Goal: Task Accomplishment & Management: Use online tool/utility

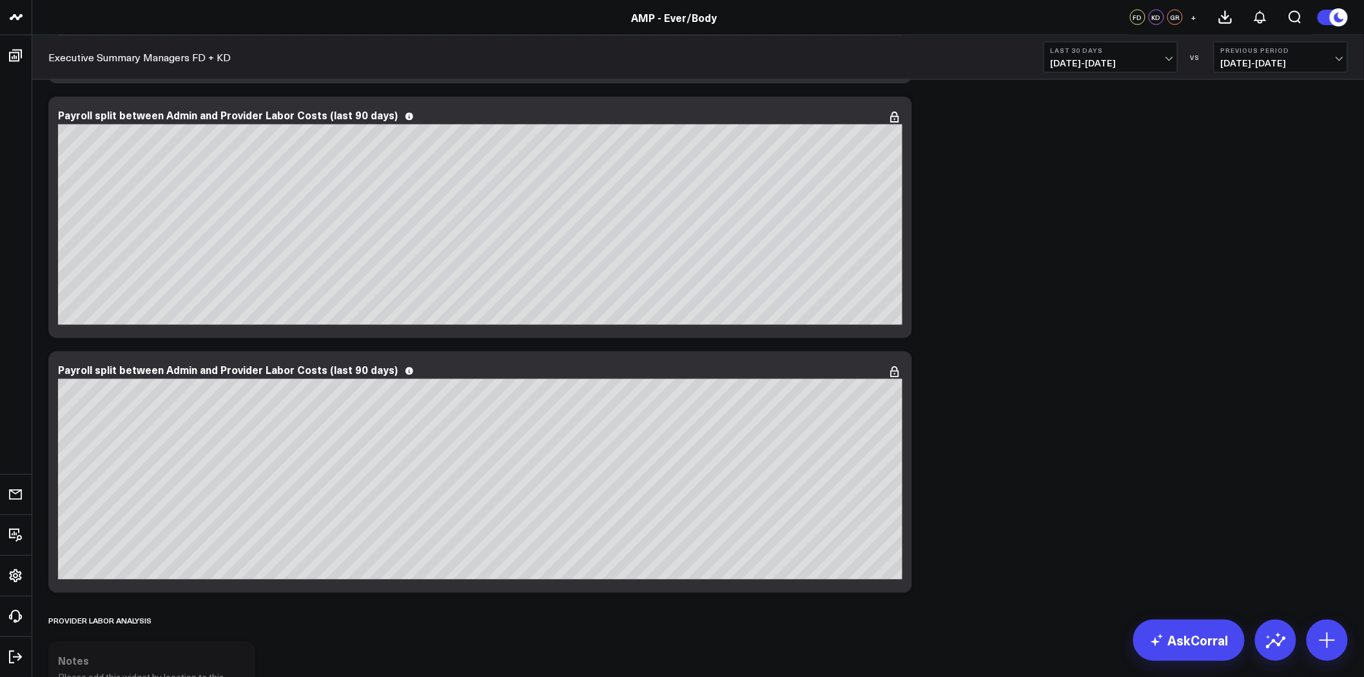
scroll to position [3067, 0]
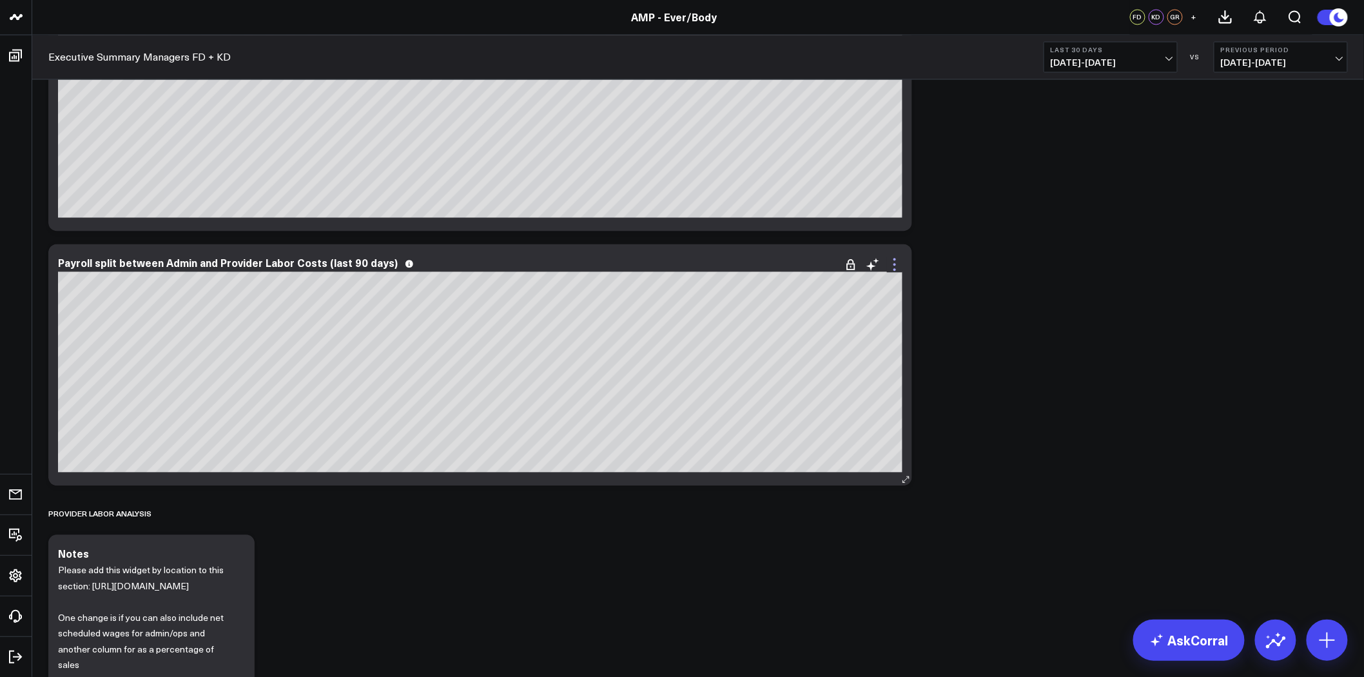
click at [894, 265] on icon at bounding box center [894, 265] width 3 height 3
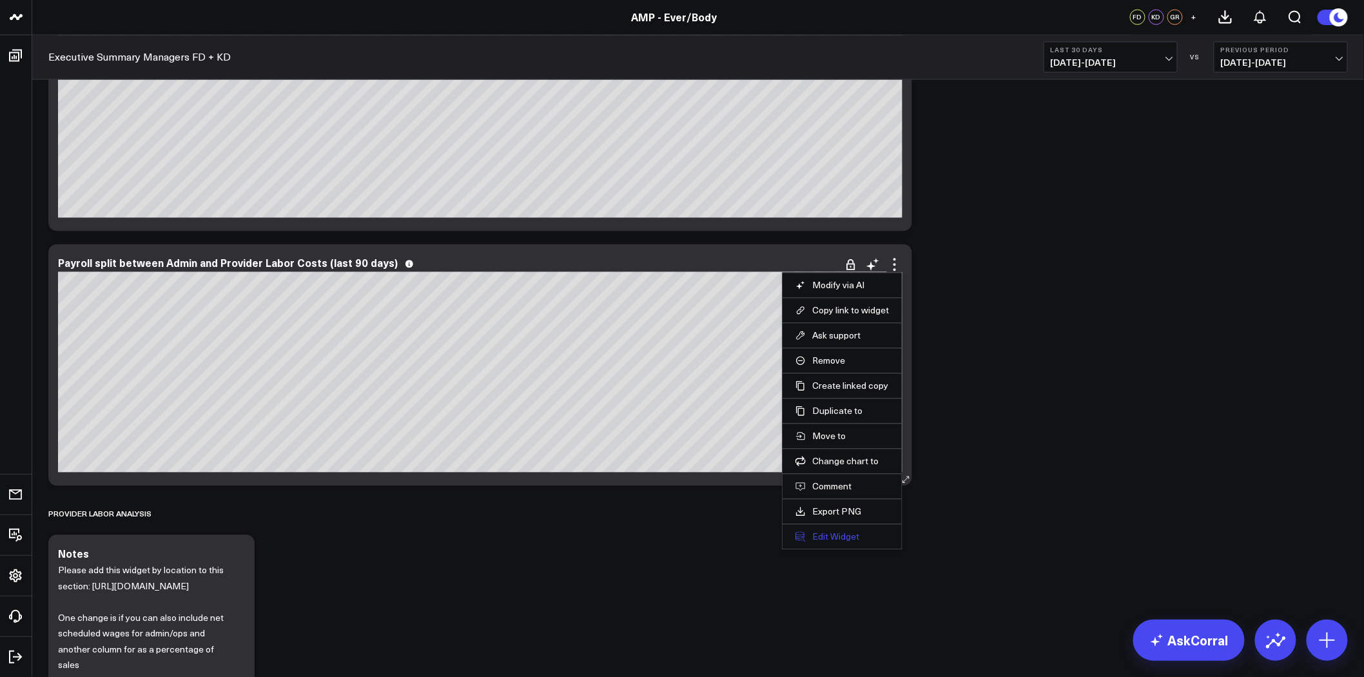
click at [839, 536] on button "Edit Widget" at bounding box center [841, 537] width 93 height 12
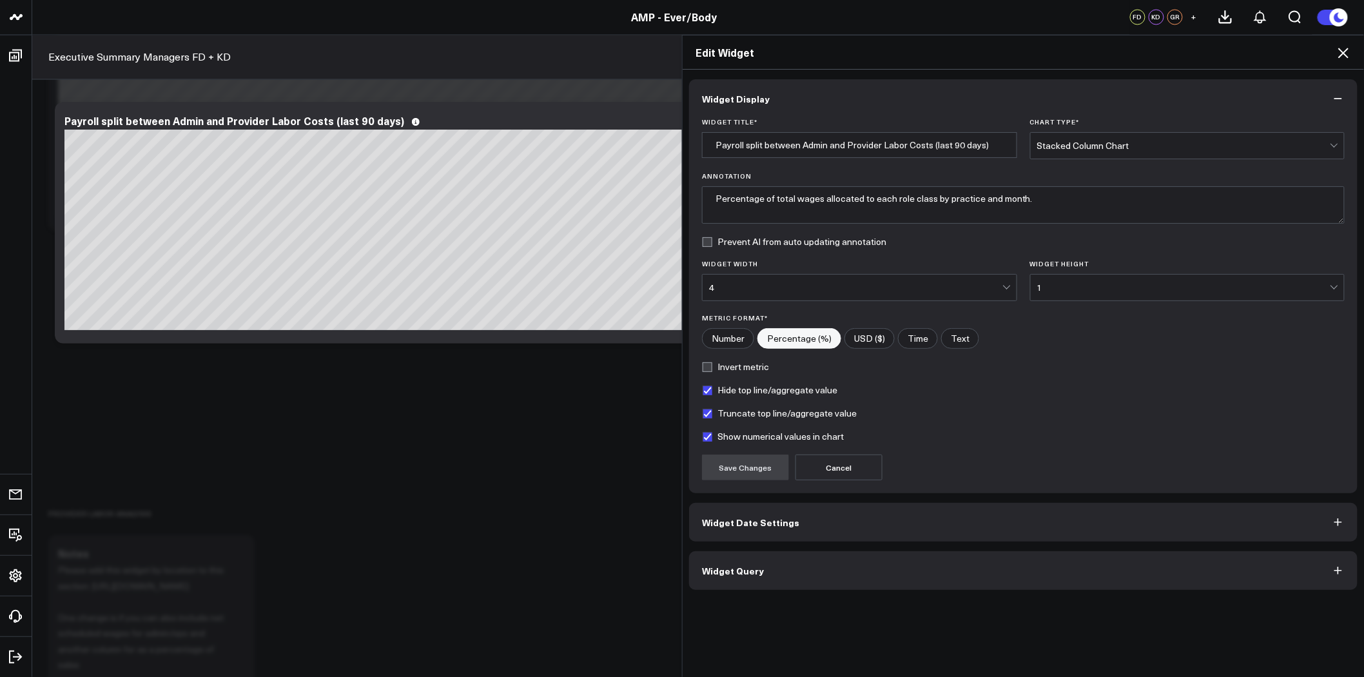
click at [854, 577] on button "Widget Query" at bounding box center [1023, 570] width 668 height 39
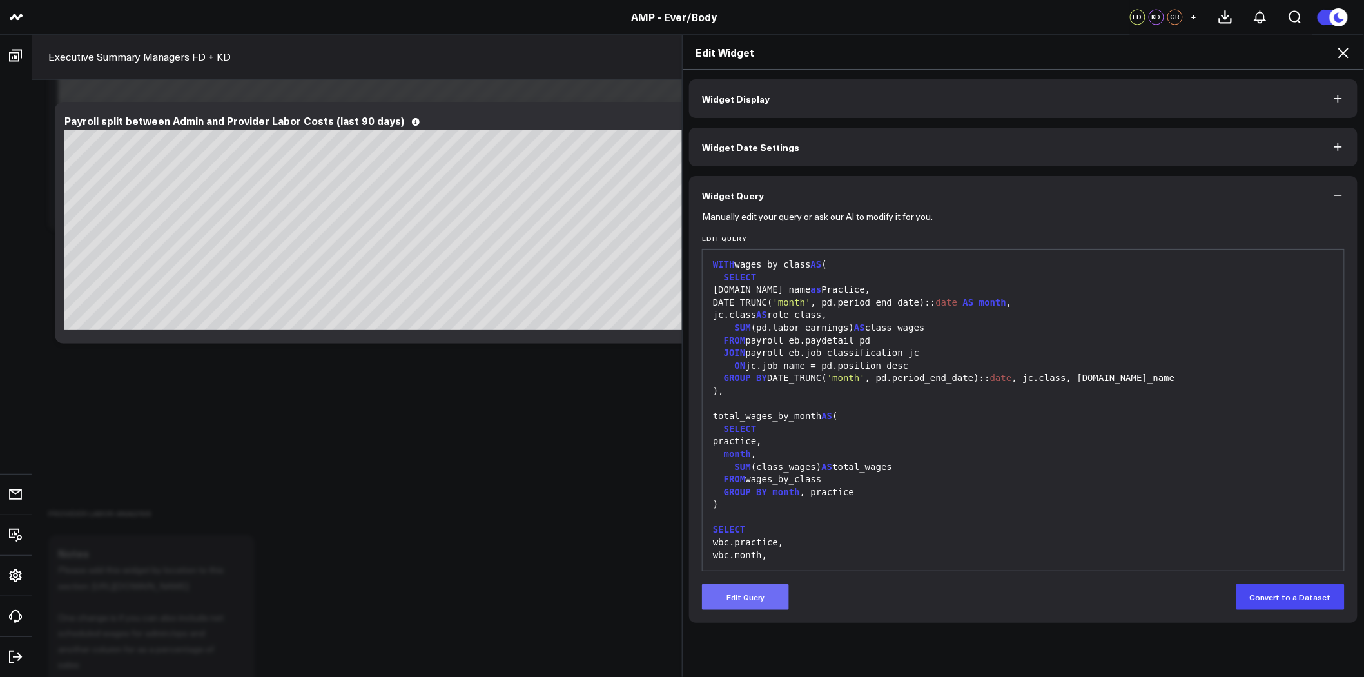
click at [741, 594] on button "Edit Query" at bounding box center [745, 597] width 87 height 26
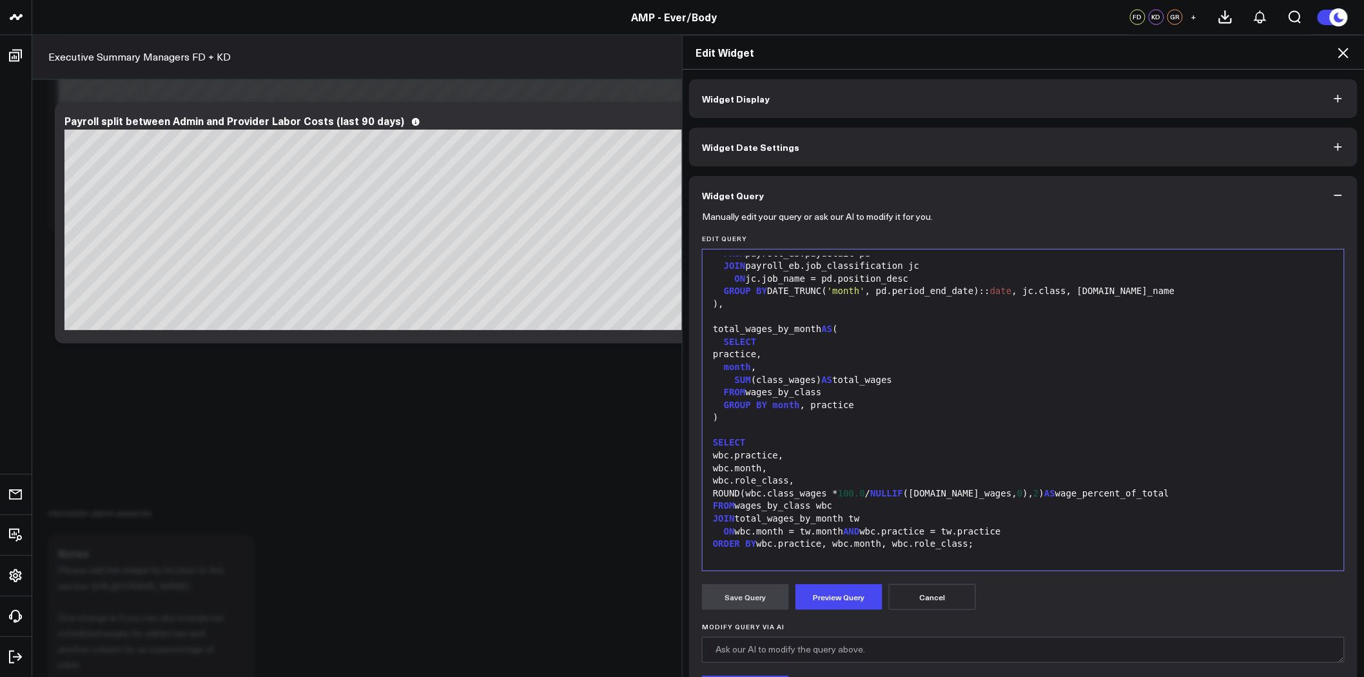
scroll to position [88, 0]
drag, startPoint x: 772, startPoint y: 465, endPoint x: 714, endPoint y: 467, distance: 57.4
click at [714, 467] on div "wbc.month," at bounding box center [1023, 468] width 628 height 13
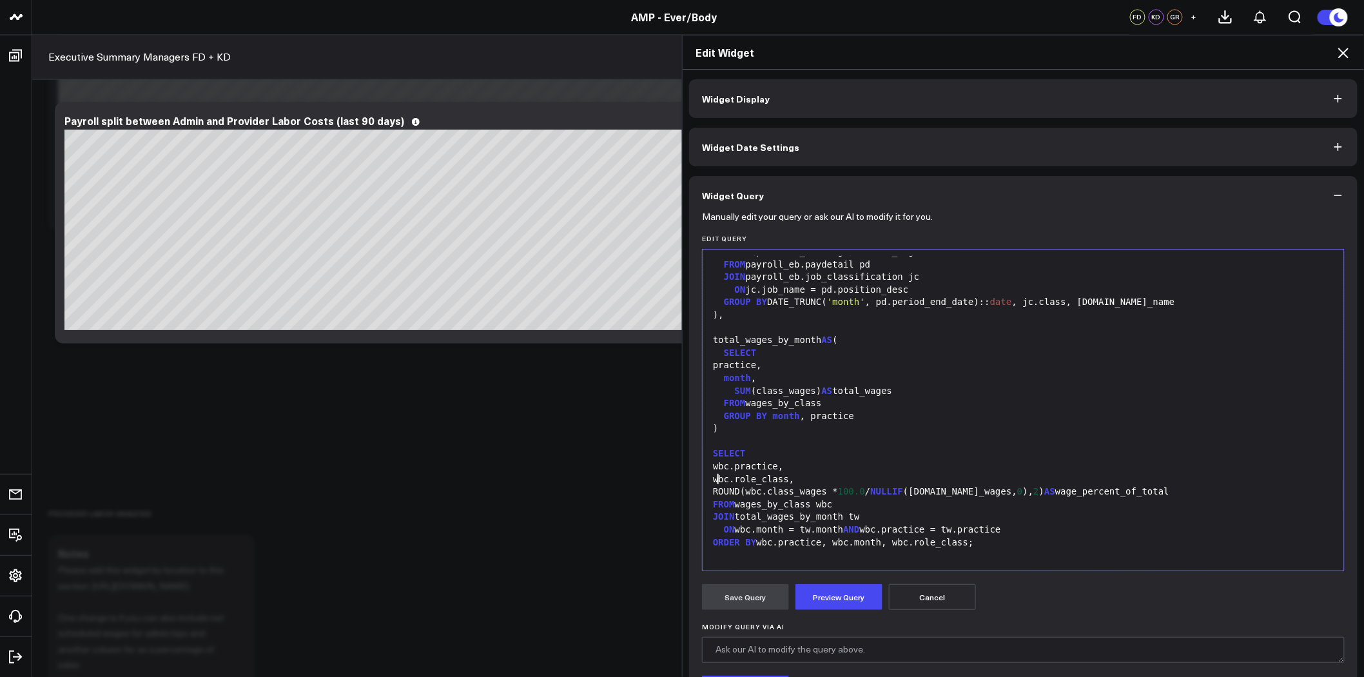
scroll to position [75, 0]
drag, startPoint x: 796, startPoint y: 416, endPoint x: 764, endPoint y: 416, distance: 32.2
click at [764, 416] on div "GROUP BY month , practice" at bounding box center [1023, 417] width 628 height 13
drag, startPoint x: 875, startPoint y: 545, endPoint x: 821, endPoint y: 542, distance: 54.2
click at [821, 542] on div "ORDER BY wbc.practice, wbc.month, wbc.role_class;" at bounding box center [1023, 543] width 628 height 13
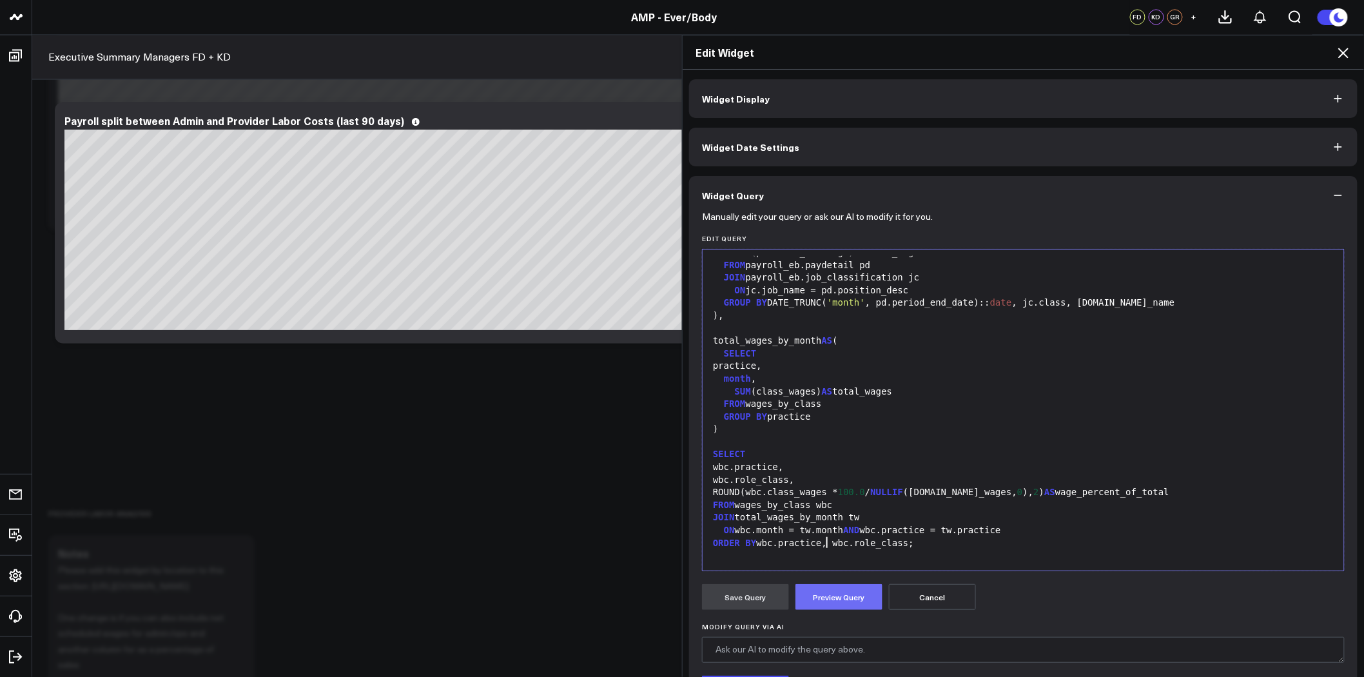
click at [841, 601] on button "Preview Query" at bounding box center [838, 597] width 87 height 26
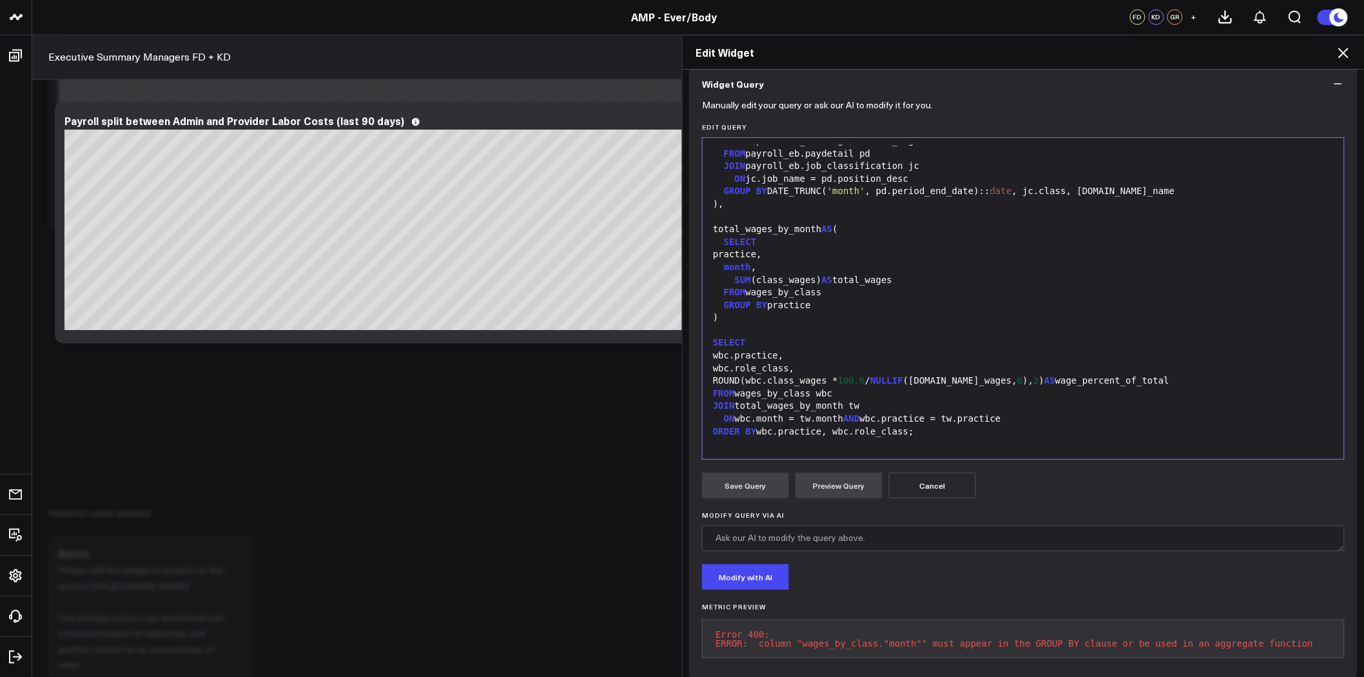
scroll to position [133, 0]
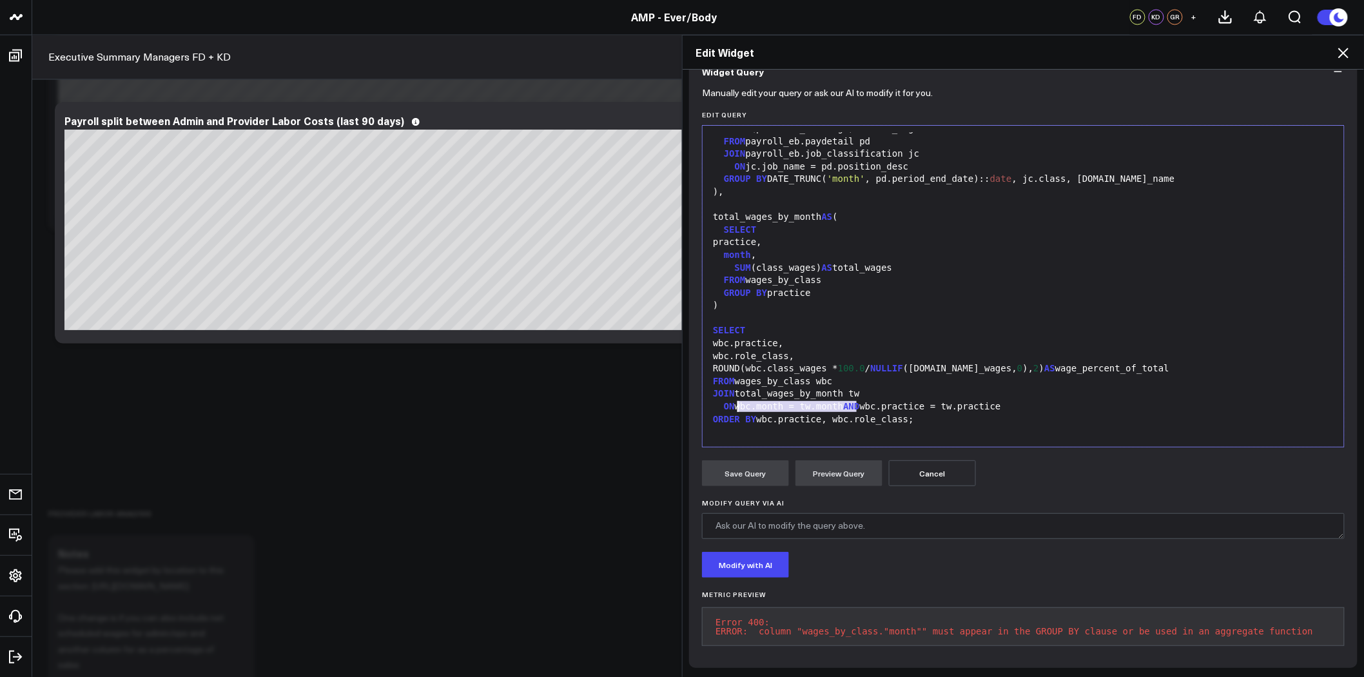
drag, startPoint x: 851, startPoint y: 395, endPoint x: 732, endPoint y: 395, distance: 119.2
click at [732, 400] on div "ON wbc.month = tw.month AND wbc.practice = tw.practice" at bounding box center [1023, 406] width 628 height 13
click at [861, 467] on button "Preview Query" at bounding box center [838, 473] width 87 height 26
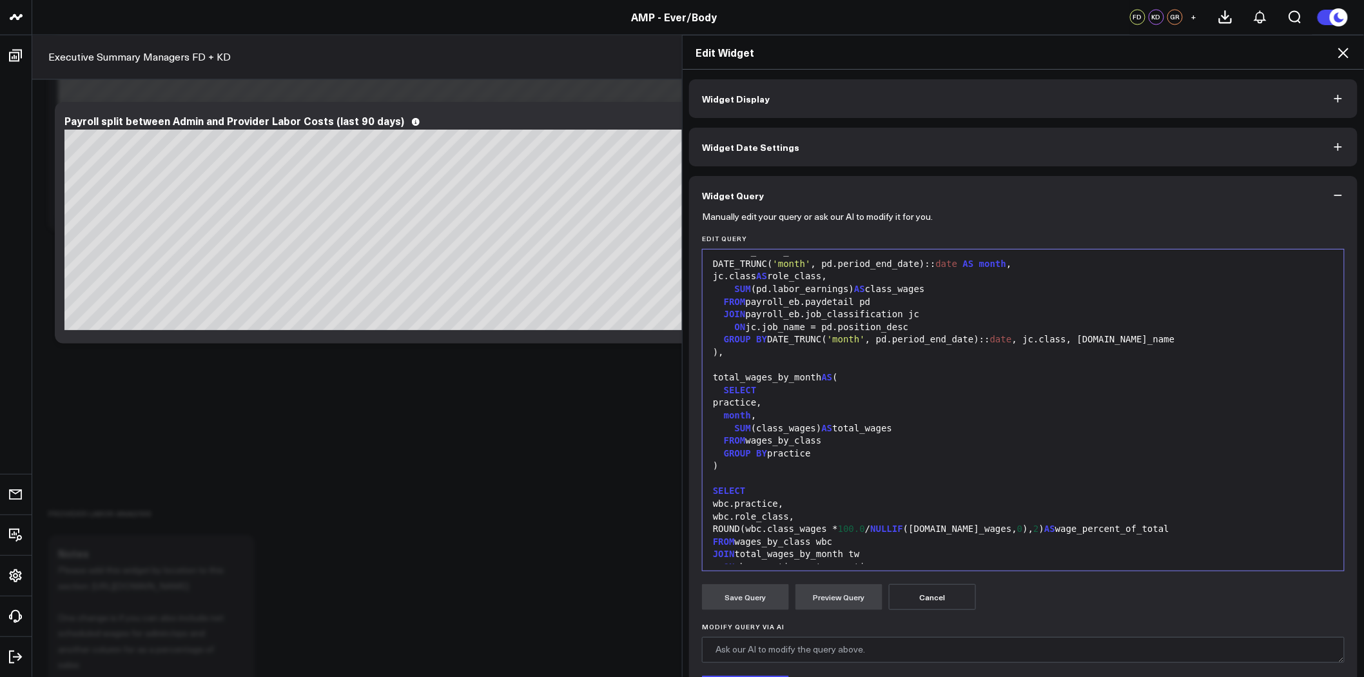
scroll to position [4, 0]
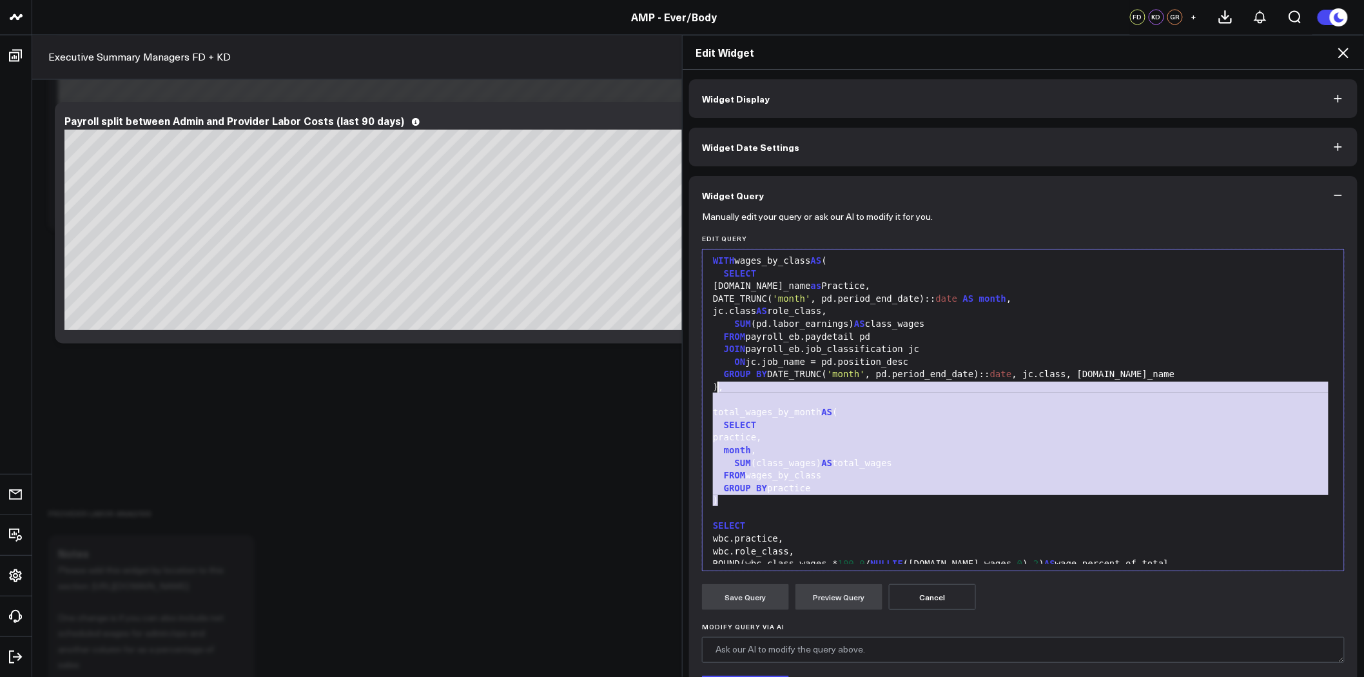
drag, startPoint x: 725, startPoint y: 503, endPoint x: 711, endPoint y: 389, distance: 114.2
click at [711, 389] on div "WITH wages_by_class AS ( SELECT pd.site_name as Practice, DATE_TRUNC( 'month' ,…" at bounding box center [1023, 444] width 628 height 384
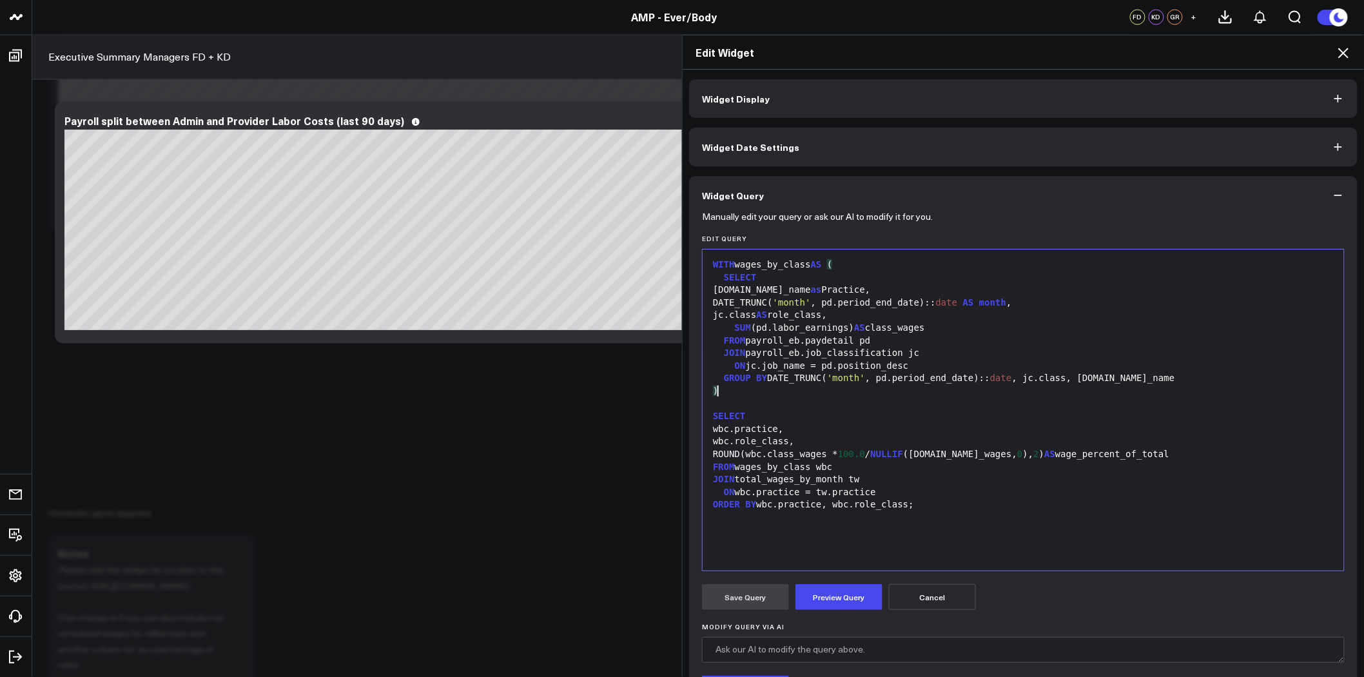
scroll to position [0, 0]
click at [827, 598] on button "Preview Query" at bounding box center [838, 597] width 87 height 26
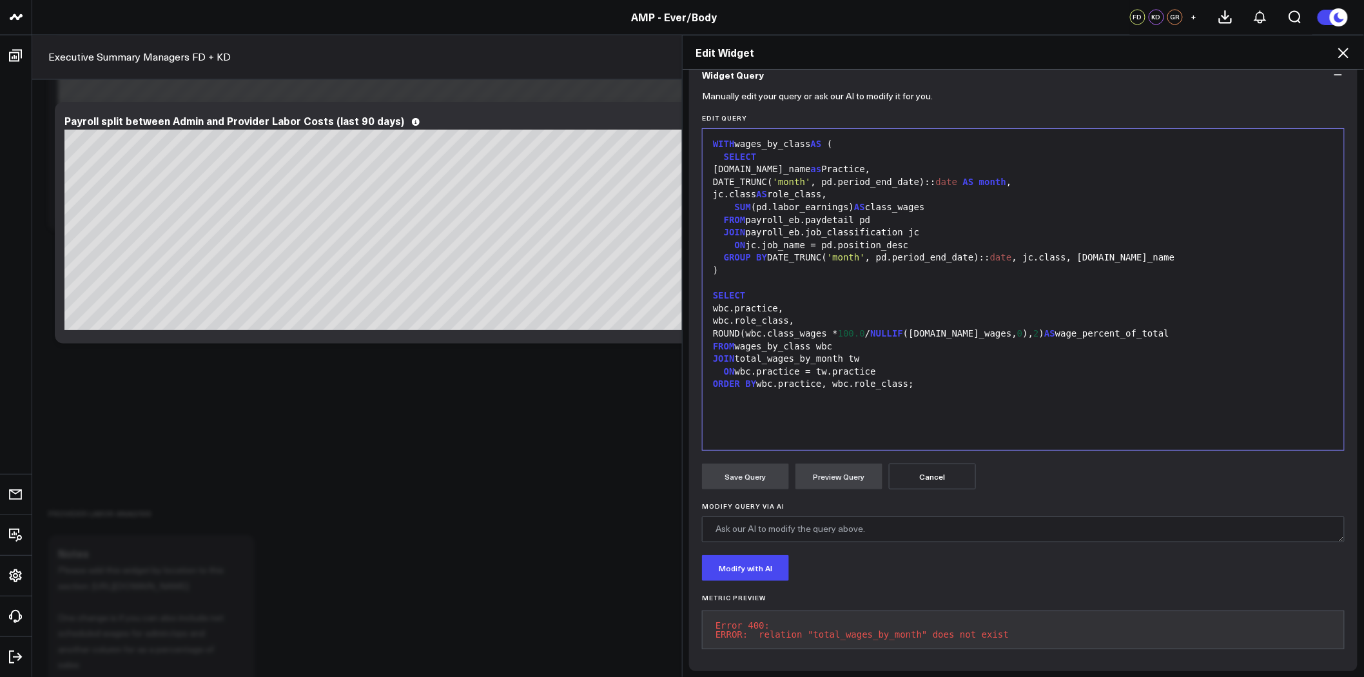
scroll to position [133, 0]
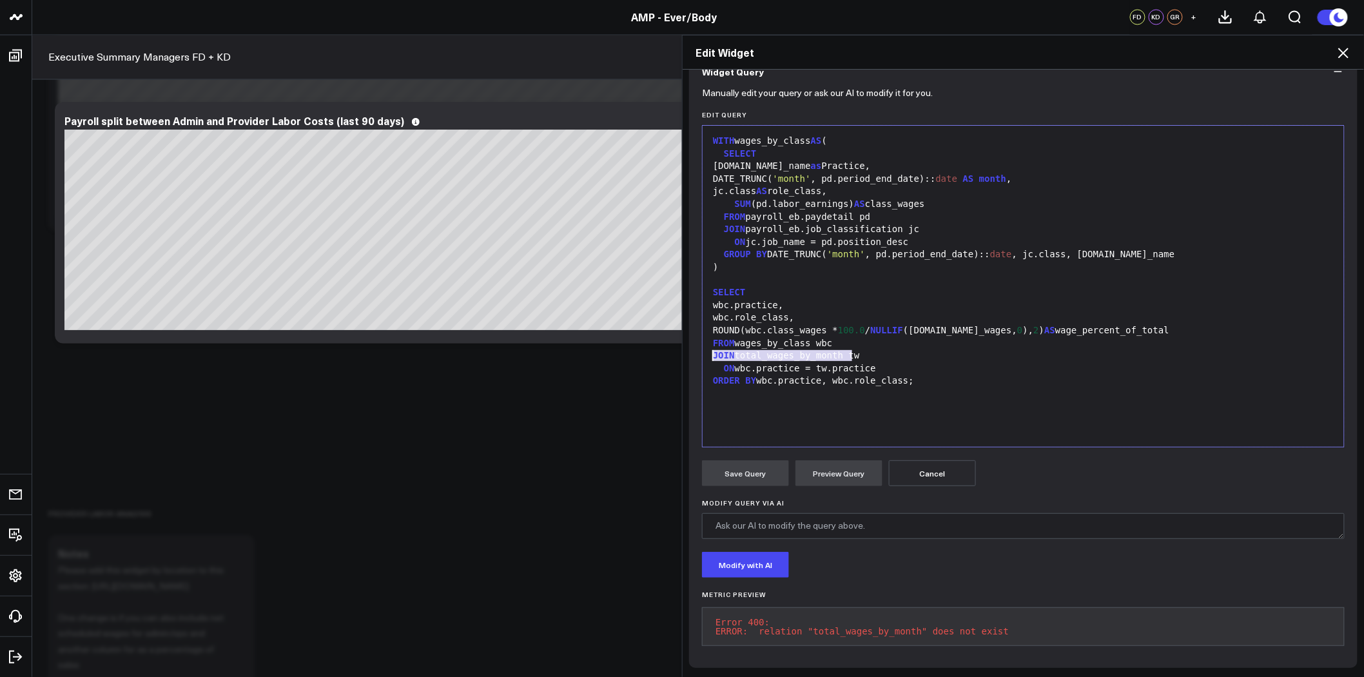
drag, startPoint x: 855, startPoint y: 344, endPoint x: 704, endPoint y: 344, distance: 151.5
click at [709, 349] on div "JOIN total_wages_by_month tw" at bounding box center [1023, 355] width 628 height 13
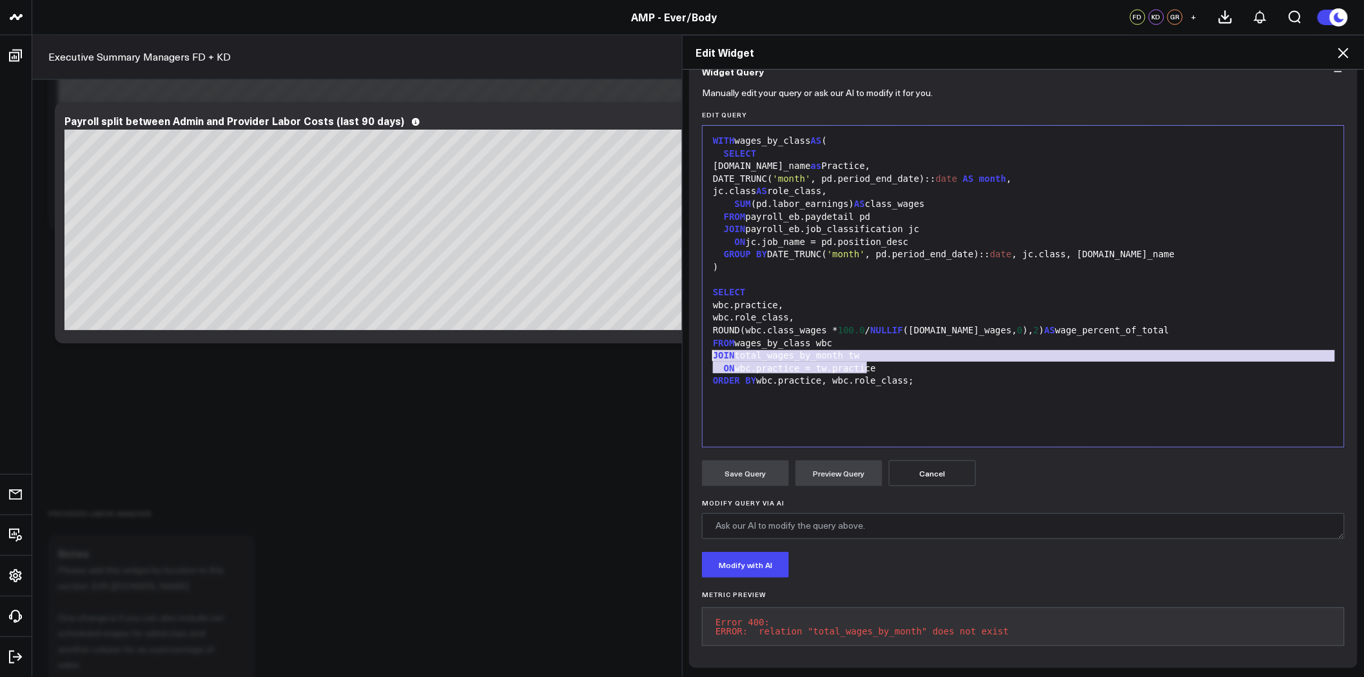
drag, startPoint x: 868, startPoint y: 356, endPoint x: 700, endPoint y: 343, distance: 168.1
click at [702, 343] on div "Selection deleted 99 1 2 3 4 5 6 7 8 9 10 11 12 13 14 15 16 17 18 19 20 21 › ⌄ …" at bounding box center [1023, 286] width 643 height 322
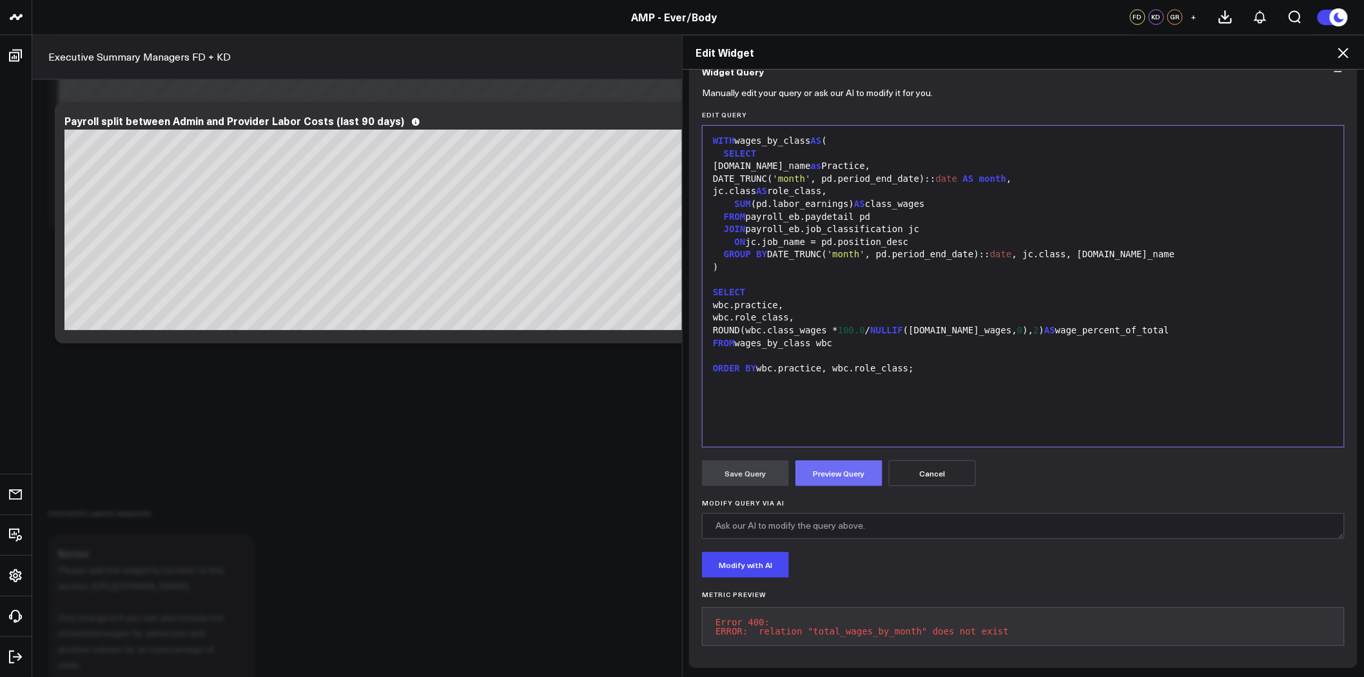
click at [864, 461] on button "Preview Query" at bounding box center [838, 473] width 87 height 26
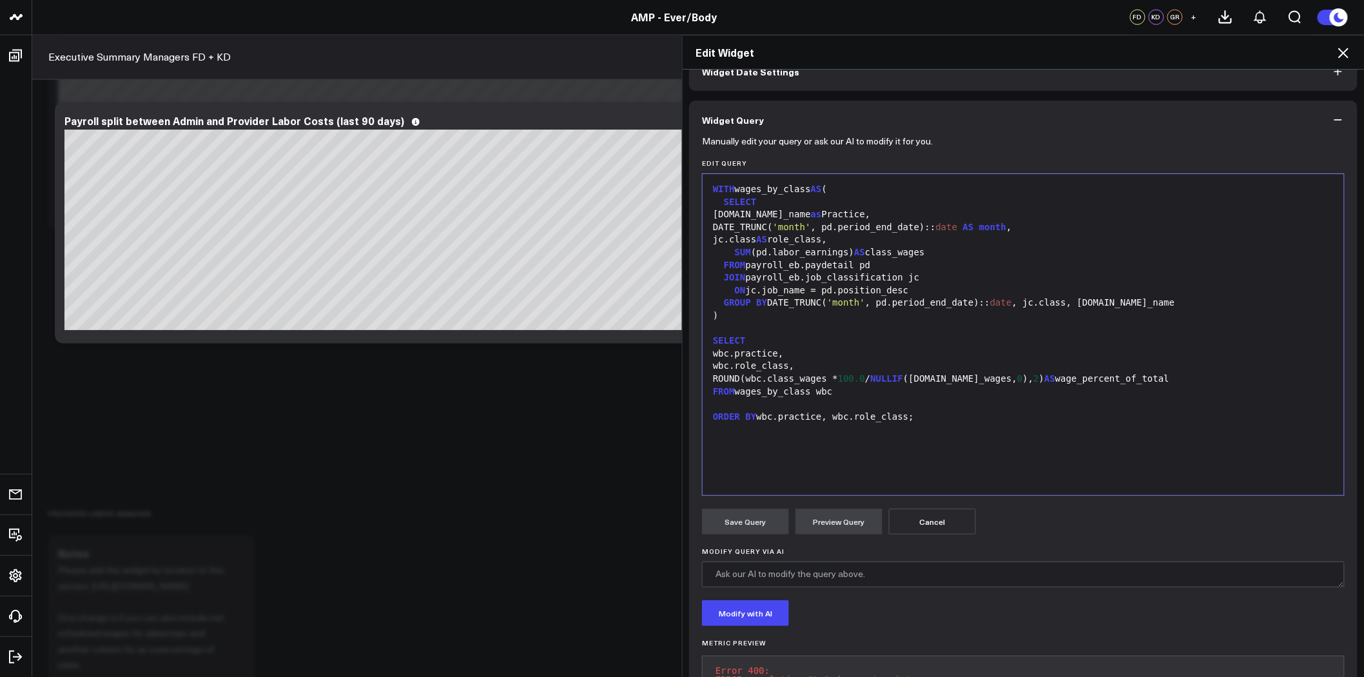
scroll to position [0, 0]
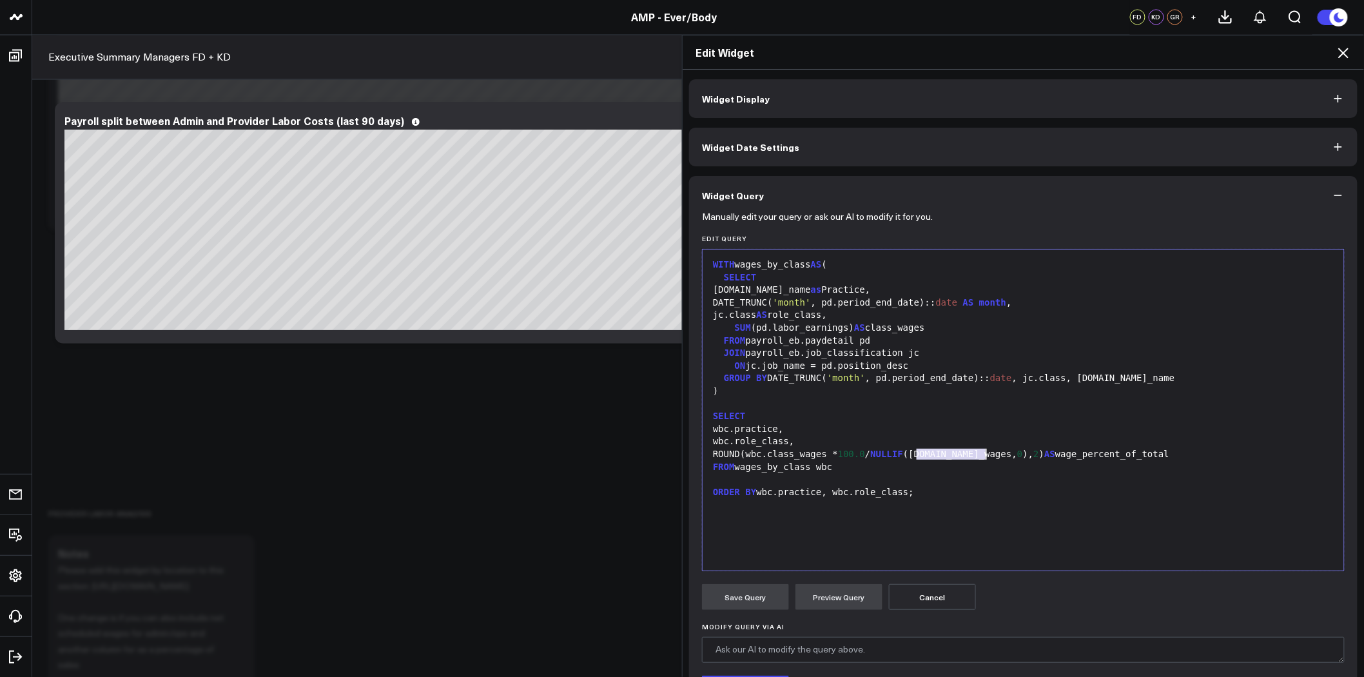
drag, startPoint x: 913, startPoint y: 454, endPoint x: 980, endPoint y: 453, distance: 66.4
click at [980, 453] on div "ROUND(wbc.class_wages * 100.0 / NULLIF (tw.total_wages, 0 ), 2 ) AS wage_percen…" at bounding box center [1023, 454] width 628 height 13
click at [843, 595] on button "Preview Query" at bounding box center [838, 597] width 87 height 26
drag, startPoint x: 832, startPoint y: 326, endPoint x: 750, endPoint y: 329, distance: 82.5
click at [750, 329] on div "SUM (pd.labor_earnings) AS class_wages" at bounding box center [1023, 328] width 628 height 13
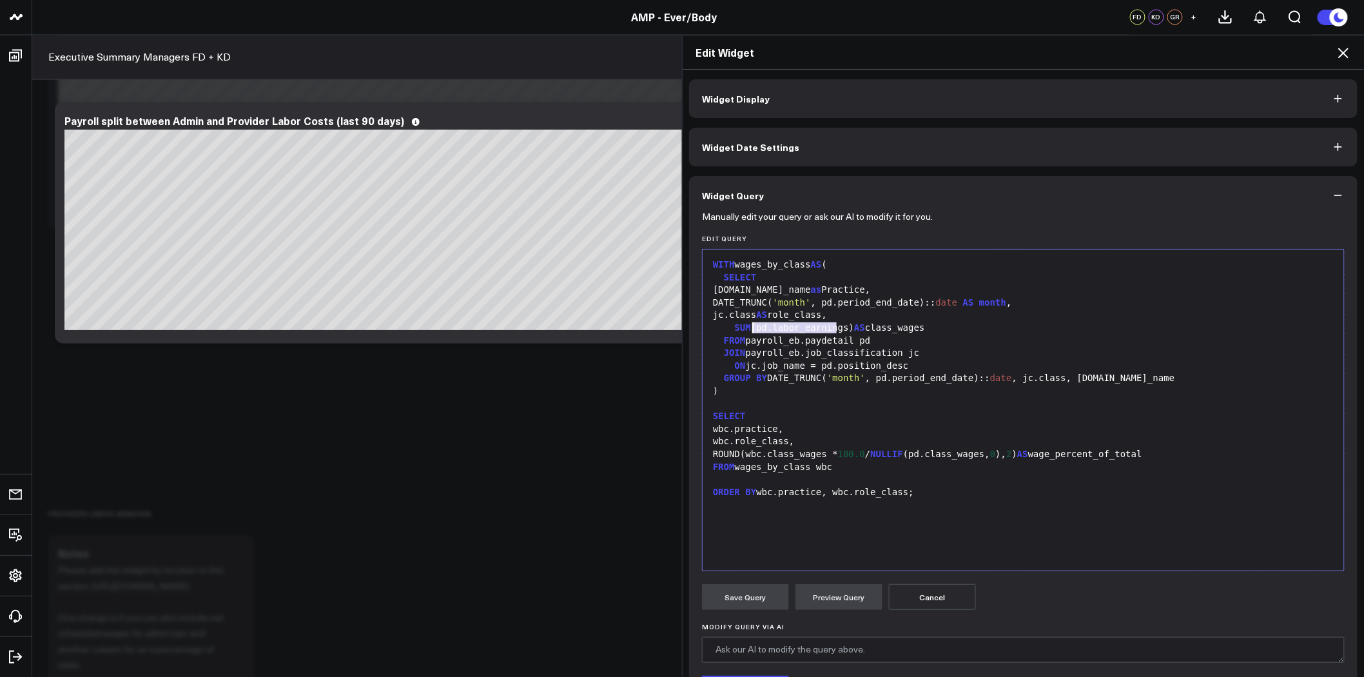
copy div "pd.labor_earnings"
drag, startPoint x: 980, startPoint y: 454, endPoint x: 911, endPoint y: 453, distance: 68.3
click at [911, 453] on div "ROUND(wbc.class_wages * 100.0 / NULLIF (pd.class_wages, 0 ), 2 ) AS wage_percen…" at bounding box center [1023, 454] width 628 height 13
click at [861, 596] on button "Preview Query" at bounding box center [838, 597] width 87 height 26
drag, startPoint x: 926, startPoint y: 456, endPoint x: 909, endPoint y: 455, distance: 16.8
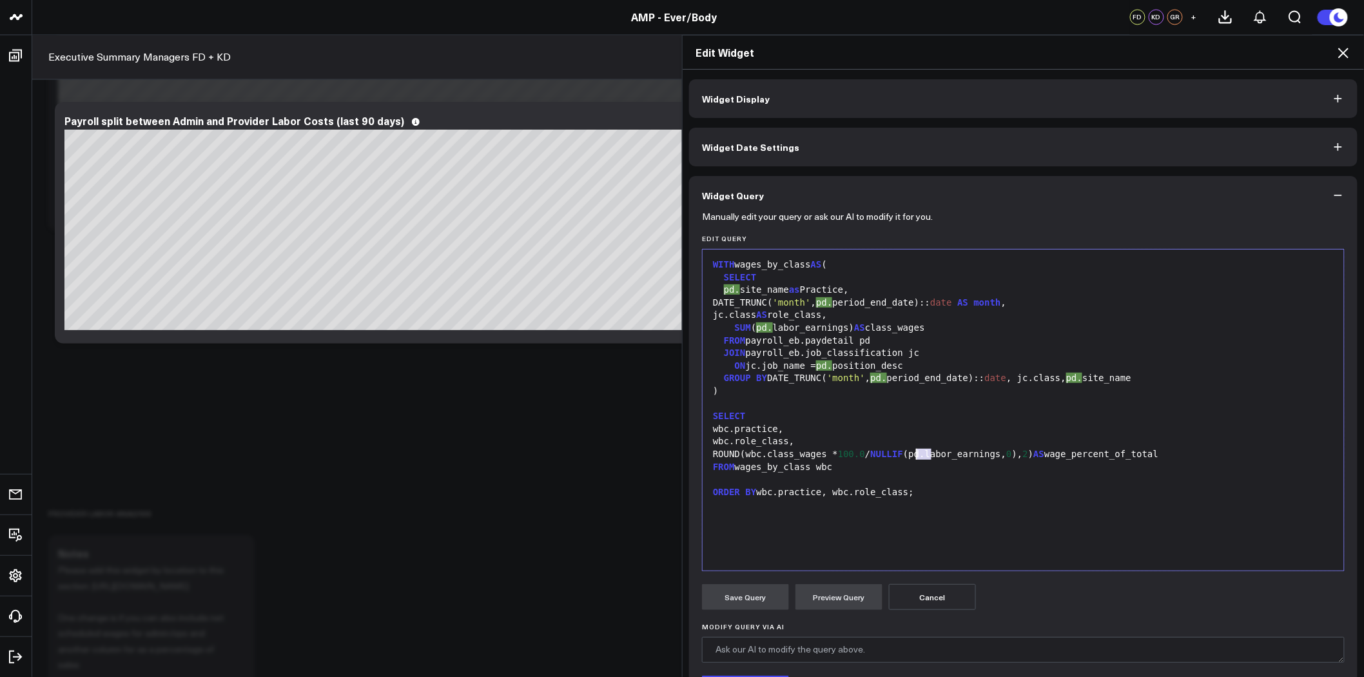
click at [909, 455] on div "ROUND(wbc.class_wages * 100.0 / NULLIF (pd.labor_earnings, 0 ), 2 ) AS wage_per…" at bounding box center [1023, 454] width 628 height 13
click at [833, 596] on button "Preview Query" at bounding box center [838, 597] width 87 height 26
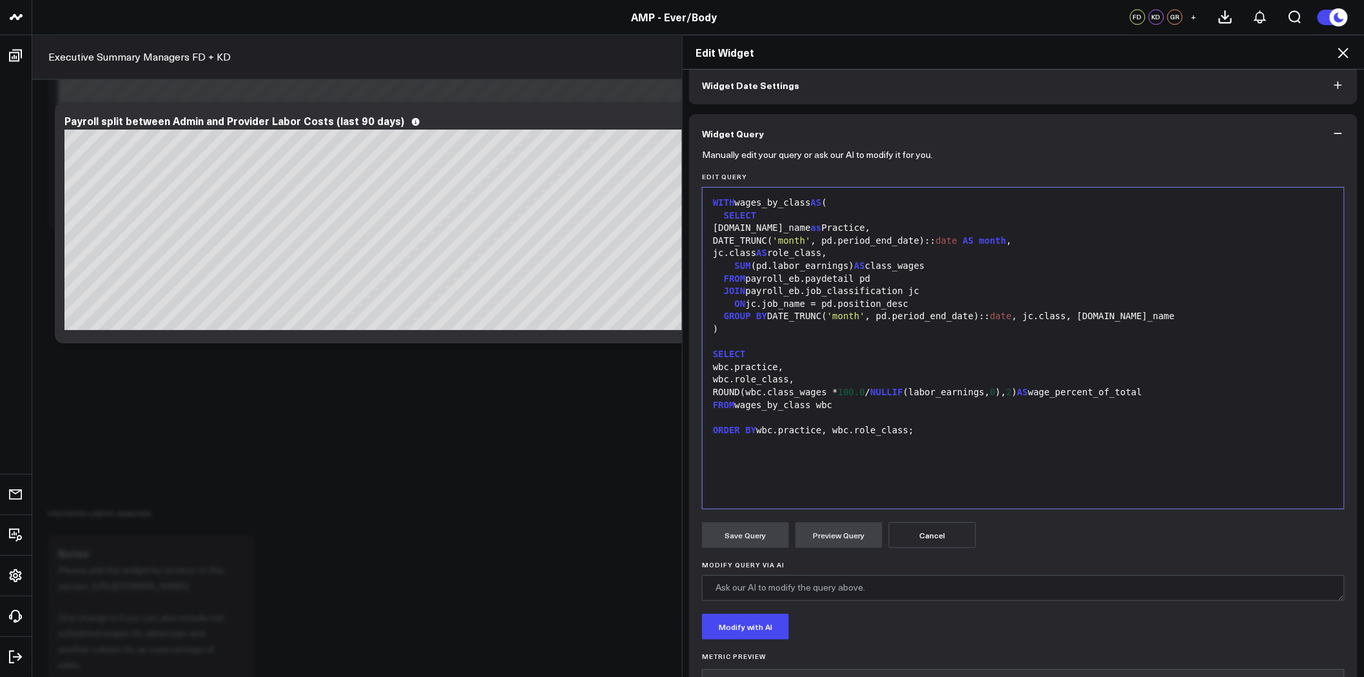
scroll to position [133, 0]
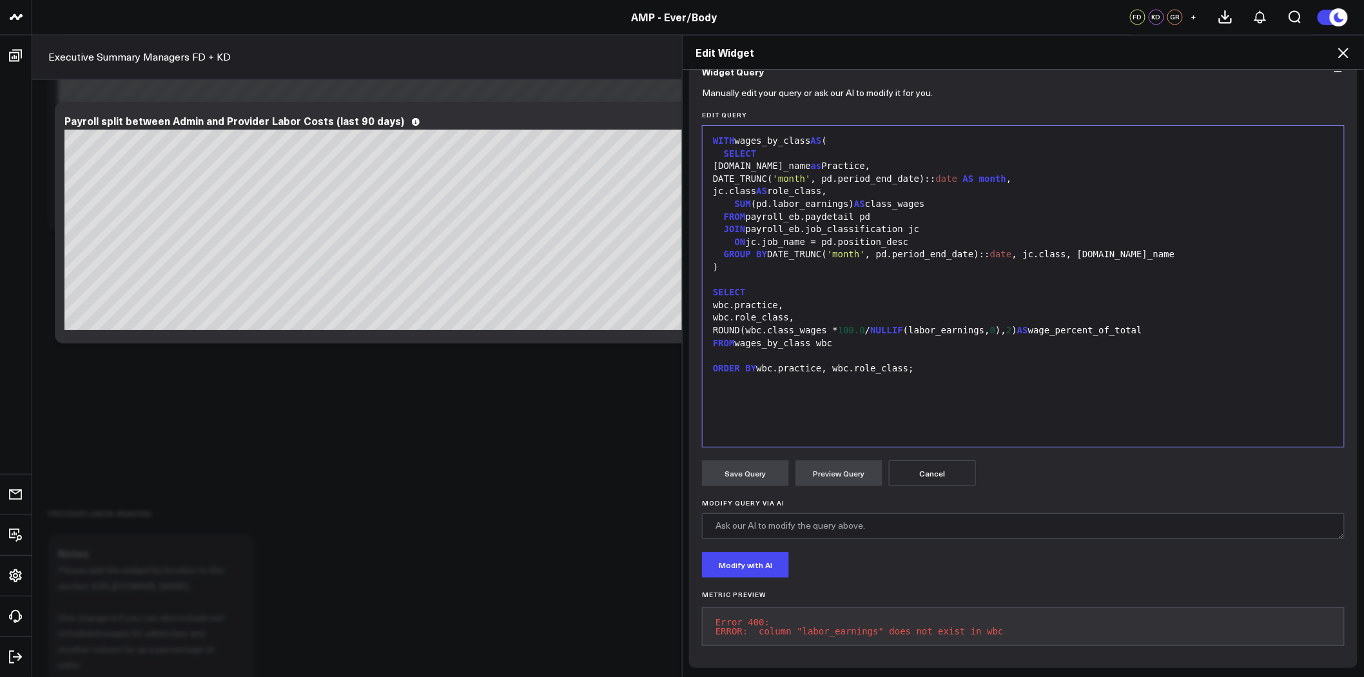
click at [928, 469] on button "Cancel" at bounding box center [932, 473] width 87 height 26
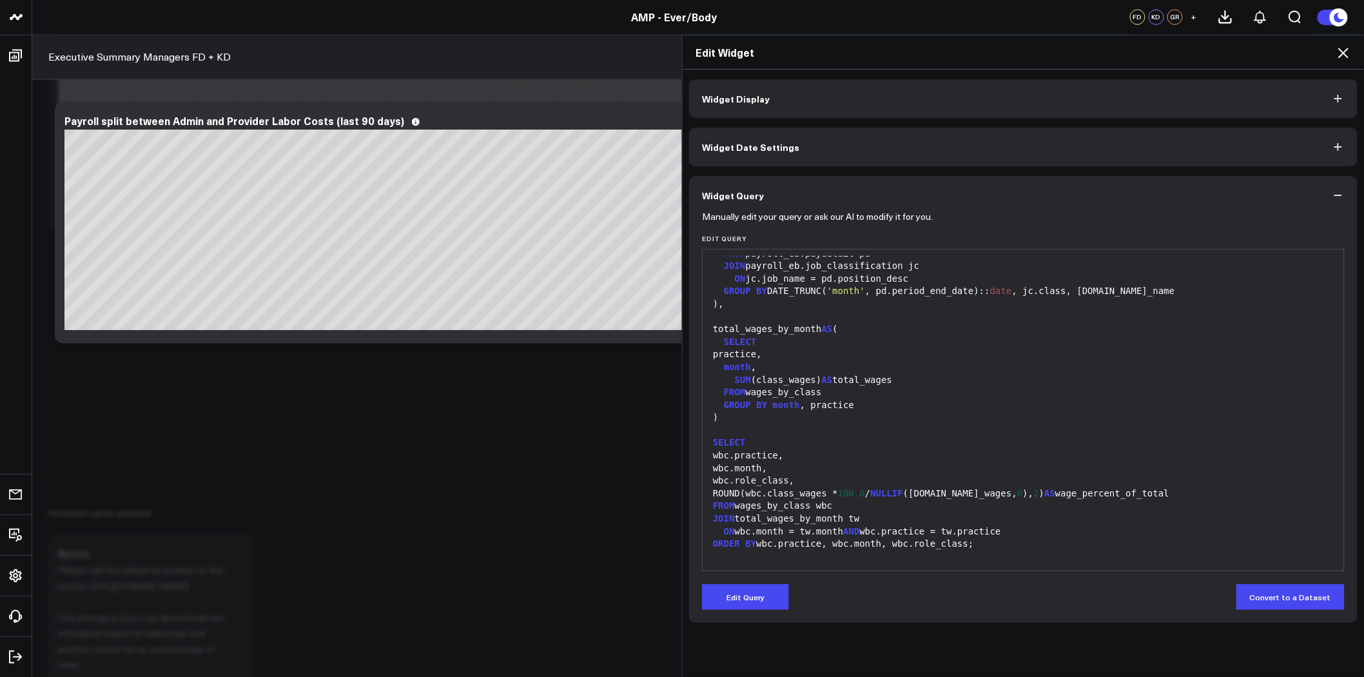
scroll to position [88, 0]
click at [901, 418] on div ")" at bounding box center [1023, 417] width 628 height 13
click at [772, 381] on div "SUM (class_wages) AS total_wages" at bounding box center [1023, 379] width 628 height 13
click at [759, 600] on button "Edit Query" at bounding box center [745, 597] width 87 height 26
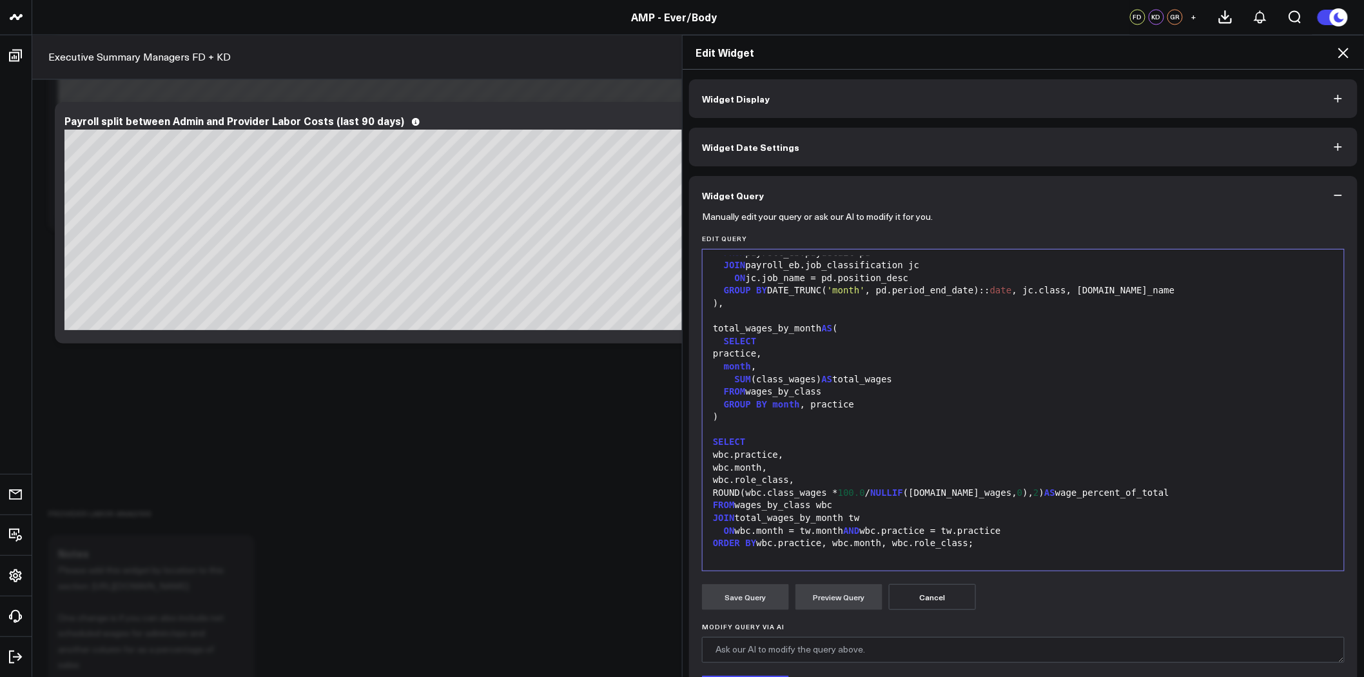
click at [914, 537] on div "ORDER BY wbc.practice, wbc.month, wbc.role_class;" at bounding box center [1023, 543] width 628 height 13
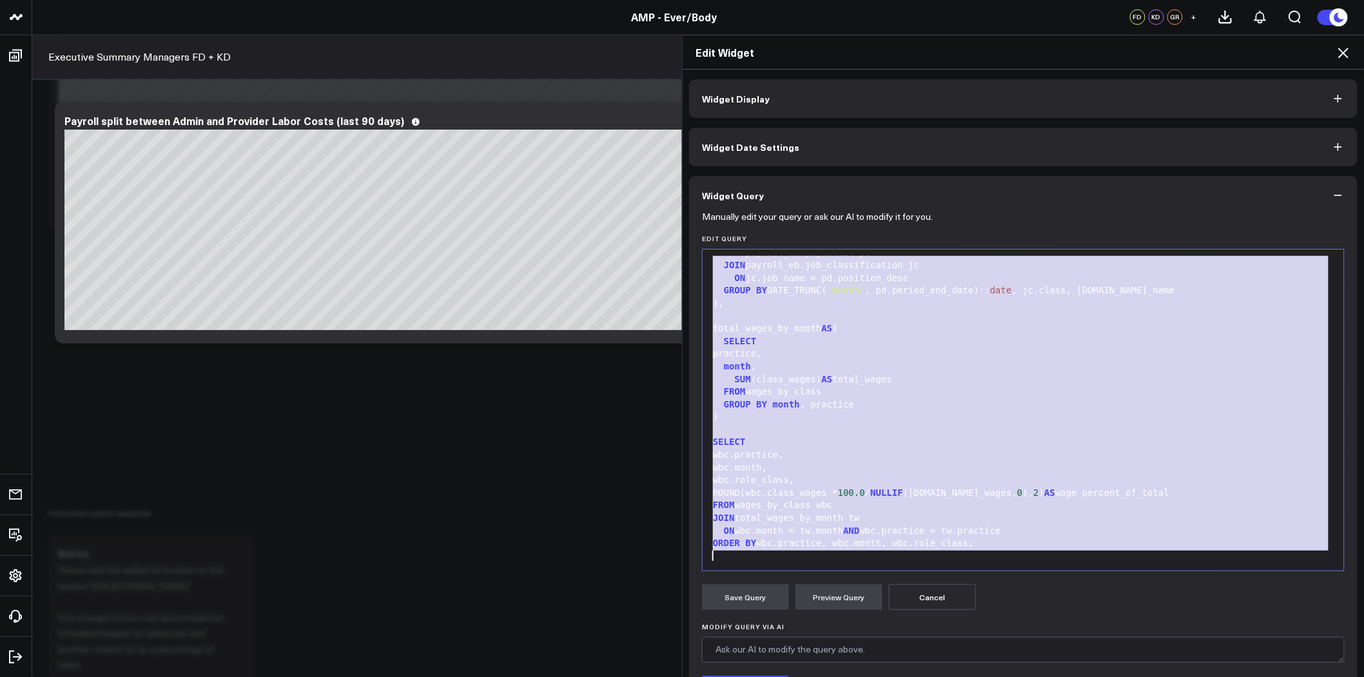
copy div "WITH wages_by_class AS ( SELECT pd.site_name as Practice, DATE_TRUNC( 'month' ,…"
click at [785, 472] on div "wbc.month," at bounding box center [1023, 468] width 628 height 13
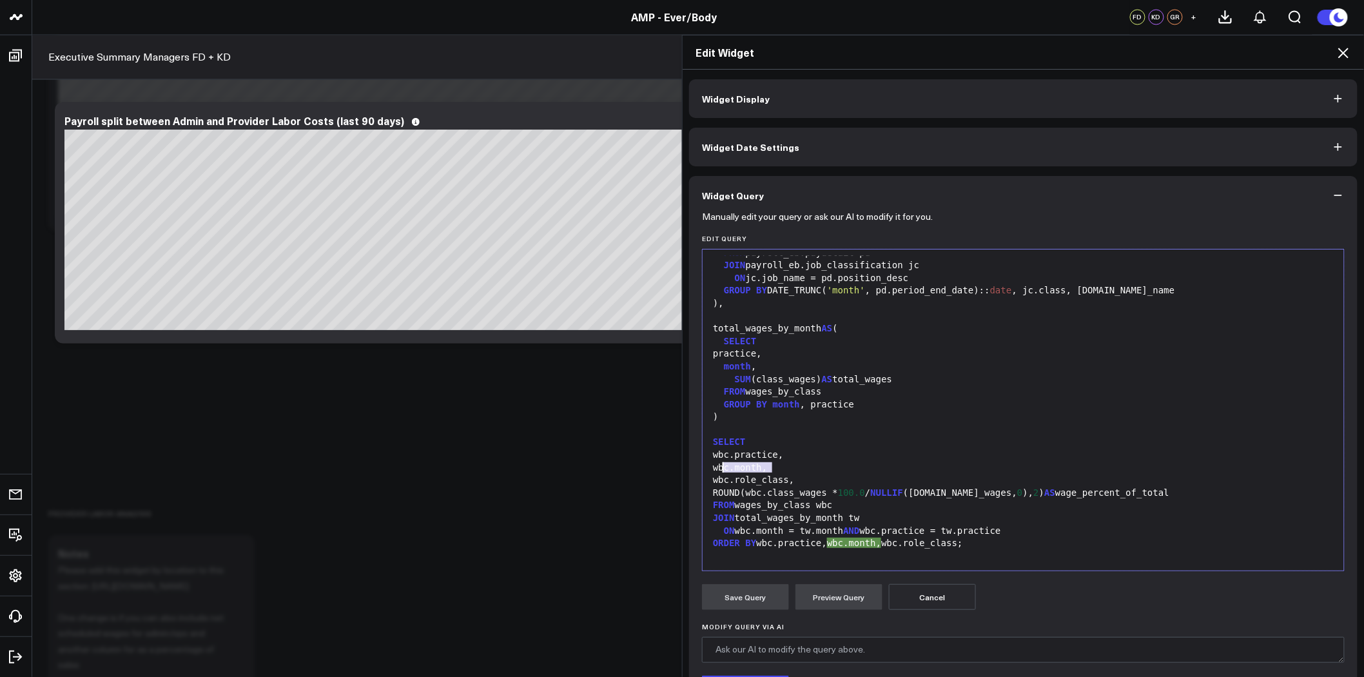
drag, startPoint x: 790, startPoint y: 463, endPoint x: 719, endPoint y: 468, distance: 71.1
click at [719, 468] on div "wbc.month," at bounding box center [1023, 468] width 628 height 13
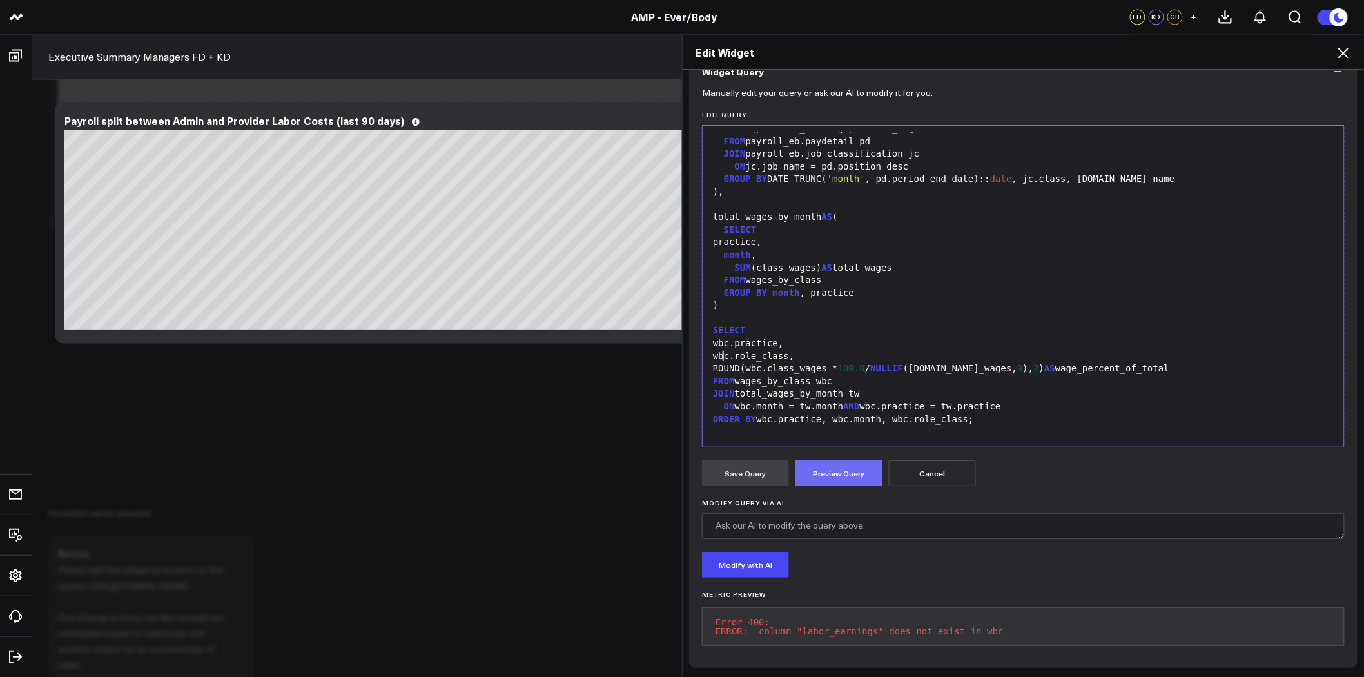
click at [850, 467] on button "Preview Query" at bounding box center [838, 473] width 87 height 26
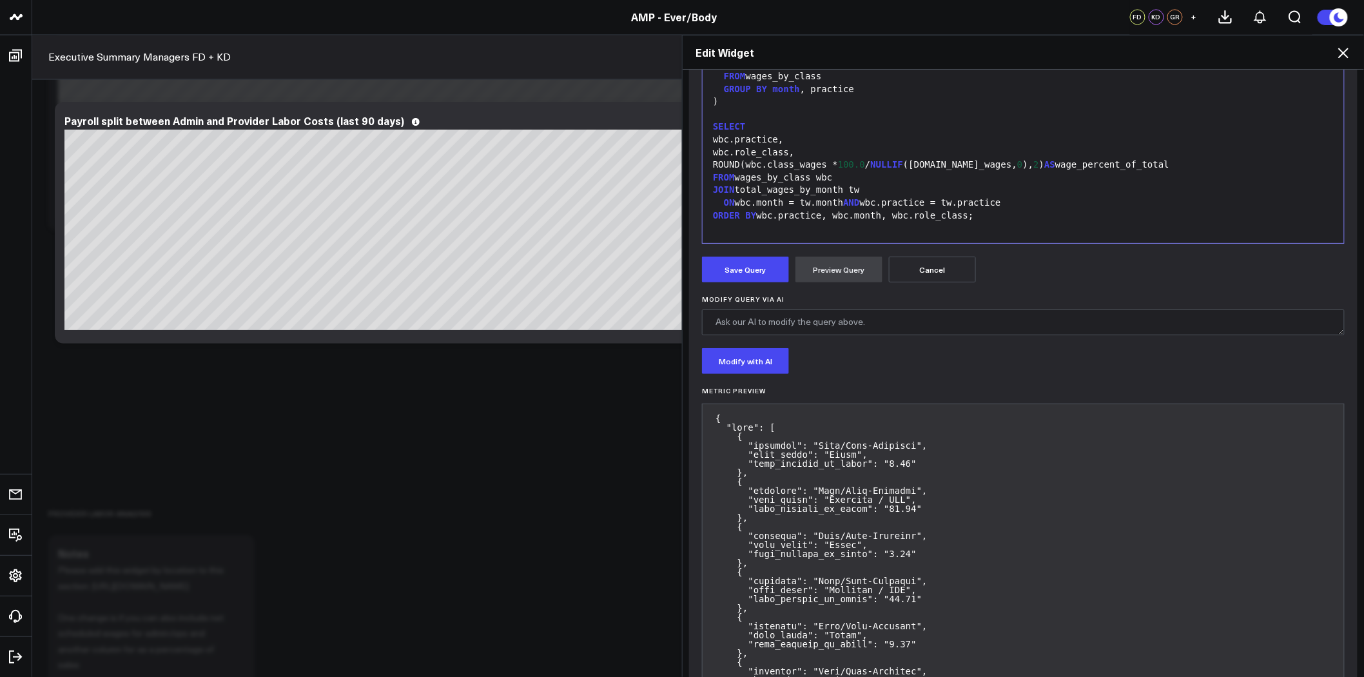
scroll to position [348, 0]
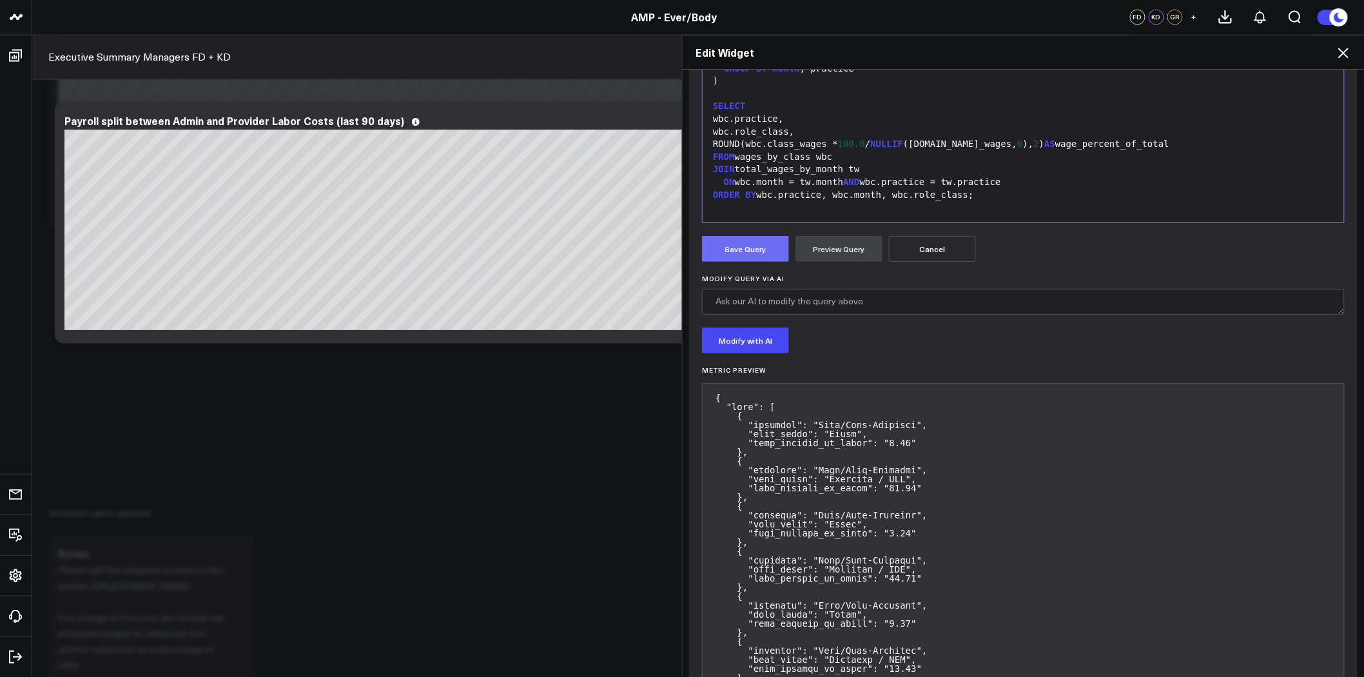
click at [755, 250] on button "Save Query" at bounding box center [745, 249] width 87 height 26
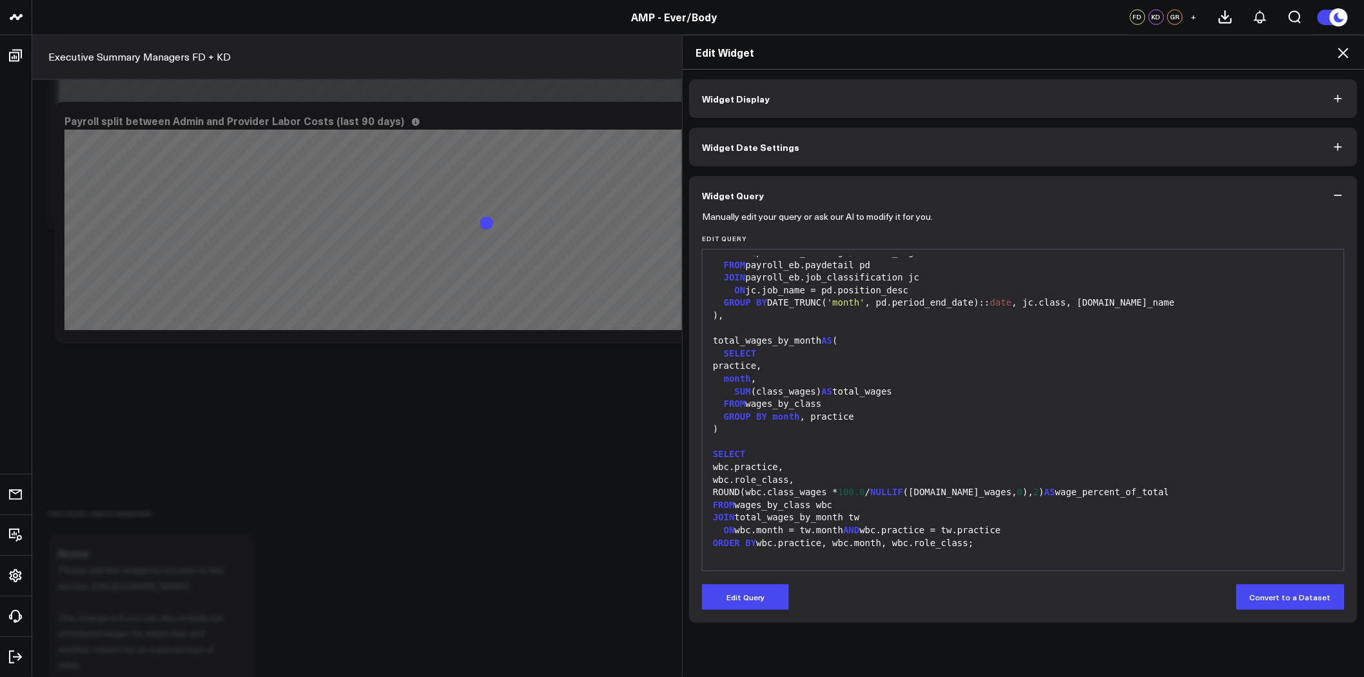
scroll to position [0, 0]
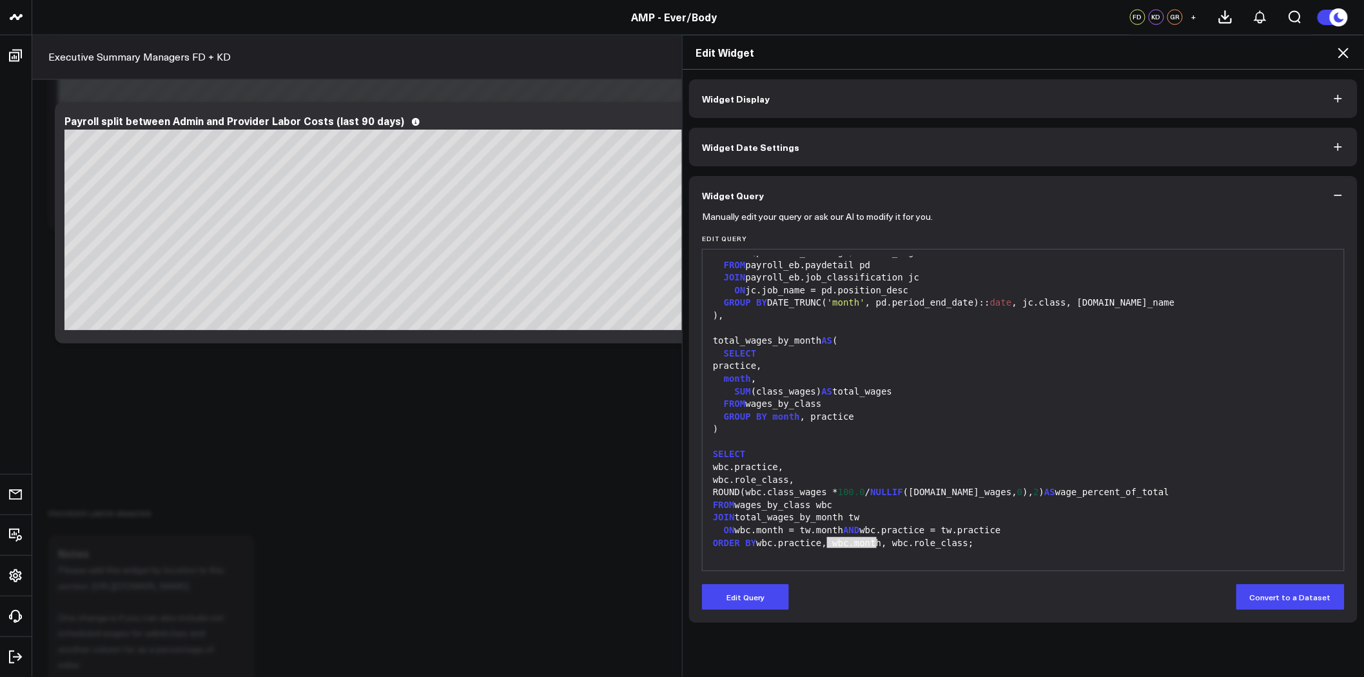
drag, startPoint x: 874, startPoint y: 542, endPoint x: 822, endPoint y: 545, distance: 52.3
click at [822, 545] on div "ORDER BY wbc.practice, wbc.month, wbc.role_class;" at bounding box center [1023, 543] width 628 height 13
click at [737, 602] on button "Edit Query" at bounding box center [745, 597] width 87 height 26
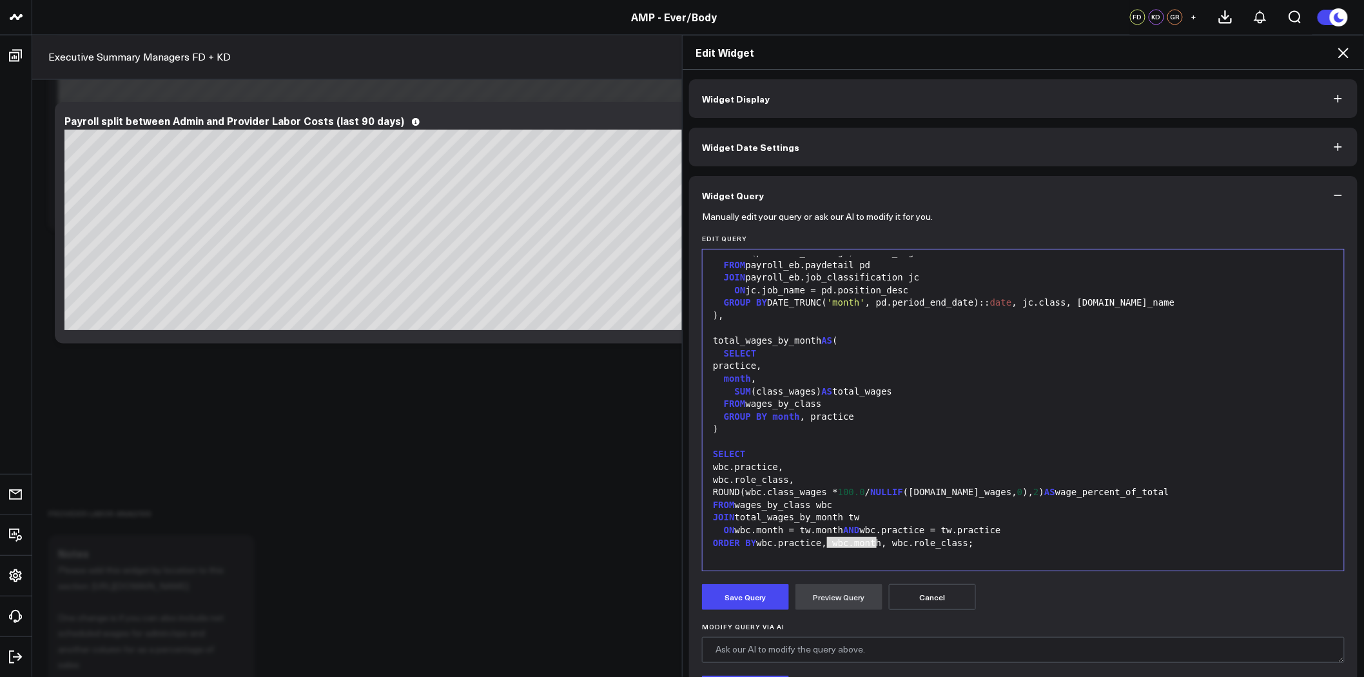
click at [877, 543] on div "ORDER BY wbc.practice, wbc.month, wbc.role_class;" at bounding box center [1023, 543] width 628 height 13
click at [841, 590] on button "Preview Query" at bounding box center [838, 597] width 87 height 26
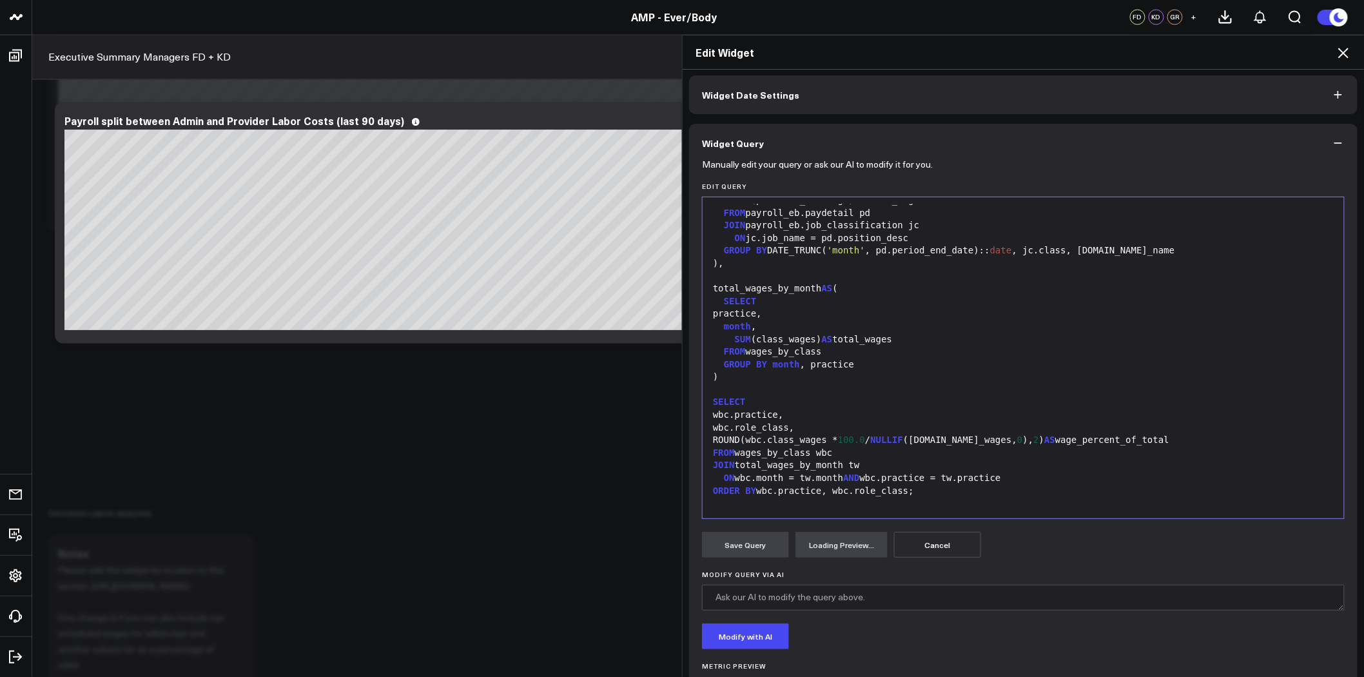
scroll to position [114, 0]
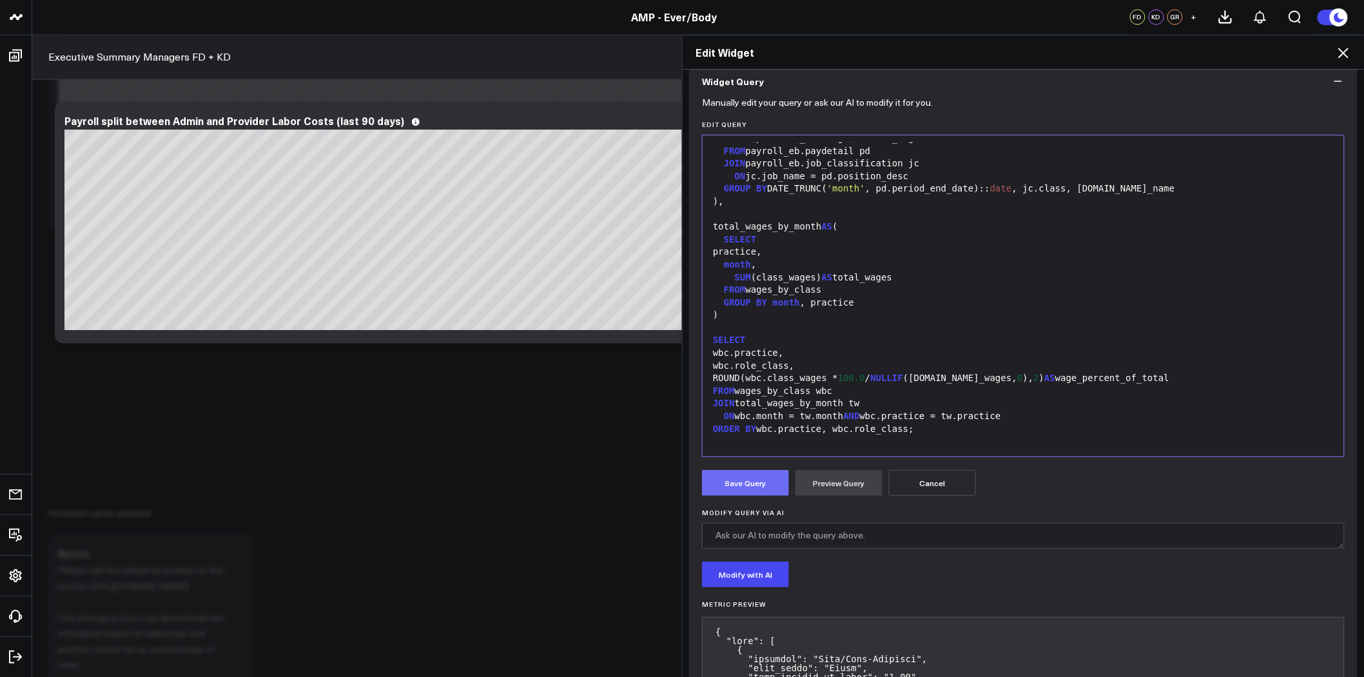
click at [762, 480] on button "Save Query" at bounding box center [745, 483] width 87 height 26
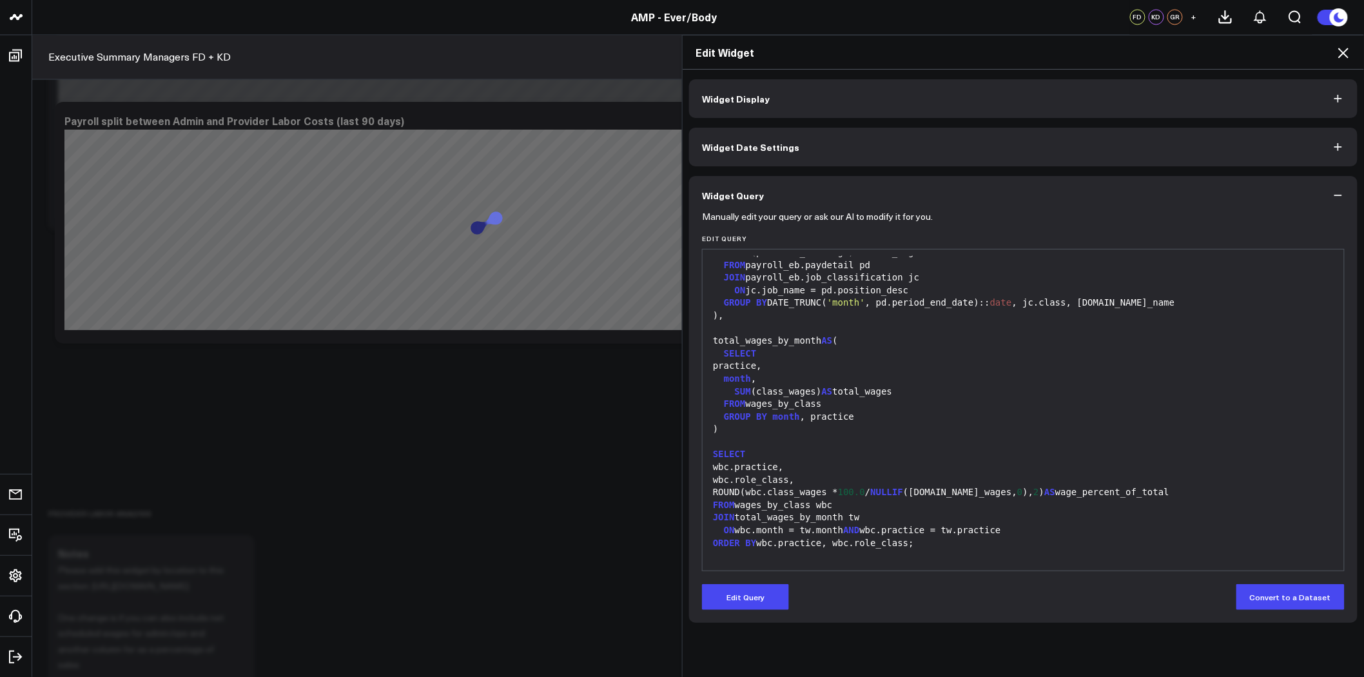
scroll to position [0, 0]
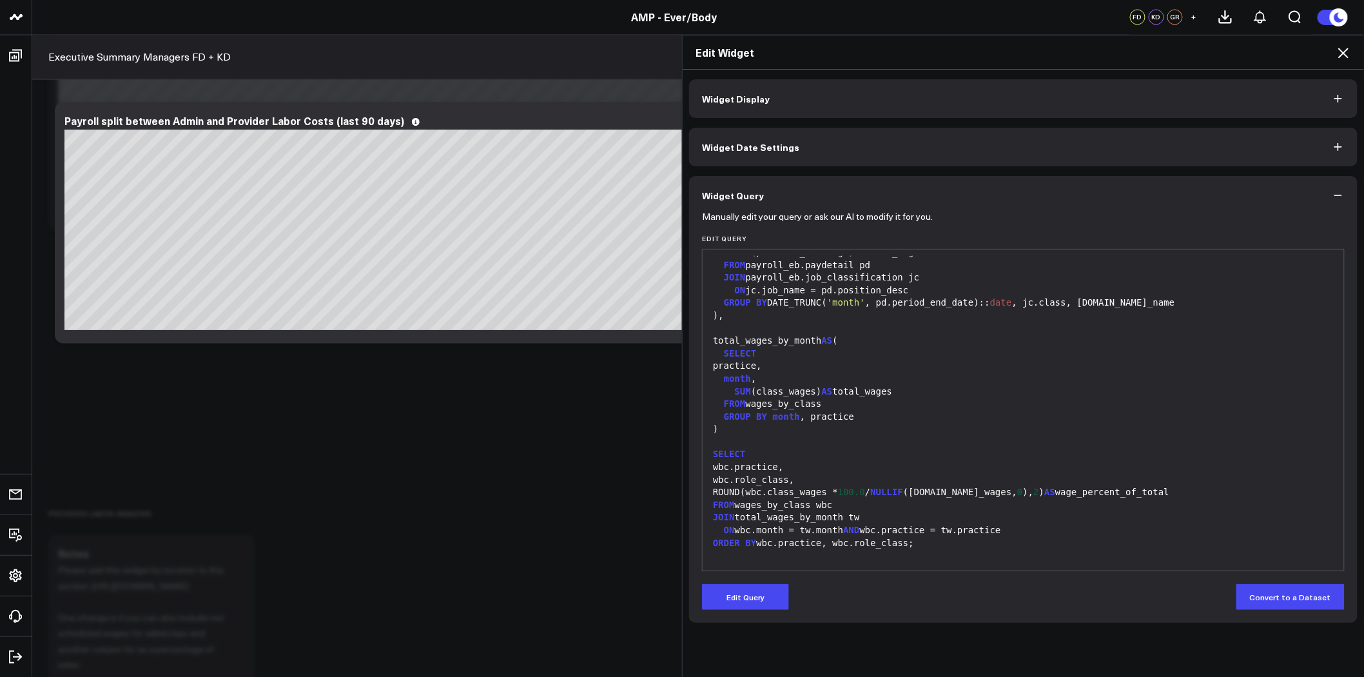
click at [1344, 48] on icon at bounding box center [1343, 52] width 15 height 15
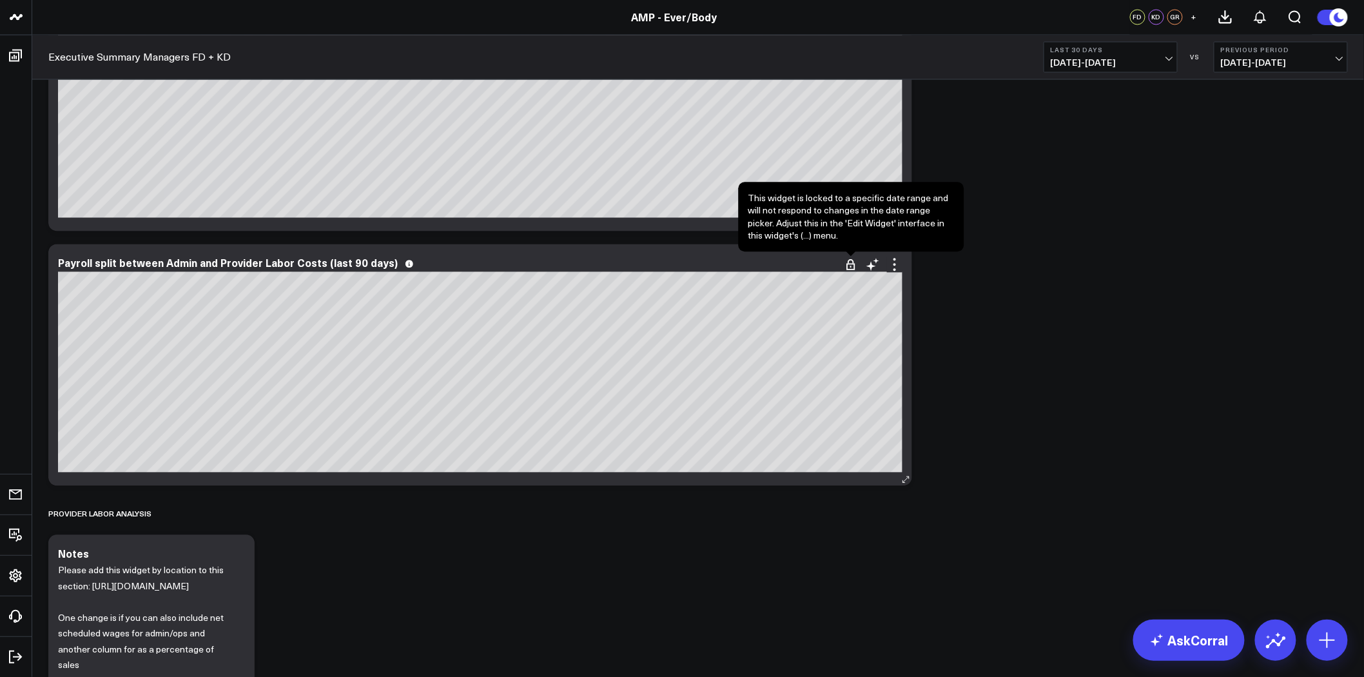
click at [851, 267] on icon at bounding box center [850, 267] width 1 height 2
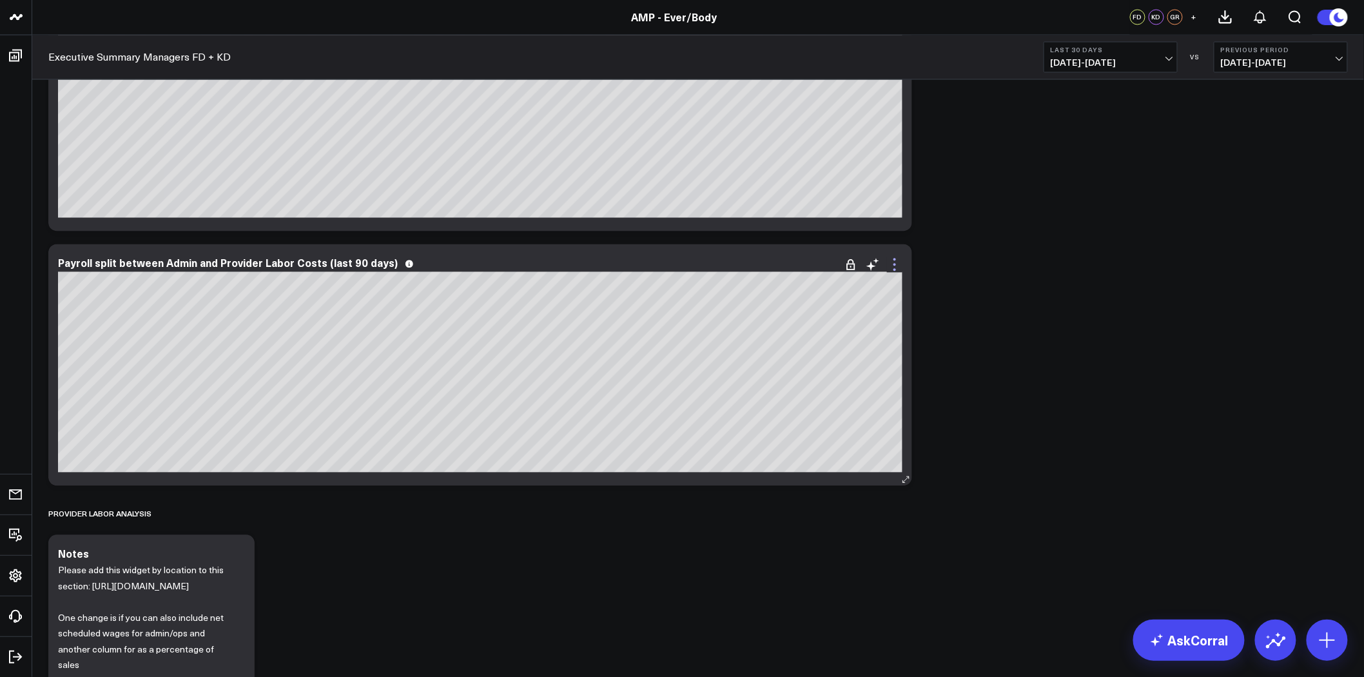
click at [896, 263] on icon at bounding box center [894, 264] width 15 height 15
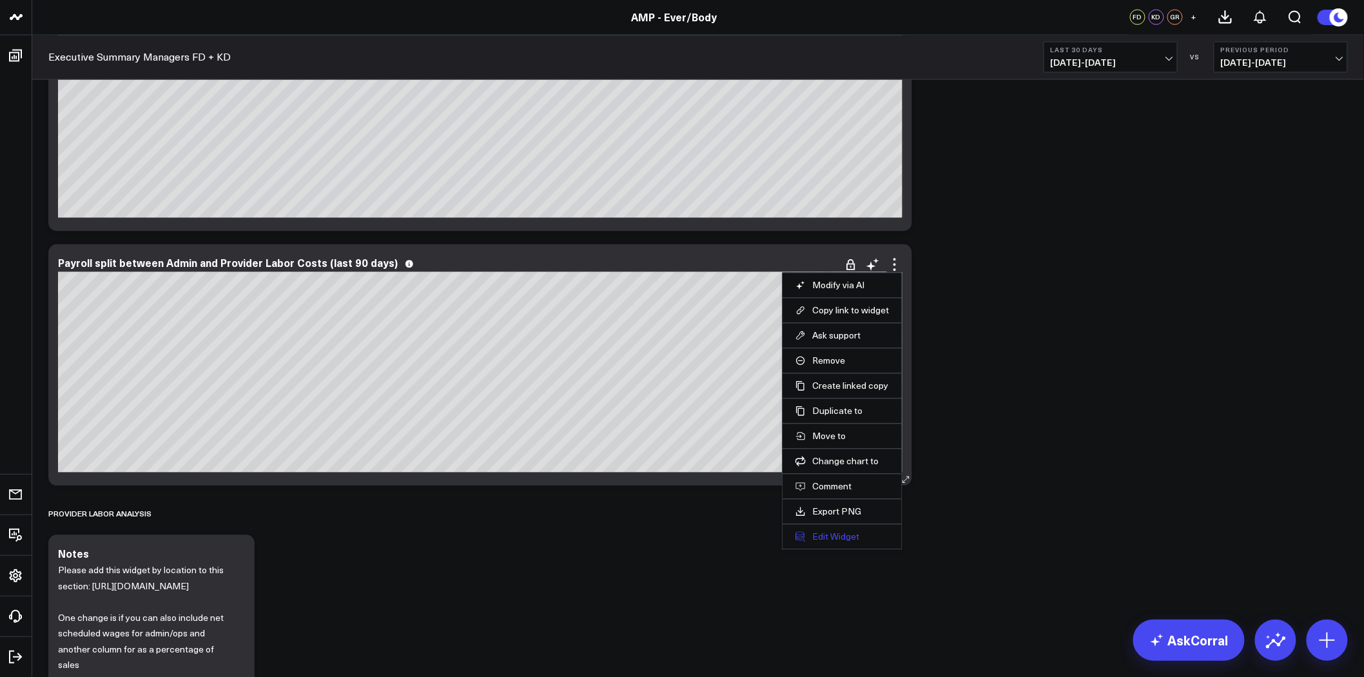
click at [830, 538] on button "Edit Widget" at bounding box center [841, 537] width 93 height 12
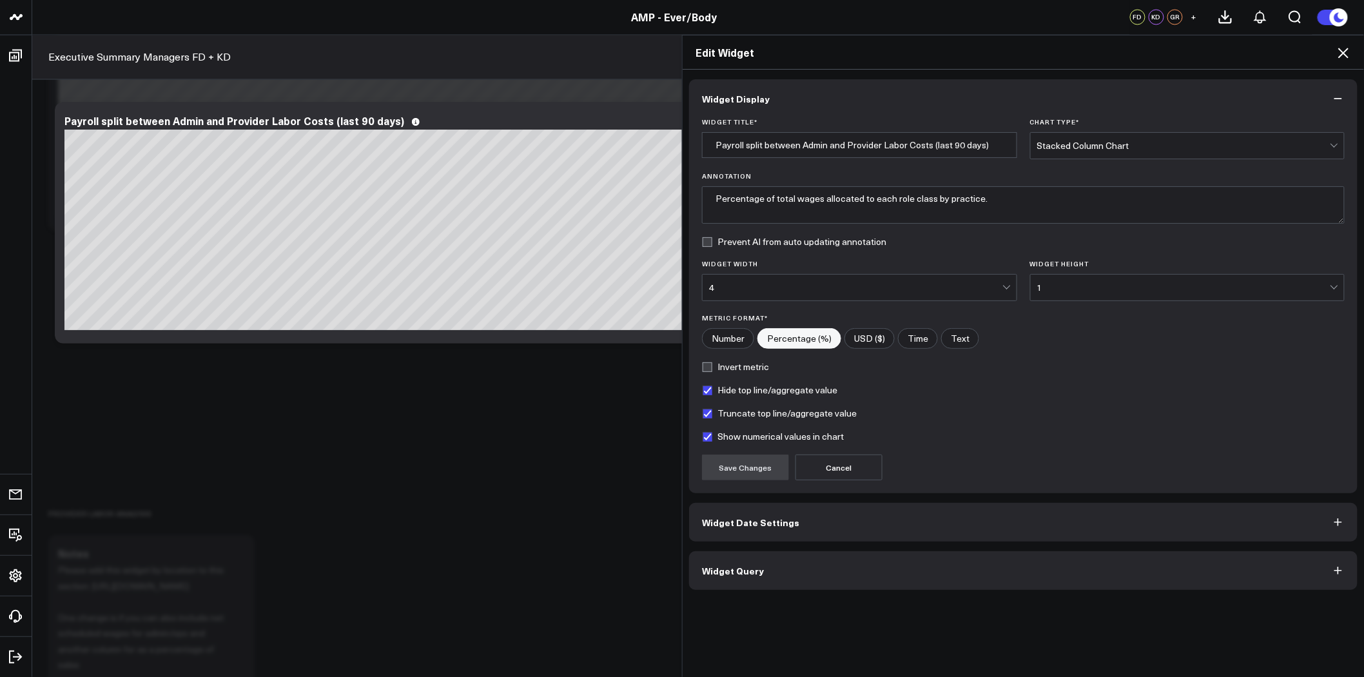
click at [756, 525] on span "Widget Date Settings" at bounding box center [750, 522] width 97 height 10
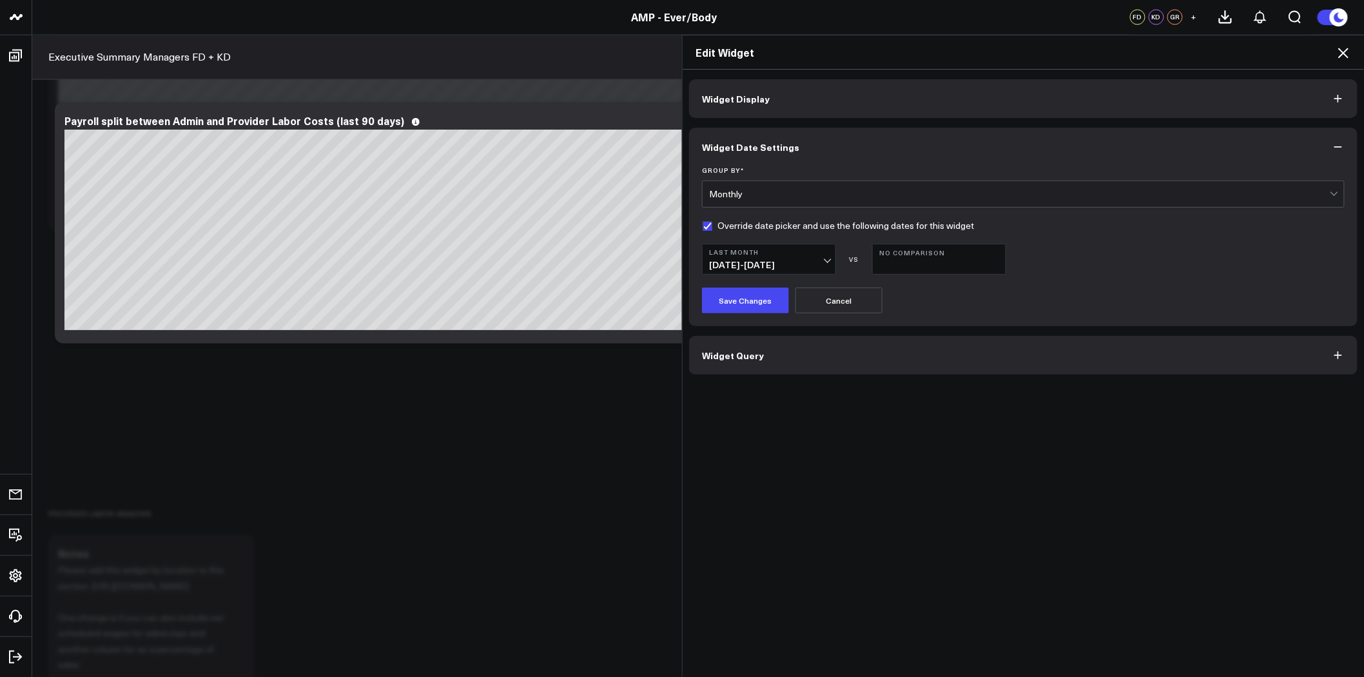
click at [806, 253] on b "Last Month" at bounding box center [769, 252] width 120 height 8
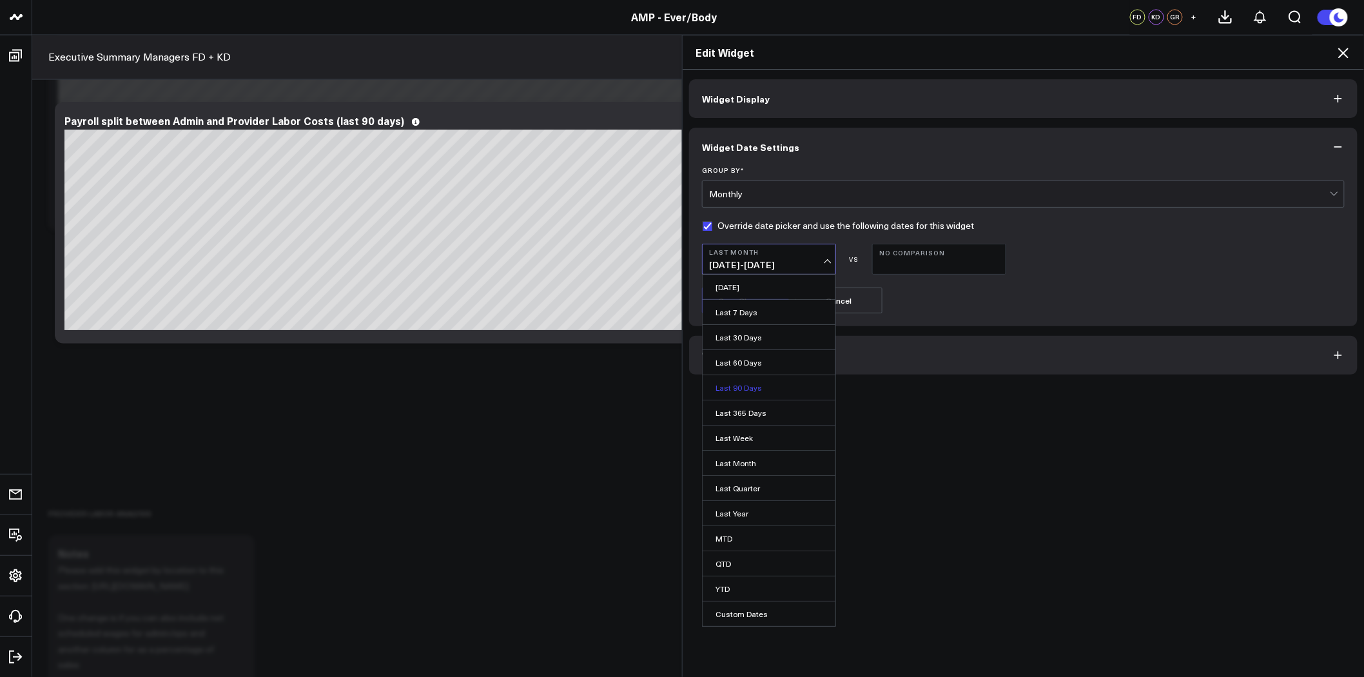
click at [749, 387] on link "Last 90 Days" at bounding box center [769, 387] width 133 height 24
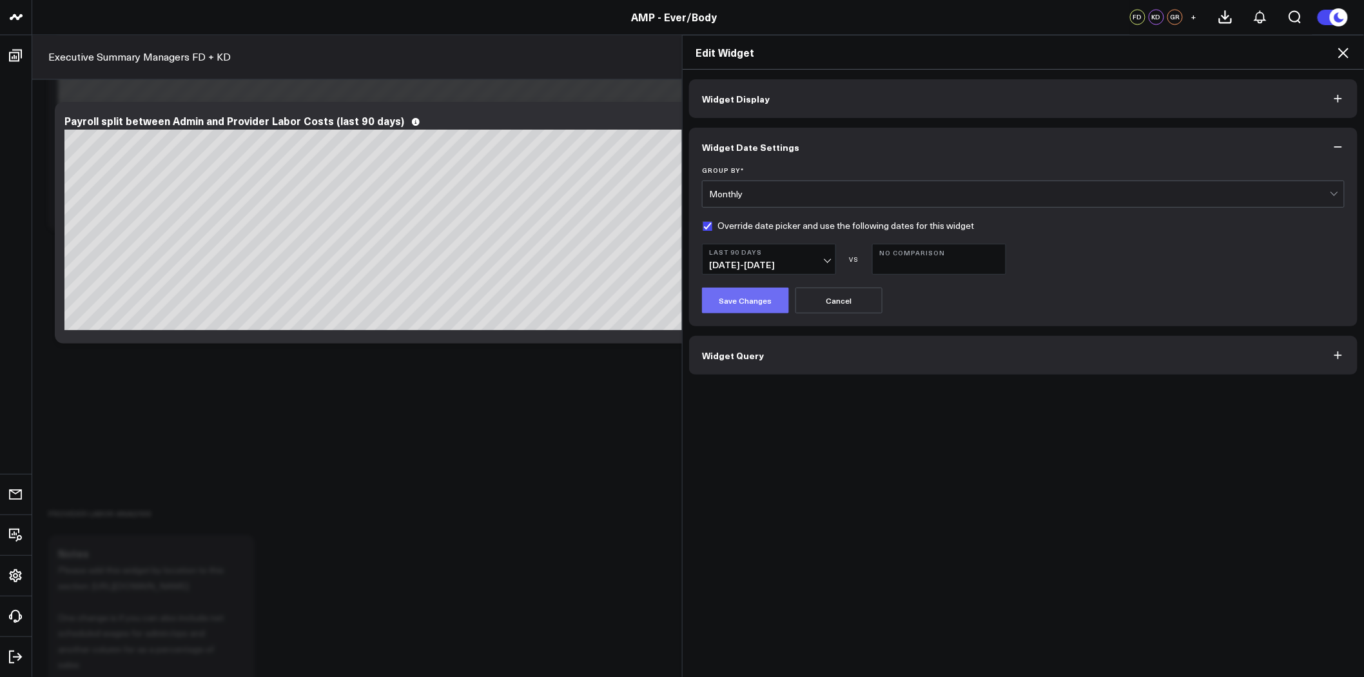
click at [755, 304] on button "Save Changes" at bounding box center [745, 300] width 87 height 26
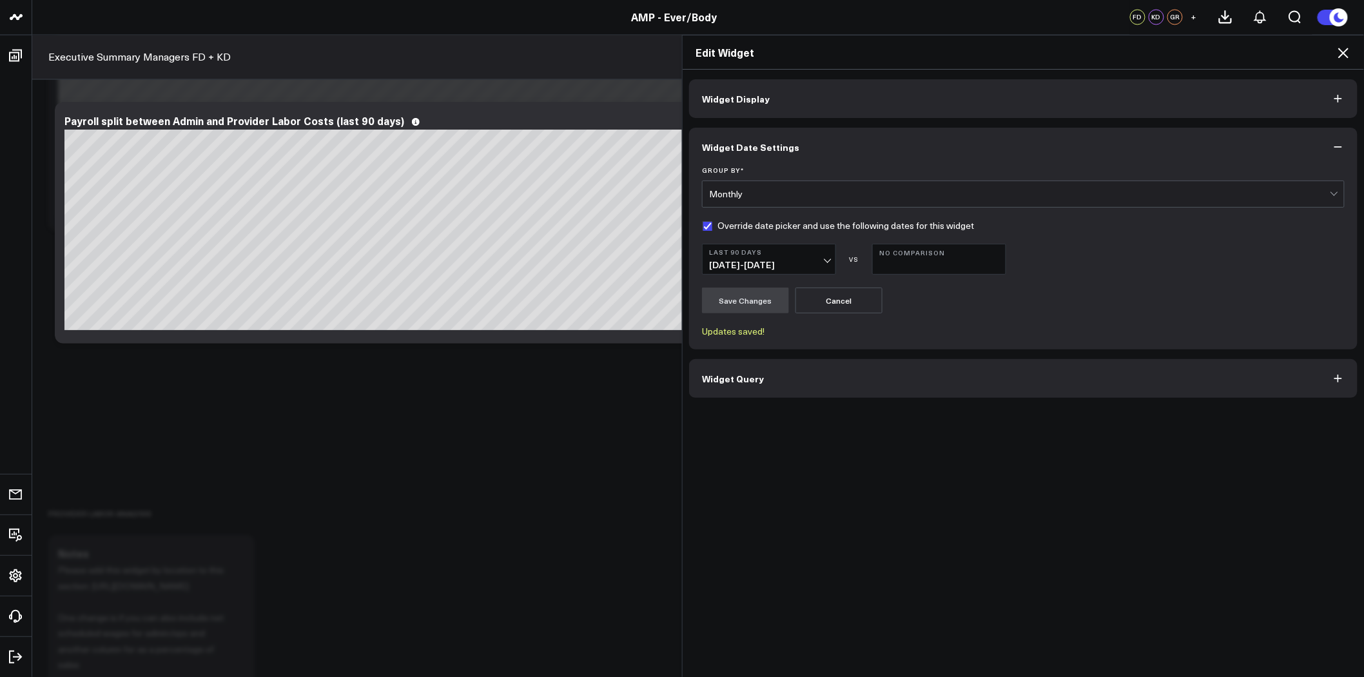
click at [1344, 47] on icon at bounding box center [1343, 52] width 15 height 15
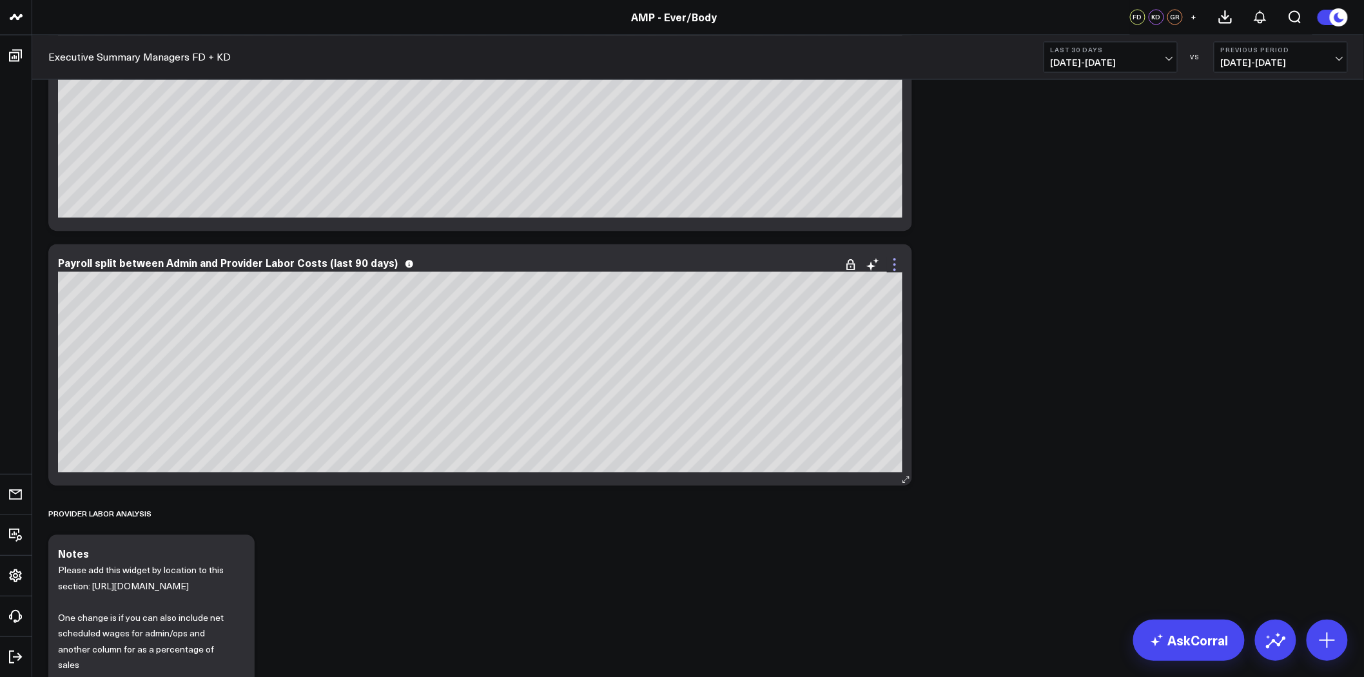
click at [897, 262] on icon at bounding box center [894, 264] width 15 height 15
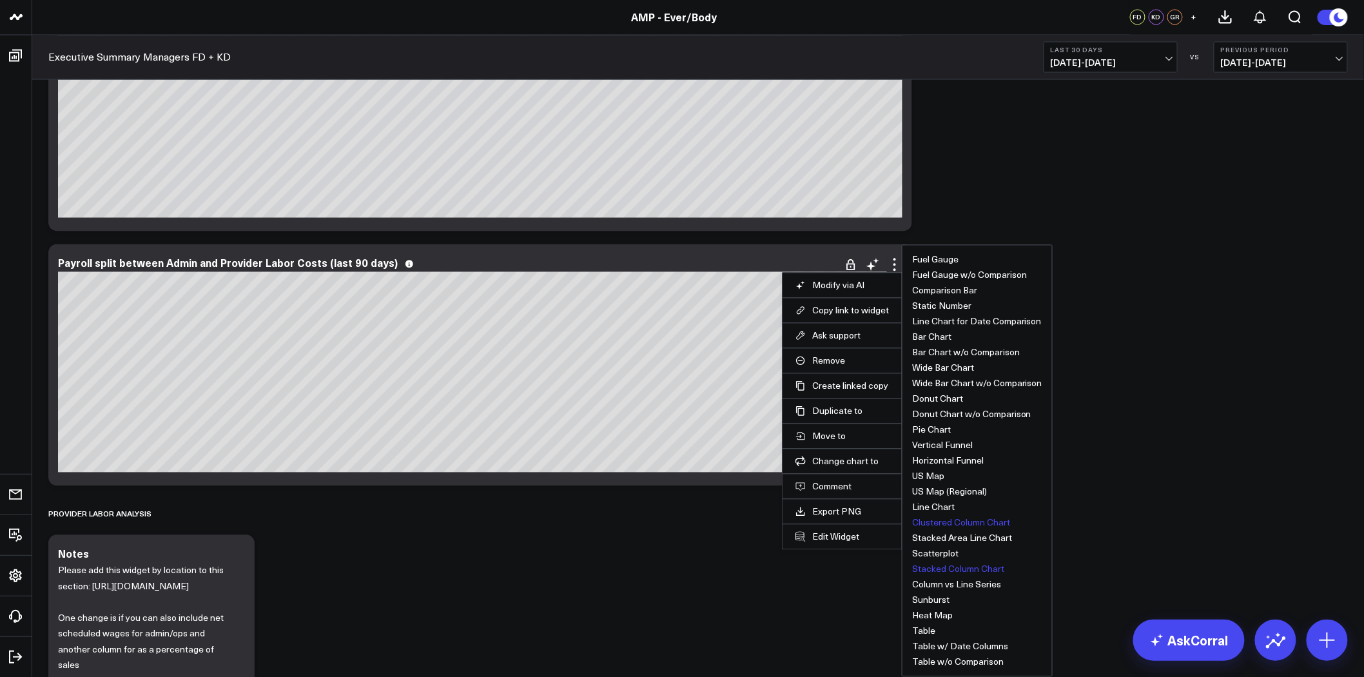
click at [966, 518] on button "Clustered Column Chart" at bounding box center [961, 522] width 98 height 9
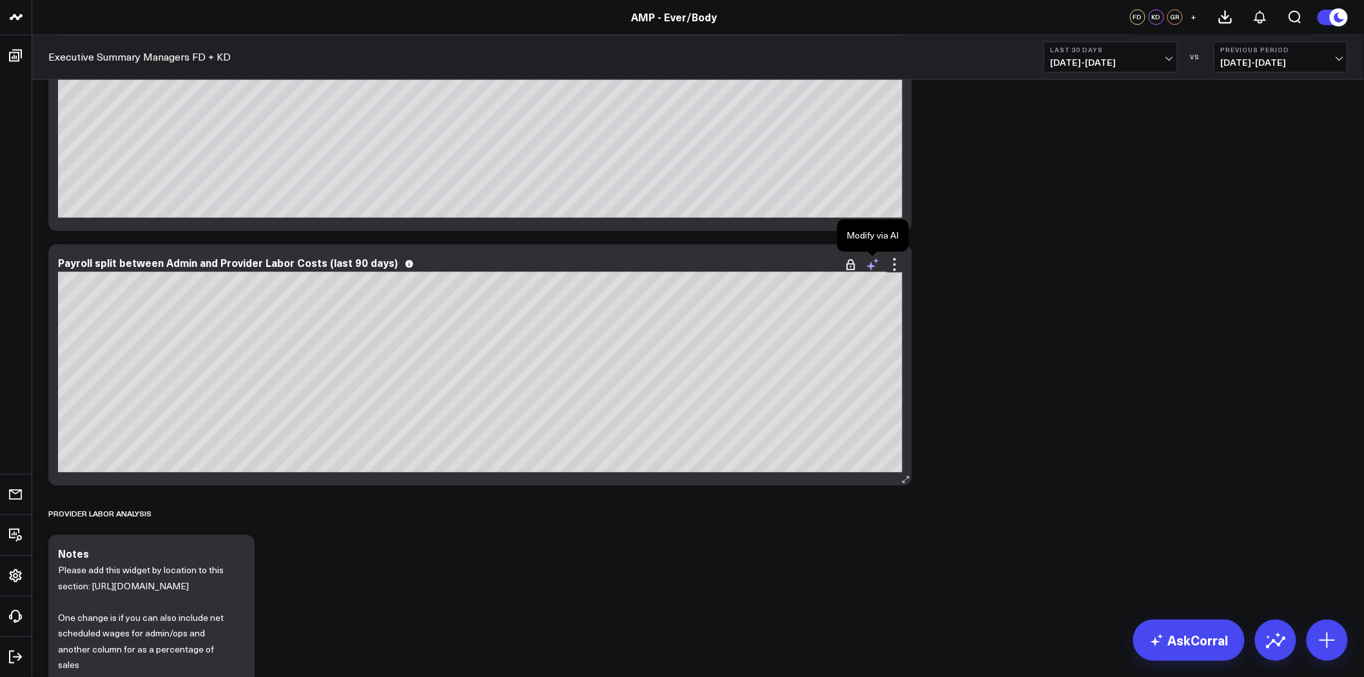
click at [873, 263] on icon at bounding box center [872, 264] width 15 height 15
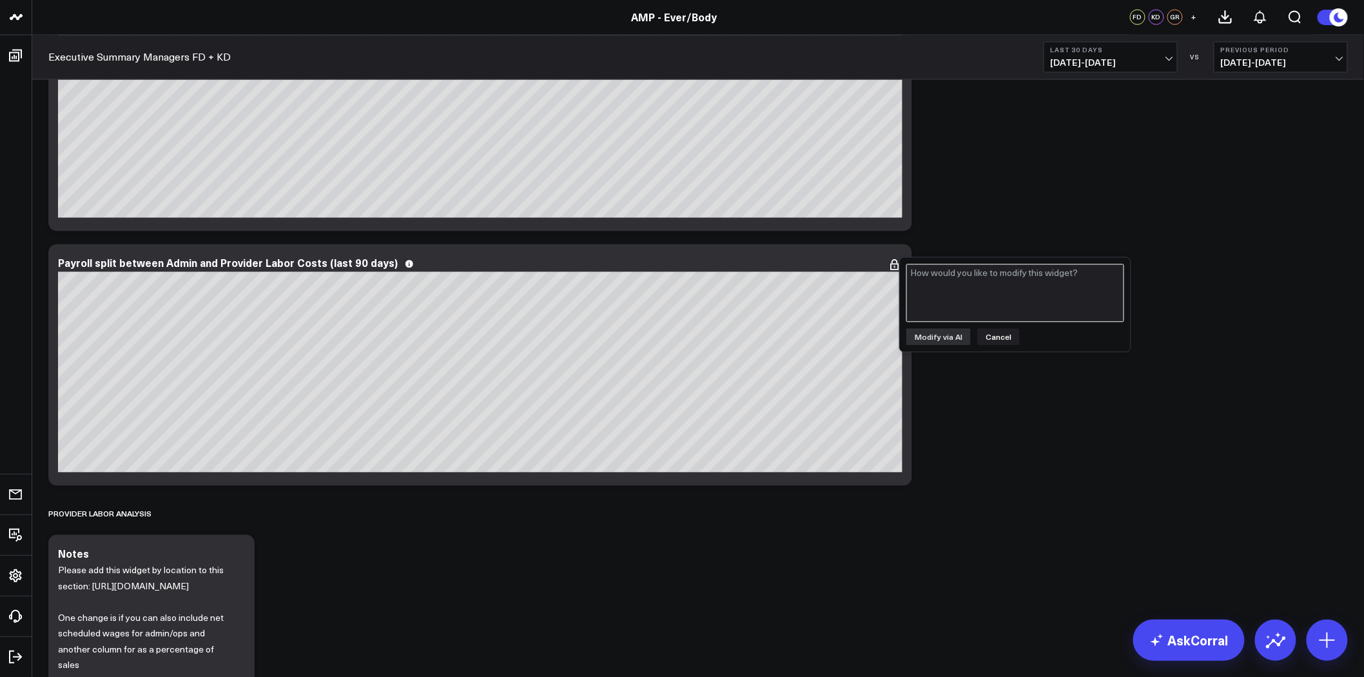
click at [982, 288] on textarea at bounding box center [1015, 293] width 218 height 58
type textarea "I would like to see three separate bars for each site"
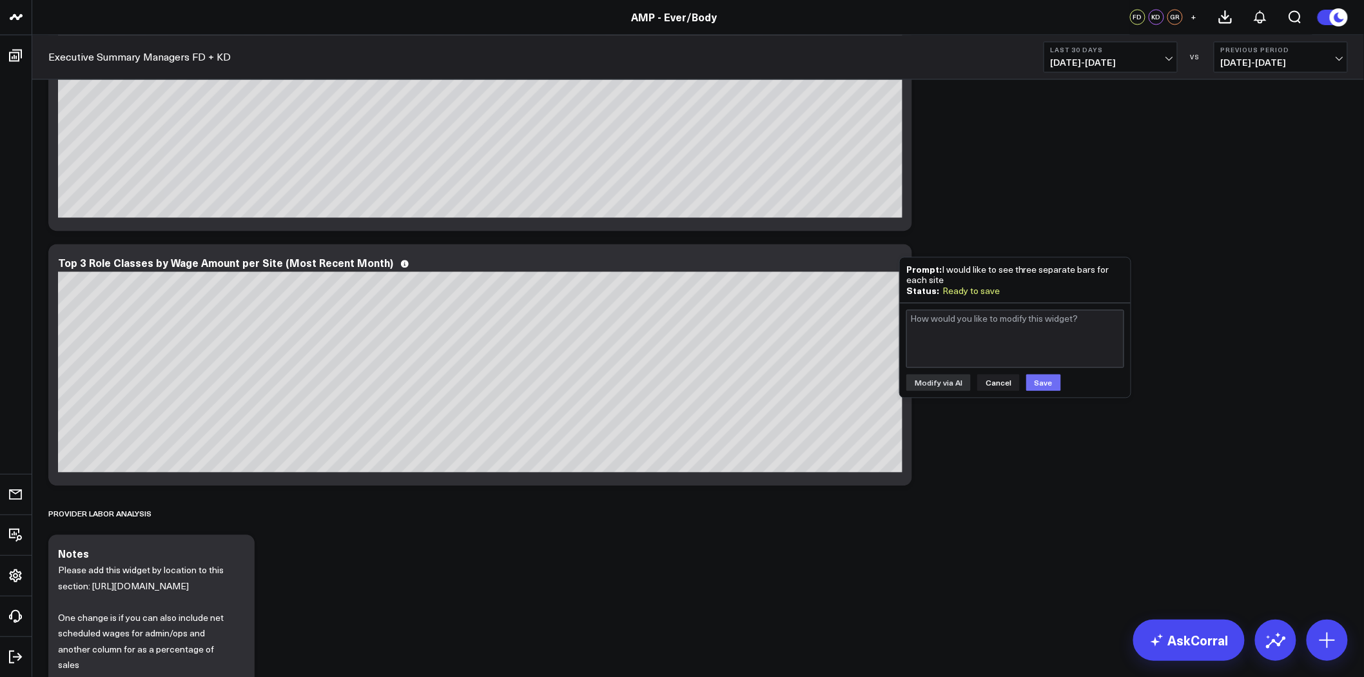
click at [1046, 383] on button "Save" at bounding box center [1043, 382] width 35 height 17
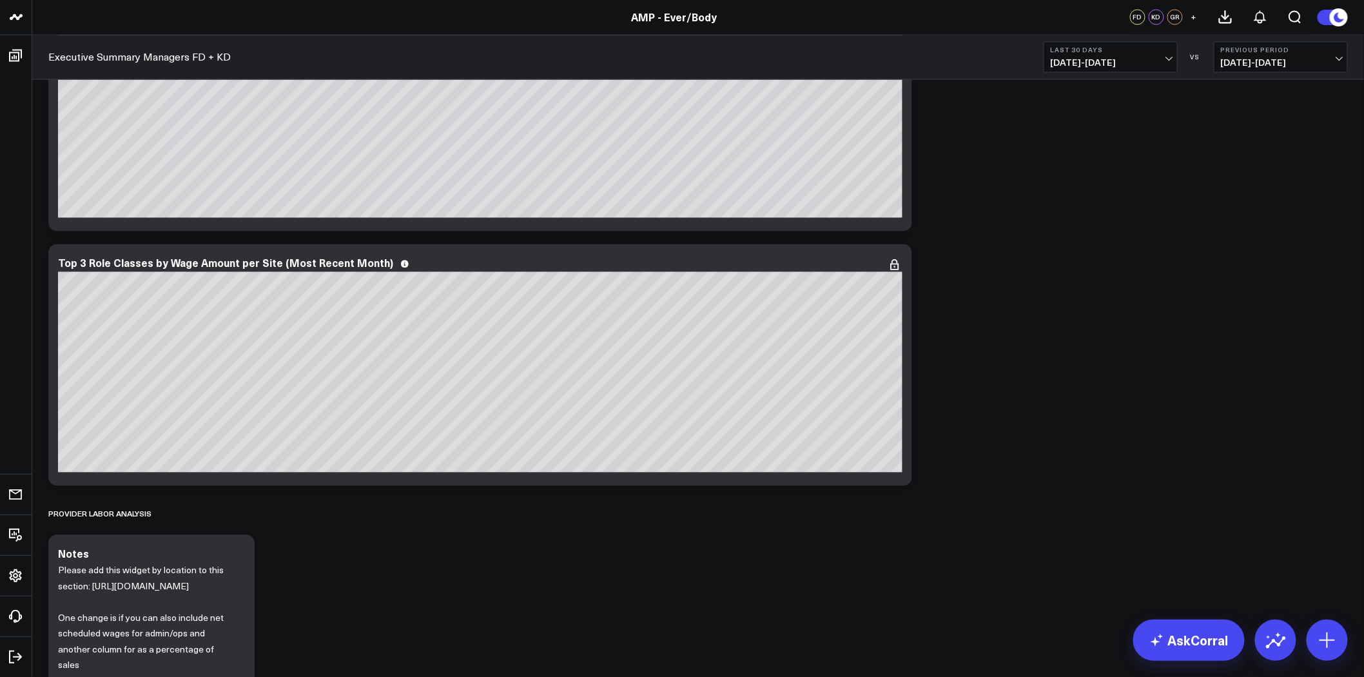
click at [1094, 234] on div "Modify via AI Copy link to widget Ask support Remove Create linked copy Executi…" at bounding box center [698, 237] width 1312 height 6327
click at [897, 262] on icon at bounding box center [894, 264] width 15 height 15
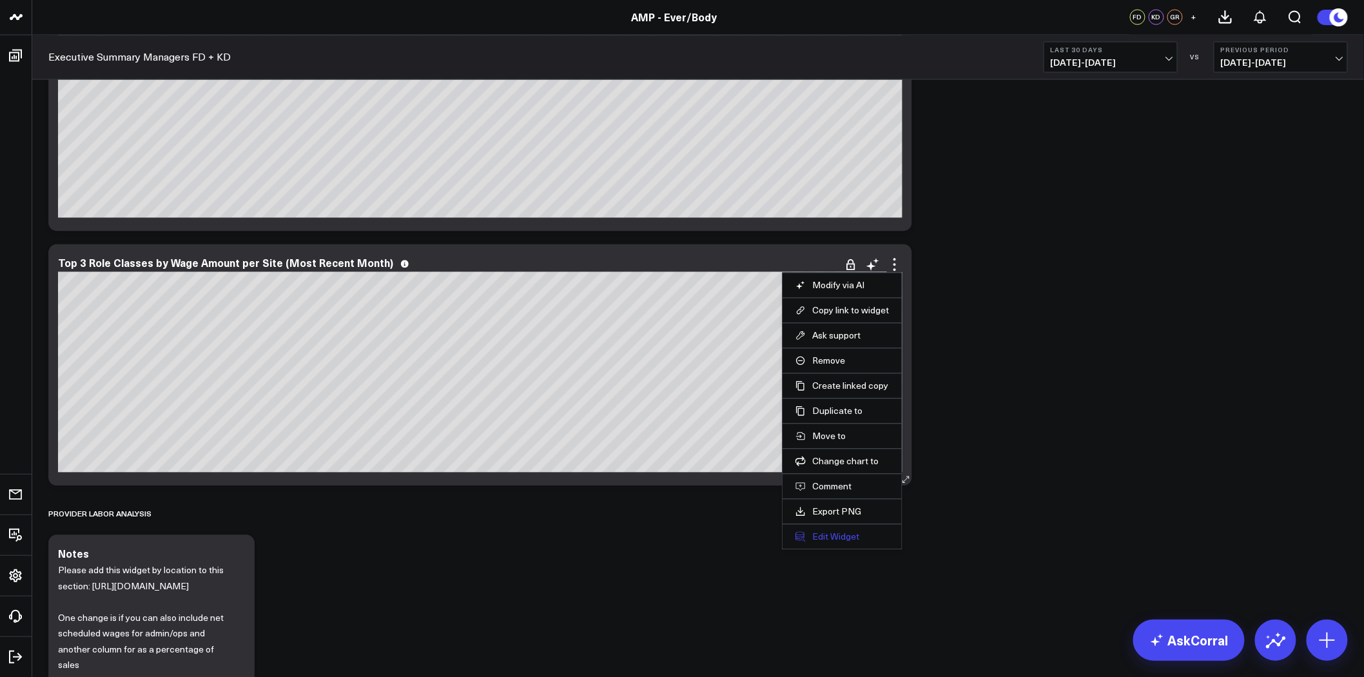
click at [833, 540] on button "Edit Widget" at bounding box center [841, 537] width 93 height 12
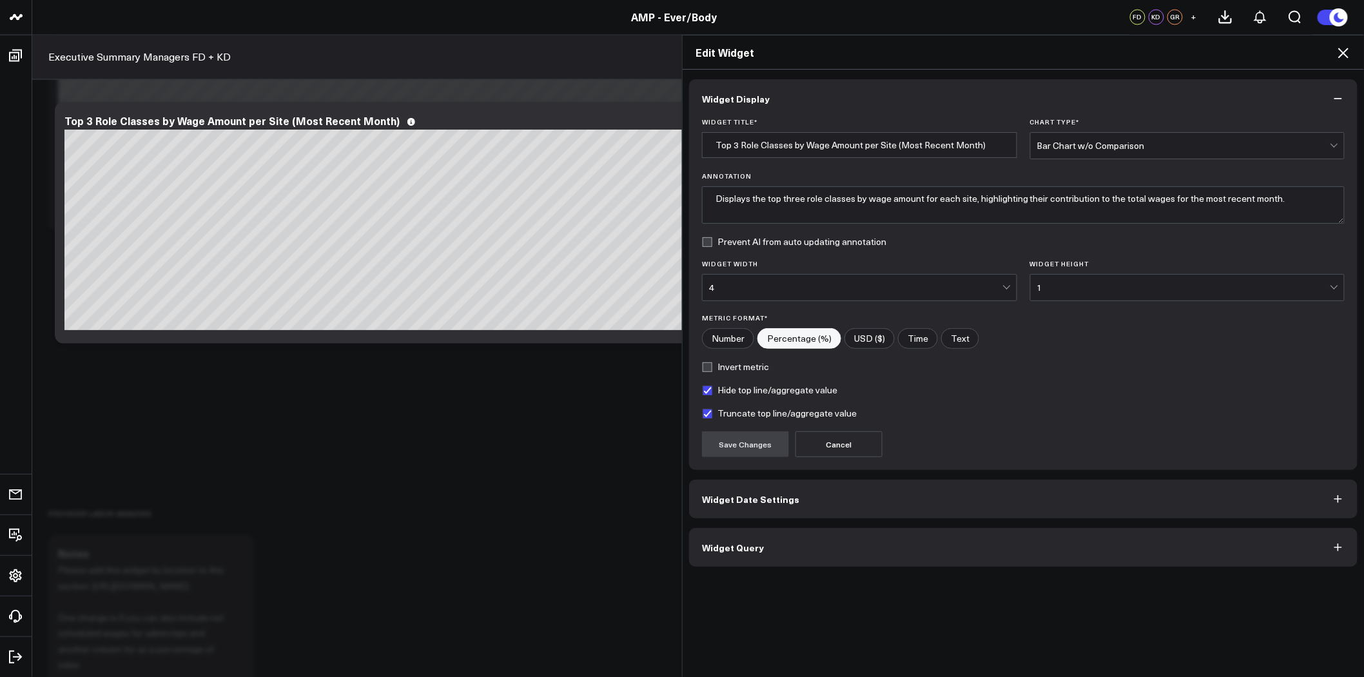
click at [878, 532] on button "Widget Query" at bounding box center [1023, 547] width 668 height 39
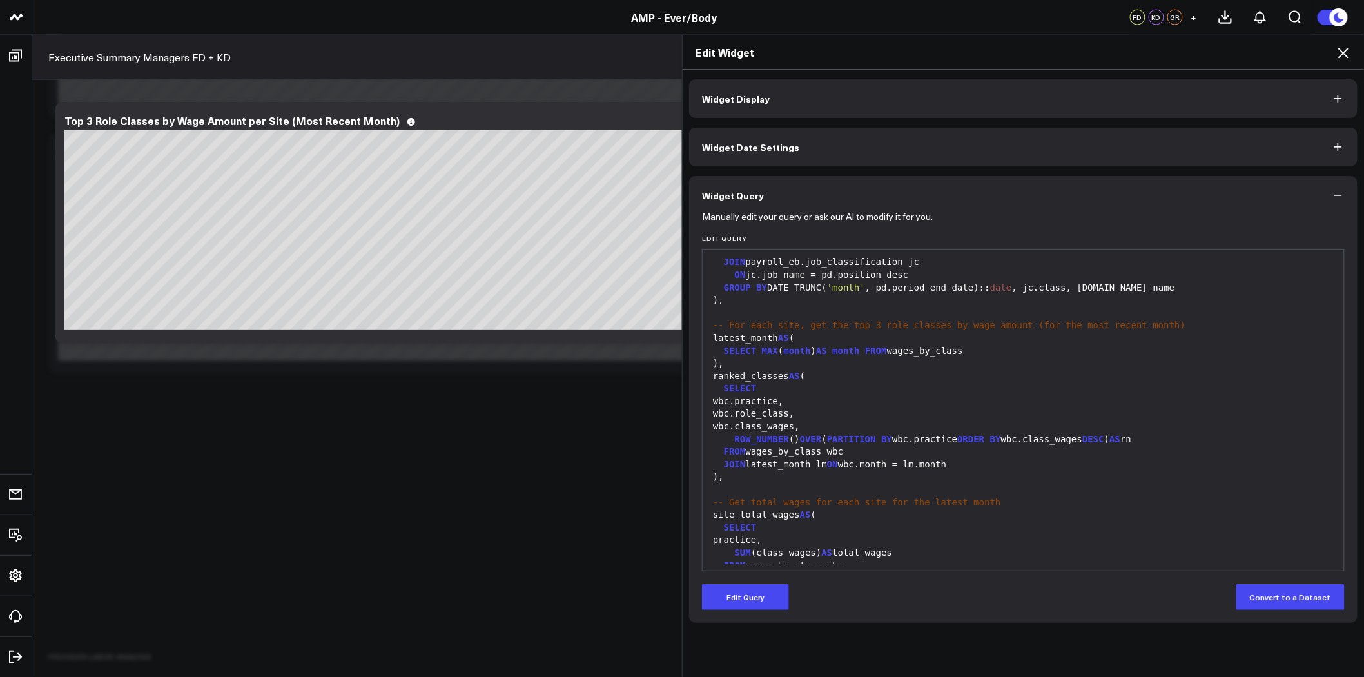
scroll to position [143, 0]
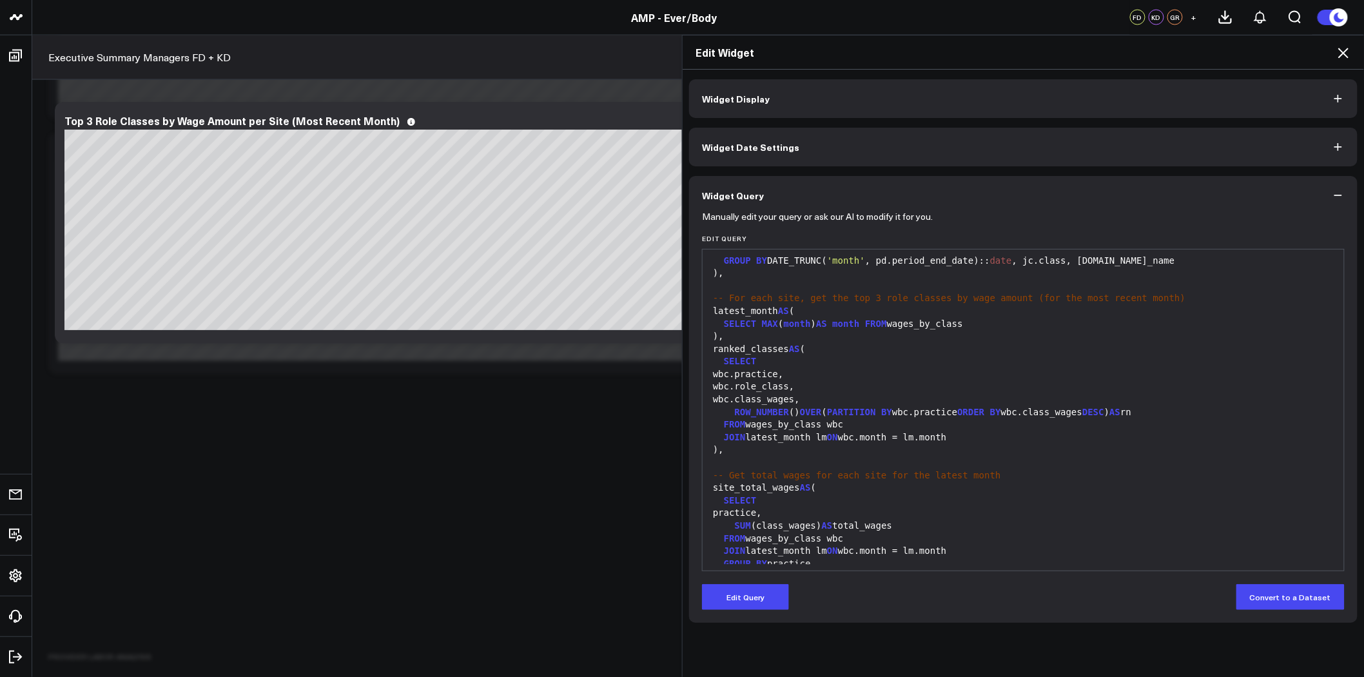
click at [1339, 191] on icon "button" at bounding box center [1338, 195] width 13 height 13
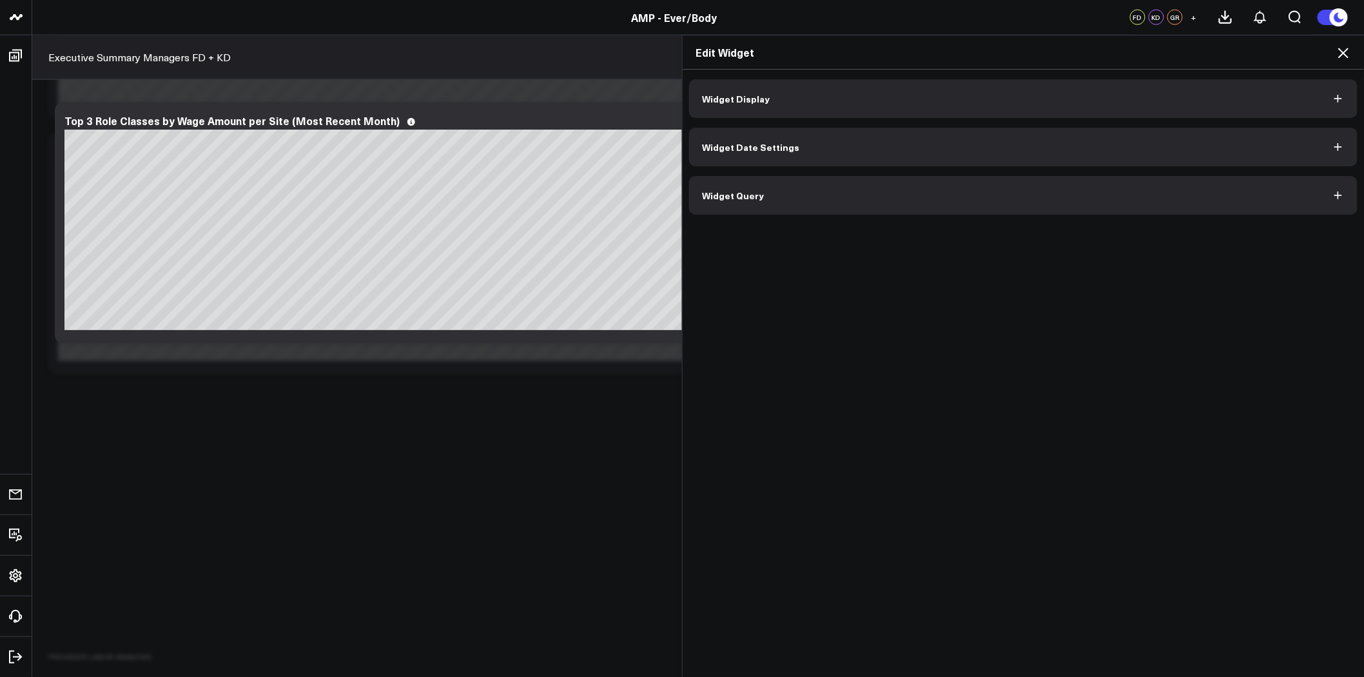
click at [1345, 49] on icon at bounding box center [1343, 52] width 15 height 15
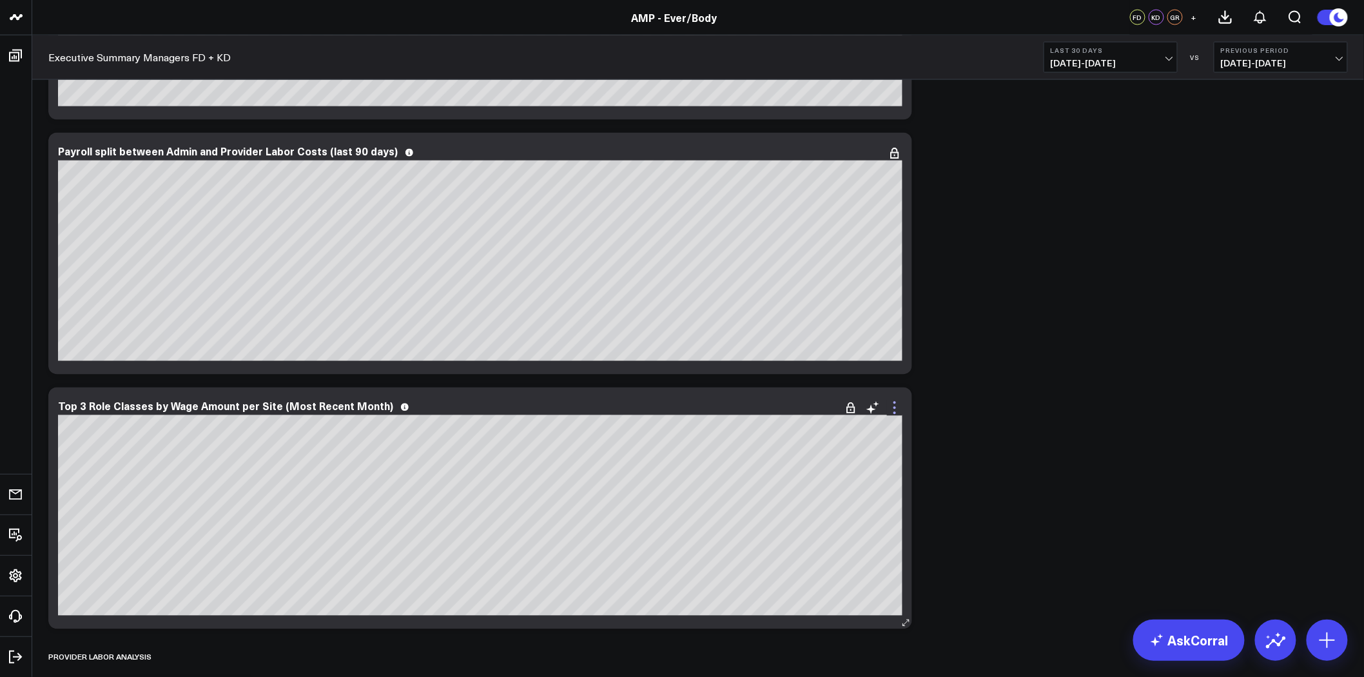
click at [897, 407] on icon at bounding box center [894, 407] width 15 height 15
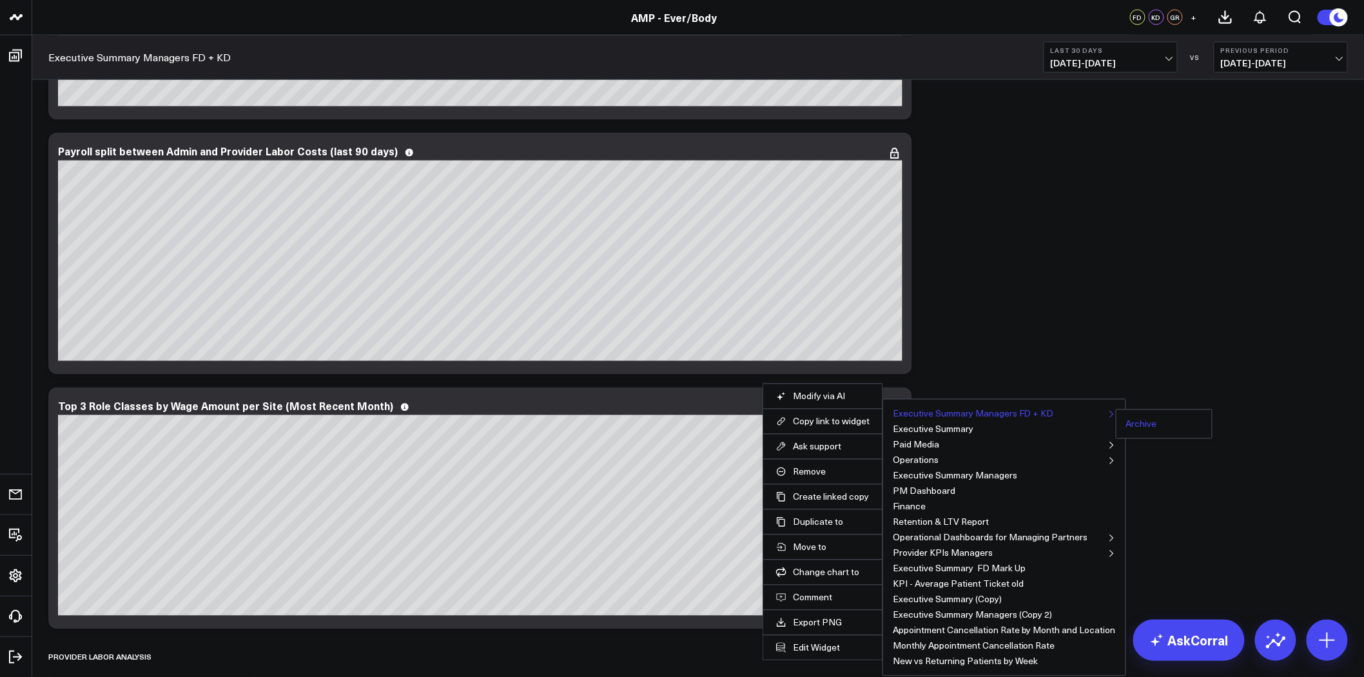
click at [1131, 422] on button "Archive" at bounding box center [1141, 424] width 31 height 9
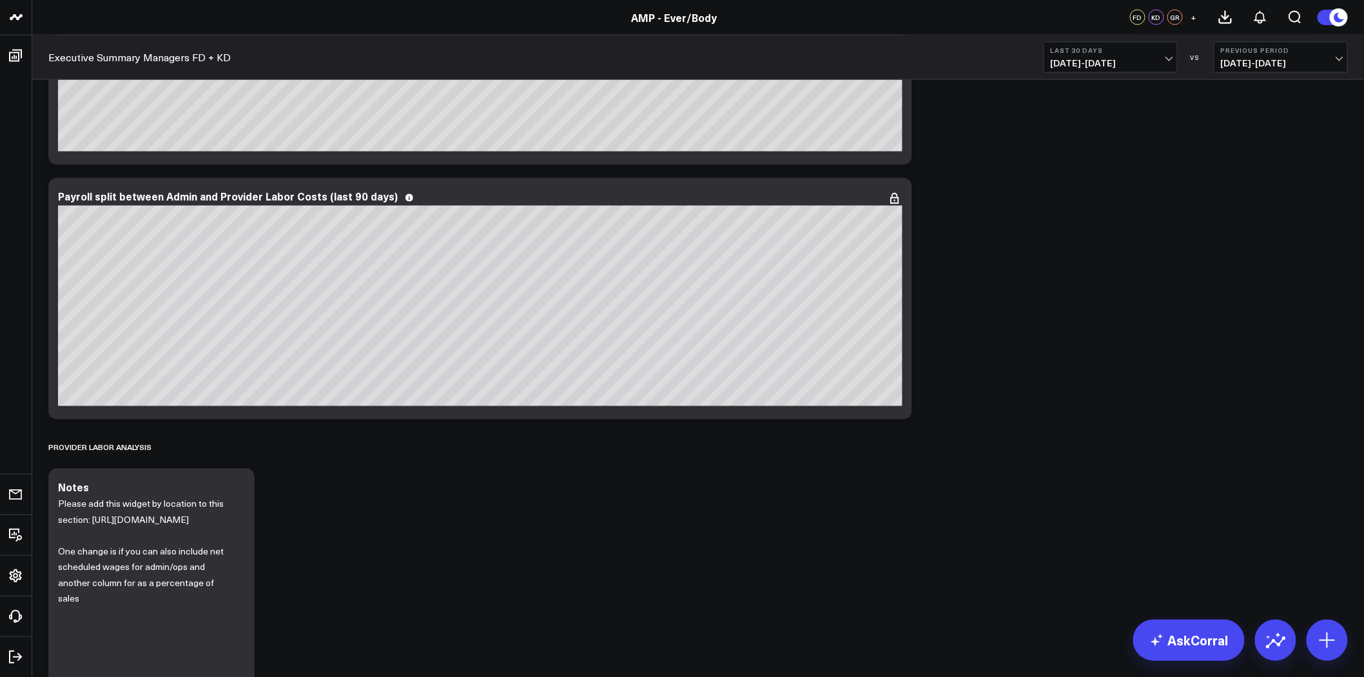
scroll to position [2924, 0]
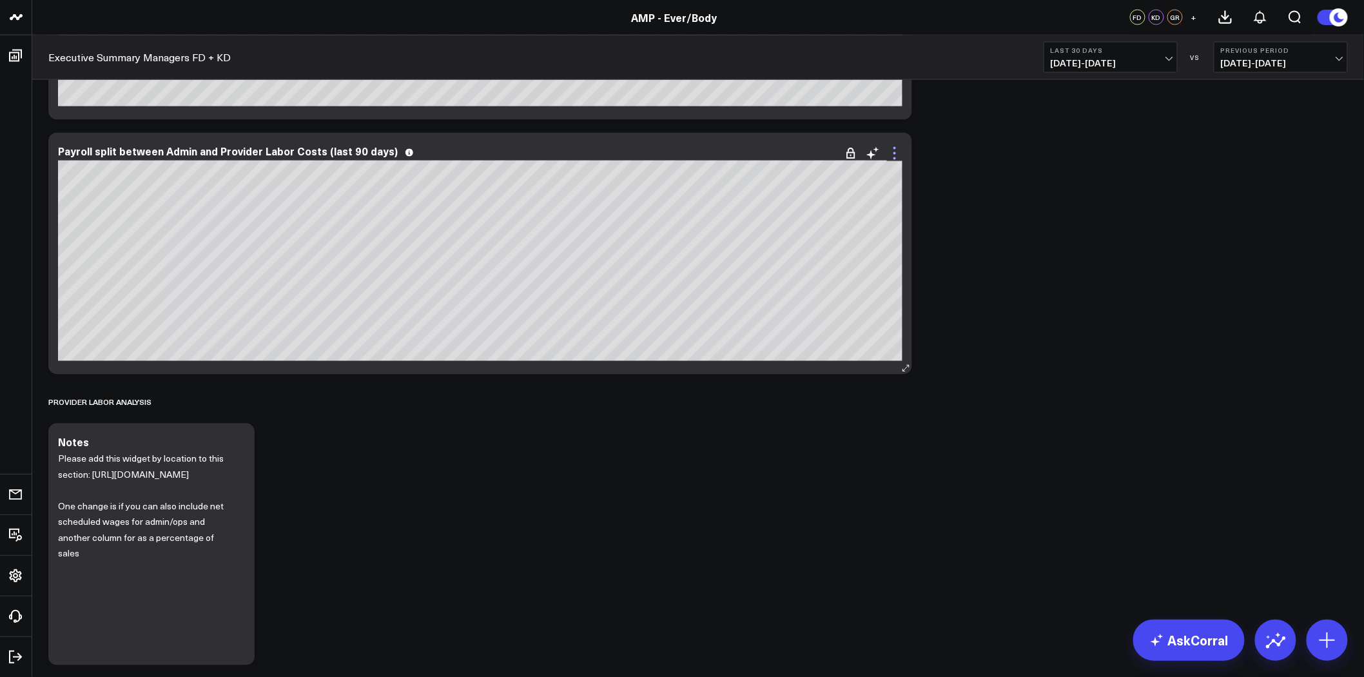
click at [897, 151] on icon at bounding box center [894, 153] width 15 height 15
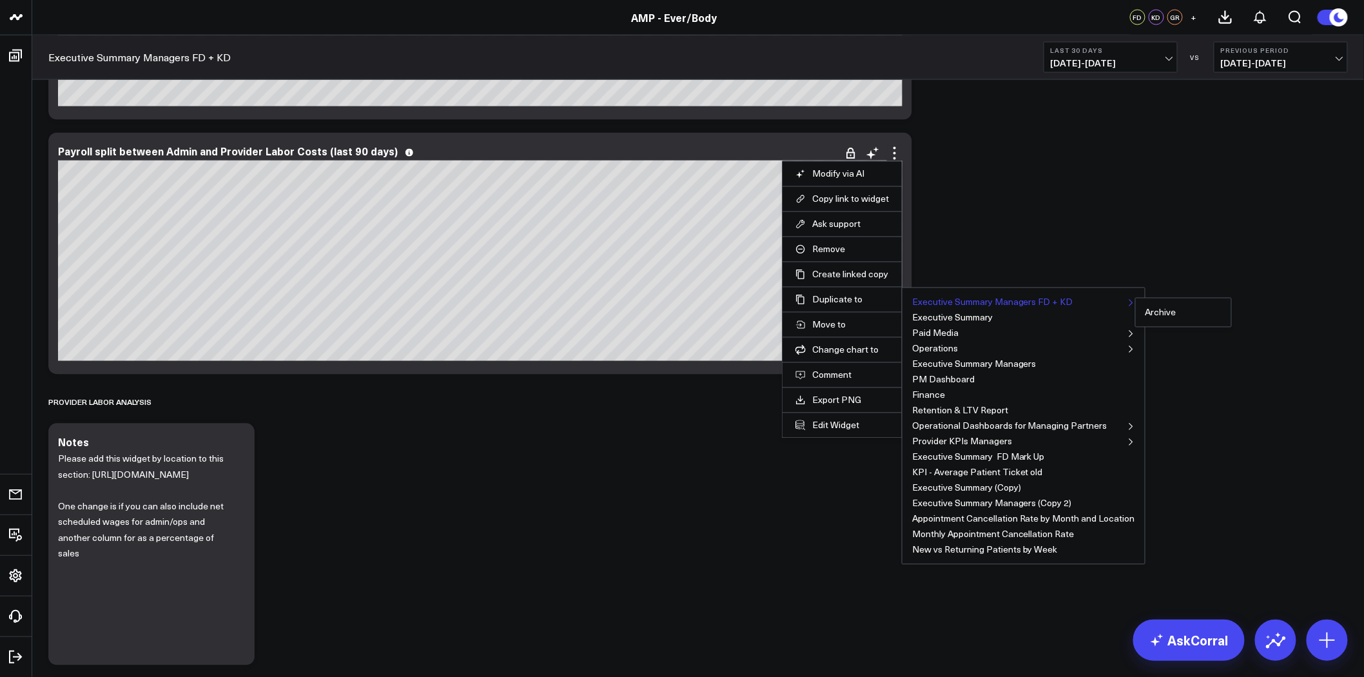
click at [949, 304] on button "Executive Summary Managers FD + KD" at bounding box center [992, 302] width 161 height 9
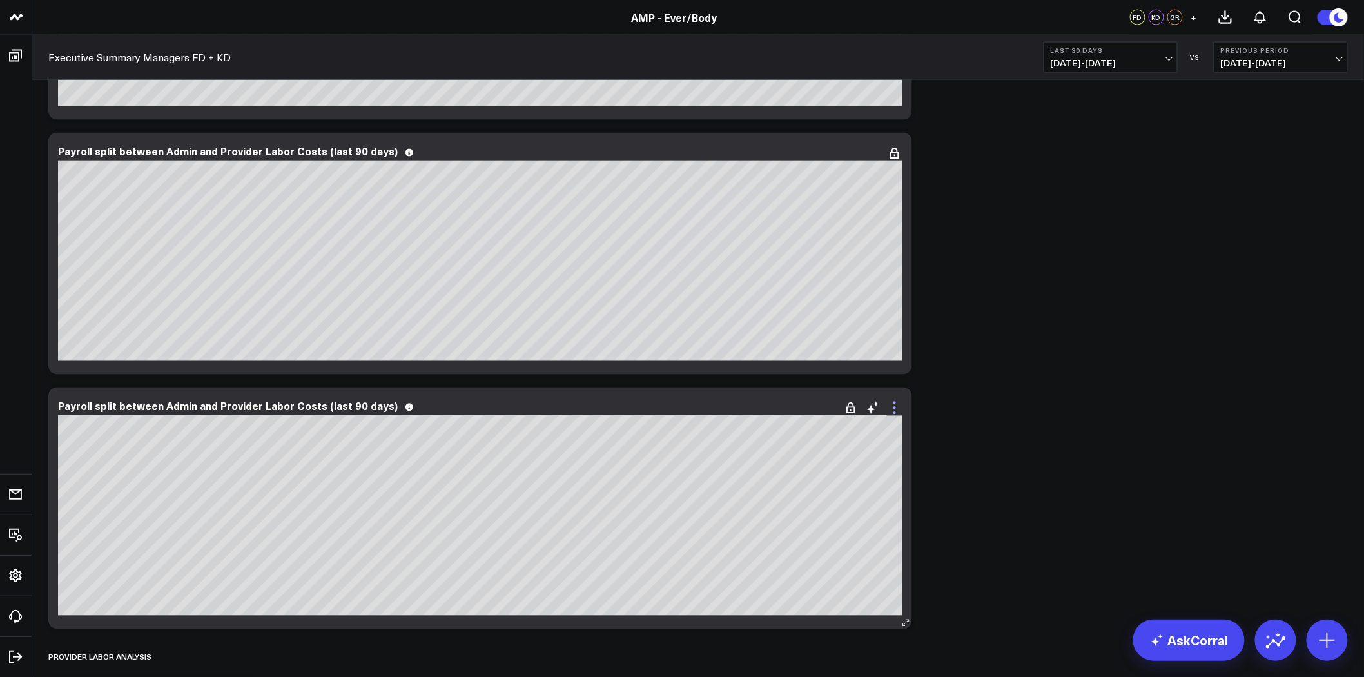
click at [893, 405] on icon at bounding box center [894, 407] width 15 height 15
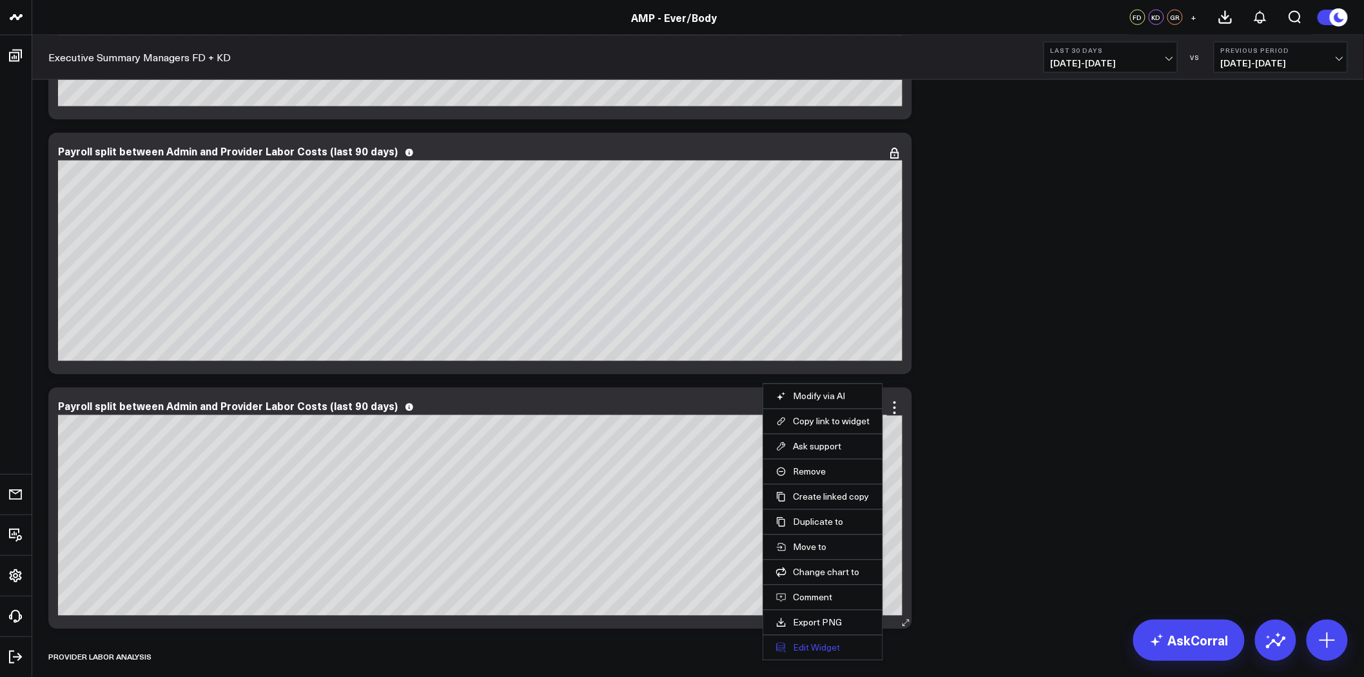
click at [828, 650] on button "Edit Widget" at bounding box center [822, 648] width 93 height 12
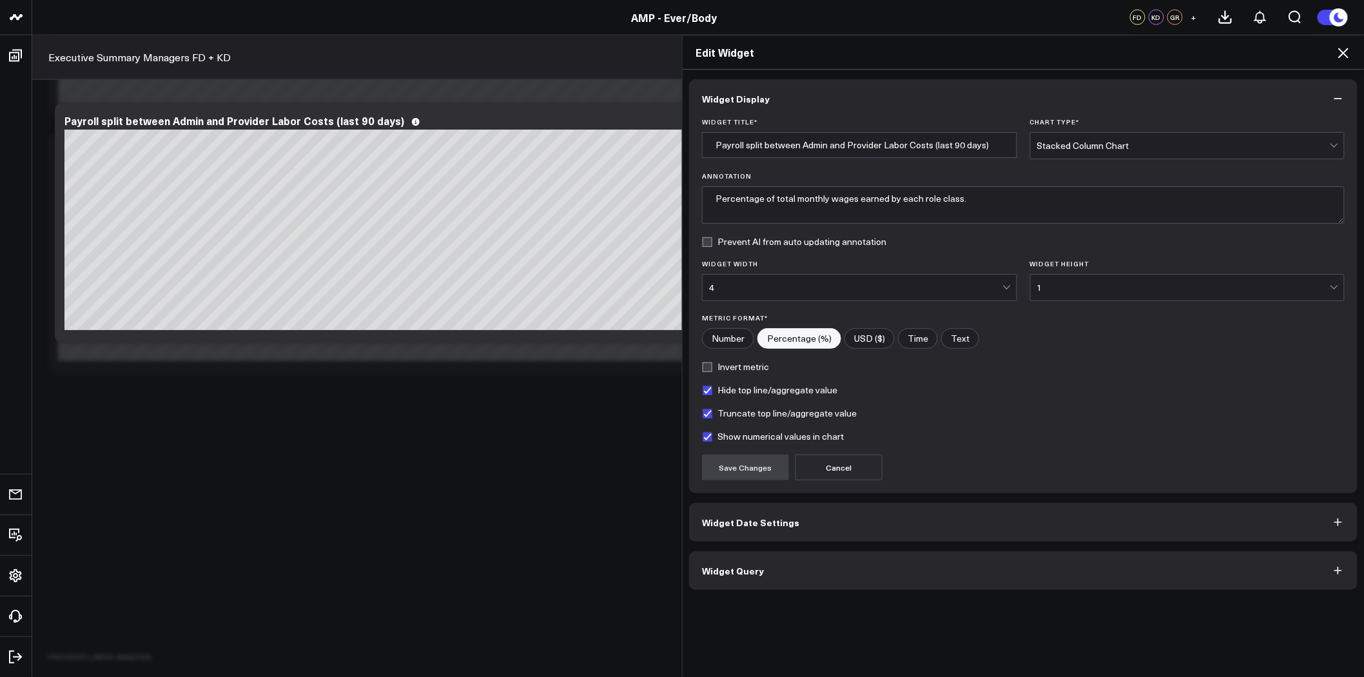
click at [804, 557] on button "Widget Query" at bounding box center [1023, 570] width 668 height 39
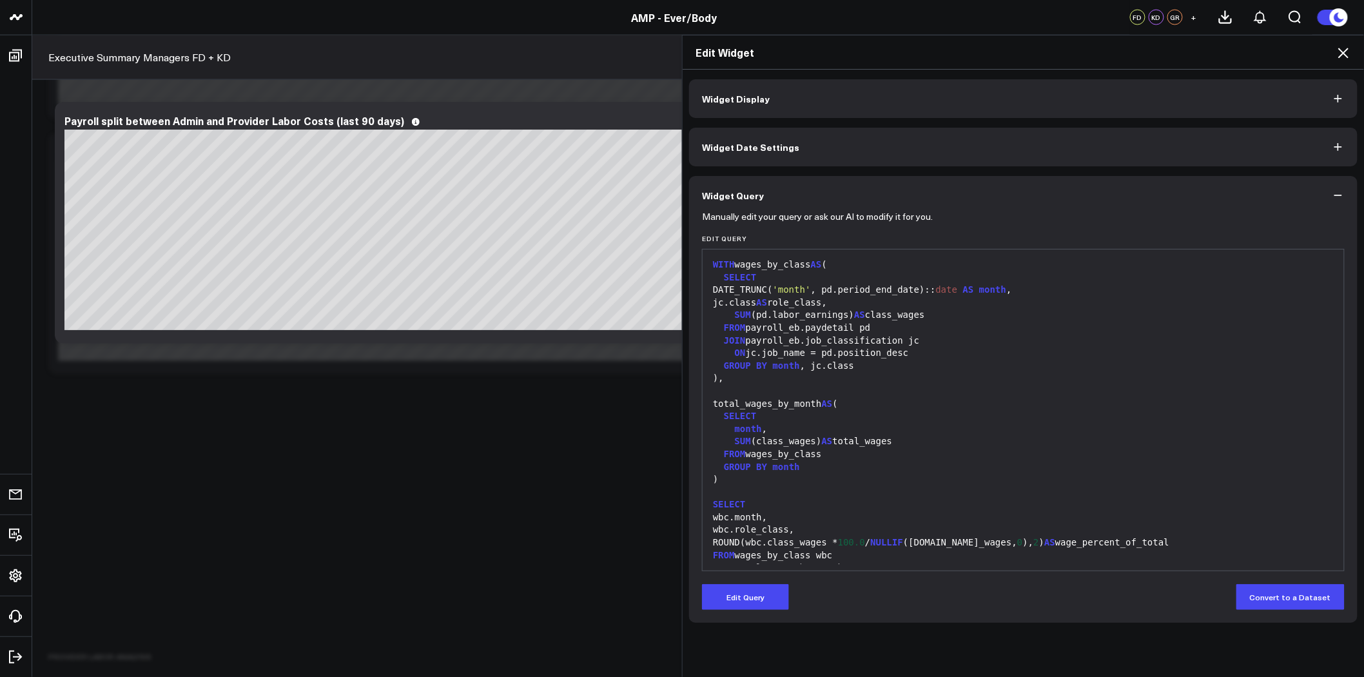
click at [806, 424] on div "month ," at bounding box center [1023, 429] width 628 height 13
click at [761, 595] on button "Edit Query" at bounding box center [745, 597] width 87 height 26
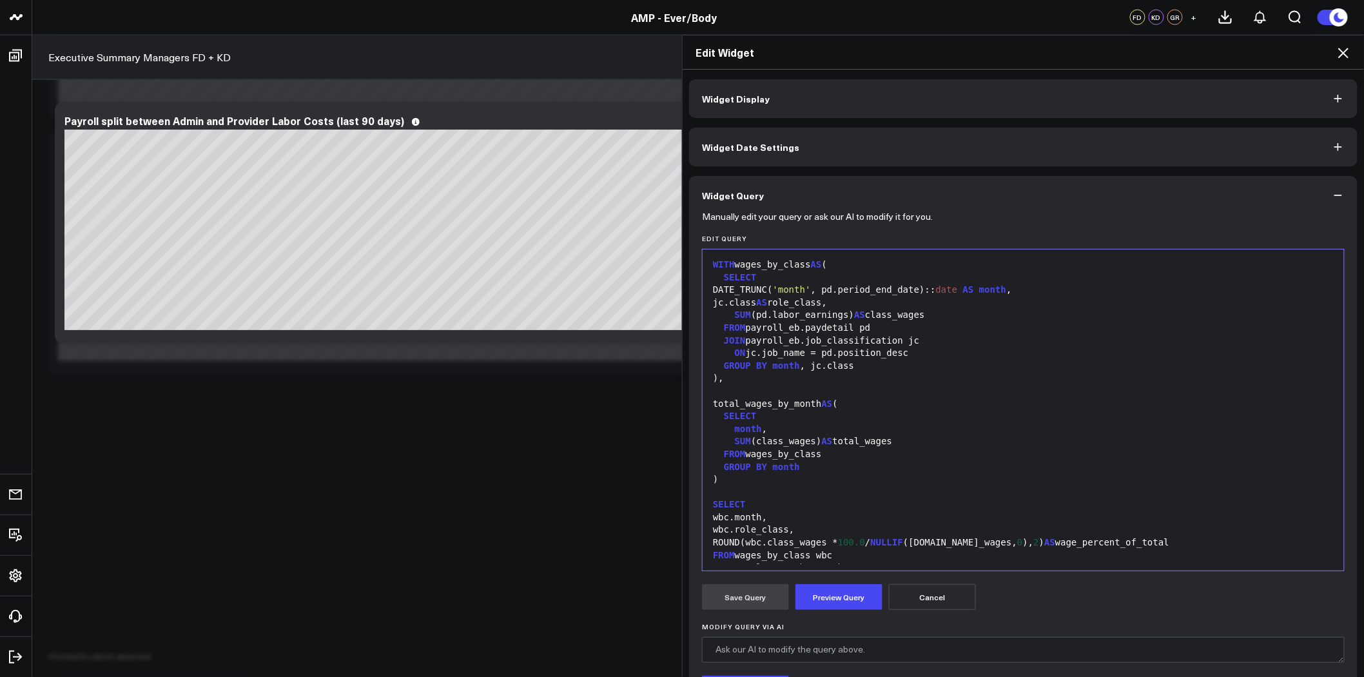
click at [768, 422] on div "SELECT" at bounding box center [1023, 416] width 628 height 13
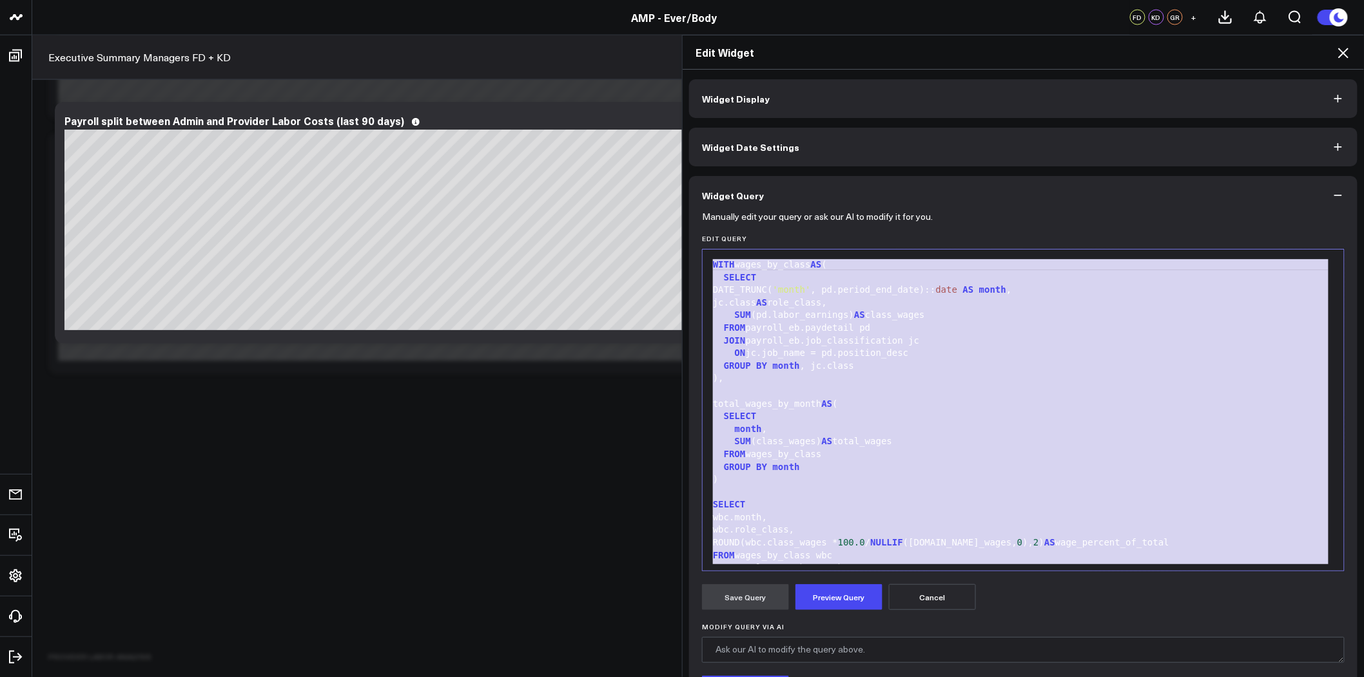
copy div "WITH wages_by_class AS ( SELECT DATE_TRUNC( 'month' , pd.period_end_date):: dat…"
click at [1073, 383] on div ")," at bounding box center [1023, 378] width 628 height 13
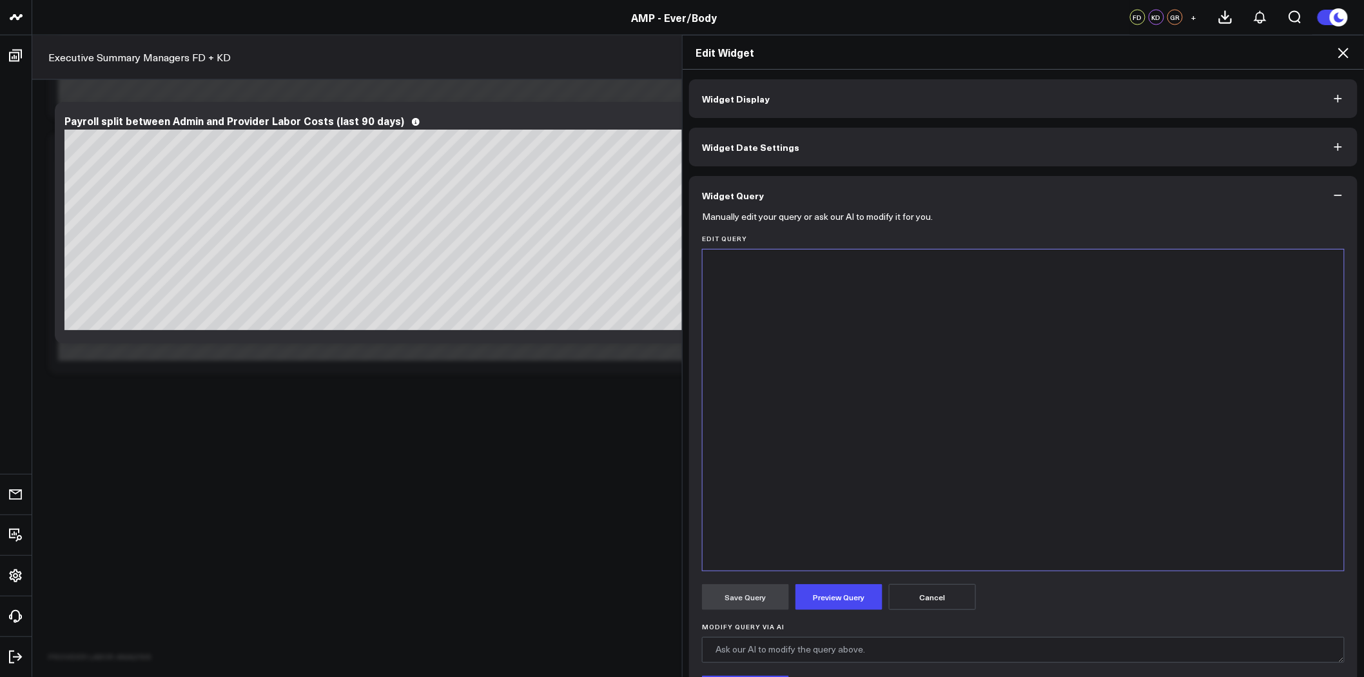
click at [1017, 312] on div at bounding box center [1023, 410] width 628 height 308
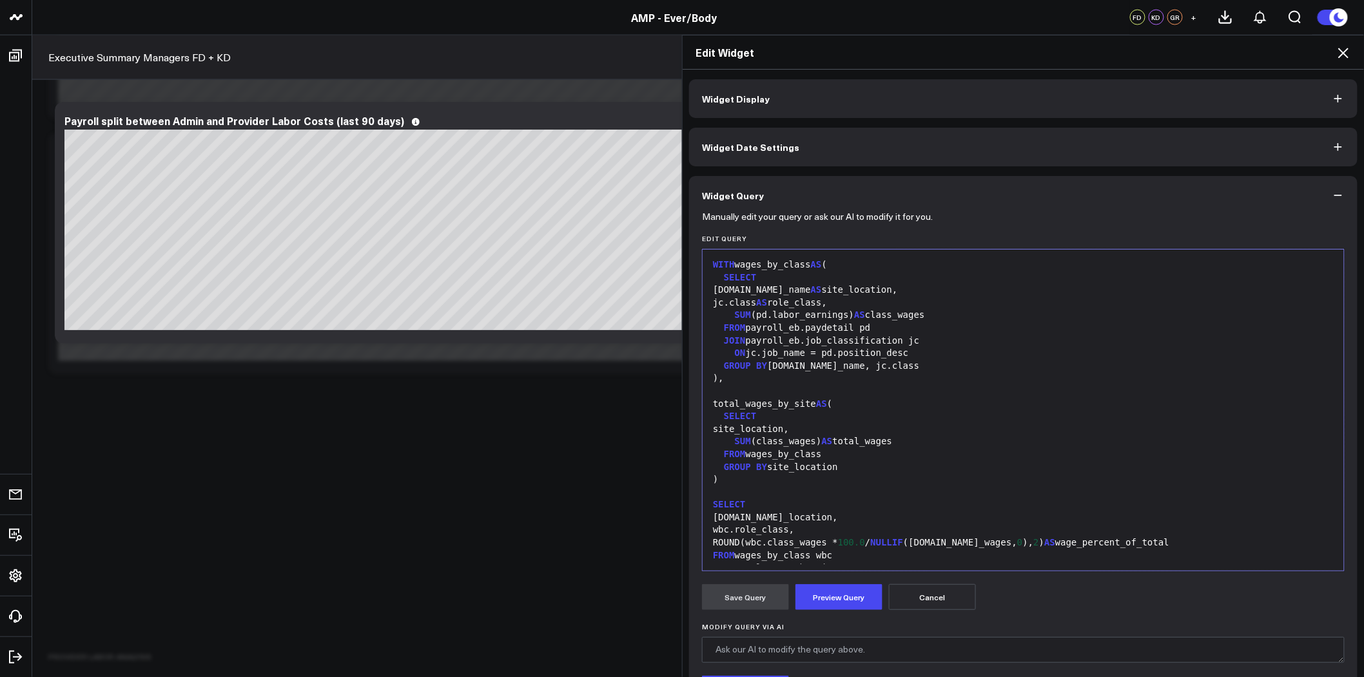
scroll to position [50, 0]
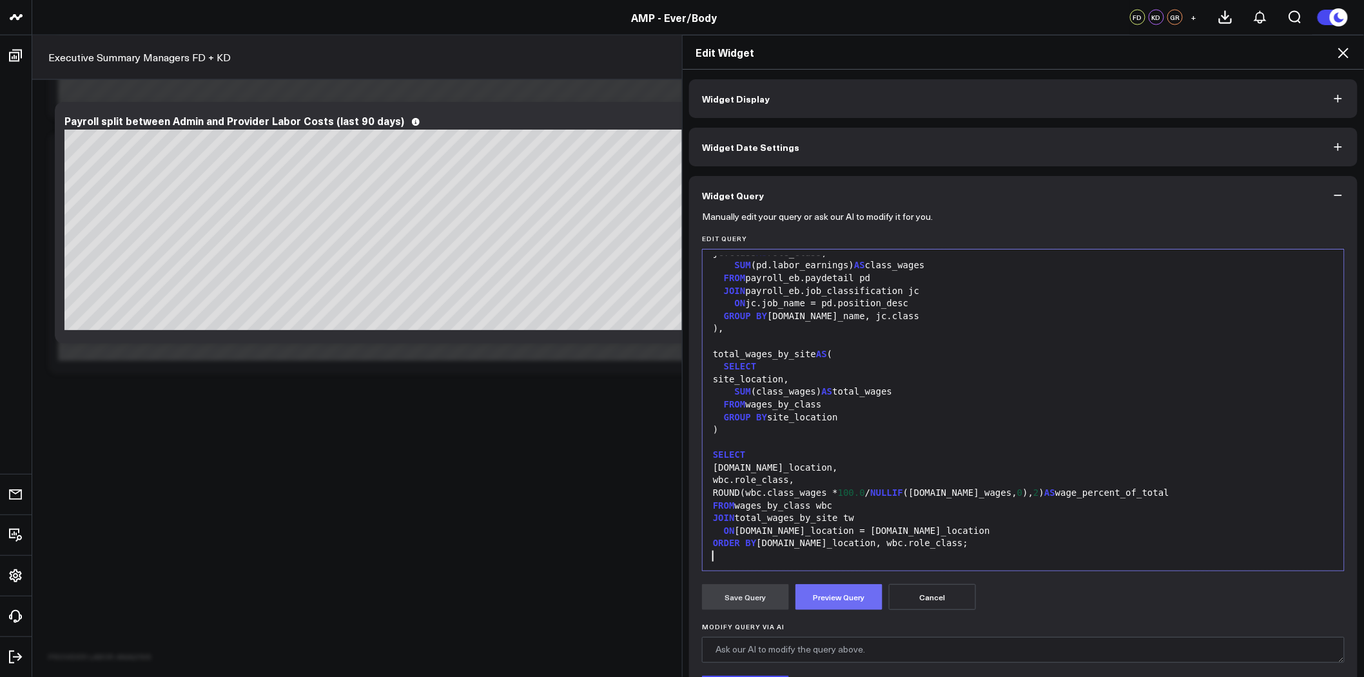
click at [841, 605] on button "Preview Query" at bounding box center [838, 597] width 87 height 26
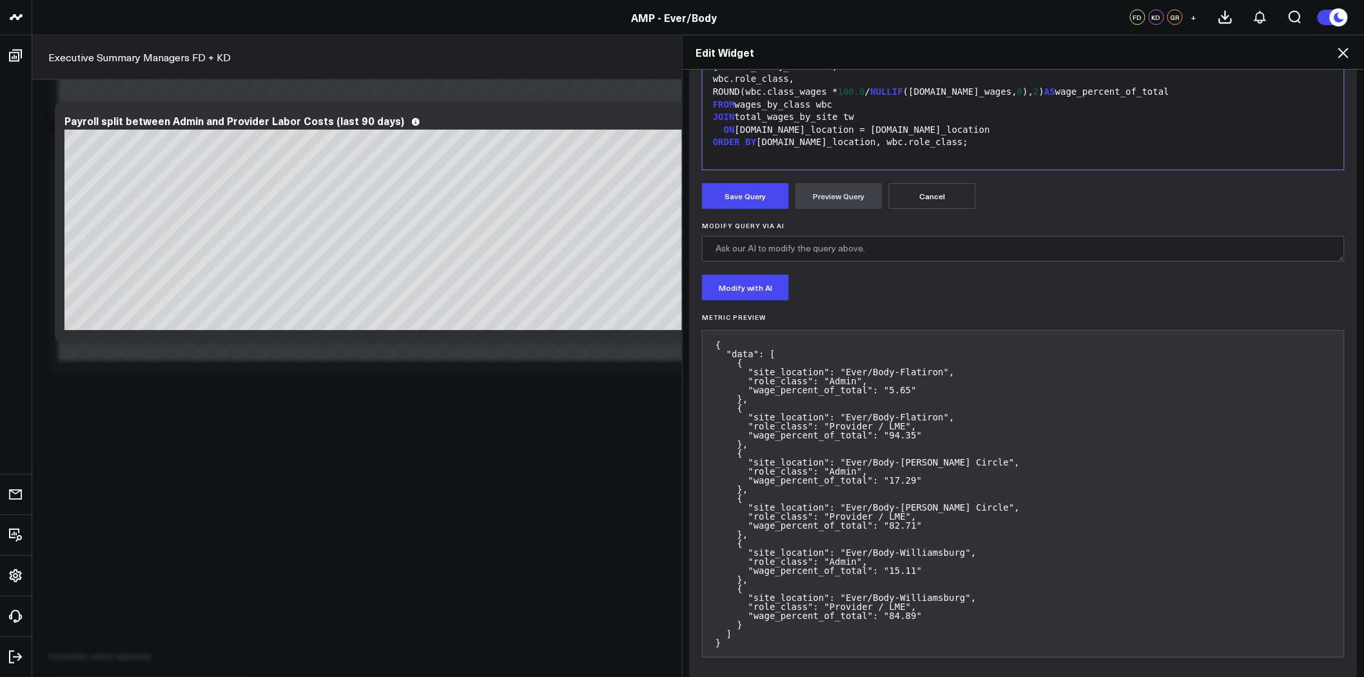
scroll to position [413, 0]
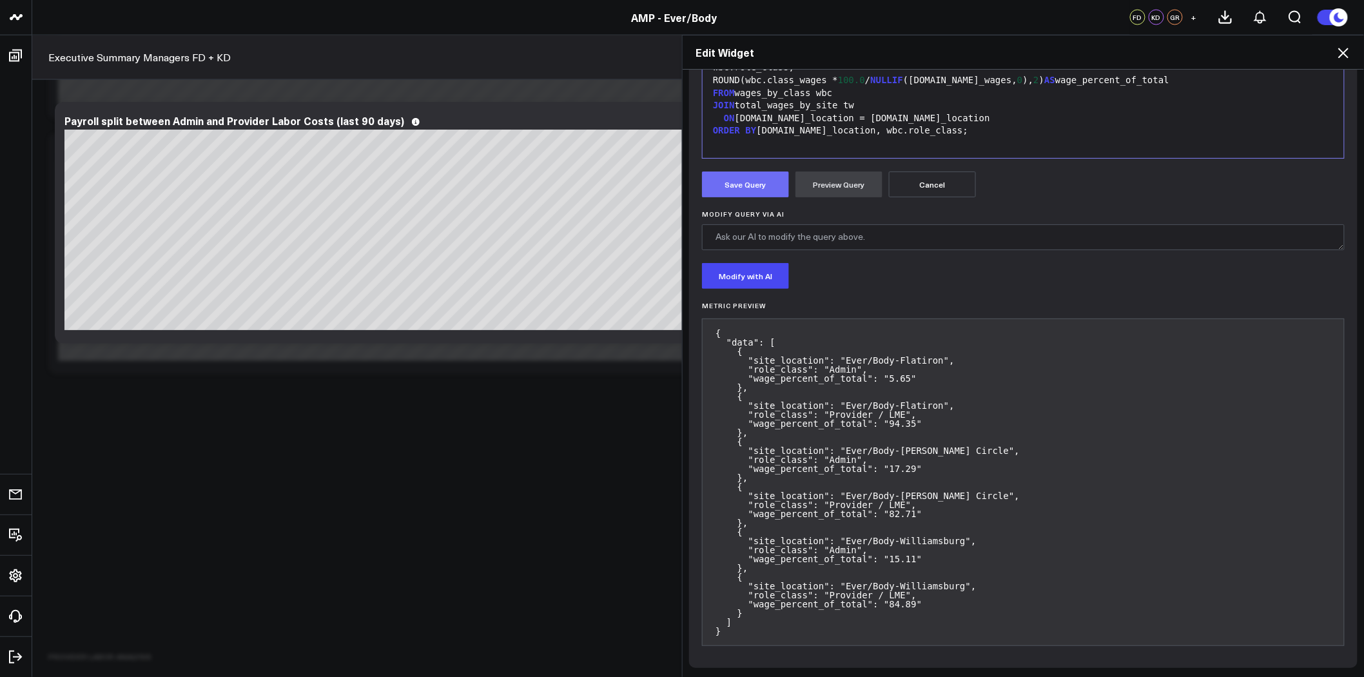
click at [744, 188] on button "Save Query" at bounding box center [745, 184] width 87 height 26
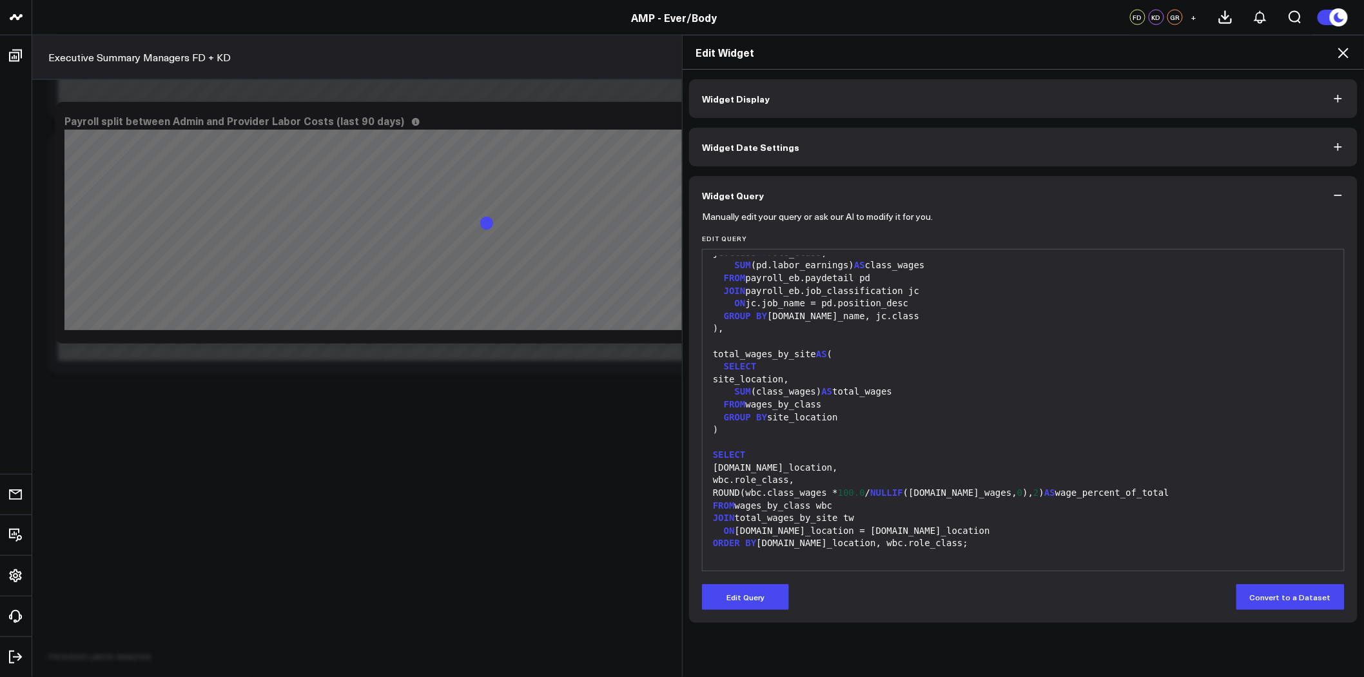
scroll to position [0, 0]
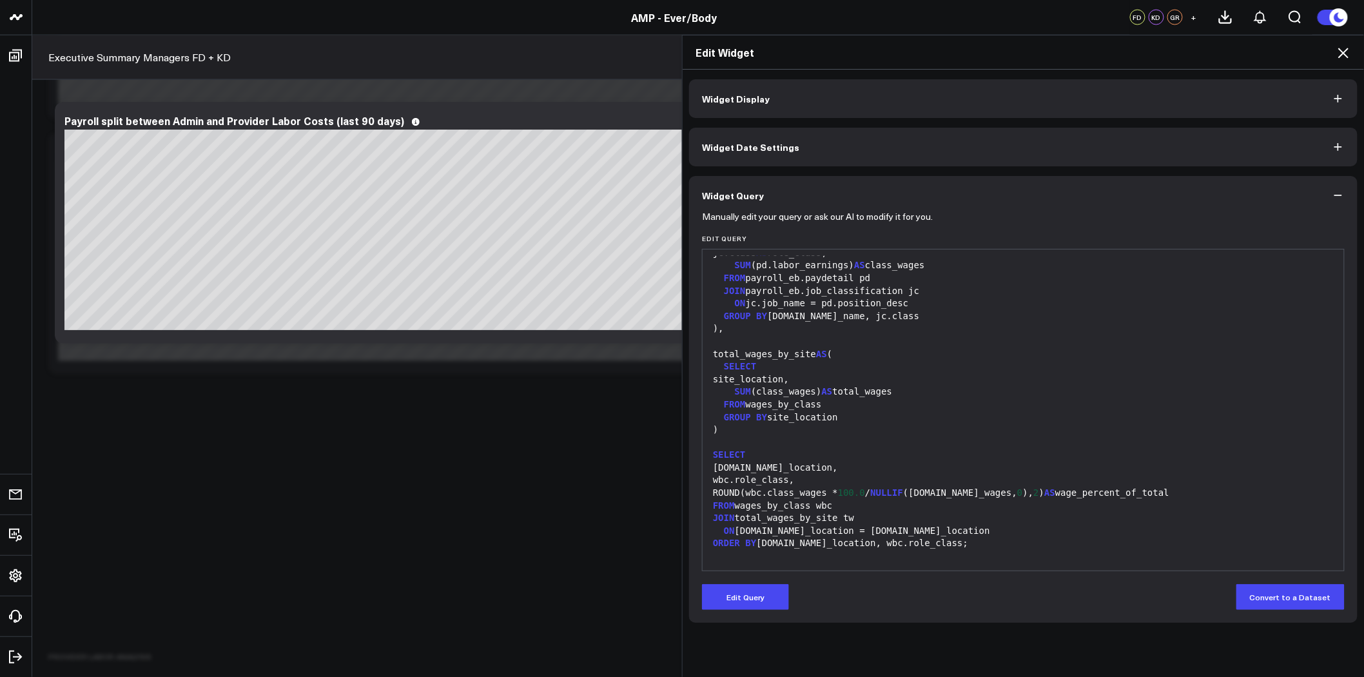
click at [963, 86] on button "Widget Display" at bounding box center [1023, 98] width 668 height 39
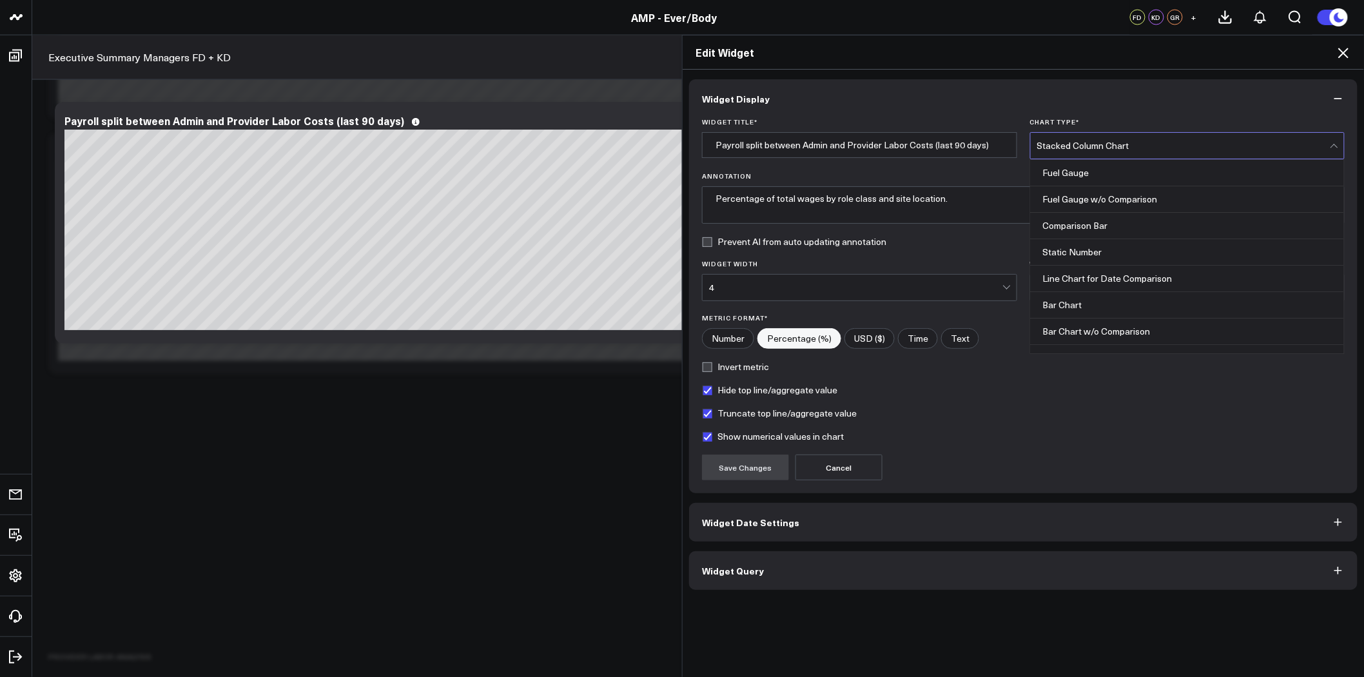
click at [1064, 143] on div "Stacked Column Chart" at bounding box center [1183, 146] width 293 height 10
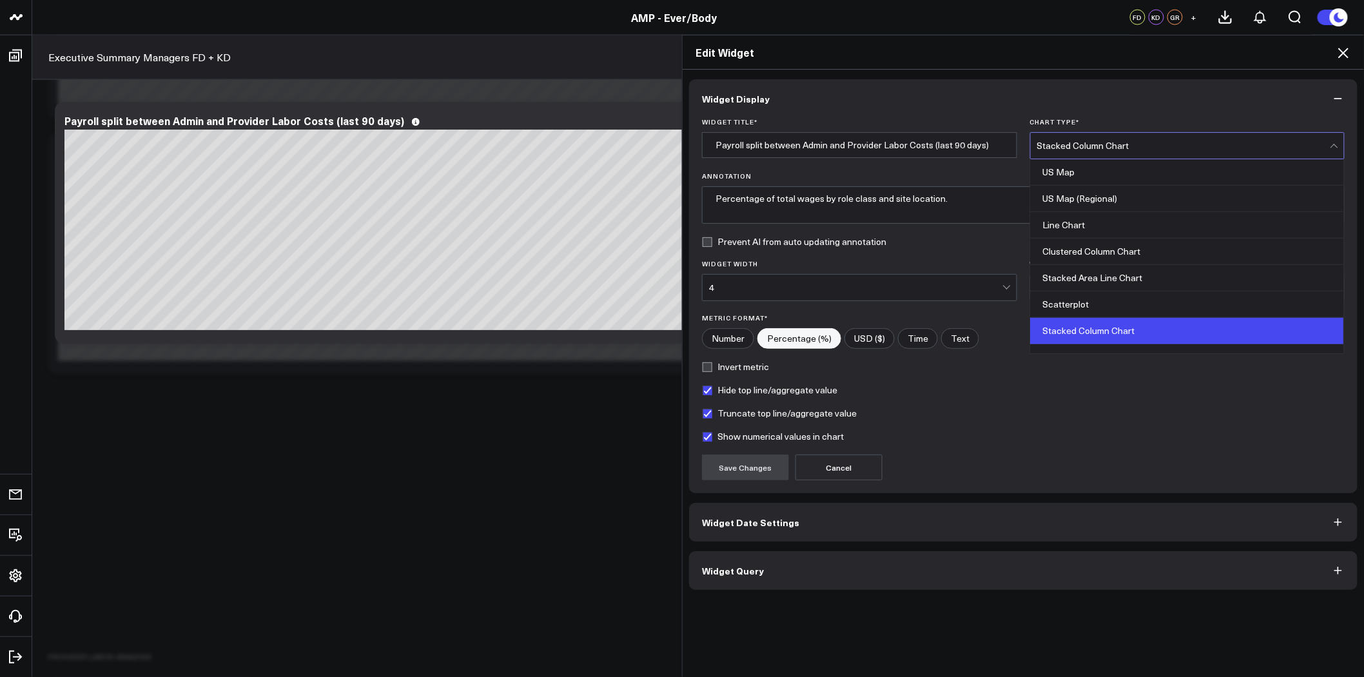
click at [1150, 260] on div "Clustered Column Chart" at bounding box center [1188, 251] width 314 height 26
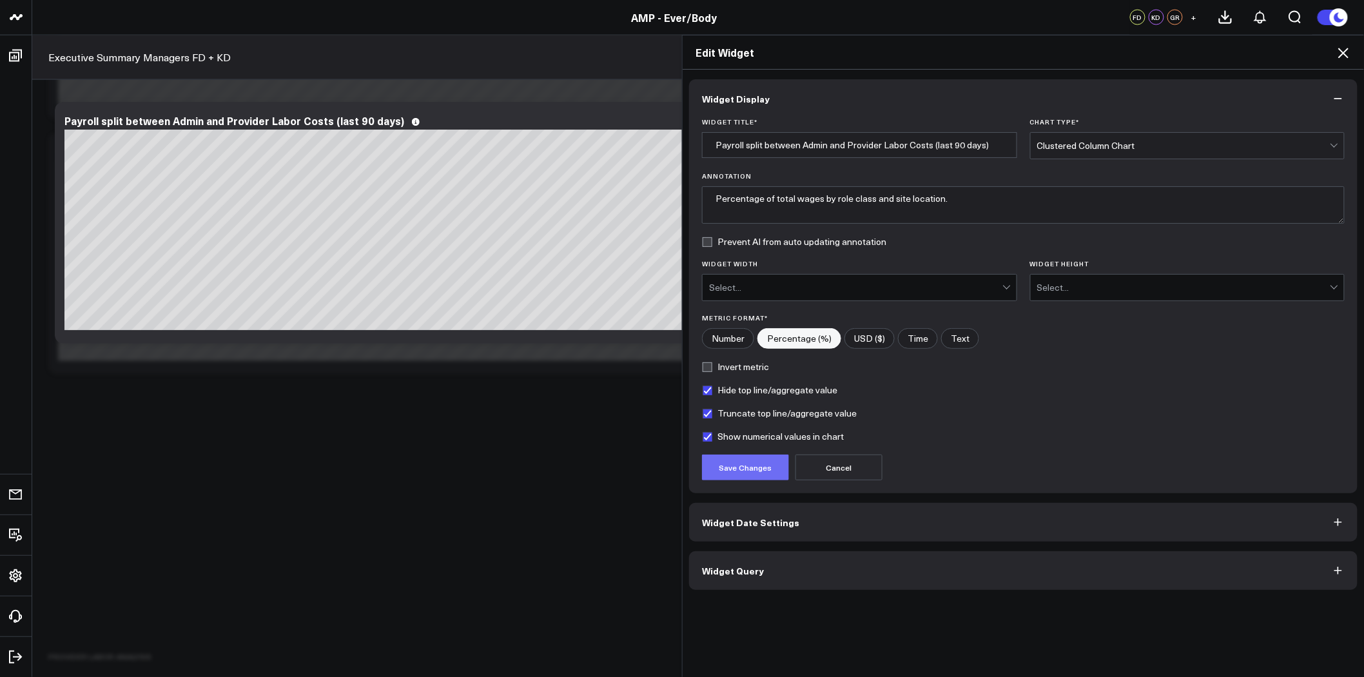
click at [732, 465] on button "Save Changes" at bounding box center [745, 467] width 87 height 26
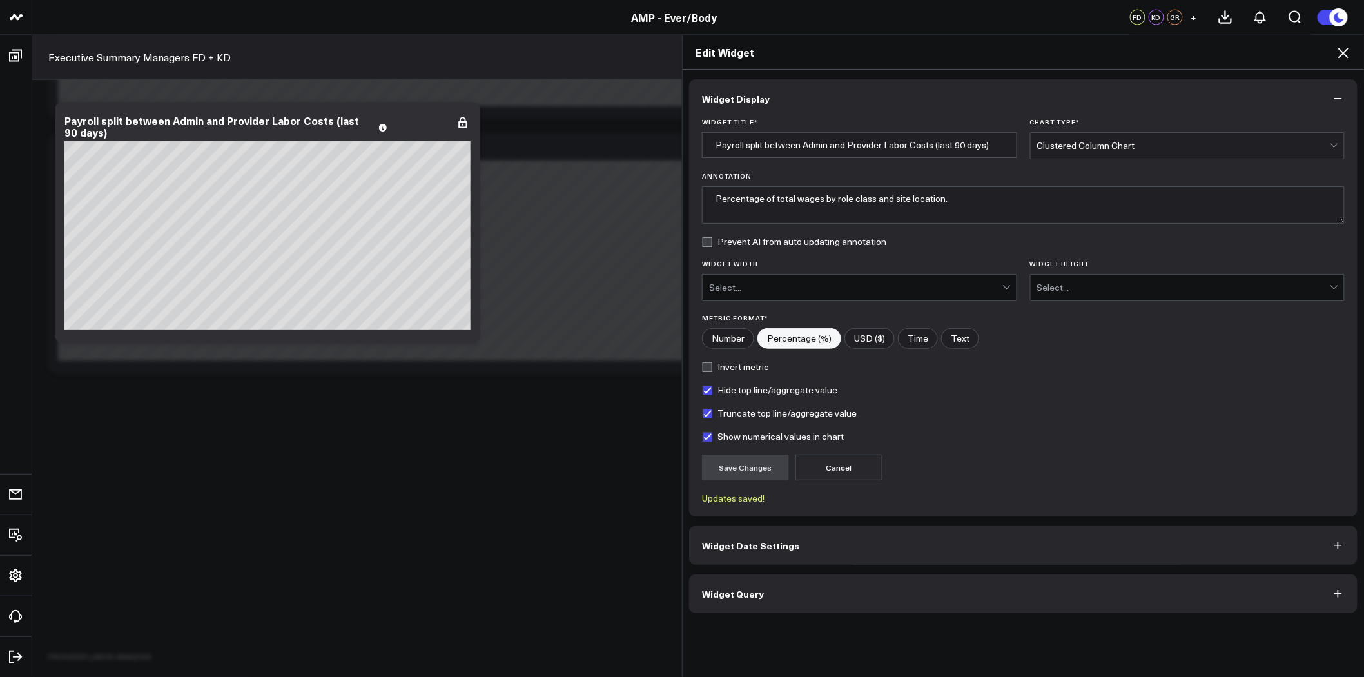
click at [1120, 146] on div "Clustered Column Chart" at bounding box center [1183, 146] width 293 height 10
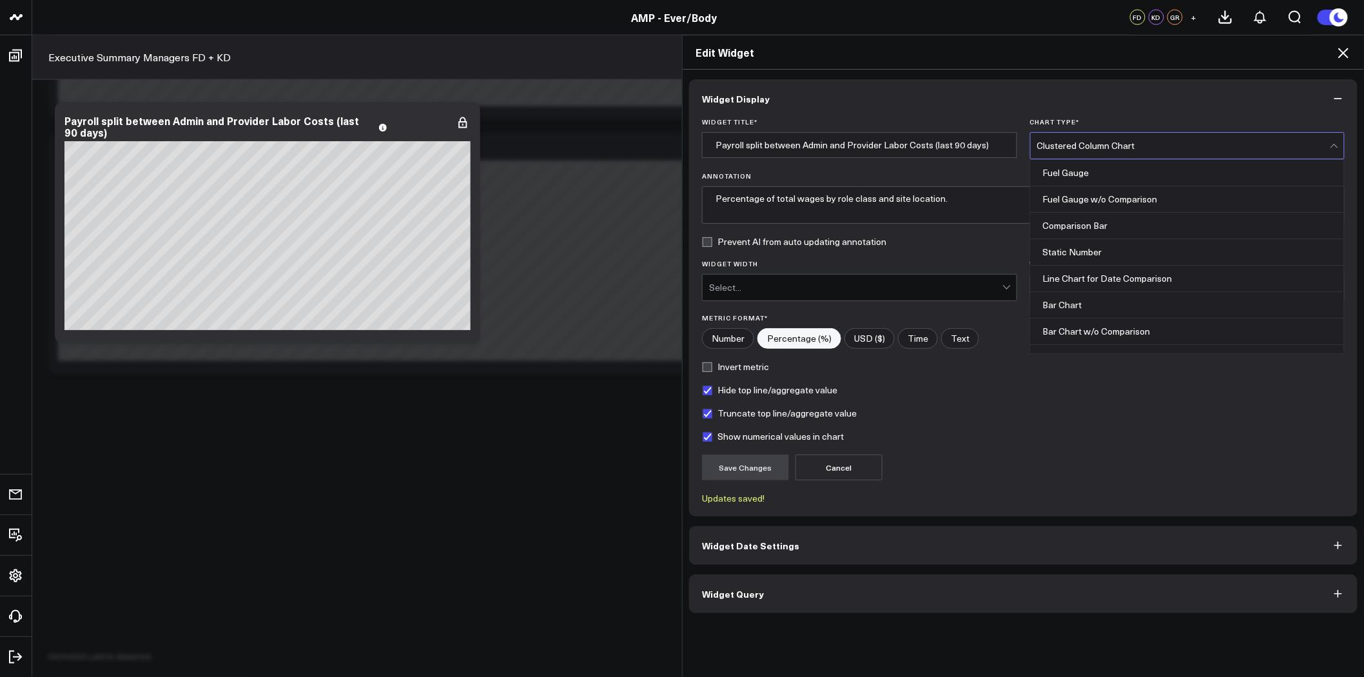
scroll to position [291, 0]
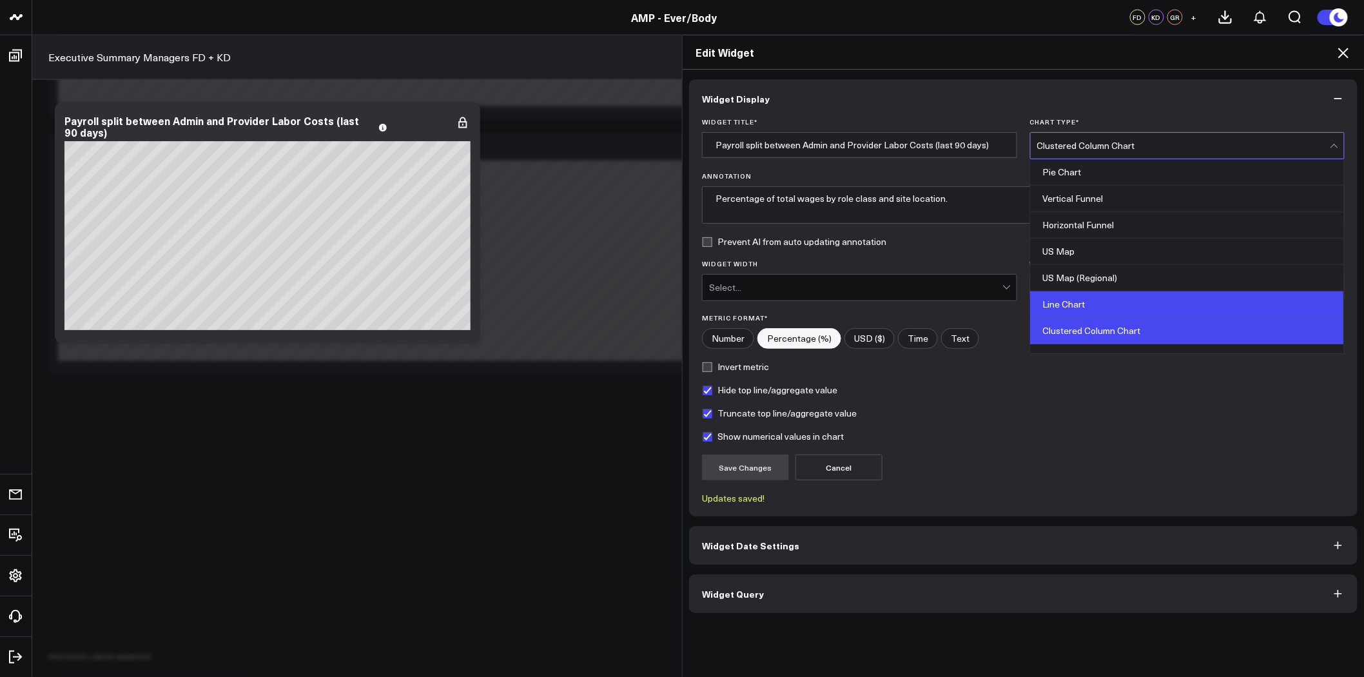
click at [1180, 295] on div "Line Chart" at bounding box center [1188, 304] width 314 height 26
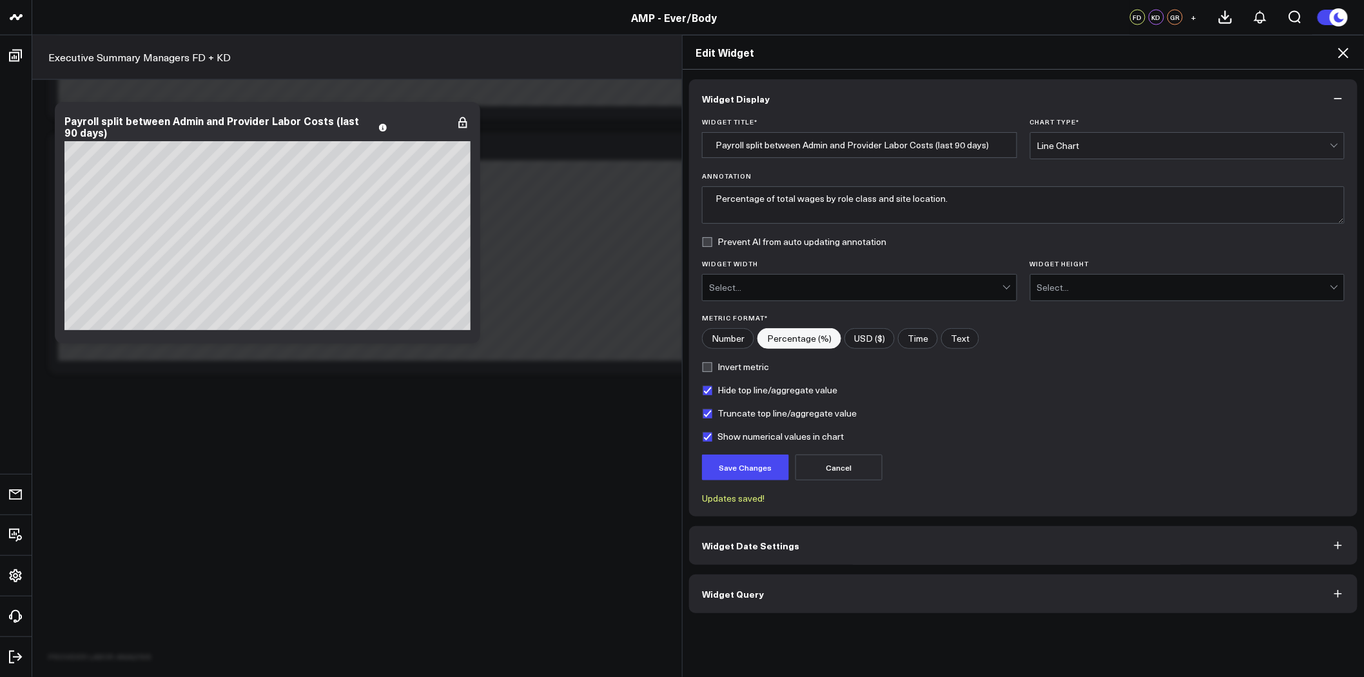
click at [1157, 139] on div "Line Chart" at bounding box center [1183, 146] width 293 height 26
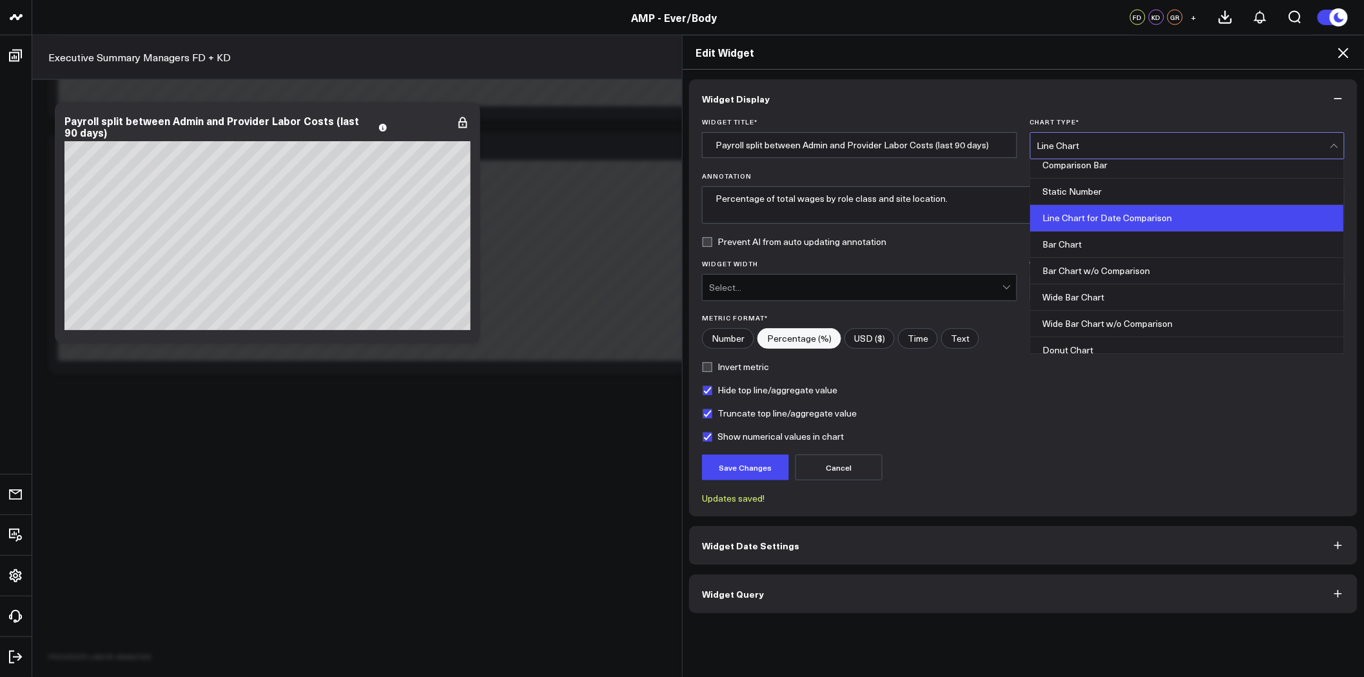
scroll to position [0, 0]
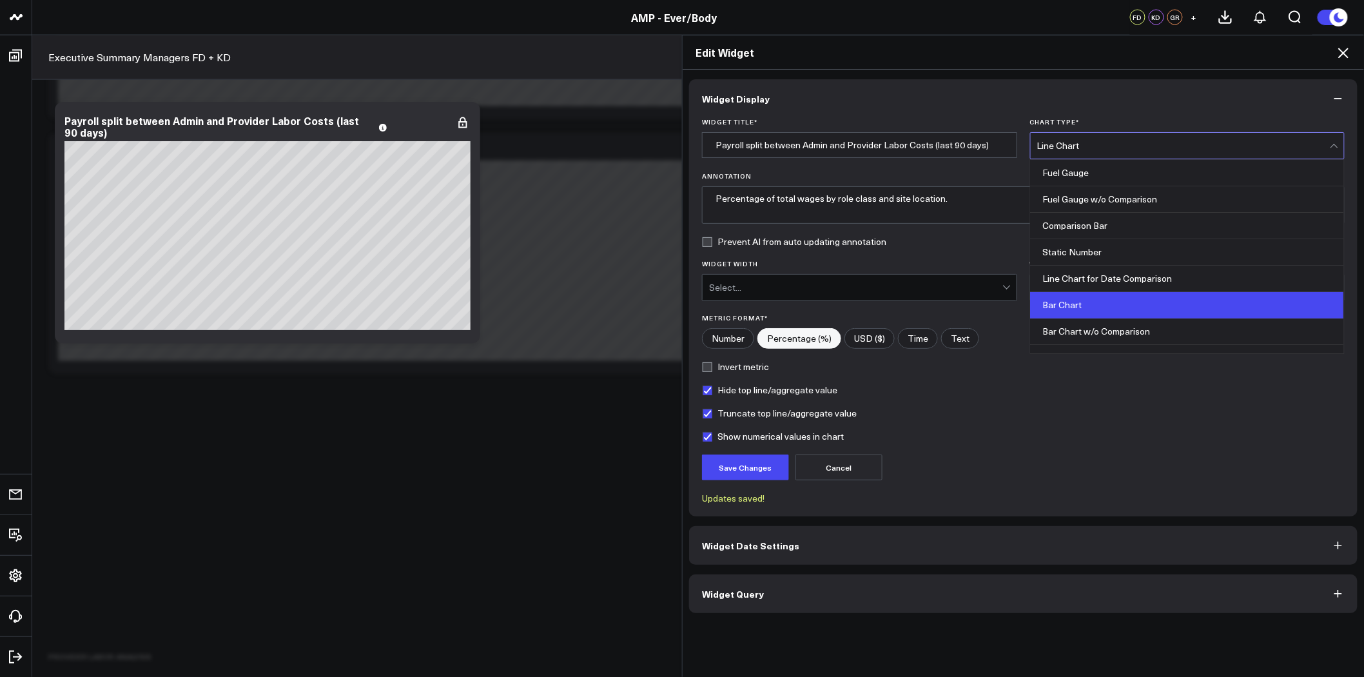
click at [1169, 303] on div "Bar Chart" at bounding box center [1188, 305] width 314 height 26
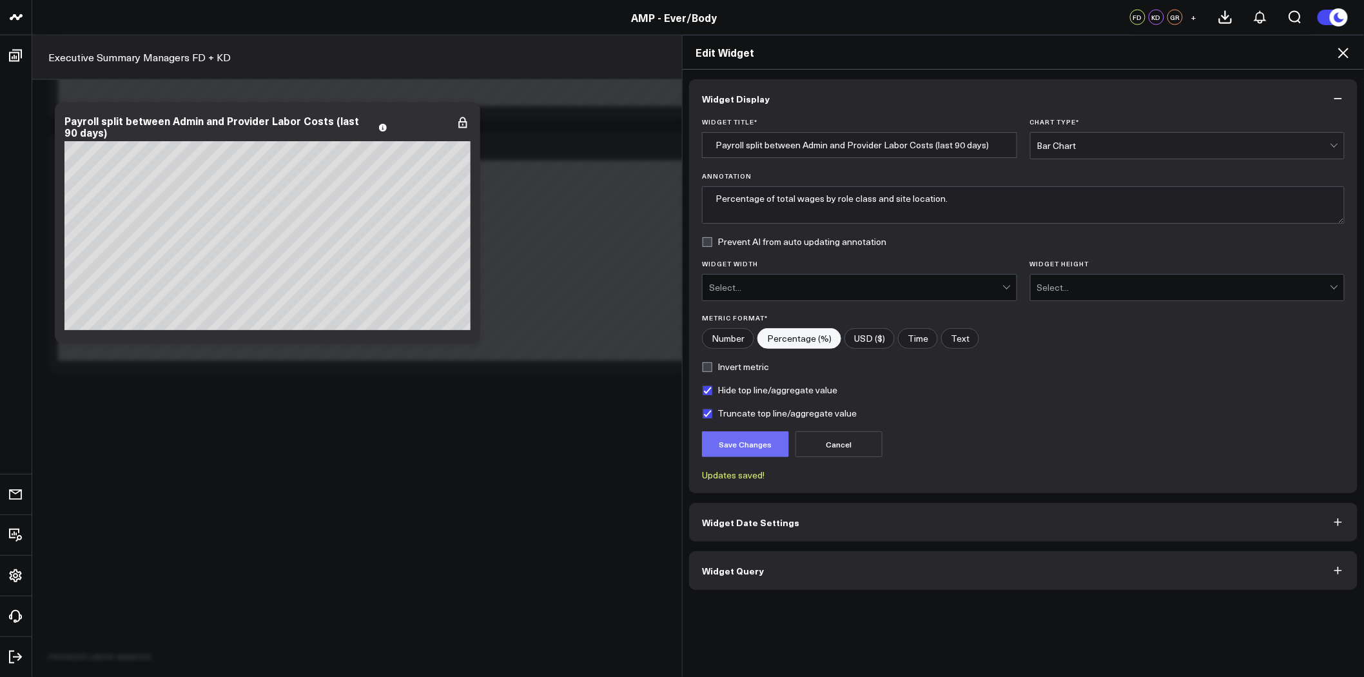
click at [730, 443] on button "Save Changes" at bounding box center [745, 444] width 87 height 26
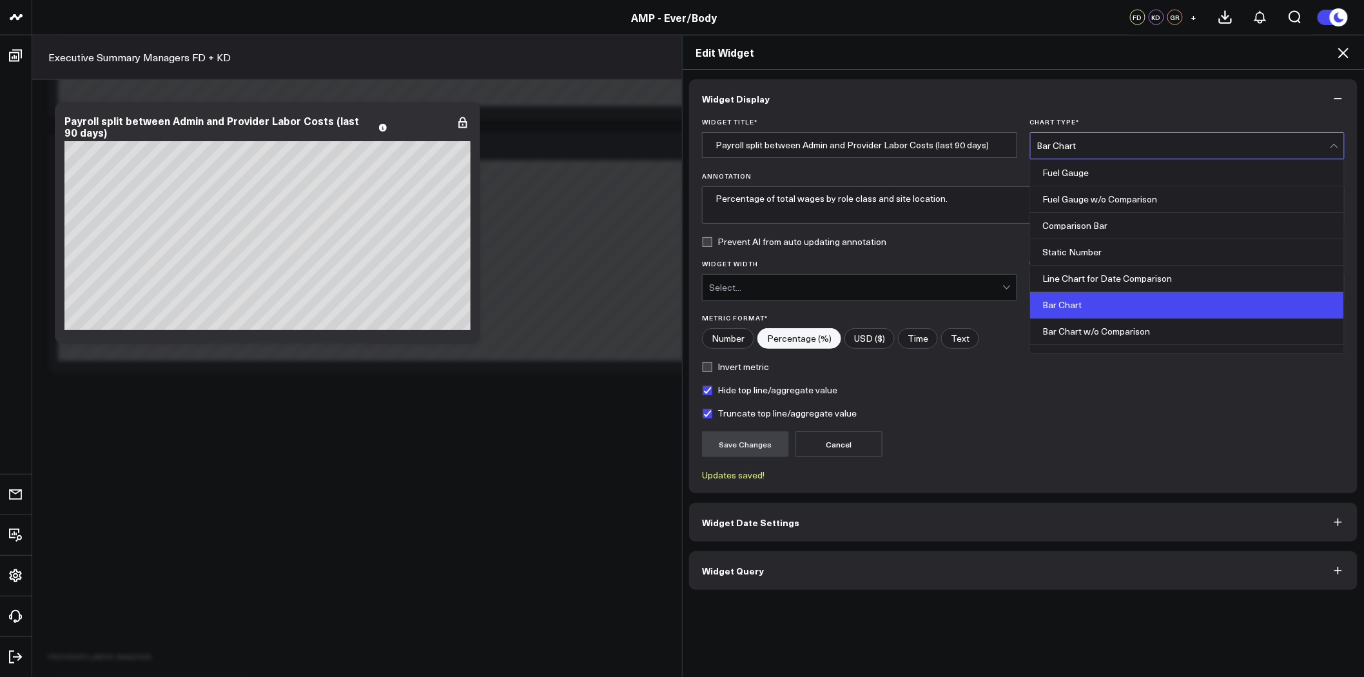
click at [1092, 145] on div "Bar Chart" at bounding box center [1183, 146] width 293 height 10
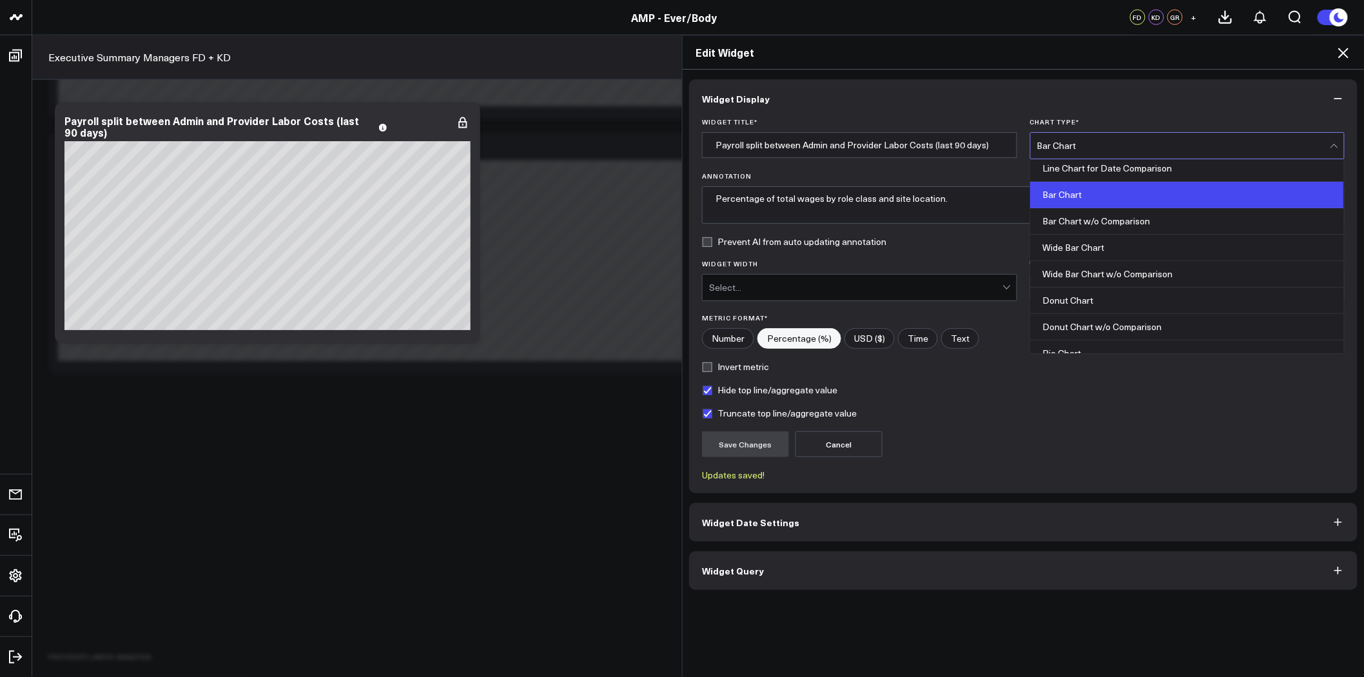
scroll to position [143, 0]
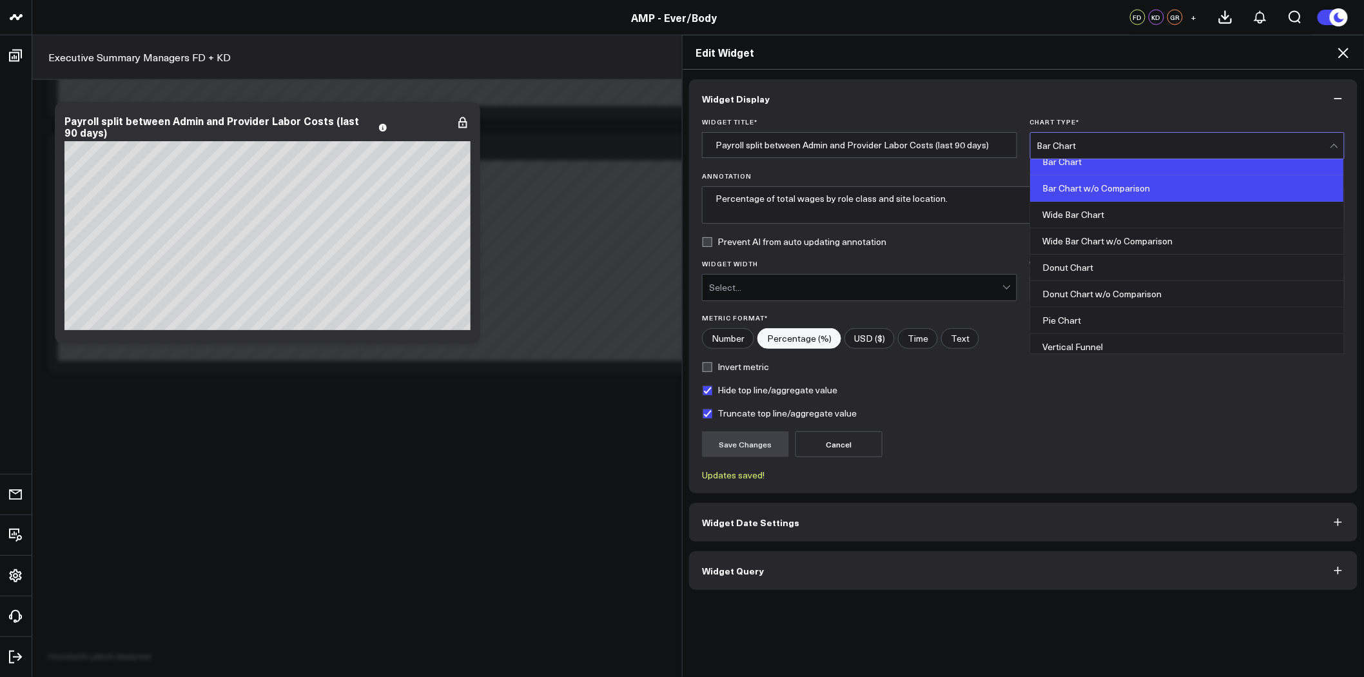
click at [1105, 181] on div "Bar Chart w/o Comparison" at bounding box center [1188, 188] width 314 height 26
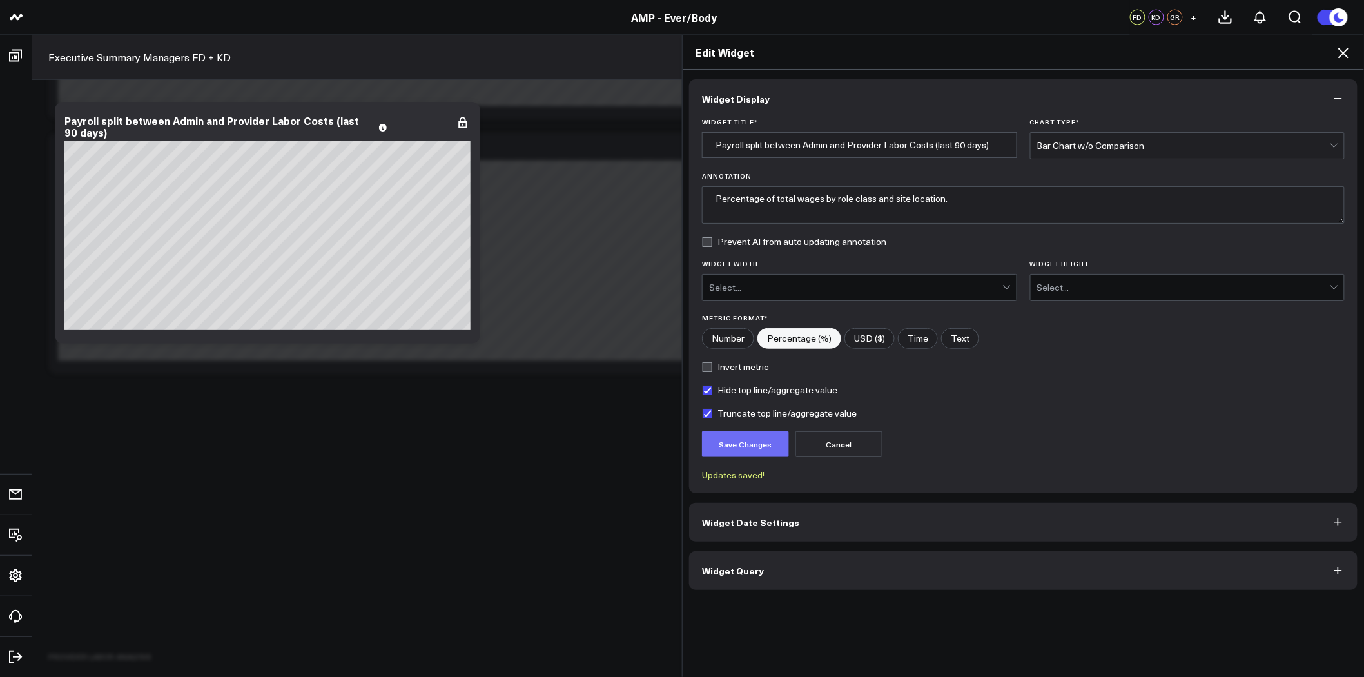
click at [765, 442] on button "Save Changes" at bounding box center [745, 444] width 87 height 26
click at [1113, 144] on div "Bar Chart w/o Comparison" at bounding box center [1183, 146] width 293 height 10
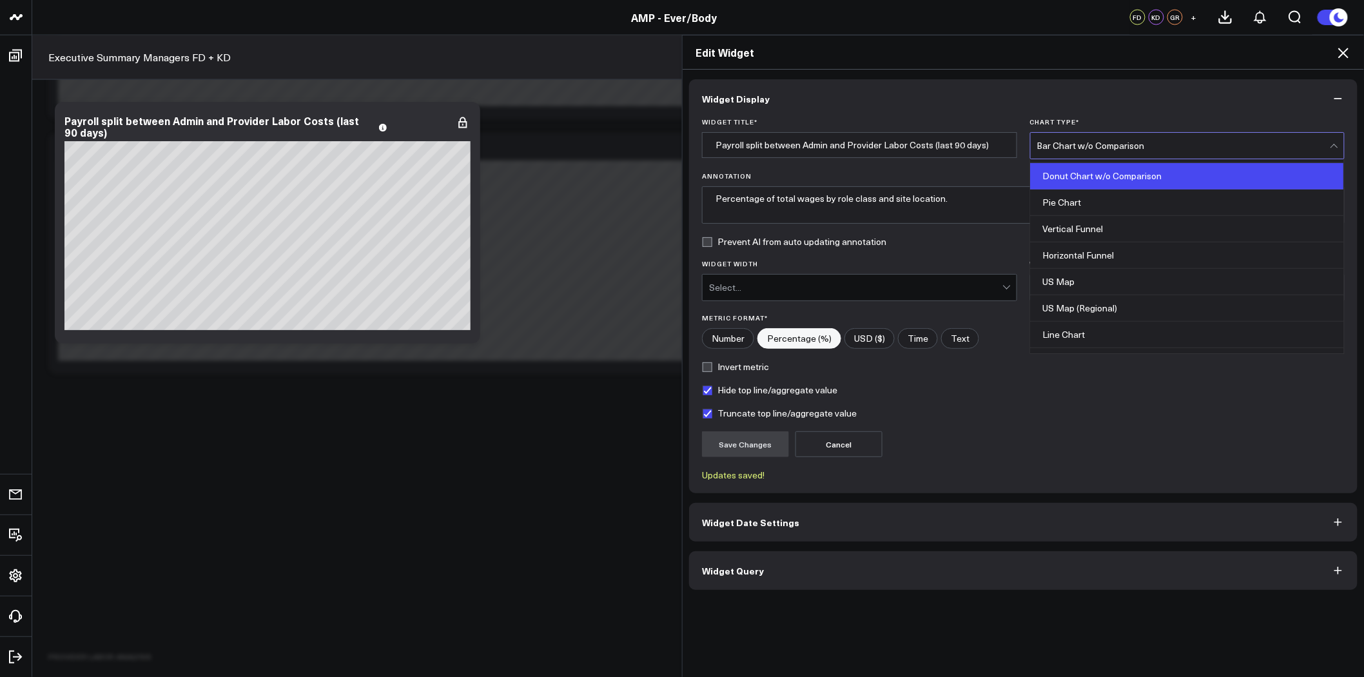
scroll to position [287, 0]
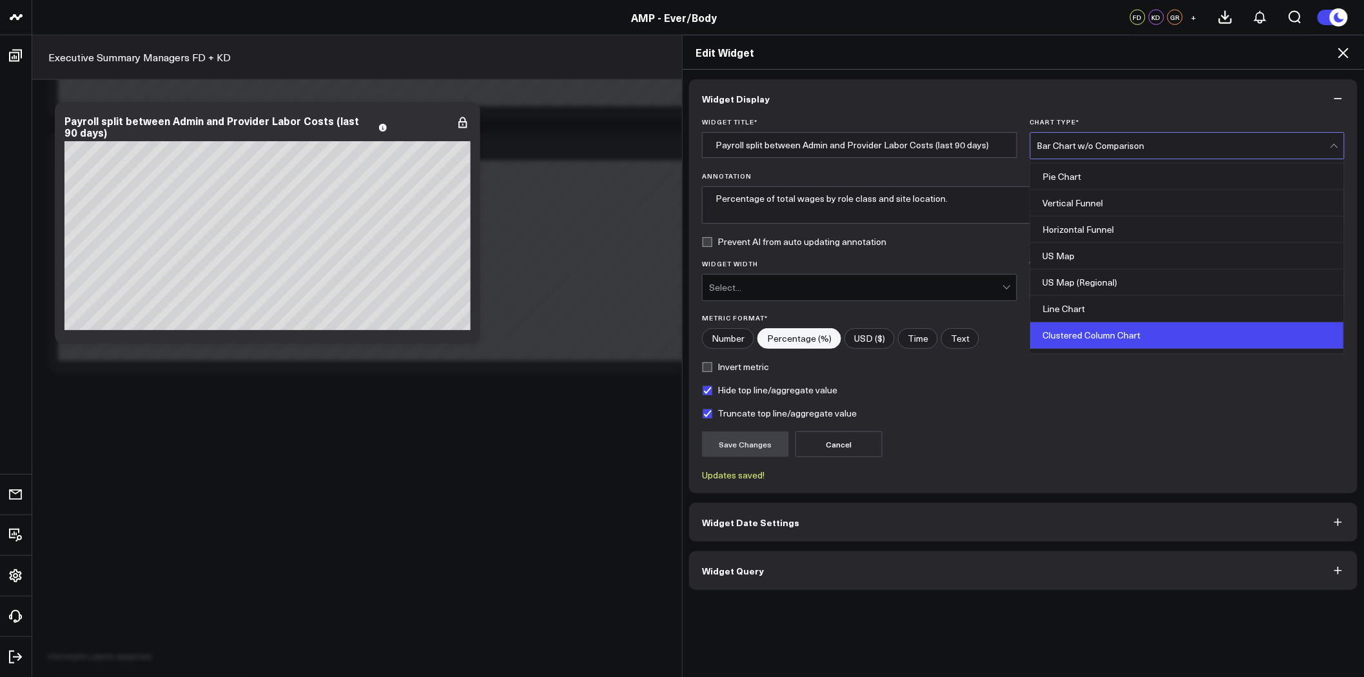
click at [1105, 338] on div "Clustered Column Chart" at bounding box center [1188, 335] width 314 height 26
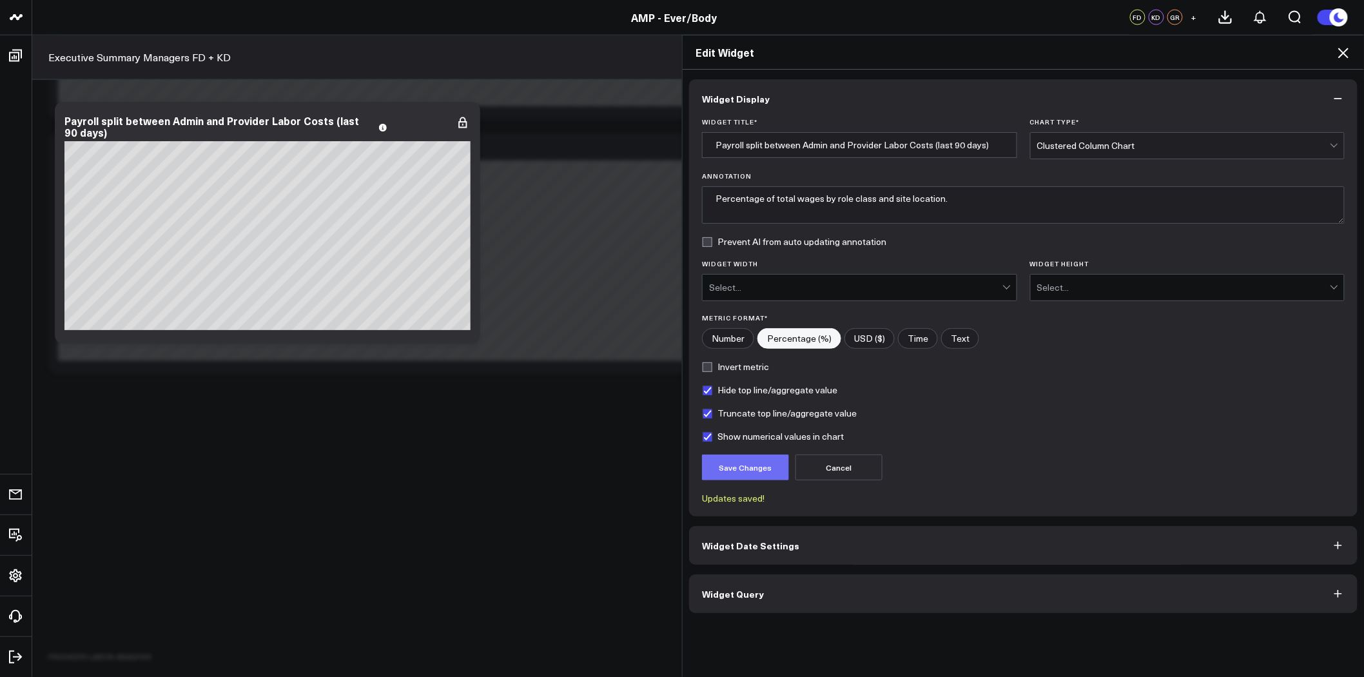
click at [732, 472] on button "Save Changes" at bounding box center [745, 467] width 87 height 26
click at [1138, 145] on div "Clustered Column Chart" at bounding box center [1183, 146] width 293 height 10
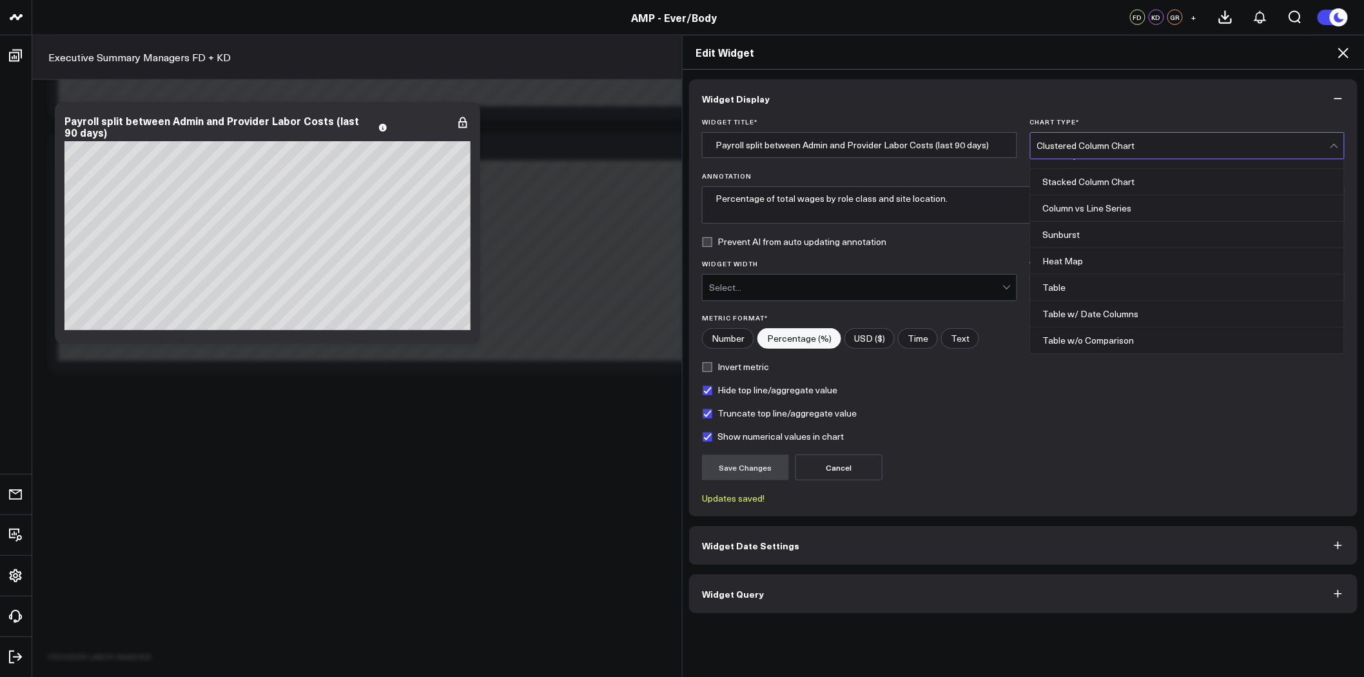
scroll to position [449, 0]
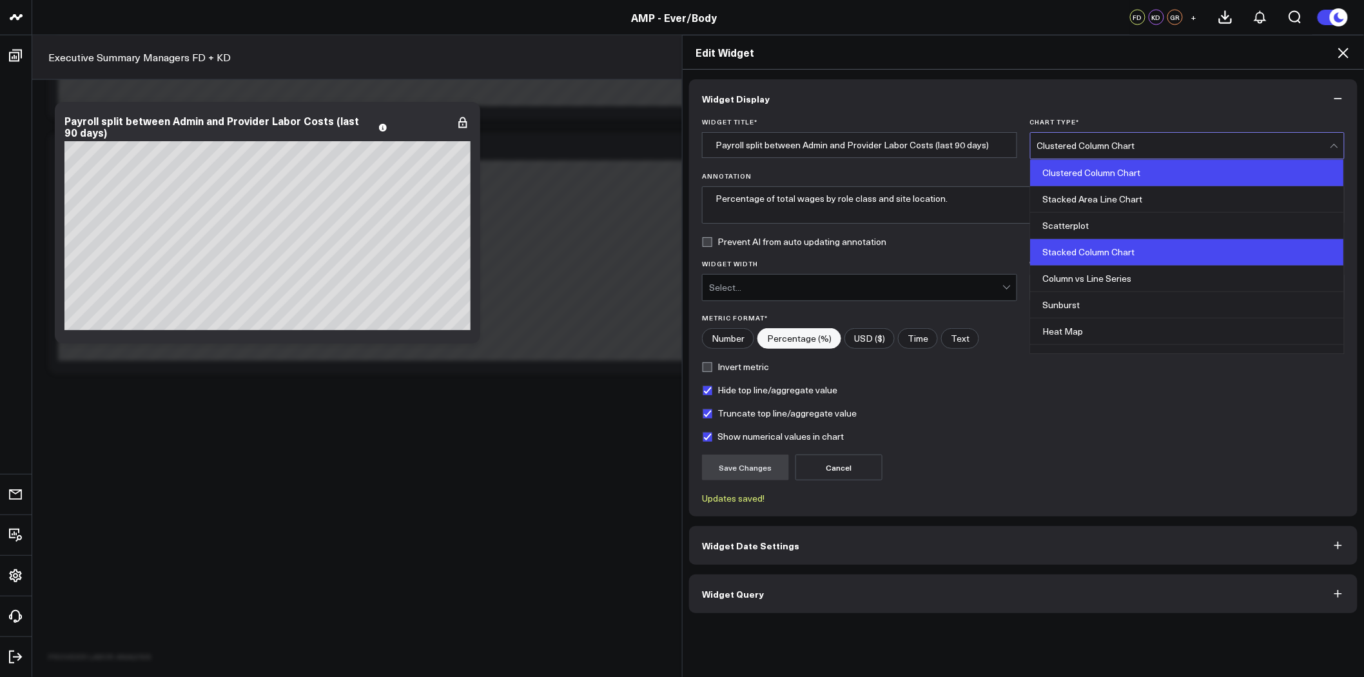
click at [1133, 252] on div "Stacked Column Chart" at bounding box center [1188, 252] width 314 height 26
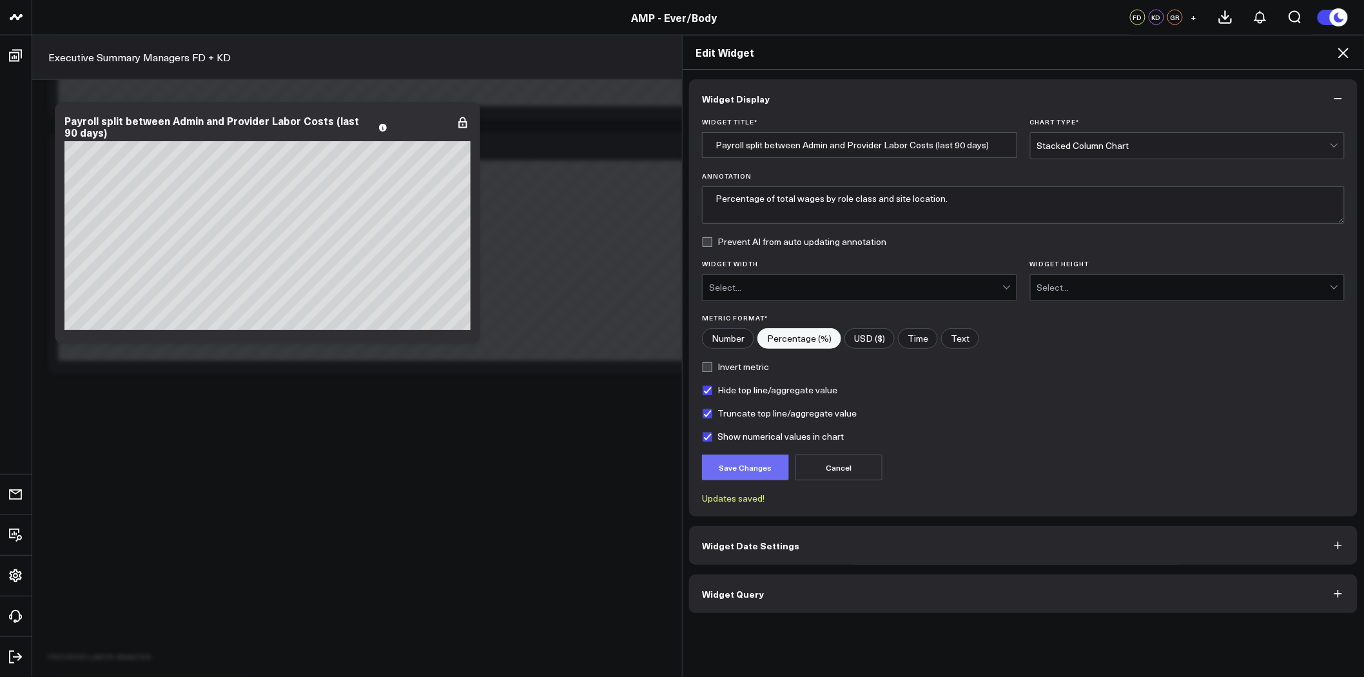
click at [739, 465] on button "Save Changes" at bounding box center [745, 467] width 87 height 26
click at [1342, 54] on icon at bounding box center [1343, 53] width 10 height 10
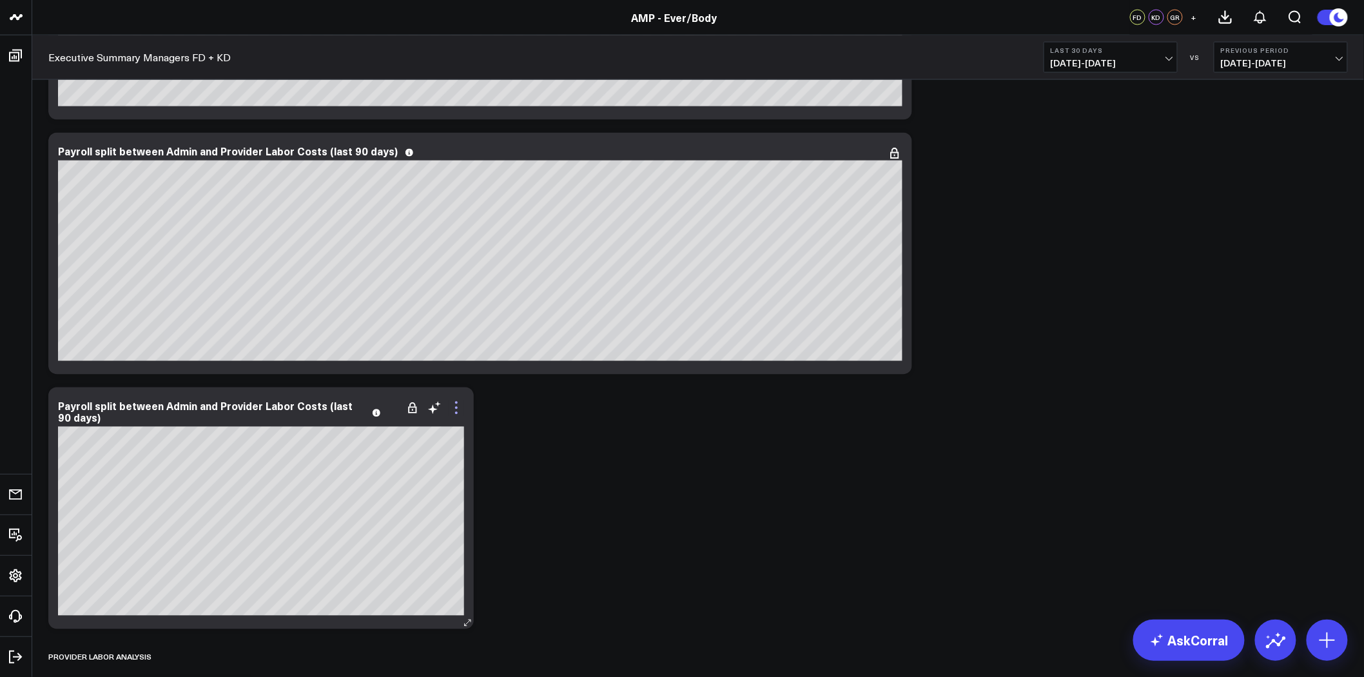
click at [456, 407] on icon at bounding box center [456, 408] width 3 height 3
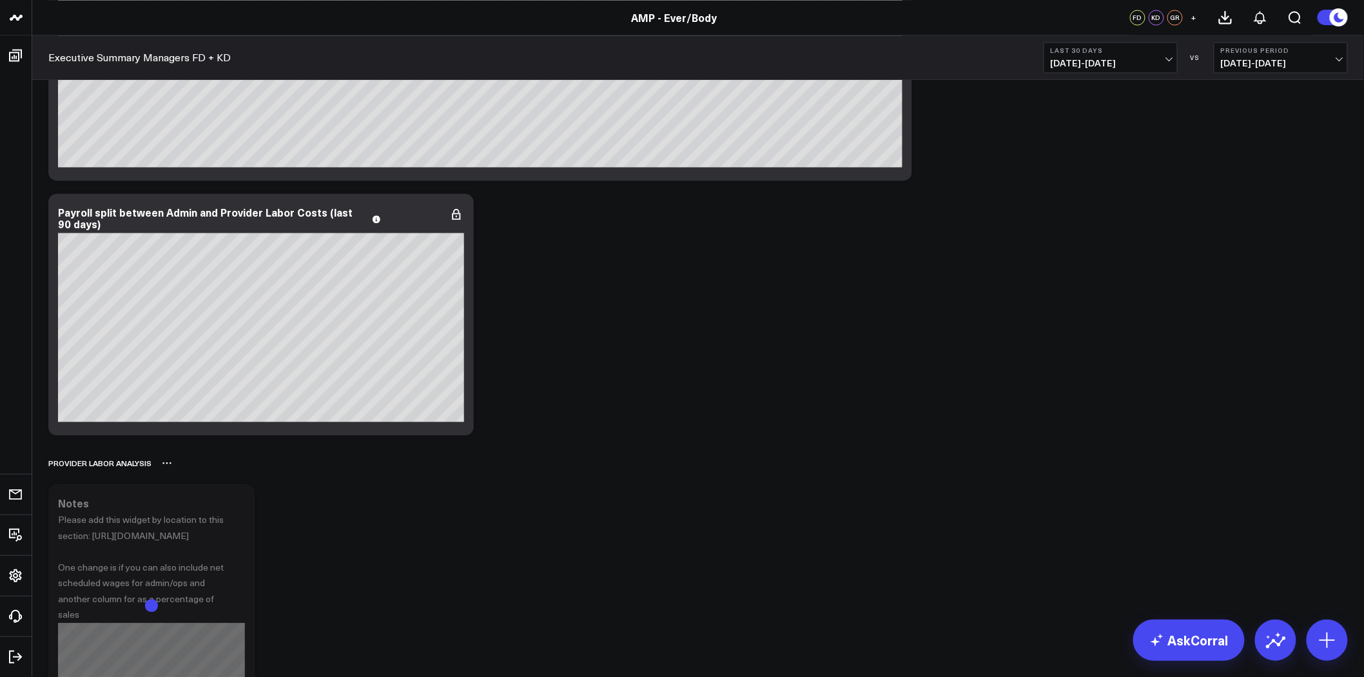
scroll to position [3139, 0]
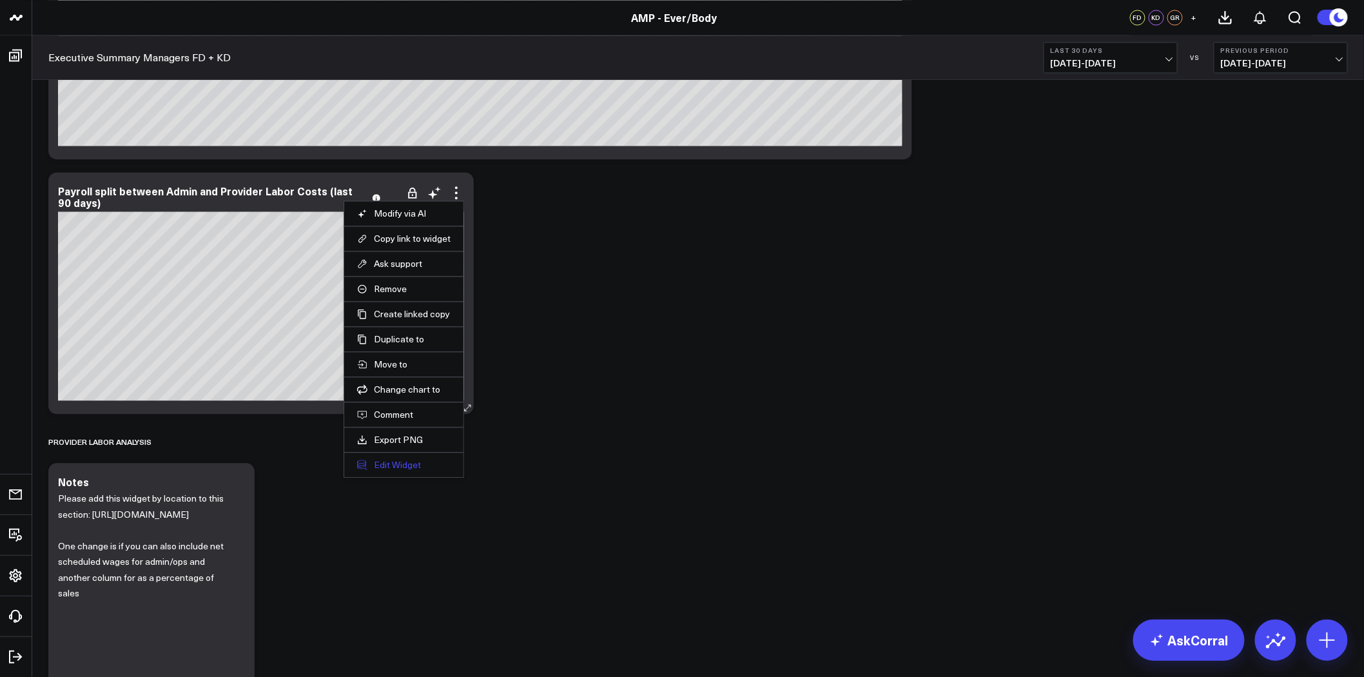
click at [409, 465] on button "Edit Widget" at bounding box center [403, 465] width 93 height 12
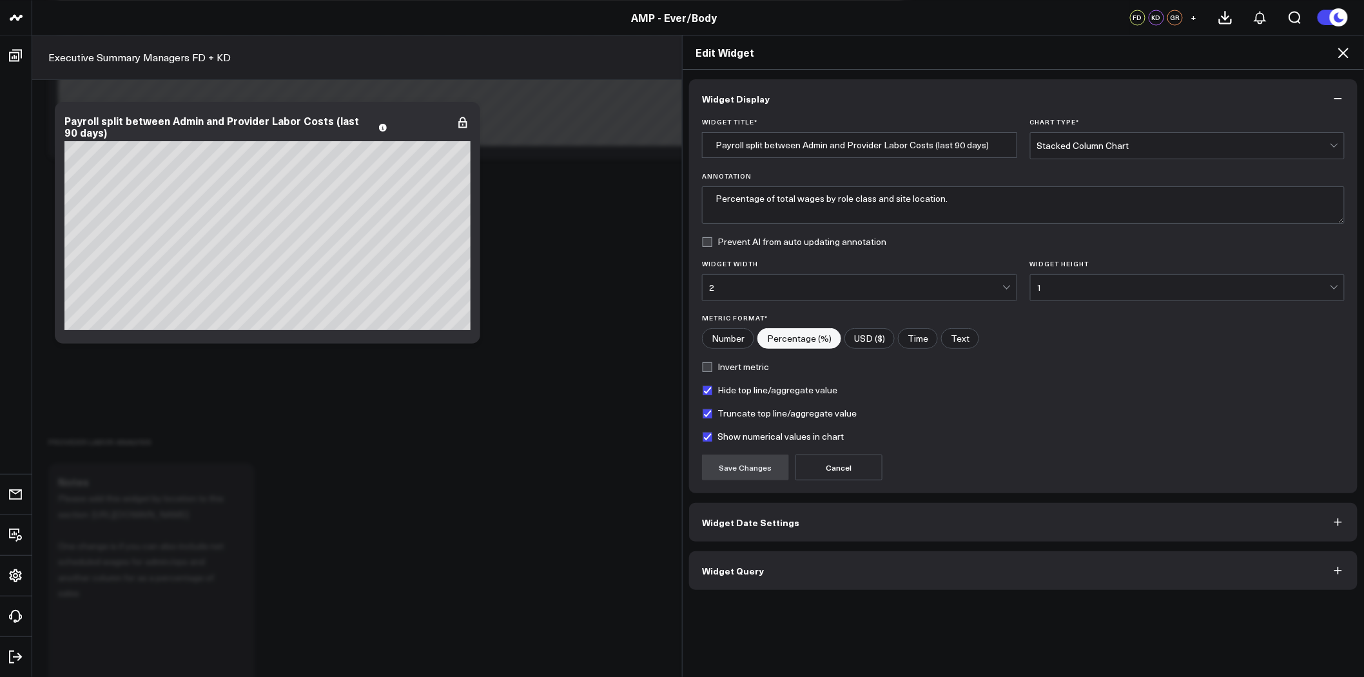
click at [971, 563] on button "Widget Query" at bounding box center [1023, 570] width 668 height 39
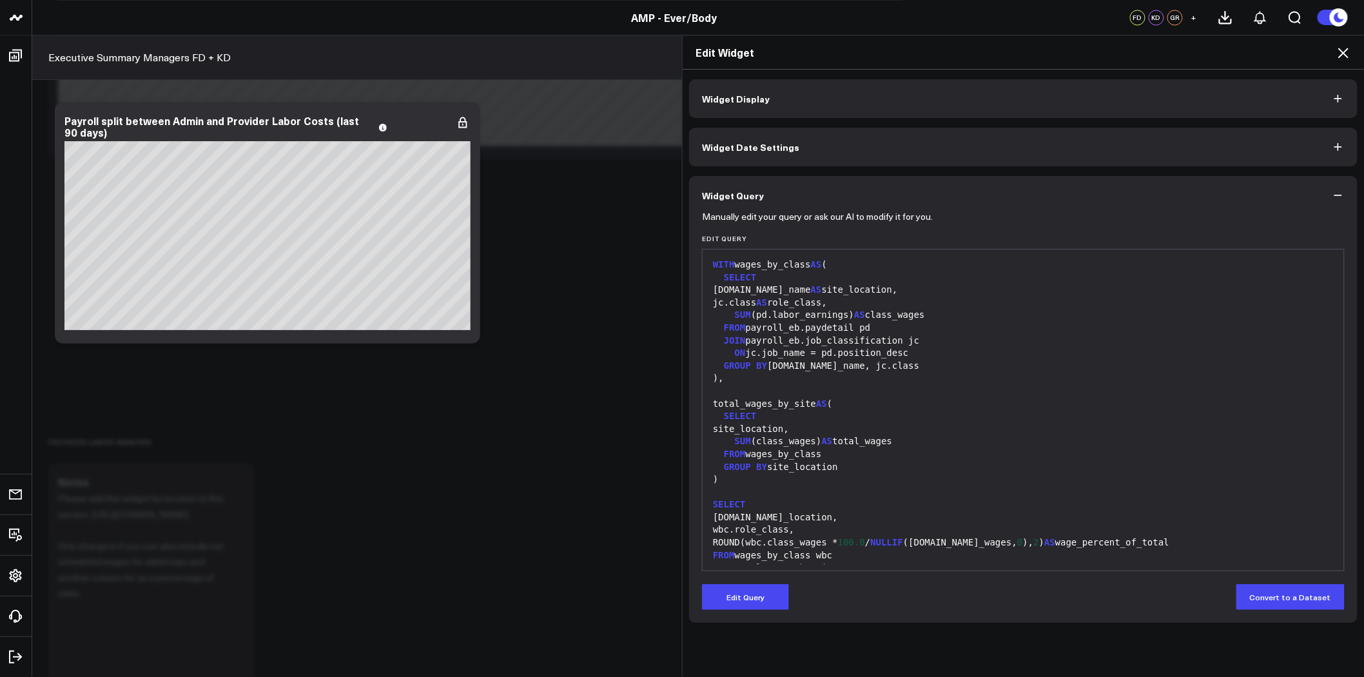
click at [866, 559] on div "FROM wages_by_class wbc" at bounding box center [1023, 555] width 628 height 13
click at [739, 594] on button "Edit Query" at bounding box center [745, 597] width 87 height 26
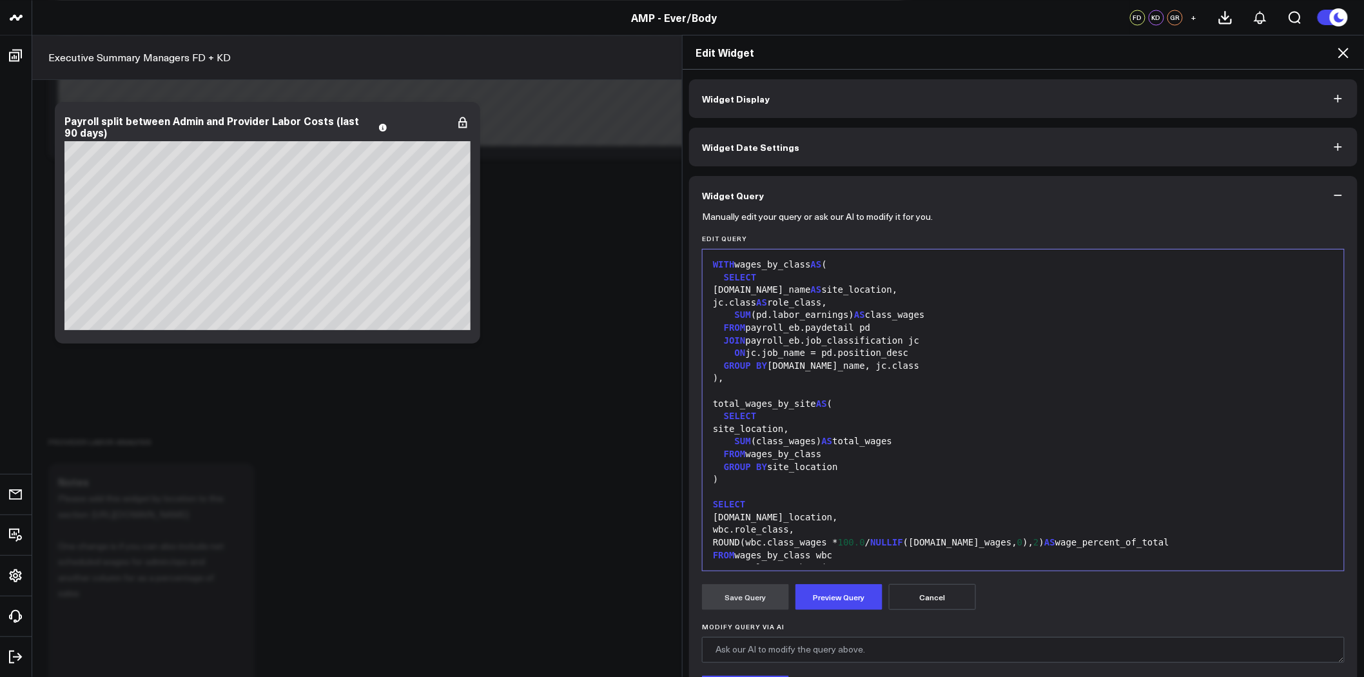
click at [862, 554] on div "FROM wages_by_class wbc" at bounding box center [1023, 555] width 628 height 13
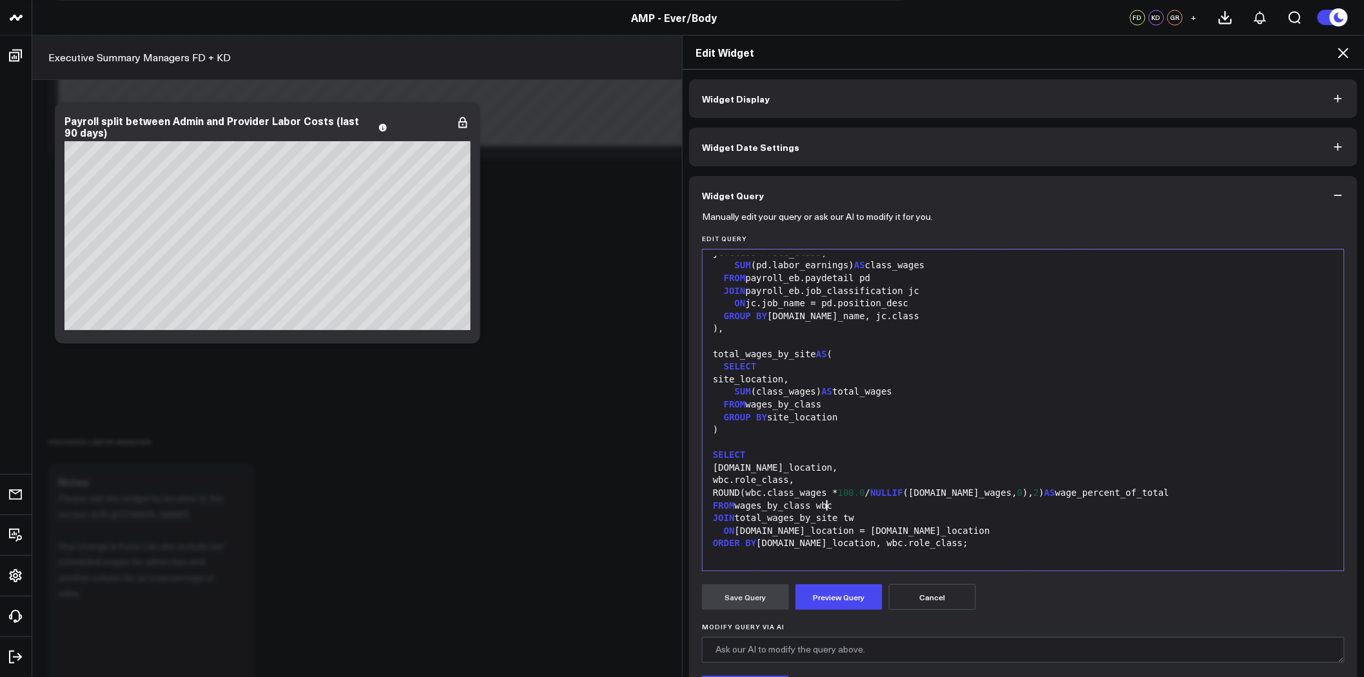
scroll to position [114, 0]
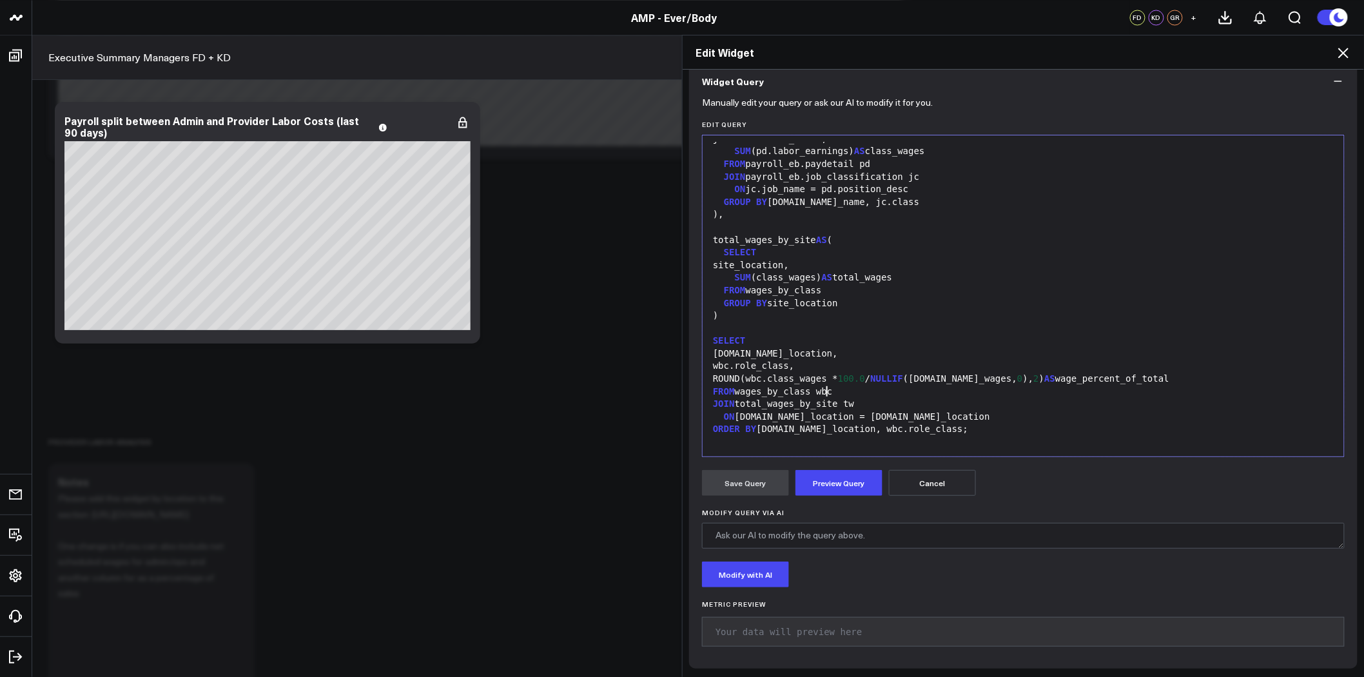
click at [713, 429] on span "ORDER" at bounding box center [726, 428] width 27 height 10
click at [714, 442] on div "ORDER BY wbc.site_location, wbc.role_class;" at bounding box center [1023, 442] width 628 height 13
click at [724, 441] on span "ORDER" at bounding box center [737, 441] width 27 height 10
click at [861, 480] on button "Preview Query" at bounding box center [838, 483] width 87 height 26
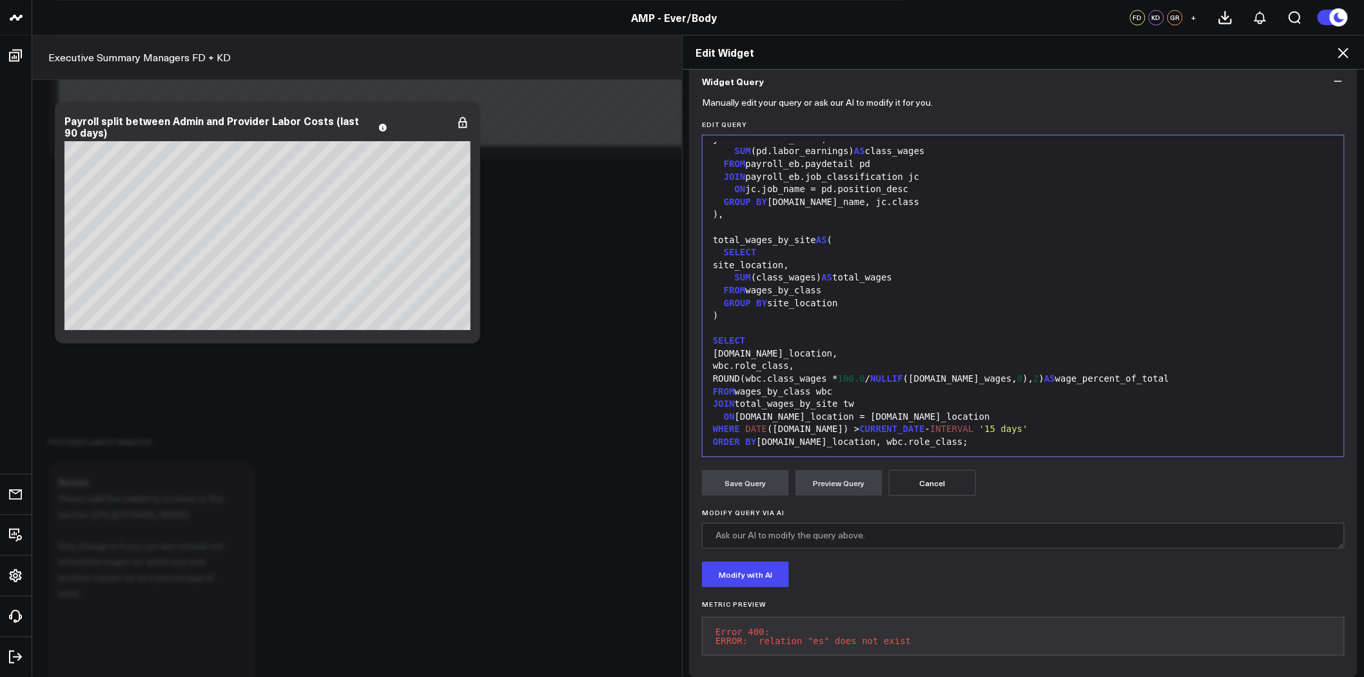
click at [771, 428] on div "WHERE DATE ([DOMAIN_NAME]) > CURRENT_DATE - INTERVAL '15 days'" at bounding box center [1023, 429] width 628 height 13
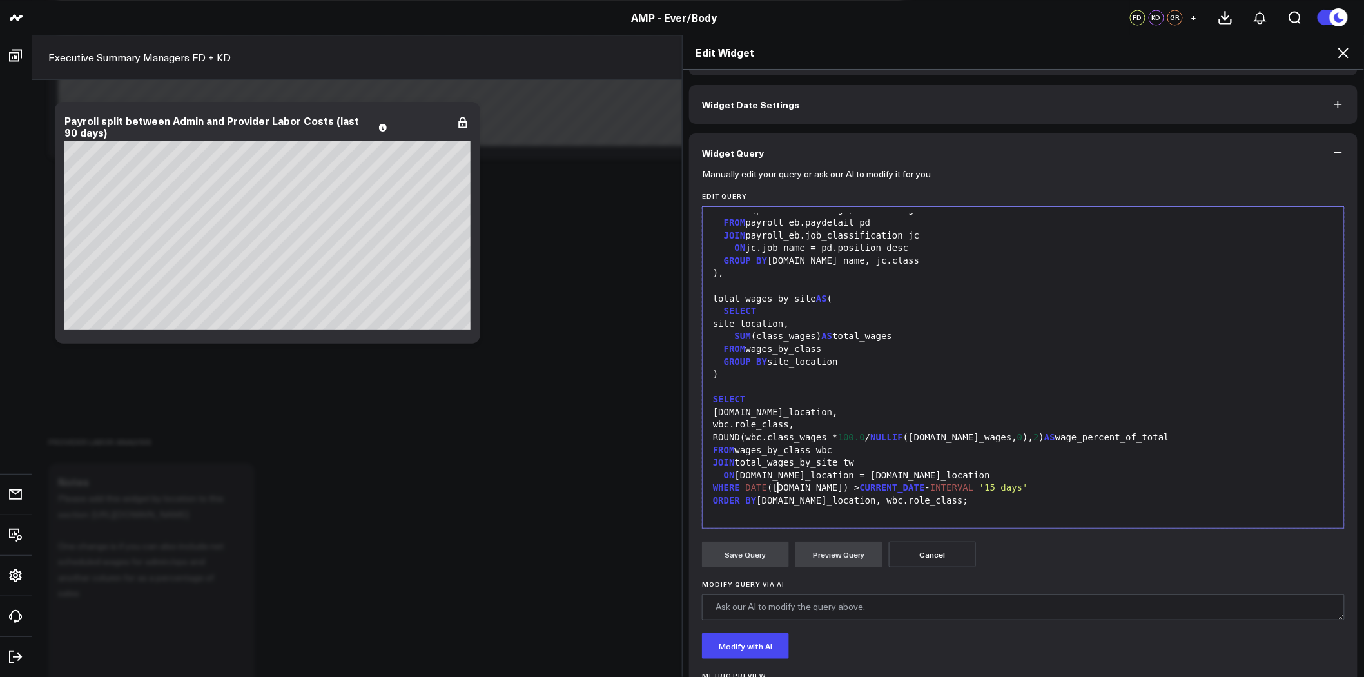
scroll to position [0, 0]
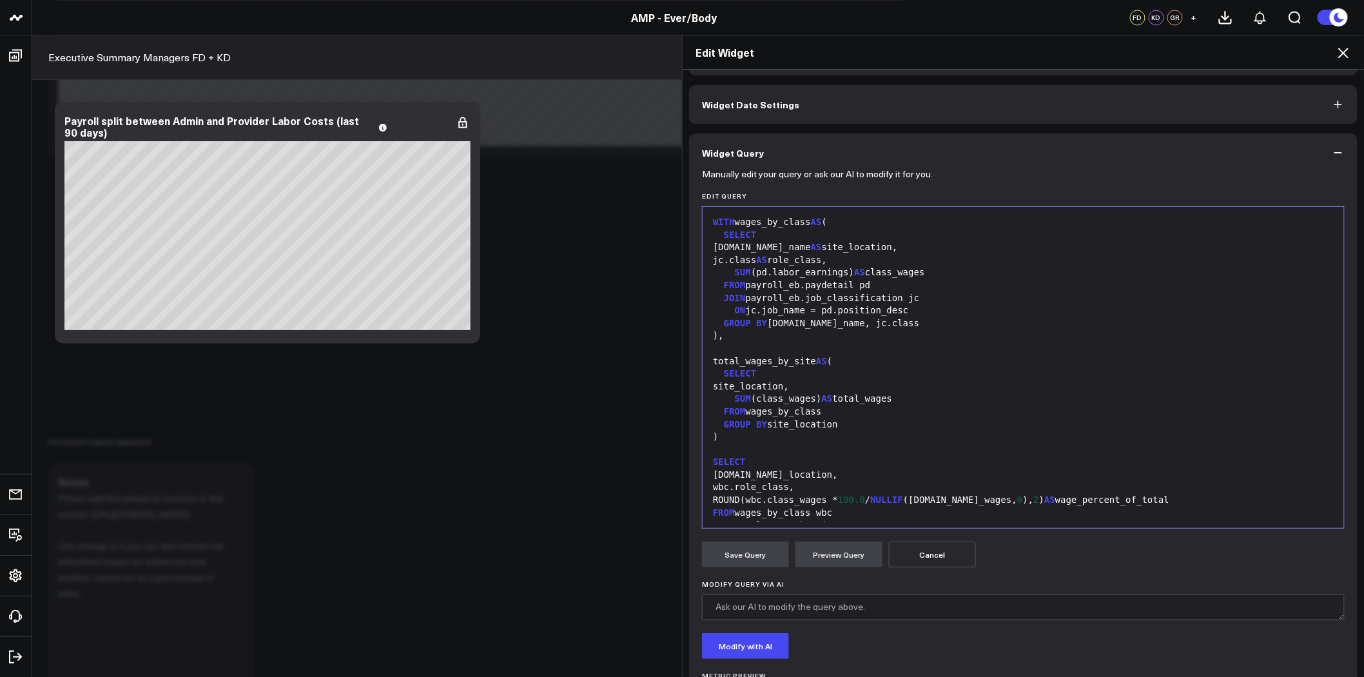
click at [825, 286] on div "FROM payroll_eb.paydetail pd" at bounding box center [1023, 285] width 628 height 13
click at [764, 284] on div "FROM payroll_eb.paydetail pd" at bounding box center [1023, 285] width 628 height 13
click at [713, 220] on span "WITH" at bounding box center [724, 222] width 22 height 10
click at [713, 222] on span "WITH" at bounding box center [724, 222] width 22 height 10
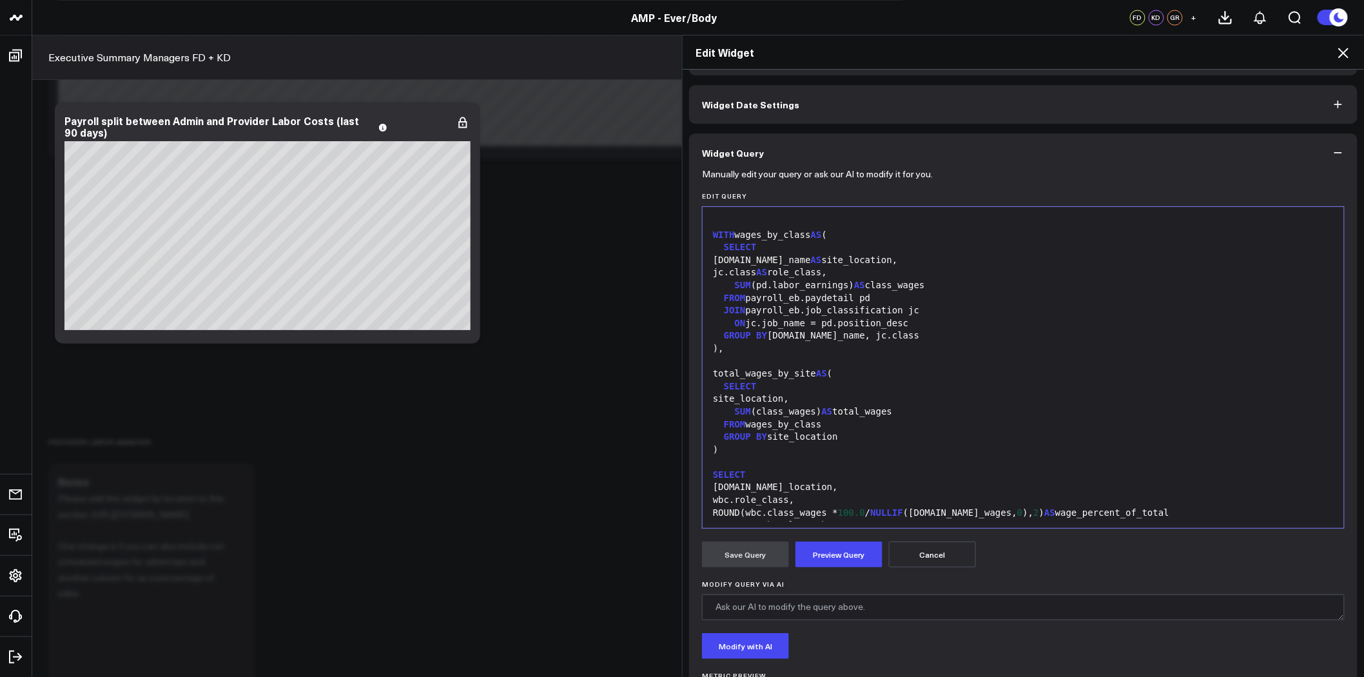
click at [752, 218] on div at bounding box center [1023, 222] width 628 height 13
drag, startPoint x: 841, startPoint y: 224, endPoint x: 826, endPoint y: 224, distance: 14.8
click at [838, 224] on span "'week'" at bounding box center [854, 222] width 33 height 10
click at [846, 226] on span "'week'" at bounding box center [854, 222] width 33 height 10
drag, startPoint x: 846, startPoint y: 222, endPoint x: 827, endPoint y: 222, distance: 18.7
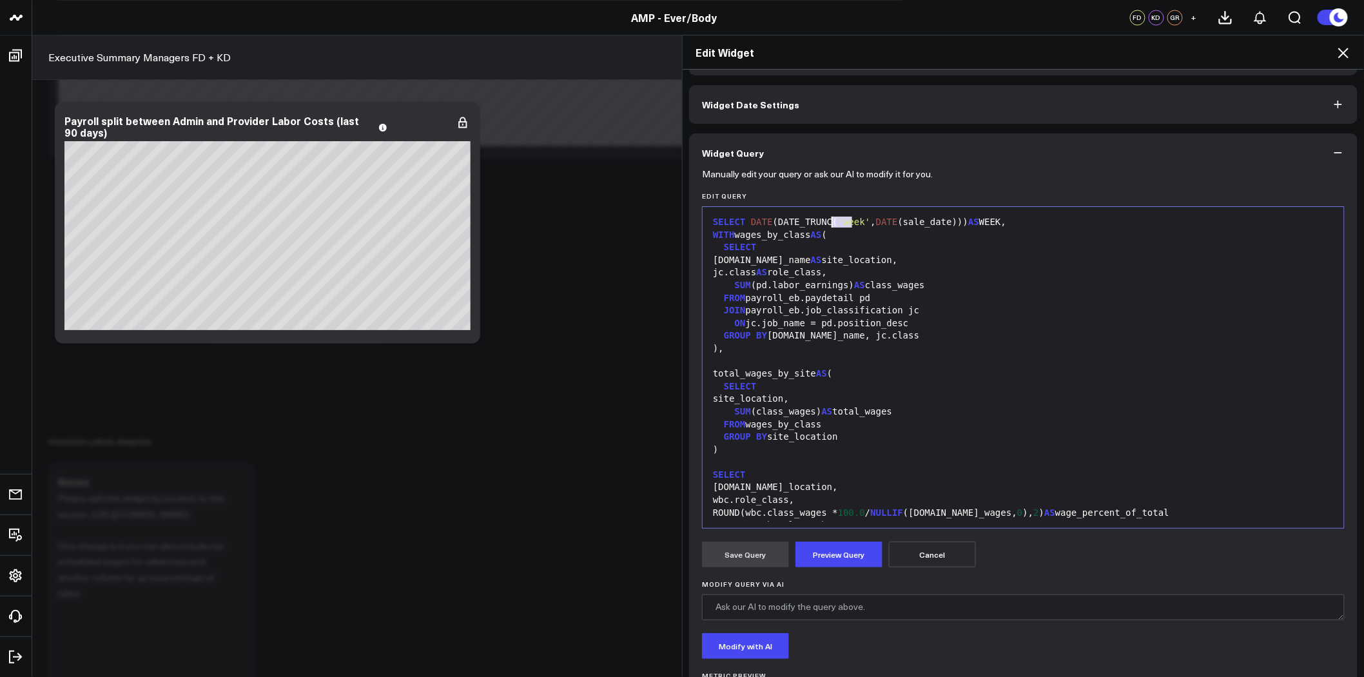
click at [838, 222] on span "'week'" at bounding box center [854, 222] width 33 height 10
drag, startPoint x: 893, startPoint y: 220, endPoint x: 938, endPoint y: 220, distance: 44.5
click at [938, 220] on div "SELECT DATE (DATE_TRUNC( 'month' , DATE (sale_date))) AS WEEK," at bounding box center [1023, 222] width 628 height 13
drag, startPoint x: 1030, startPoint y: 222, endPoint x: 1010, endPoint y: 222, distance: 20.0
click at [1010, 222] on div "SELECT DATE (DATE_TRUNC( 'month' , DATE (period_start_date))) AS WEEK," at bounding box center [1023, 222] width 628 height 13
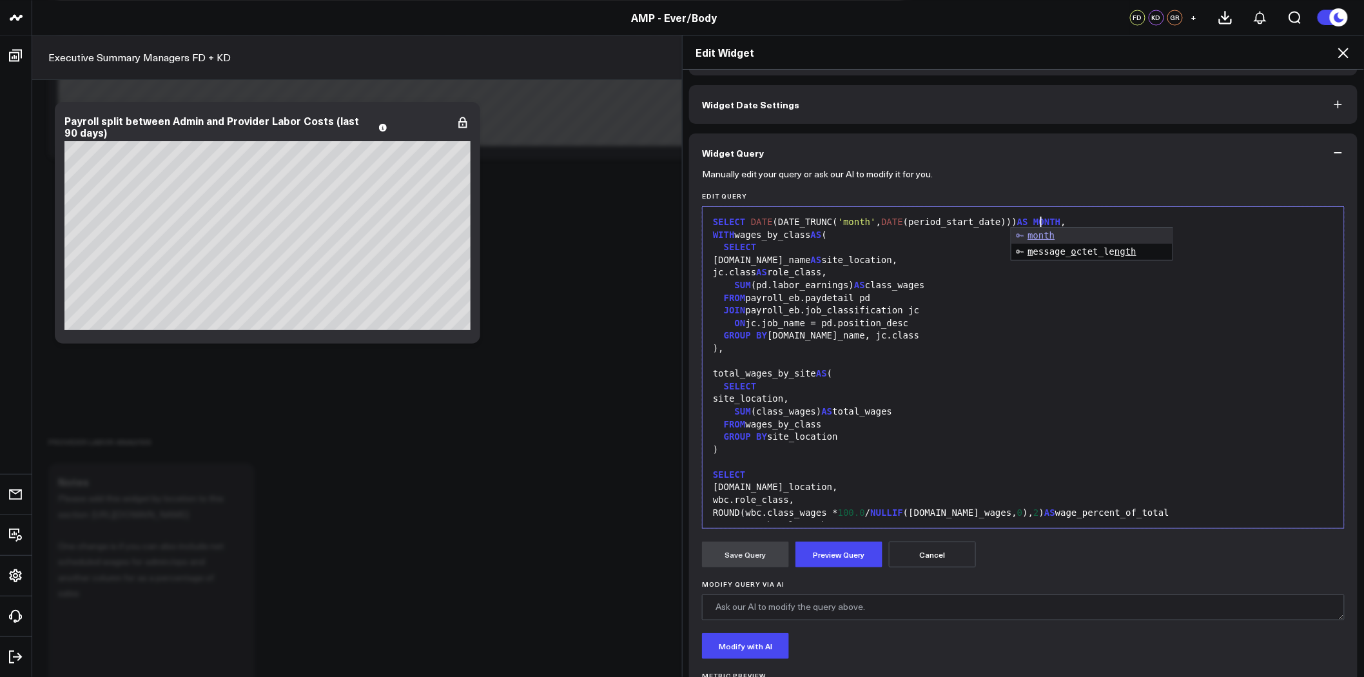
click at [1007, 408] on div "SUM (class_wages) AS total_wages" at bounding box center [1023, 411] width 628 height 13
click at [852, 561] on button "Preview Query" at bounding box center [838, 554] width 87 height 26
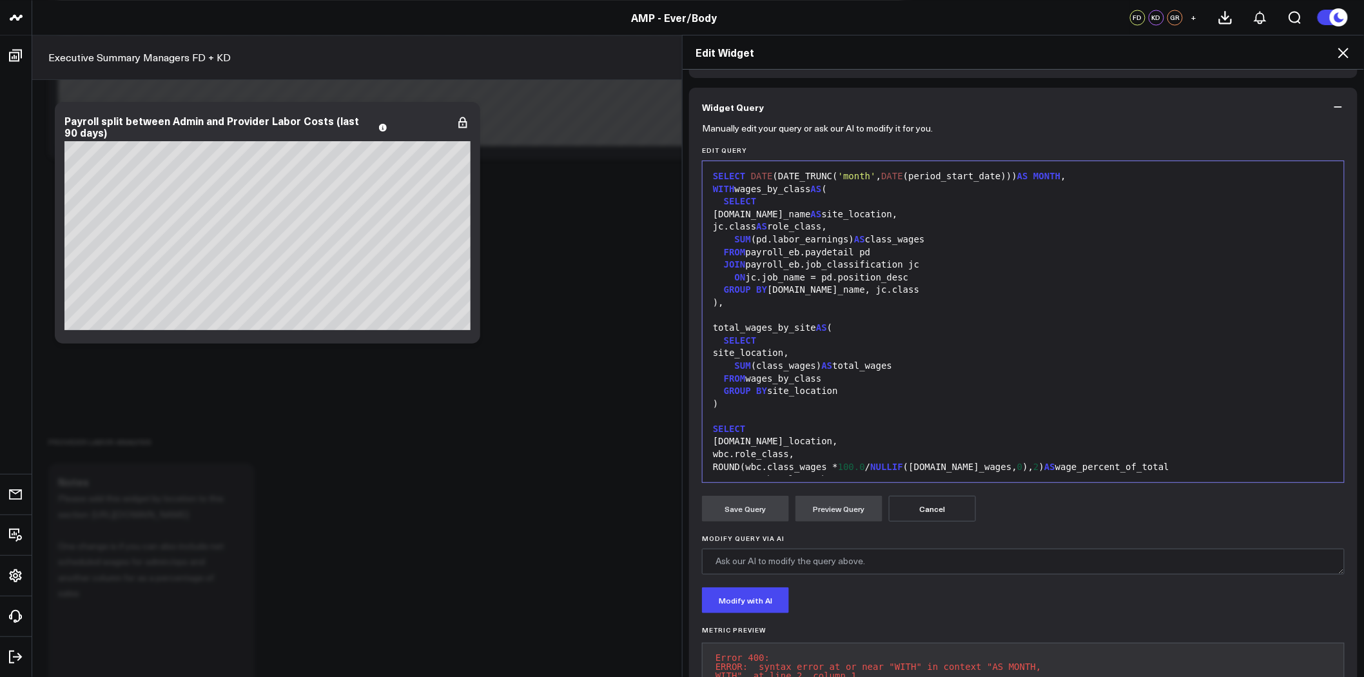
click at [1047, 177] on div "SELECT DATE (DATE_TRUNC( 'month' , DATE (period_start_date))) AS MONTH ," at bounding box center [1023, 176] width 628 height 13
click at [857, 507] on button "Preview Query" at bounding box center [838, 509] width 87 height 26
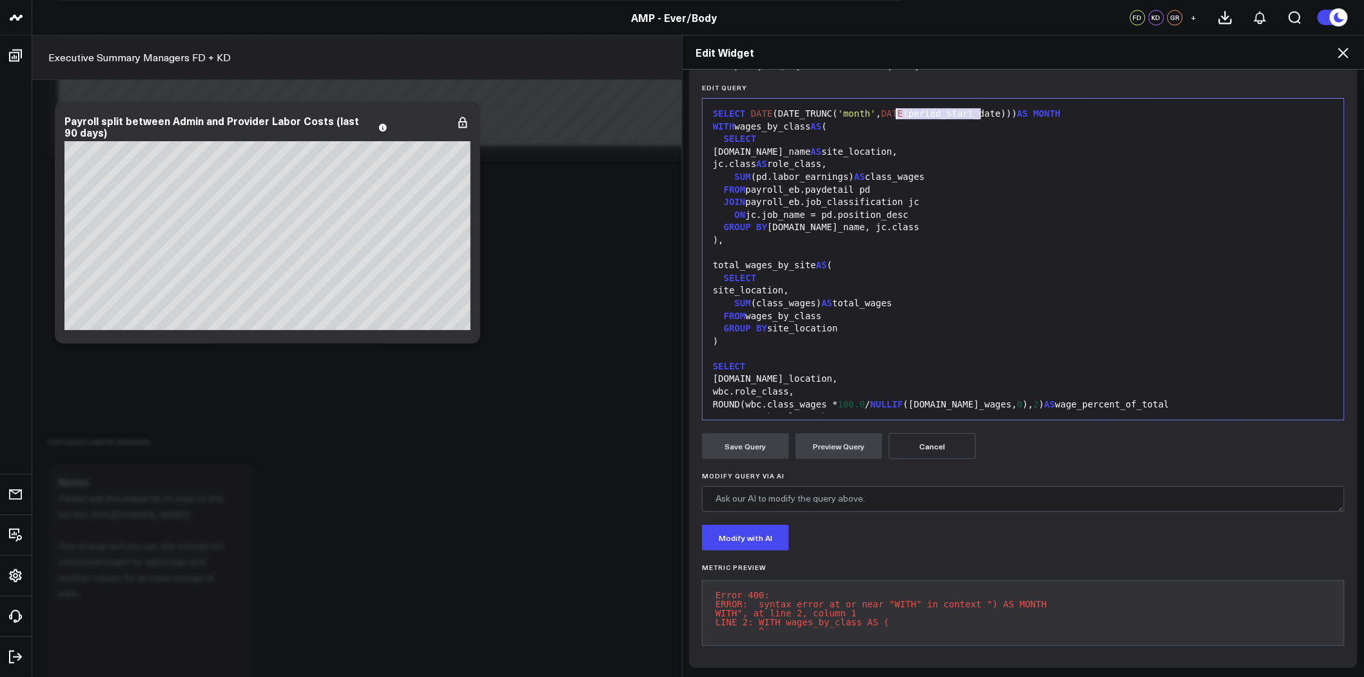
drag, startPoint x: 975, startPoint y: 105, endPoint x: 893, endPoint y: 104, distance: 82.5
click at [893, 108] on div "SELECT DATE (DATE_TRUNC( 'month' , DATE (period_start_date))) AS MONTH" at bounding box center [1023, 114] width 628 height 13
copy div "period_start_date"
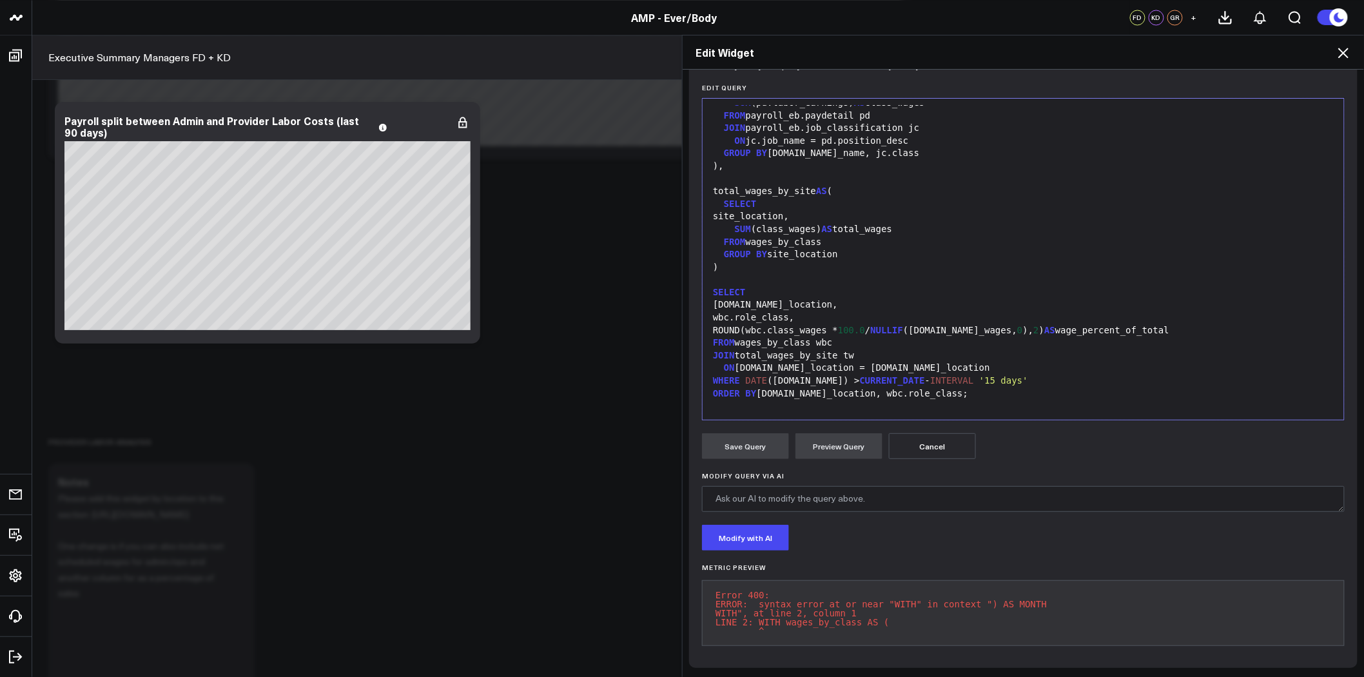
scroll to position [75, 0]
drag, startPoint x: 796, startPoint y: 372, endPoint x: 763, endPoint y: 368, distance: 33.7
click at [763, 373] on div "WHERE DATE ([DOMAIN_NAME]) > CURRENT_DATE - INTERVAL '15 days'" at bounding box center [1023, 379] width 628 height 13
click at [764, 373] on div "WHERE DATE ( period_start_date ) > CURRENT_DATE - INTERVAL '15 days'" at bounding box center [1023, 379] width 628 height 13
click at [849, 441] on button "Preview Query" at bounding box center [838, 446] width 87 height 26
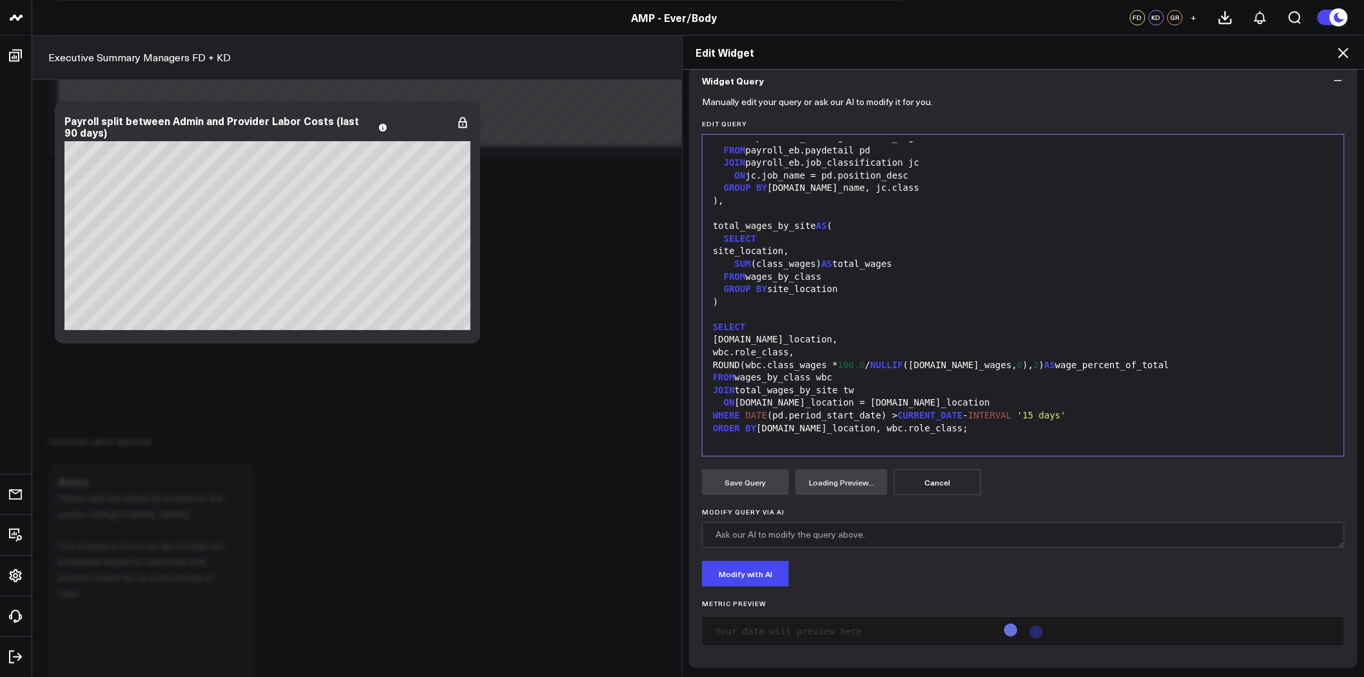
scroll to position [159, 0]
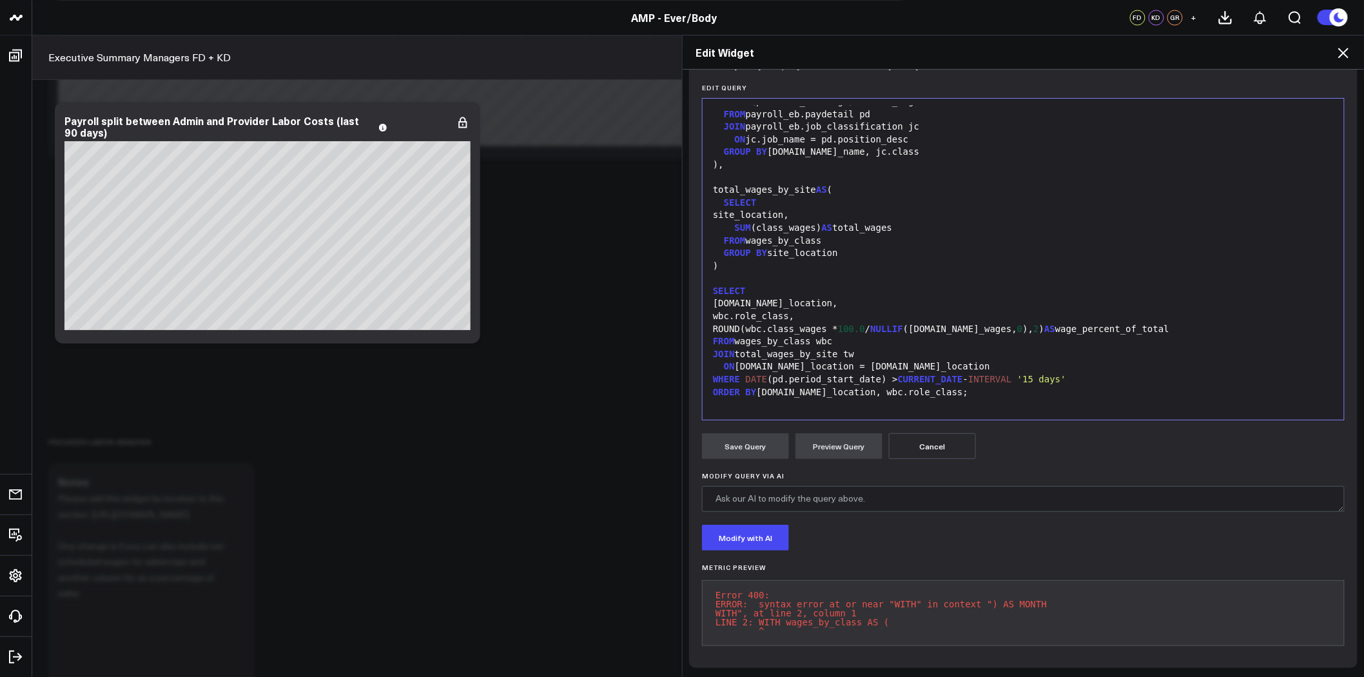
click at [855, 324] on span "100.0" at bounding box center [851, 329] width 27 height 10
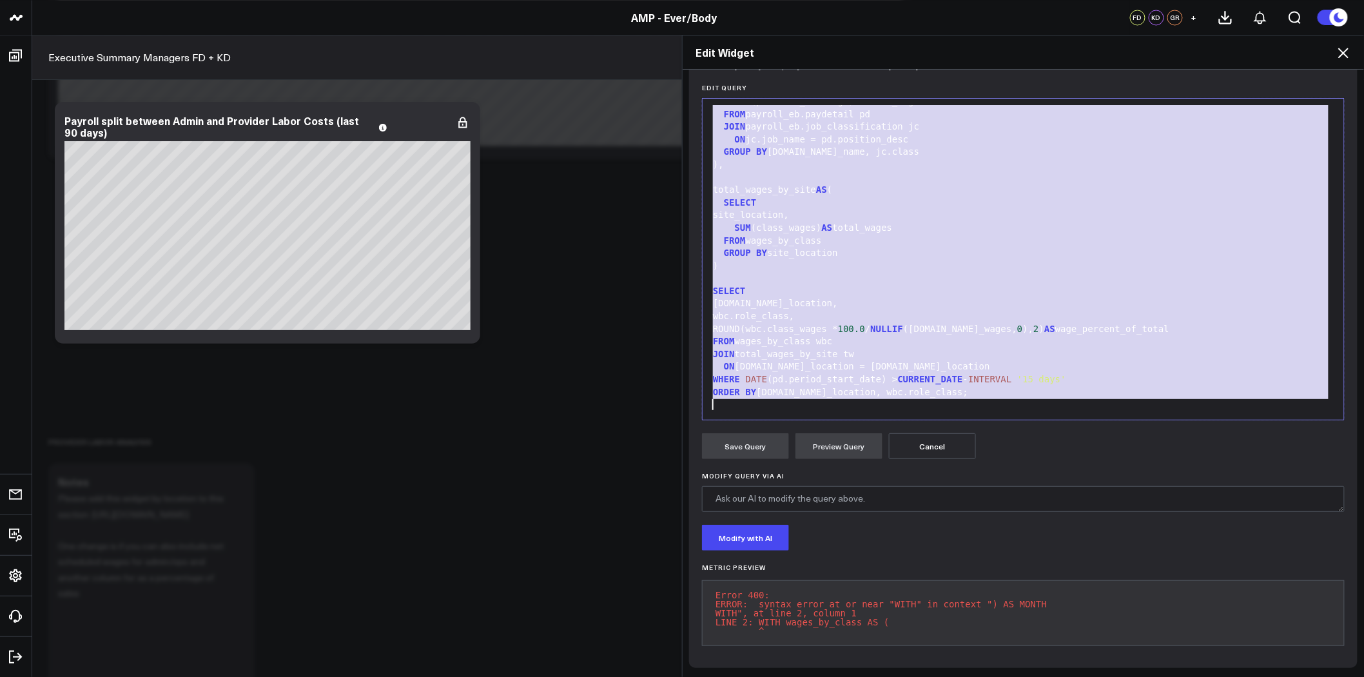
copy div "SELECT DATE (DATE_TRUNC( 'month' , DATE (period_start_date))) AS MONTH WITH wag…"
click at [1055, 184] on div "total_wages_by_site AS (" at bounding box center [1023, 190] width 628 height 13
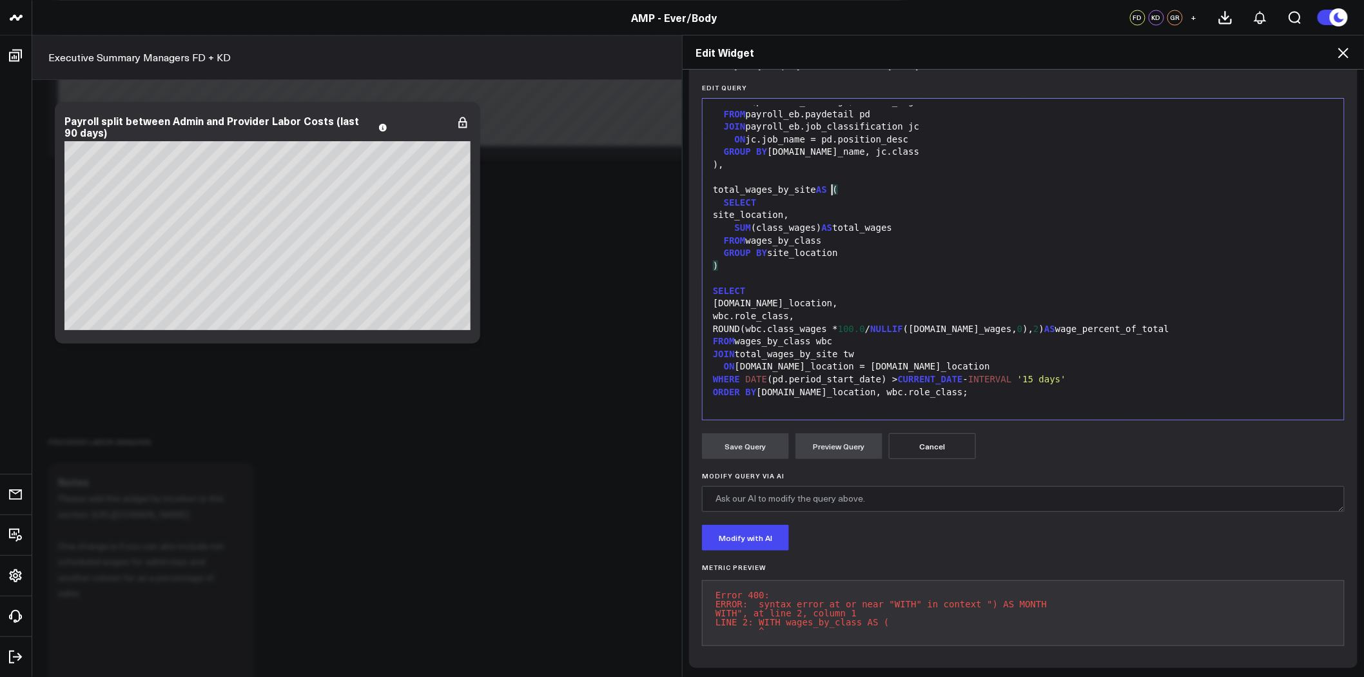
click at [931, 197] on div "SELECT" at bounding box center [1023, 203] width 628 height 13
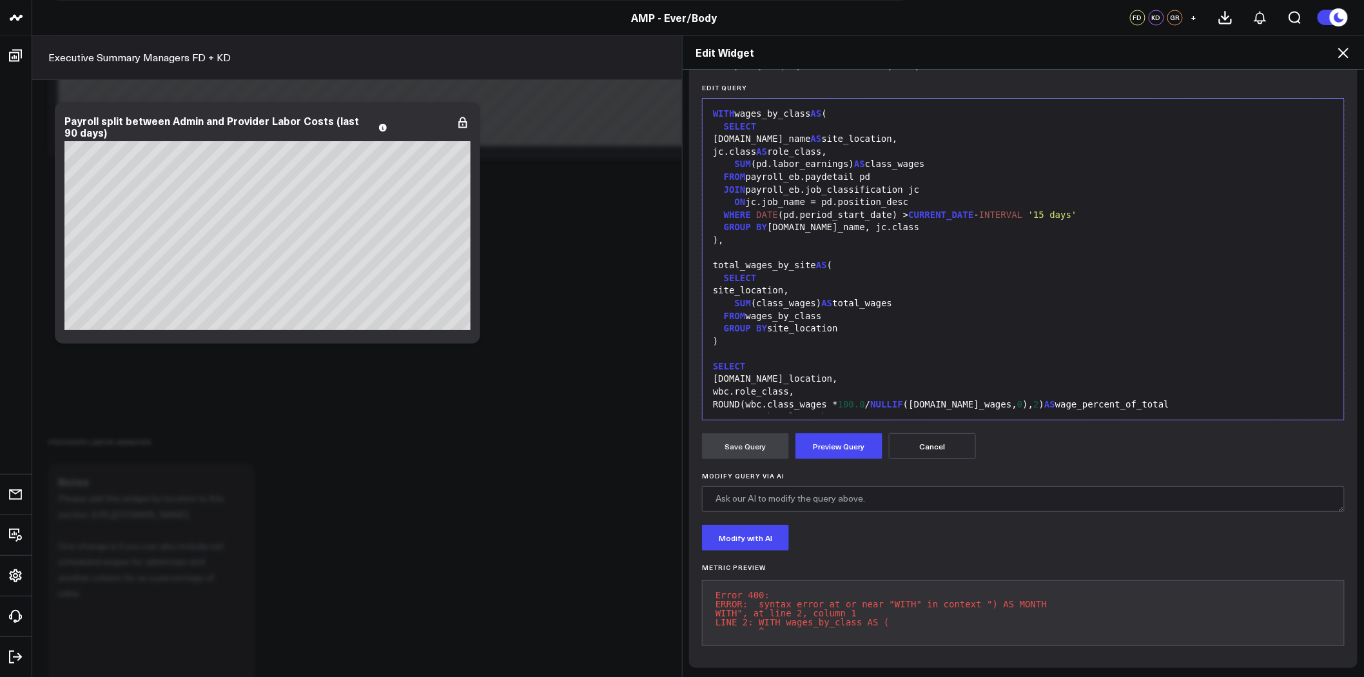
scroll to position [62, 0]
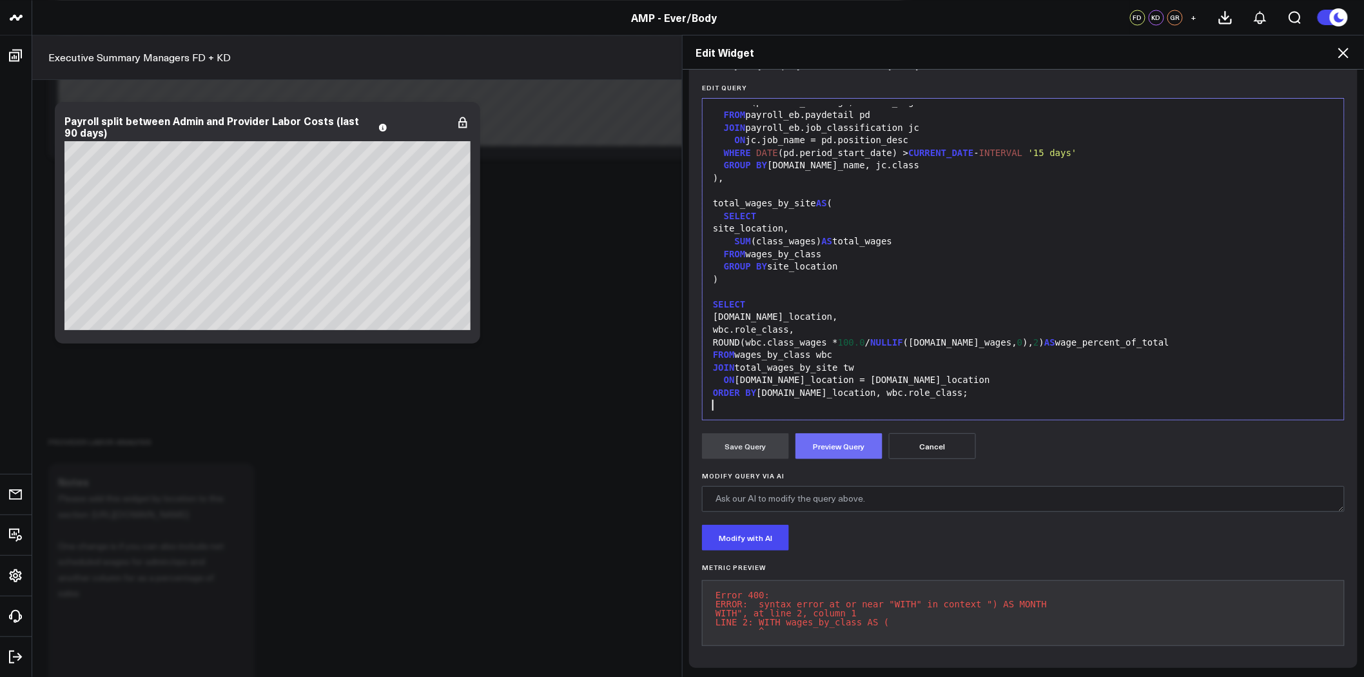
click at [858, 435] on button "Preview Query" at bounding box center [838, 446] width 87 height 26
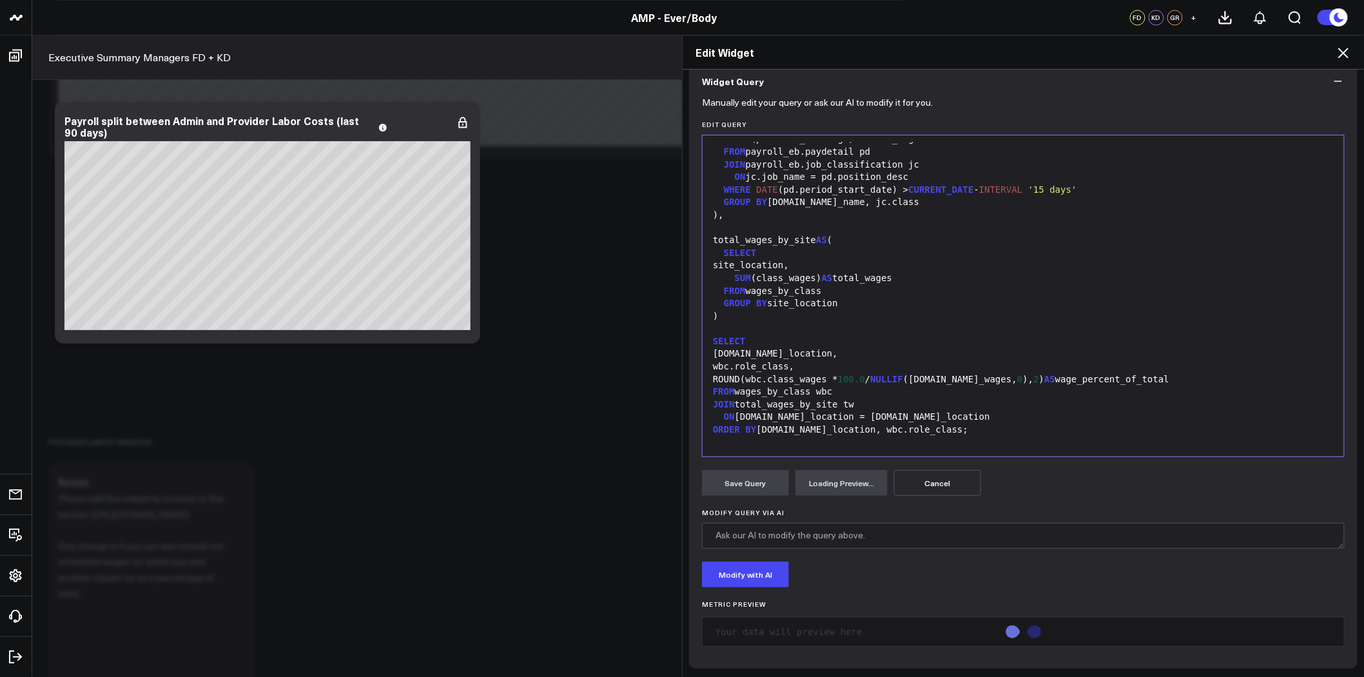
scroll to position [133, 0]
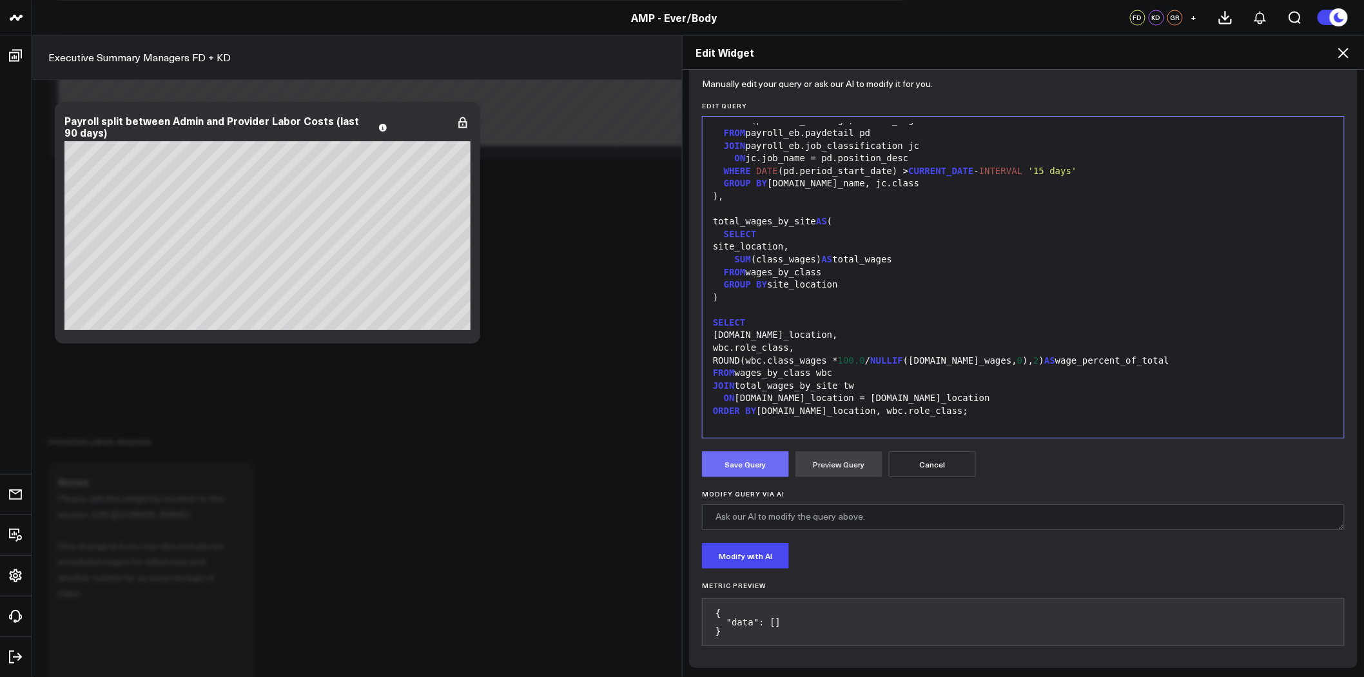
click at [763, 466] on button "Save Query" at bounding box center [745, 464] width 87 height 26
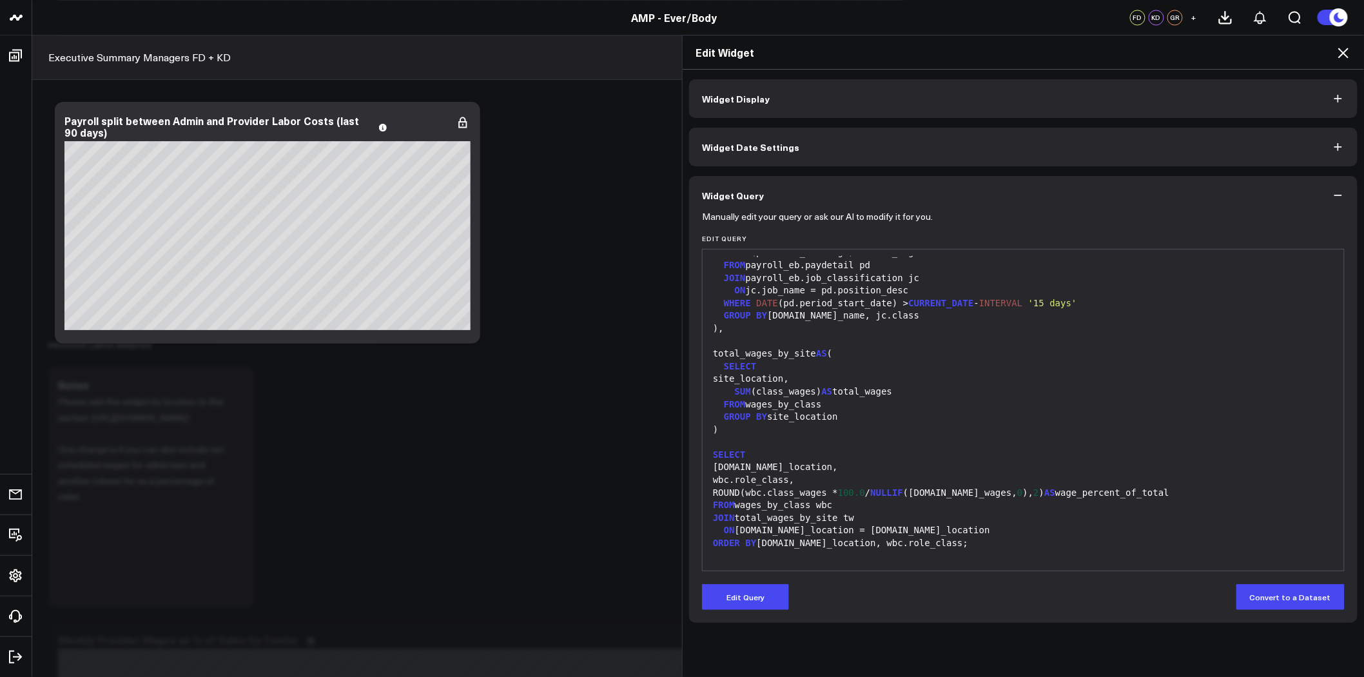
scroll to position [3282, 0]
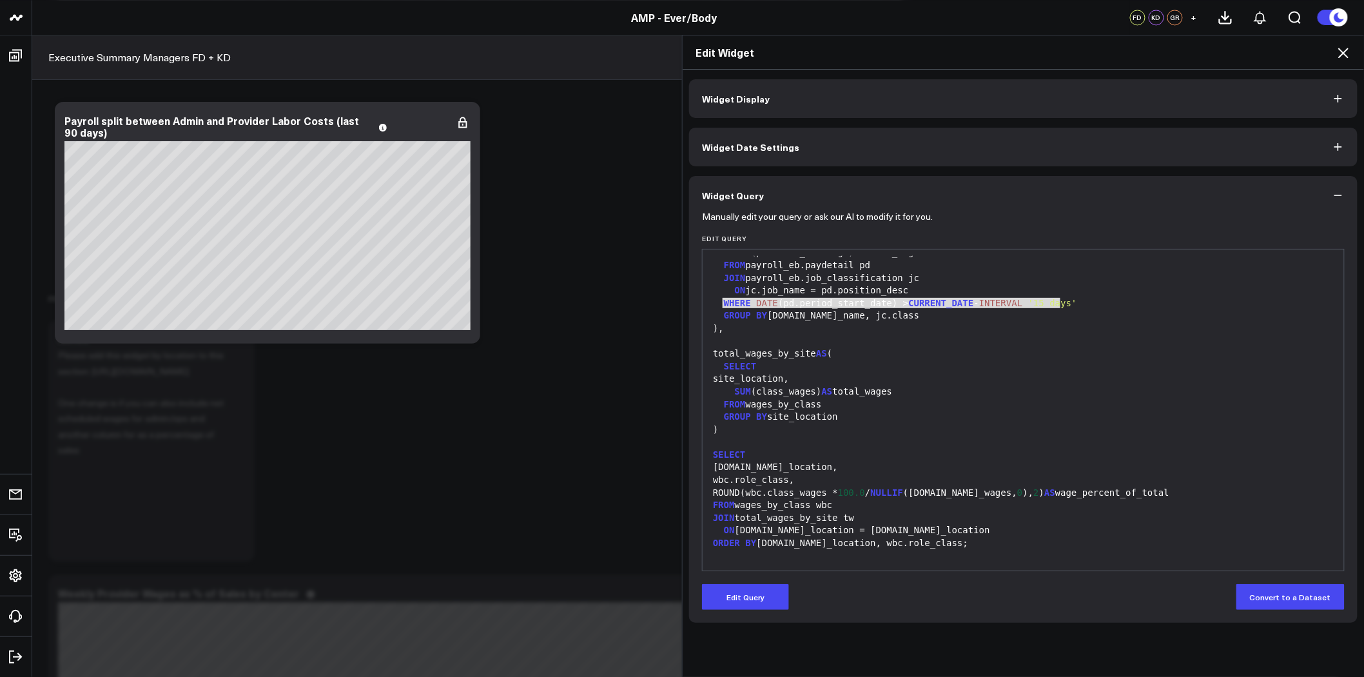
drag, startPoint x: 1064, startPoint y: 303, endPoint x: 719, endPoint y: 302, distance: 344.2
click at [719, 302] on div "WHERE DATE (pd.period_start_date) > CURRENT_DATE - INTERVAL '15 days'" at bounding box center [1023, 303] width 628 height 13
copy div "WHERE DATE (pd.period_start_date) > CURRENT_DATE - INTERVAL '15 days'"
click at [757, 596] on button "Edit Query" at bounding box center [745, 597] width 87 height 26
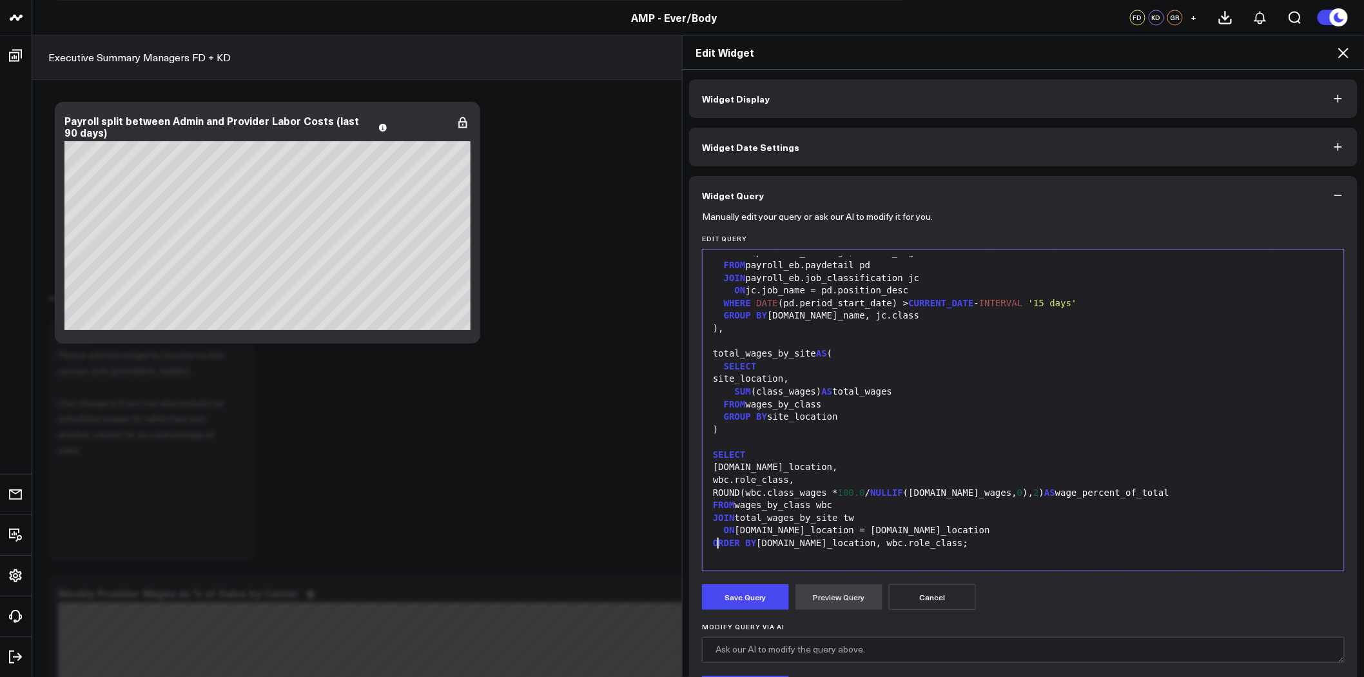
click at [713, 544] on span "ORDER" at bounding box center [726, 543] width 27 height 10
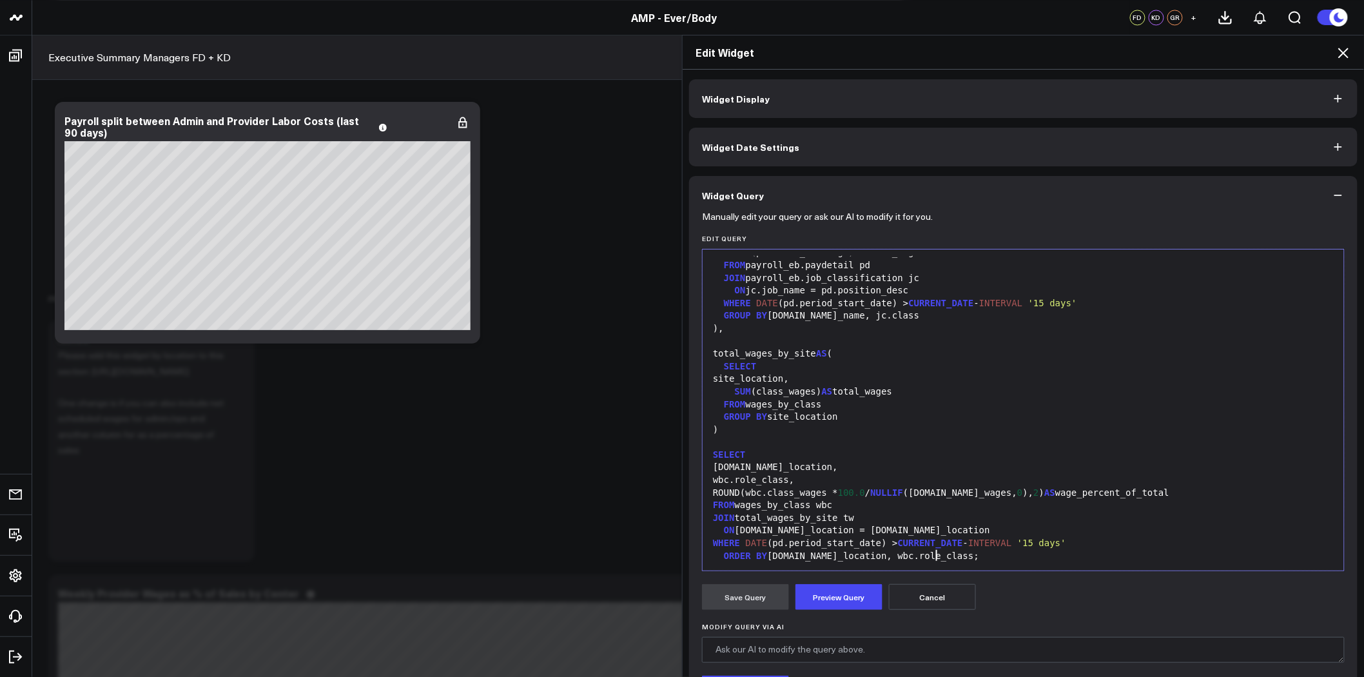
scroll to position [75, 0]
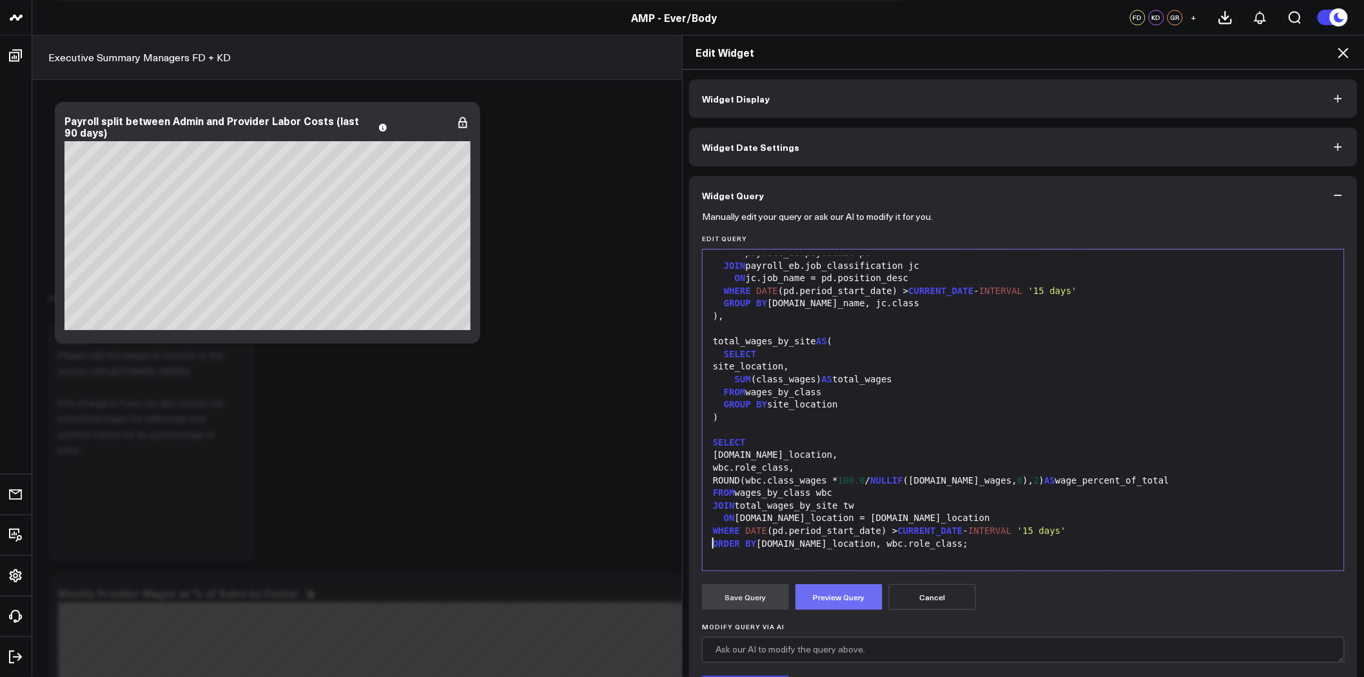
click at [853, 600] on button "Preview Query" at bounding box center [838, 597] width 87 height 26
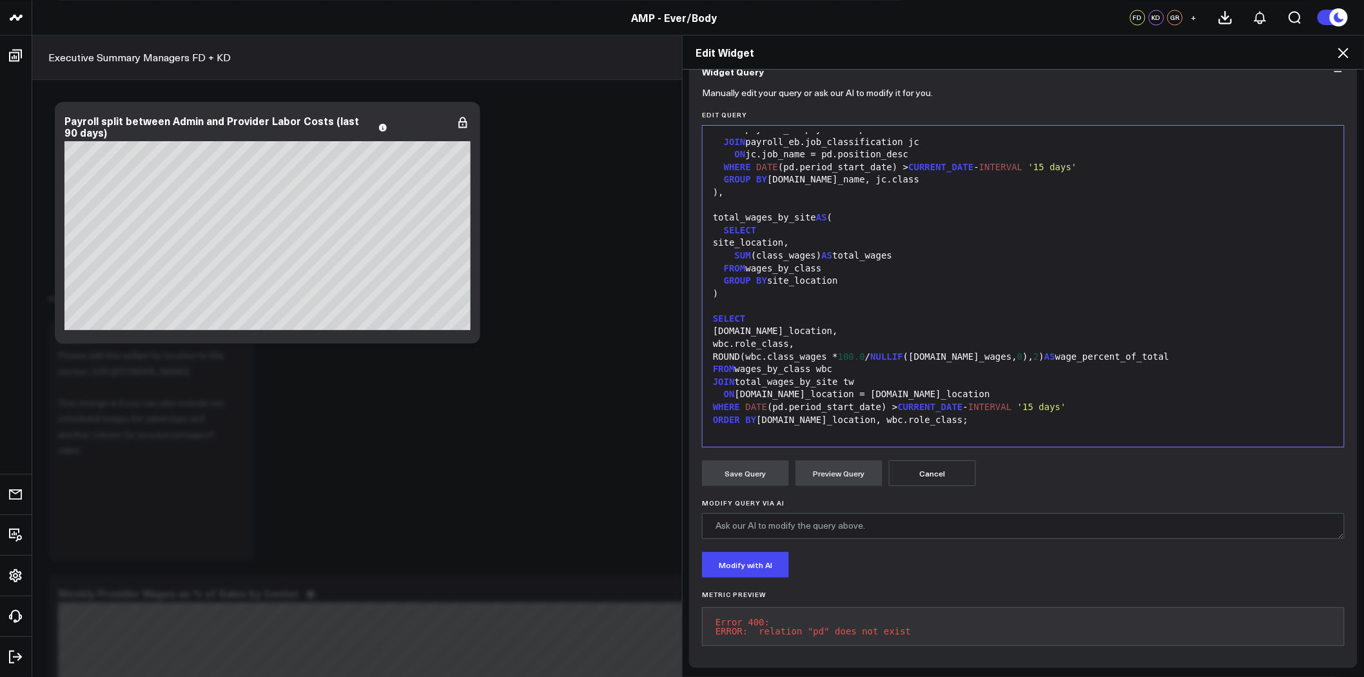
scroll to position [133, 0]
drag, startPoint x: 775, startPoint y: 396, endPoint x: 764, endPoint y: 396, distance: 11.6
click at [764, 401] on div "WHERE DATE (pd.period_start_date) > CURRENT_DATE - INTERVAL '15 days'" at bounding box center [1023, 407] width 628 height 13
click at [822, 464] on button "Preview Query" at bounding box center [838, 473] width 87 height 26
click at [986, 353] on div "ROUND(wbc.class_wages * 100.0 / NULLIF (tw.total_wages, 0 ), 2 ) AS wage_percen…" at bounding box center [1023, 357] width 628 height 13
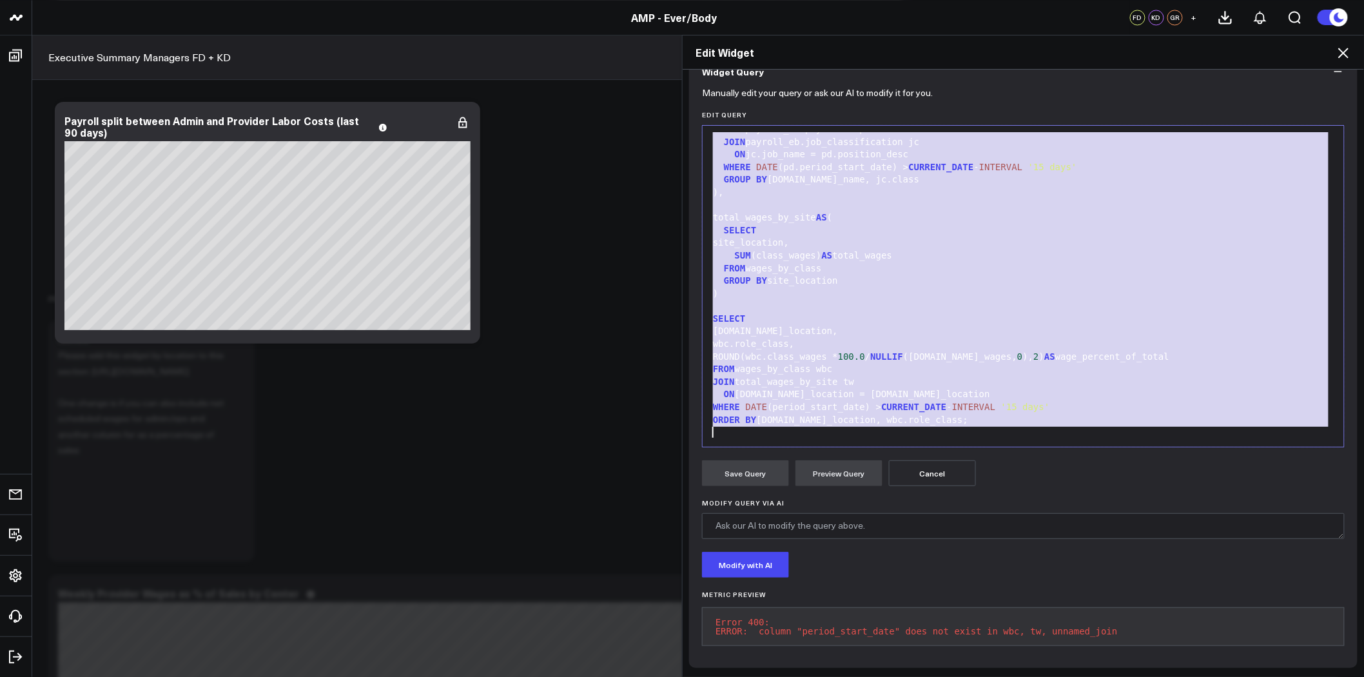
click at [949, 287] on div ")" at bounding box center [1023, 293] width 628 height 13
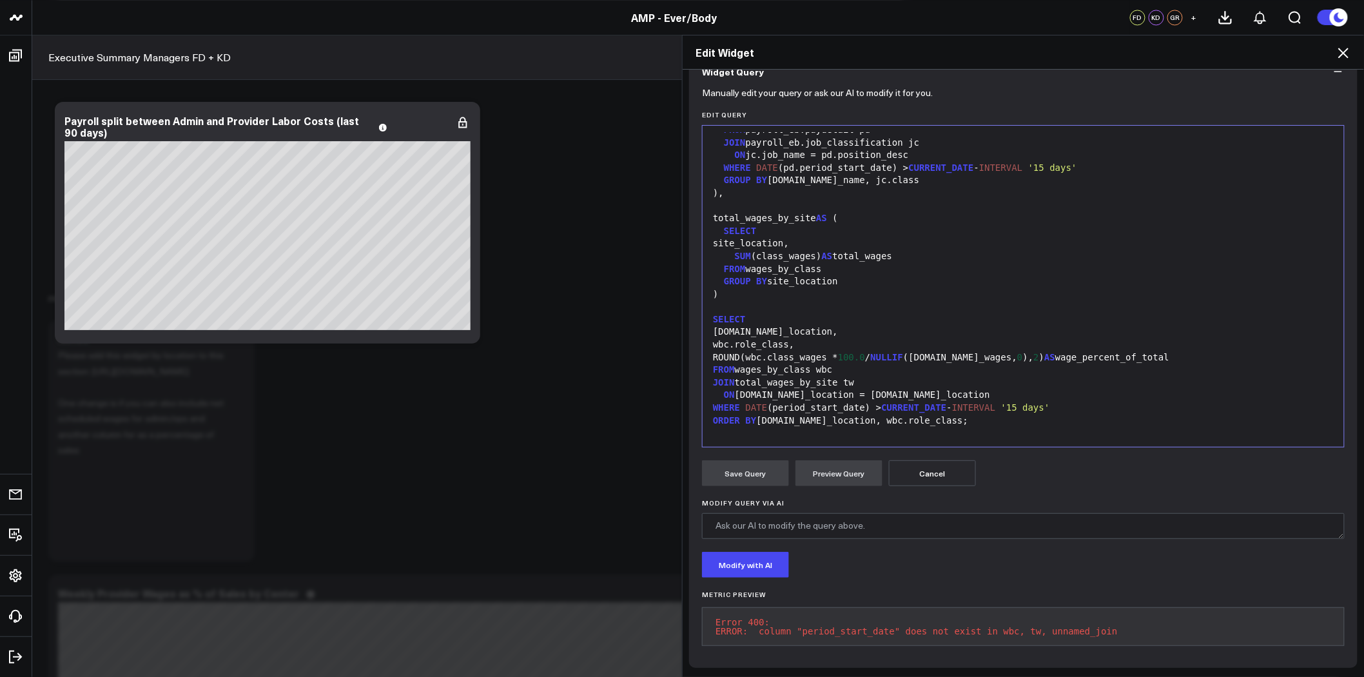
scroll to position [75, 0]
drag, startPoint x: 1052, startPoint y: 395, endPoint x: 707, endPoint y: 397, distance: 344.9
click at [709, 400] on div "WHERE DATE (period_start_date) > CURRENT_DATE - INTERVAL '15 days'" at bounding box center [1023, 406] width 628 height 13
click at [856, 462] on button "Preview Query" at bounding box center [838, 473] width 87 height 26
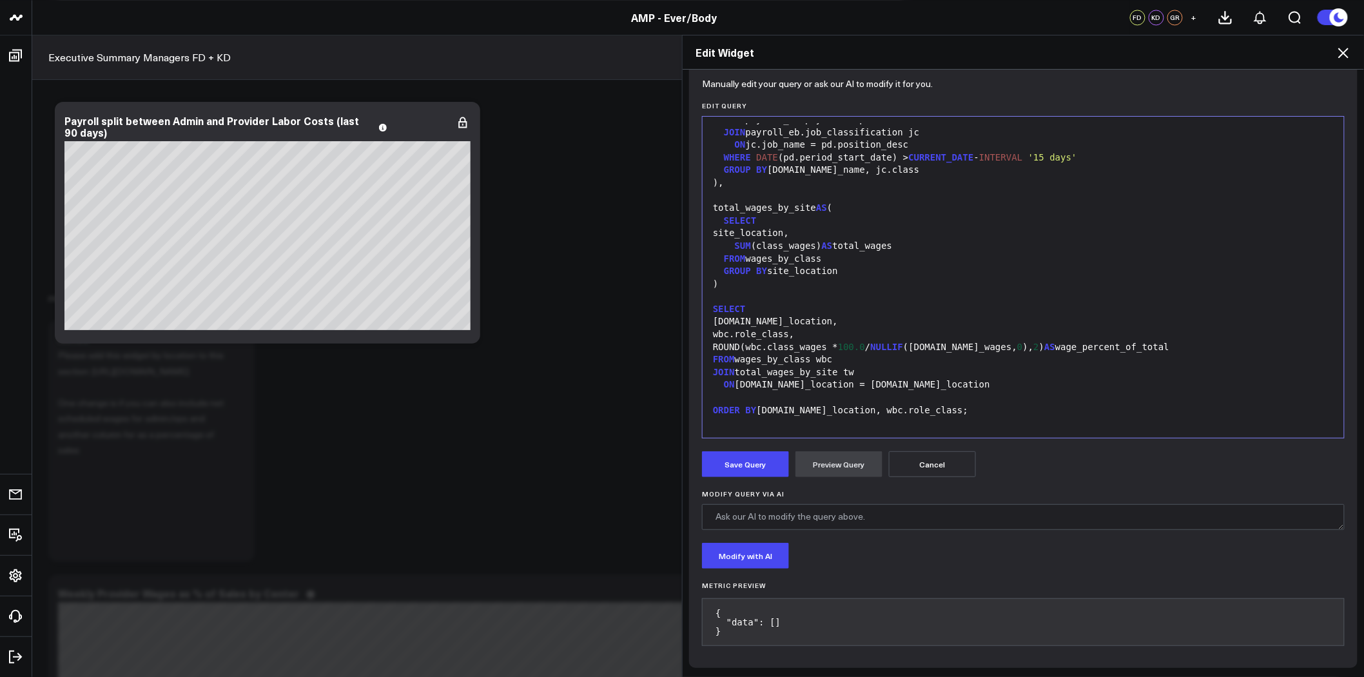
scroll to position [133, 0]
click at [736, 460] on button "Save Query" at bounding box center [745, 464] width 87 height 26
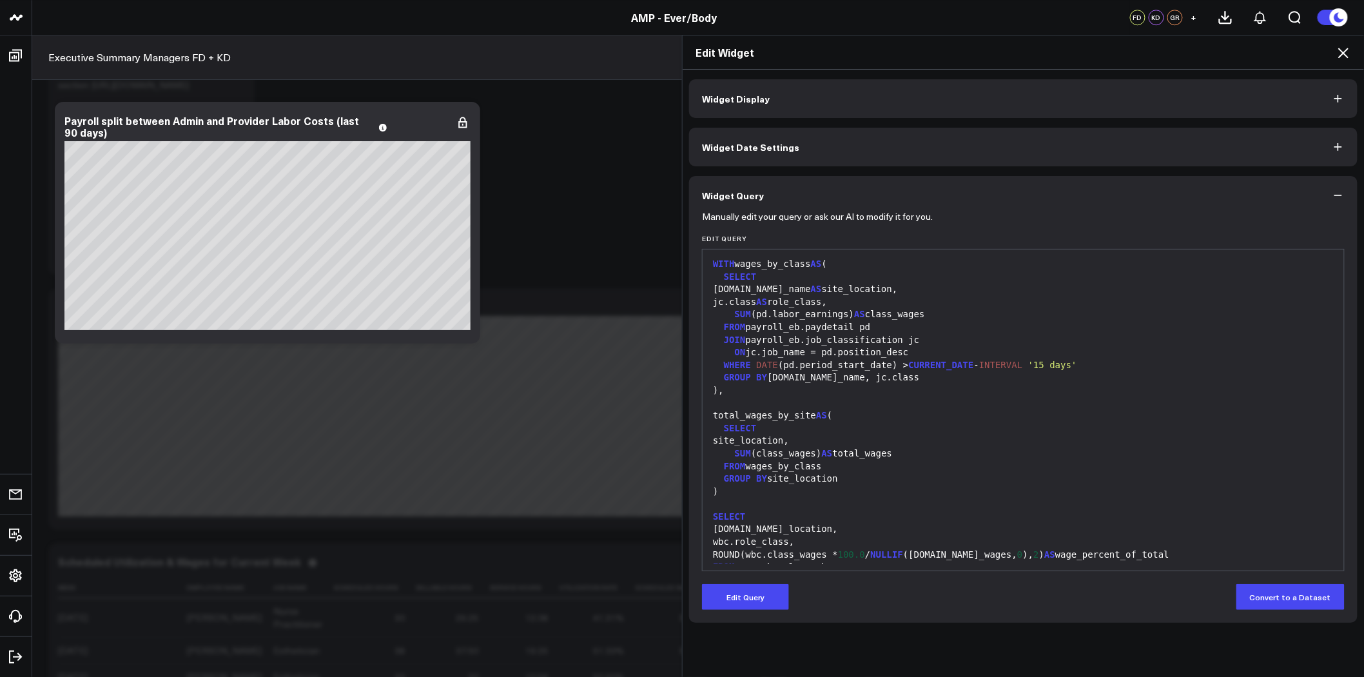
scroll to position [0, 0]
click at [746, 596] on button "Edit Query" at bounding box center [745, 597] width 87 height 26
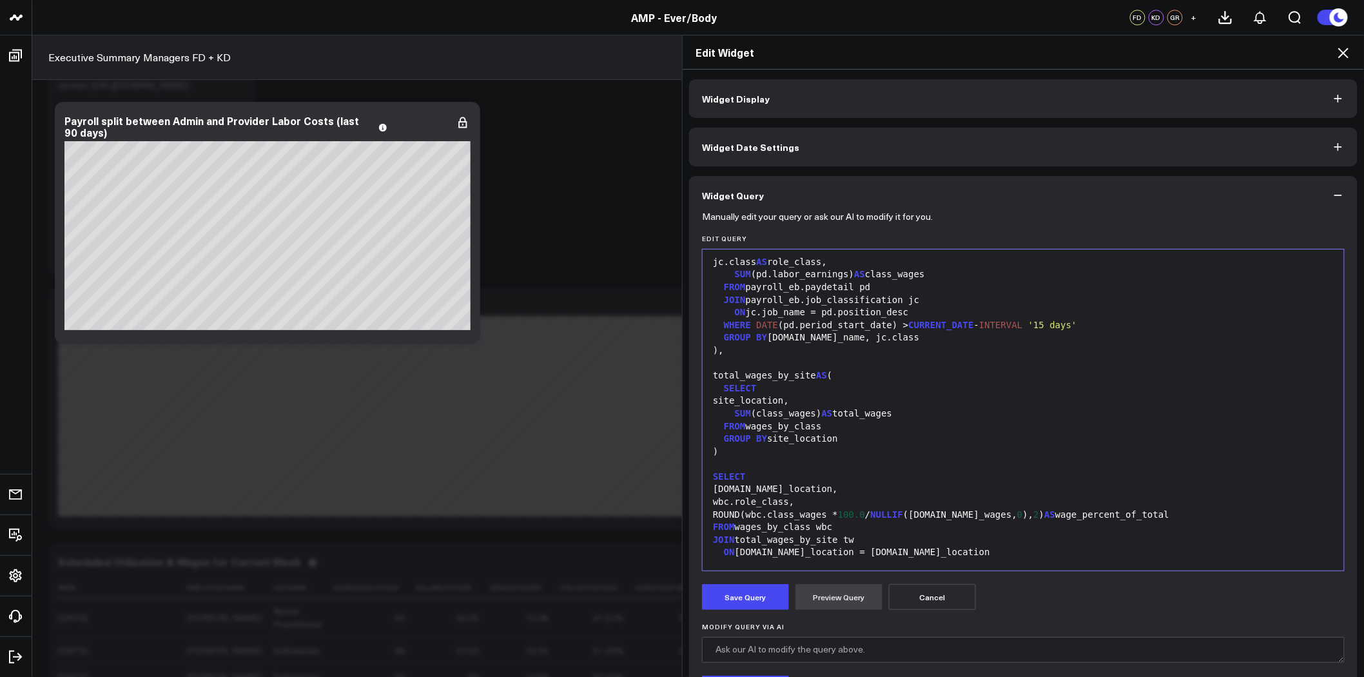
scroll to position [75, 0]
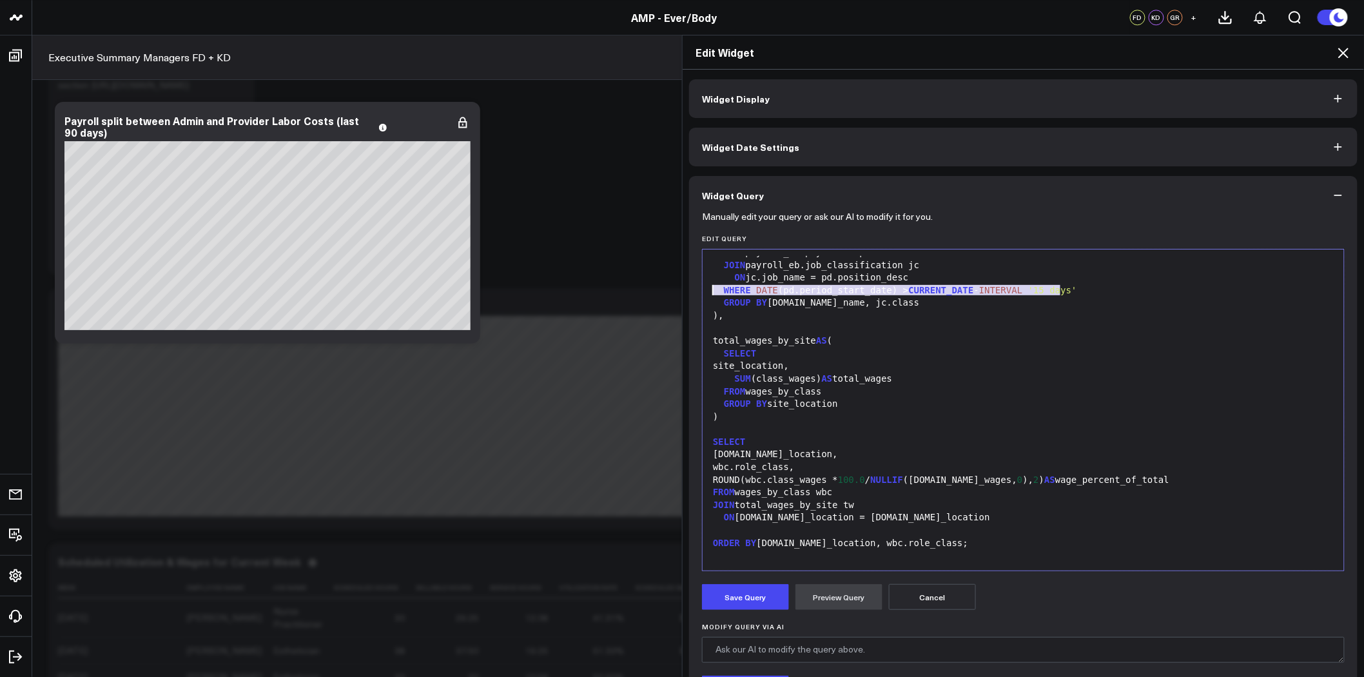
drag, startPoint x: 1066, startPoint y: 291, endPoint x: 706, endPoint y: 287, distance: 360.3
click at [709, 287] on div "WHERE DATE (pd.period_start_date) > CURRENT_DATE - INTERVAL '15 days'" at bounding box center [1023, 290] width 628 height 13
copy div "WHERE DATE (pd.period_start_date) > CURRENT_DATE - INTERVAL '15 days'"
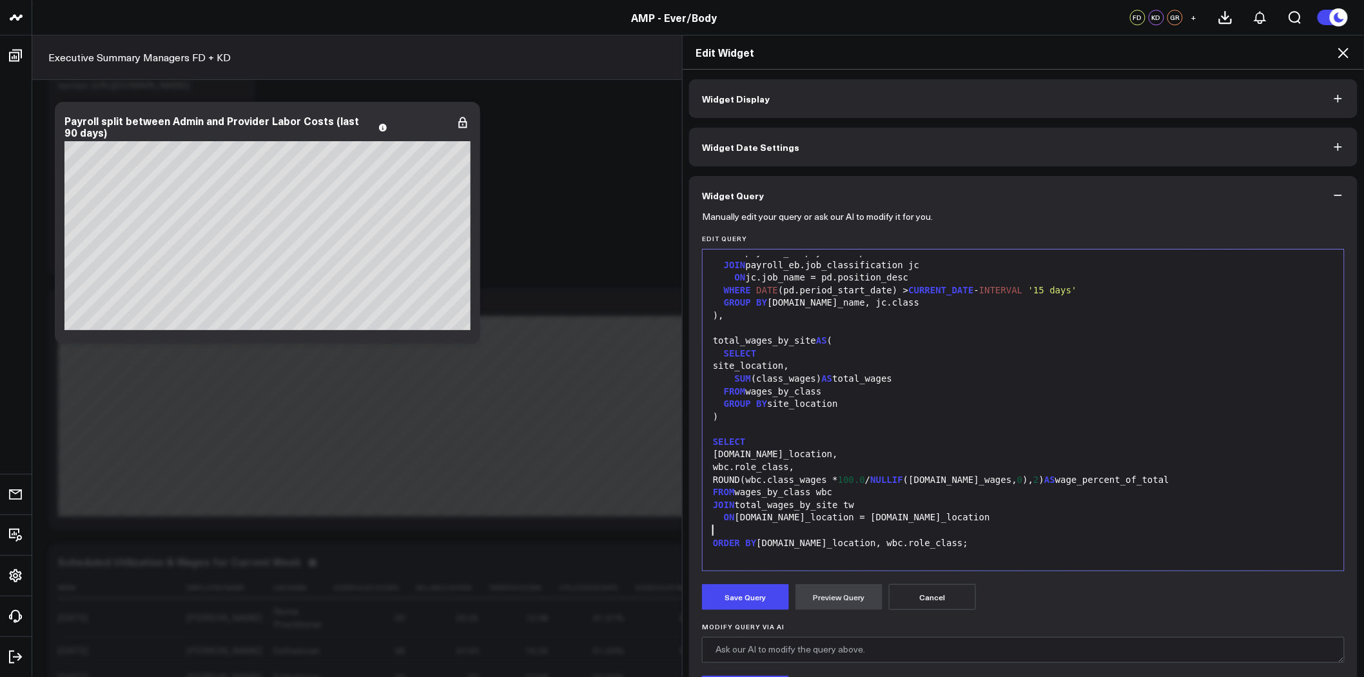
click at [713, 530] on div at bounding box center [1023, 530] width 628 height 13
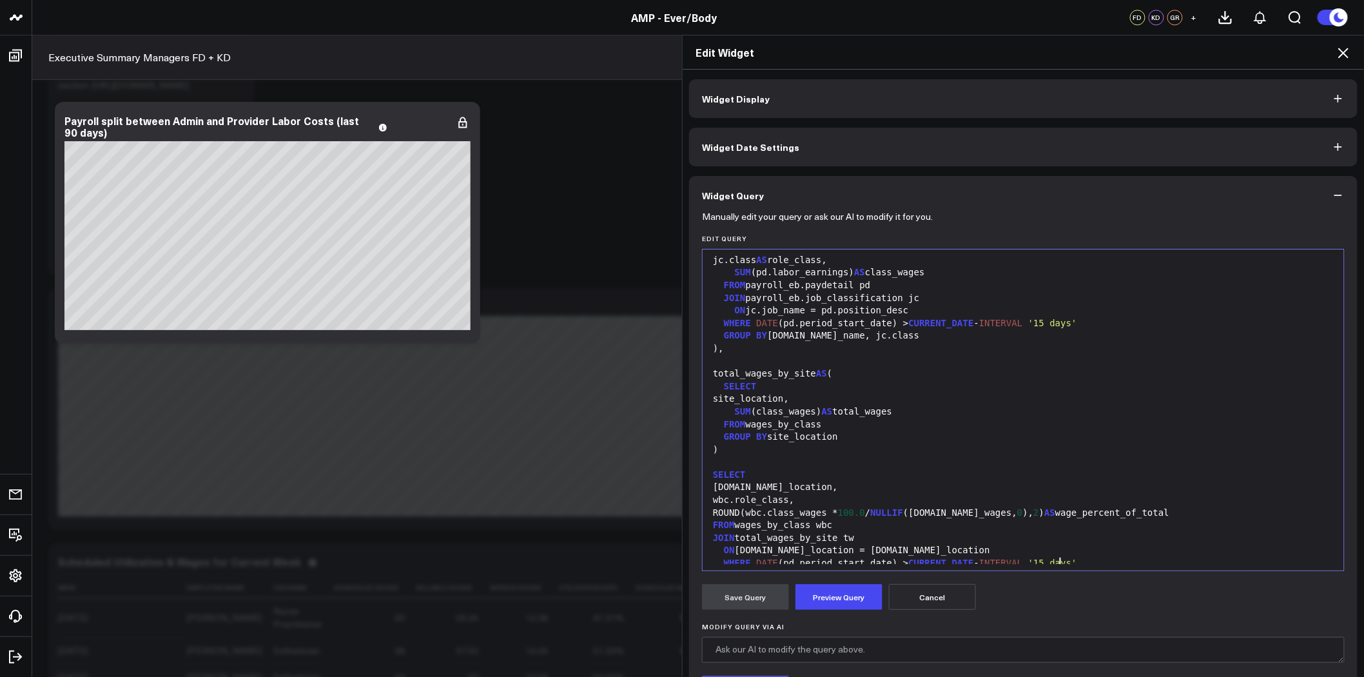
scroll to position [0, 0]
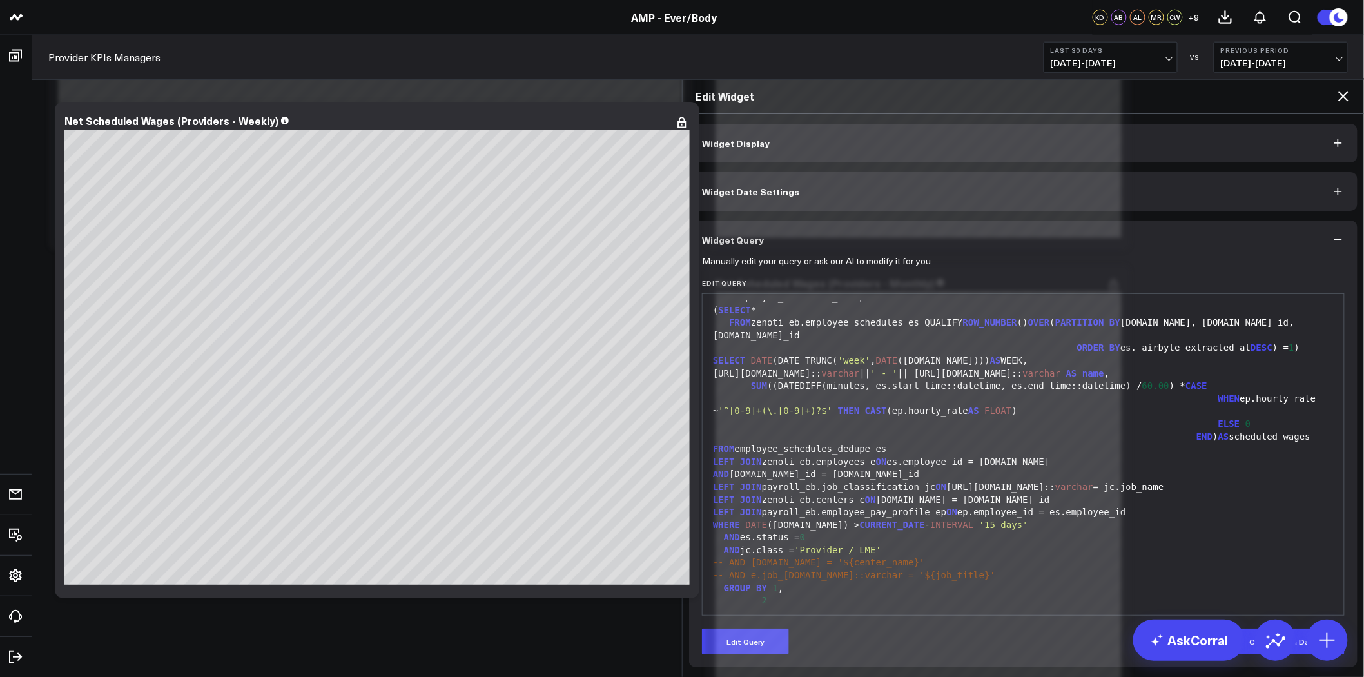
scroll to position [37, 0]
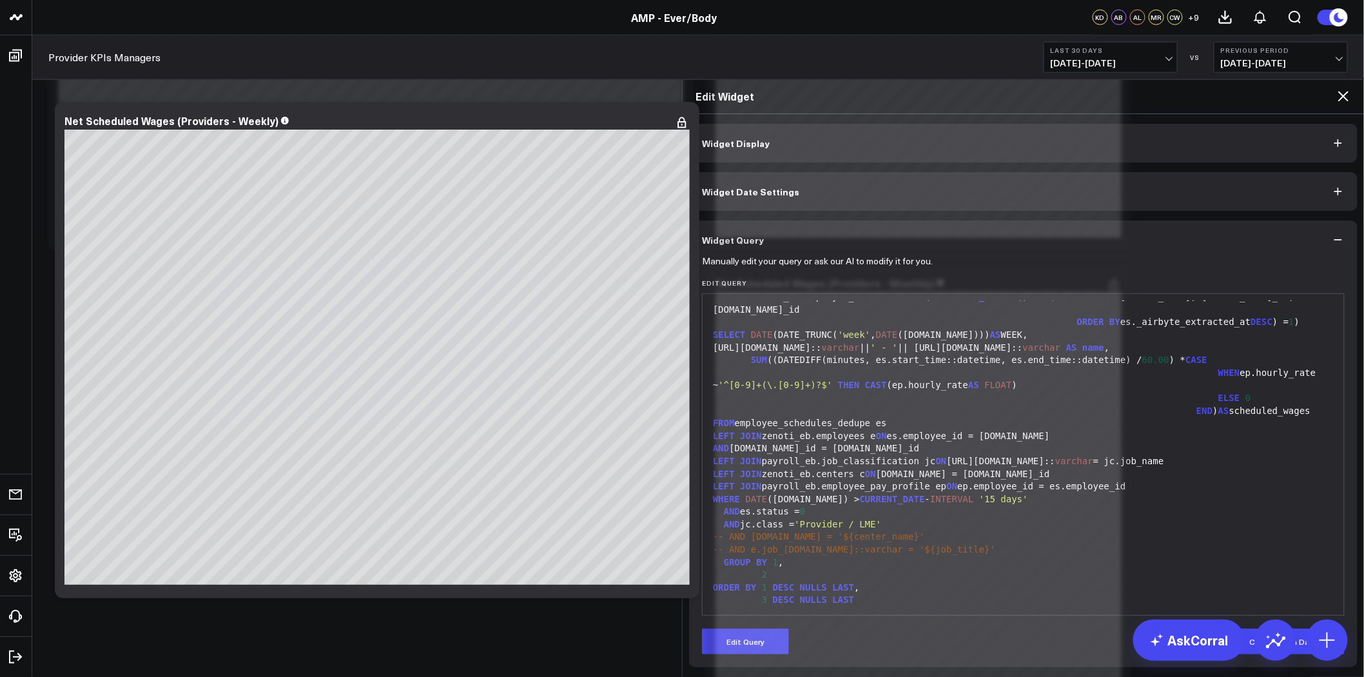
click at [1336, 88] on icon at bounding box center [1343, 95] width 15 height 15
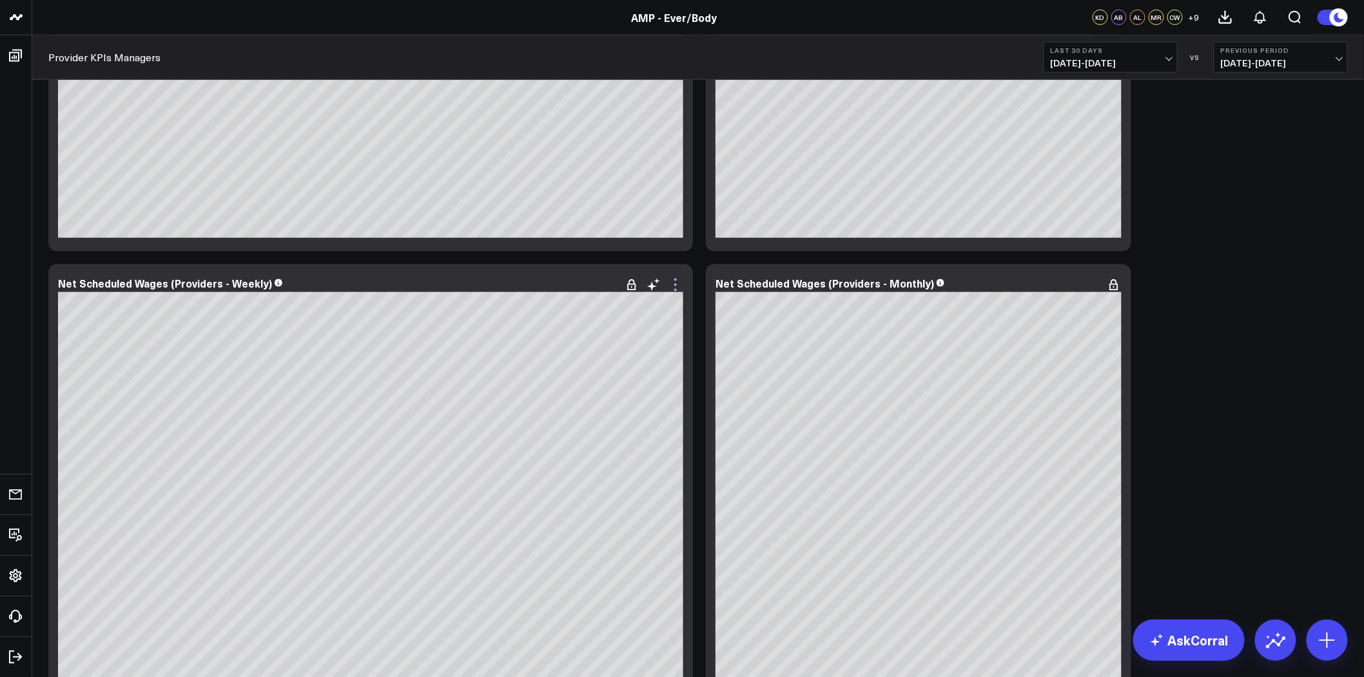
click at [675, 286] on icon at bounding box center [675, 285] width 3 height 3
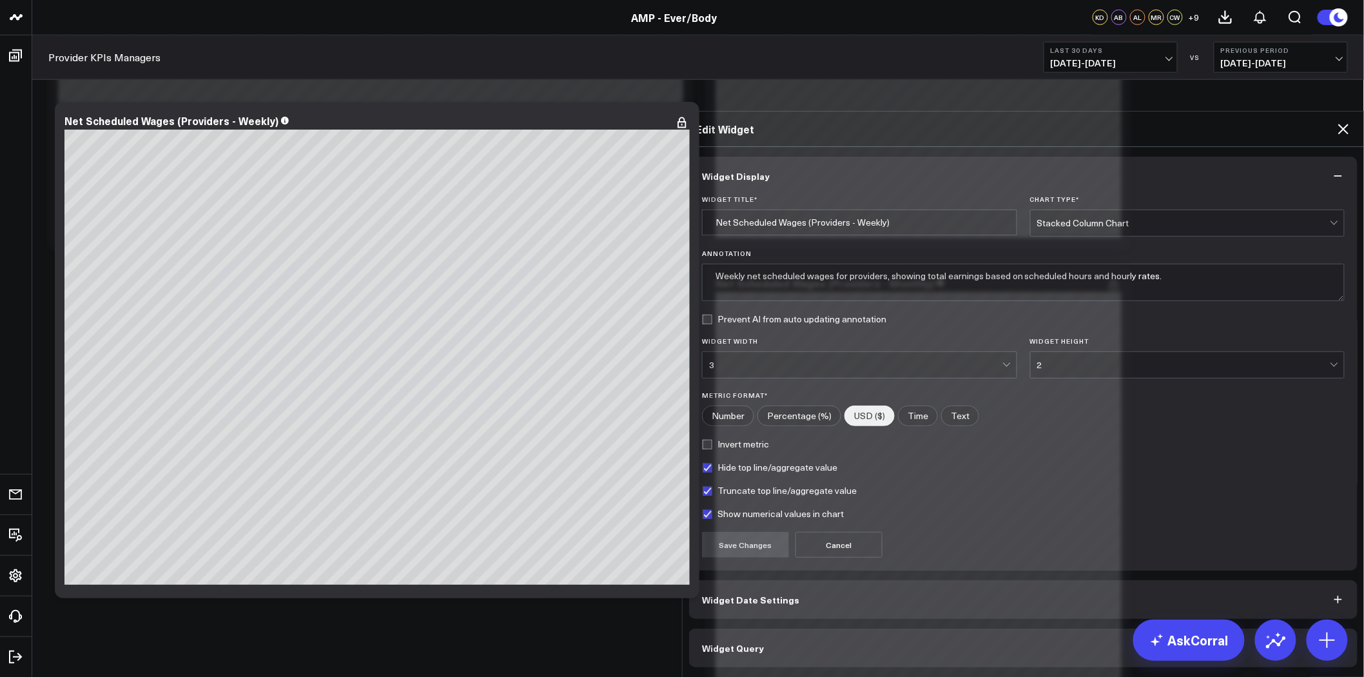
click at [809, 628] on button "Widget Query" at bounding box center [1023, 647] width 668 height 39
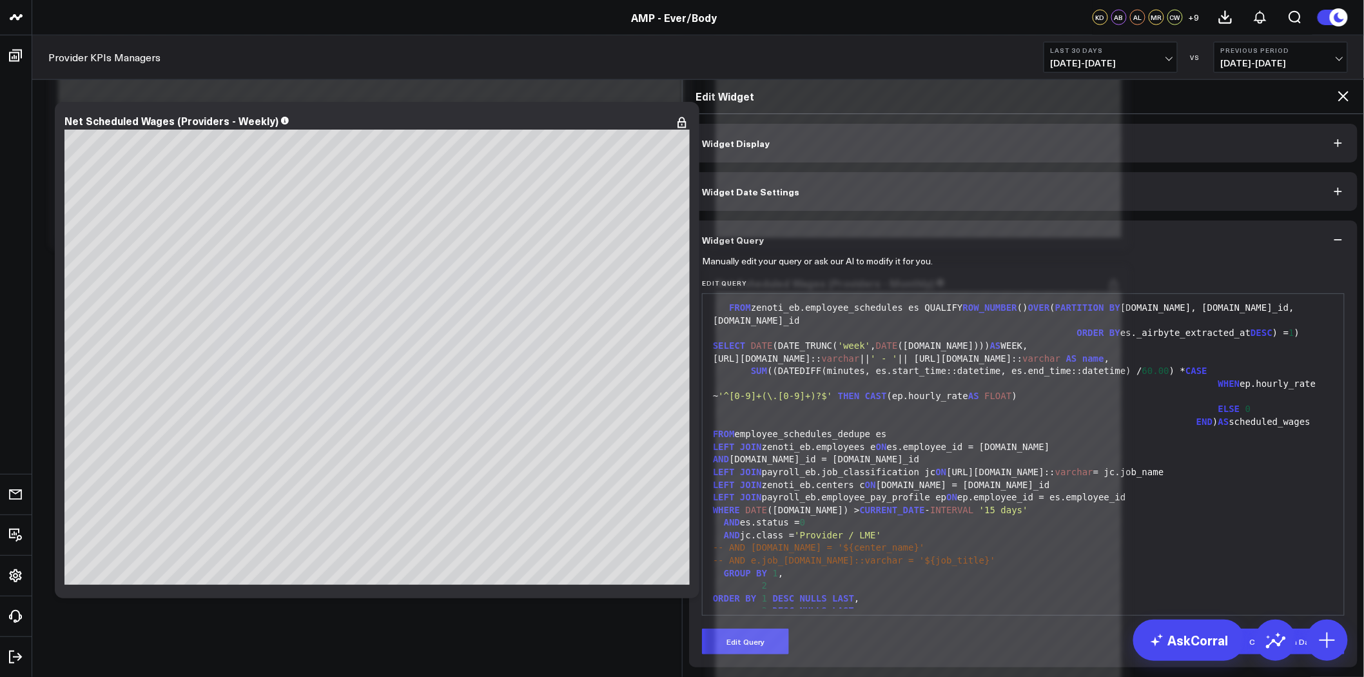
scroll to position [37, 0]
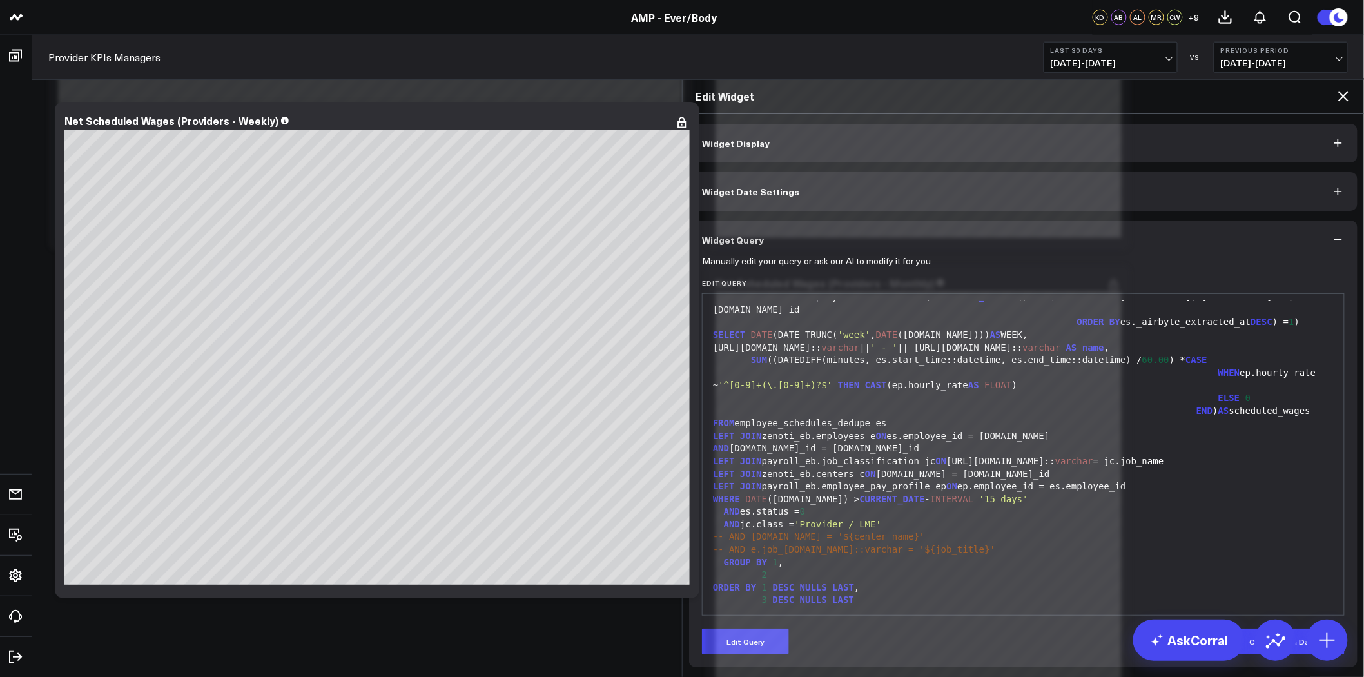
click at [1011, 430] on div "LEFT JOIN zenoti_eb.employees e ON es.employee_id = [DOMAIN_NAME]" at bounding box center [1023, 436] width 628 height 13
click at [938, 455] on div "LEFT JOIN payroll_eb.job_classification jc ON [URL][DOMAIN_NAME]:: varchar = jc…" at bounding box center [1023, 461] width 628 height 13
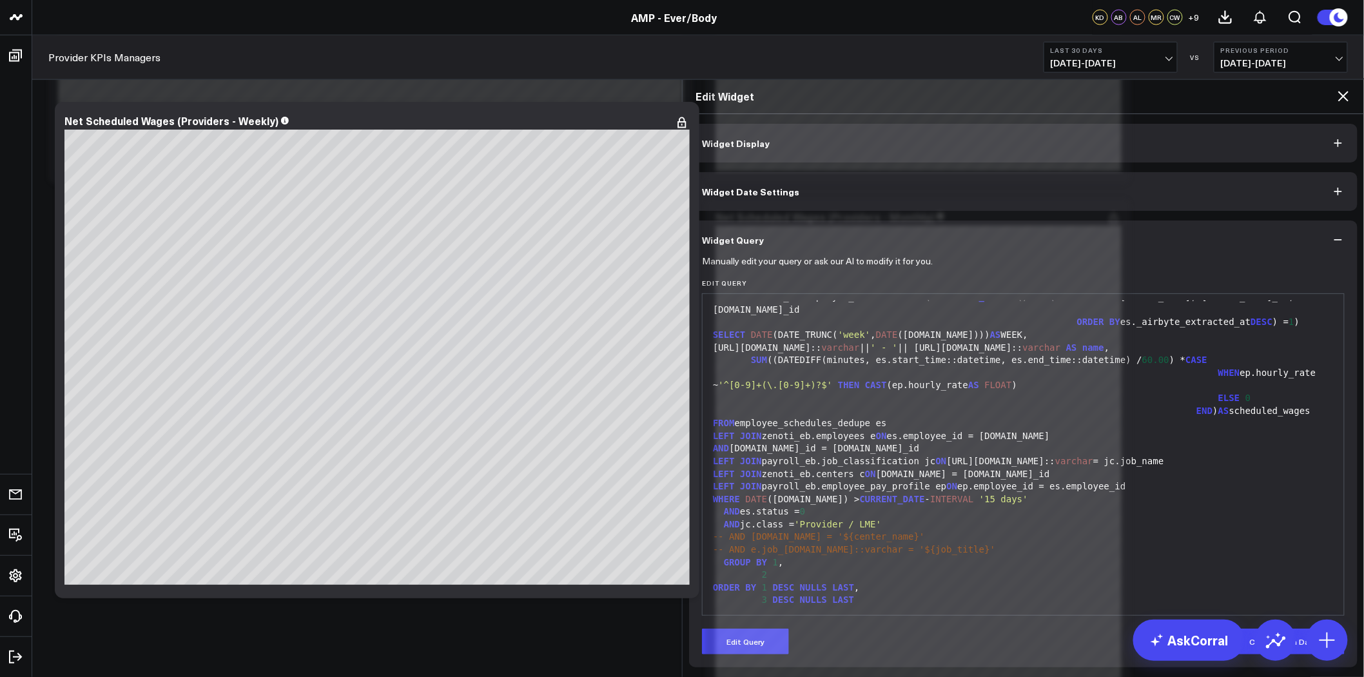
scroll to position [2740, 0]
click at [744, 628] on button "Edit Query" at bounding box center [745, 641] width 87 height 26
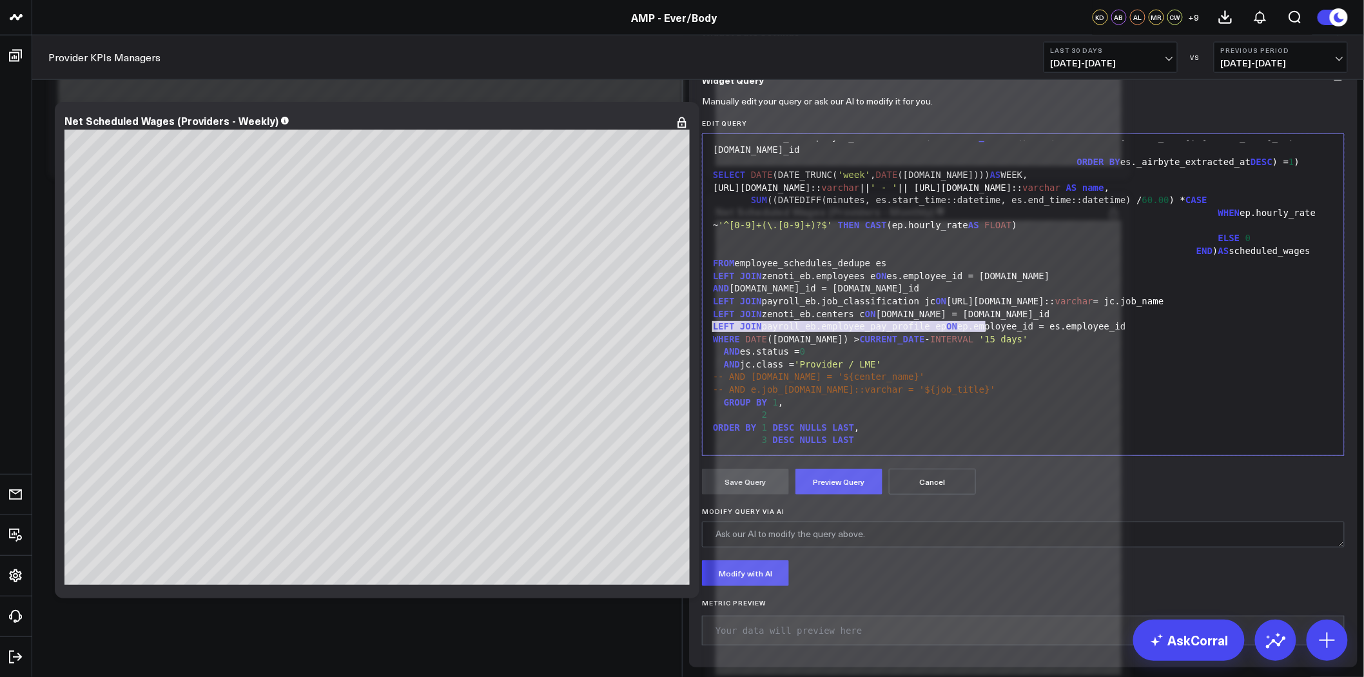
drag, startPoint x: 986, startPoint y: 443, endPoint x: 695, endPoint y: 442, distance: 291.4
click at [695, 442] on div "Manually edit your query or ask our AI to modify it for you. Edit Query 99 1 2 …" at bounding box center [1023, 383] width 668 height 568
copy div "WHERE DATE ([DOMAIN_NAME]) > CURRENT_DATE - INTERVAL '15 days'"
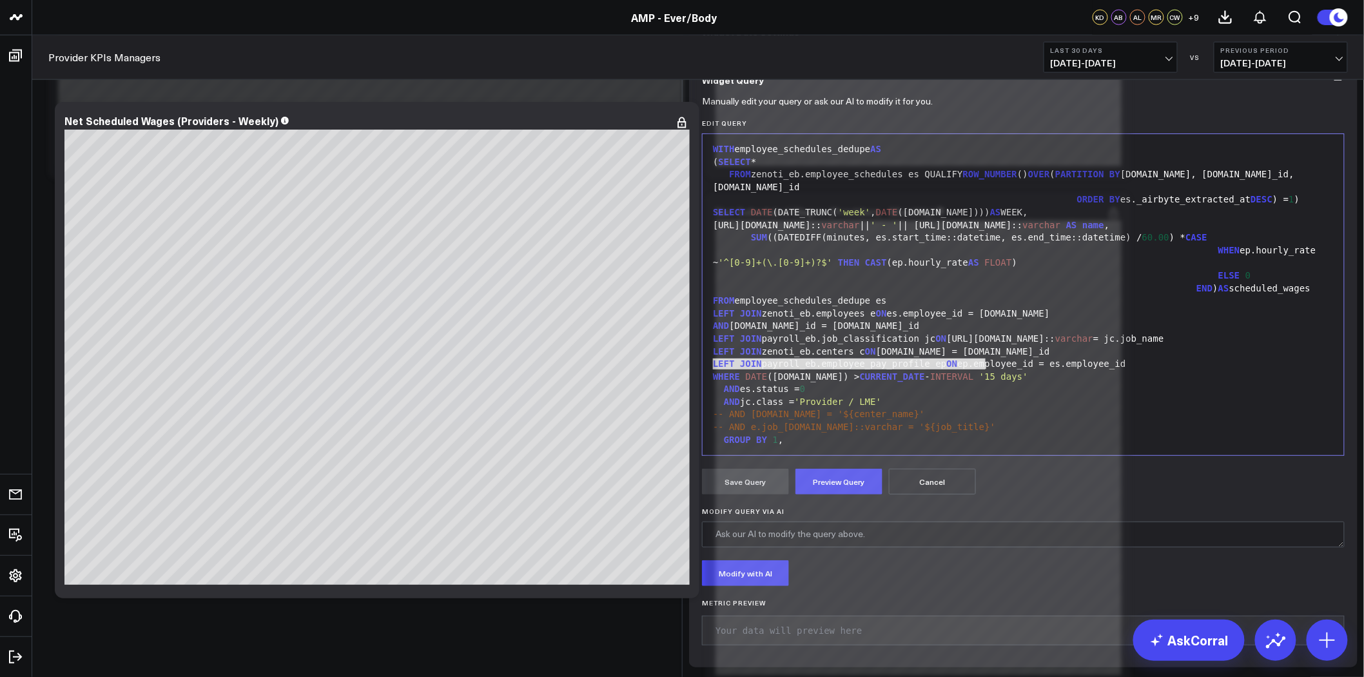
scroll to position [37, 0]
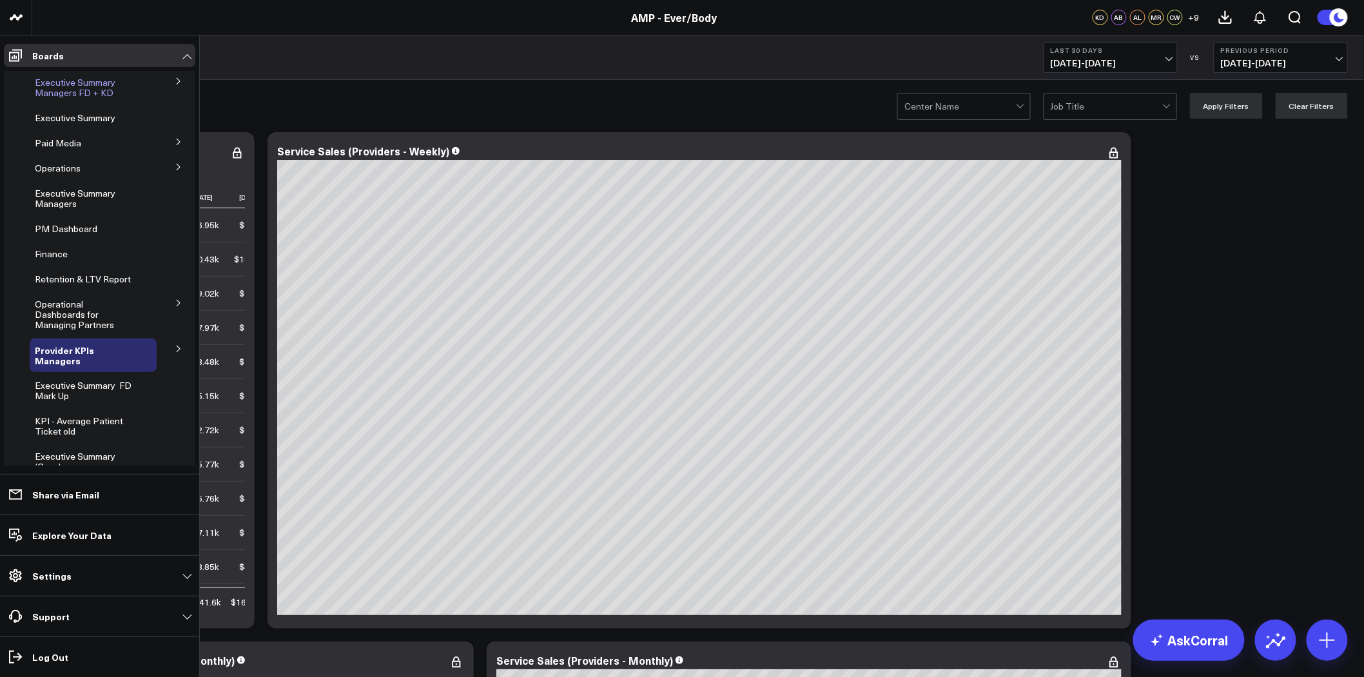
click at [59, 79] on span "Executive Summary Managers FD + KD" at bounding box center [75, 87] width 81 height 23
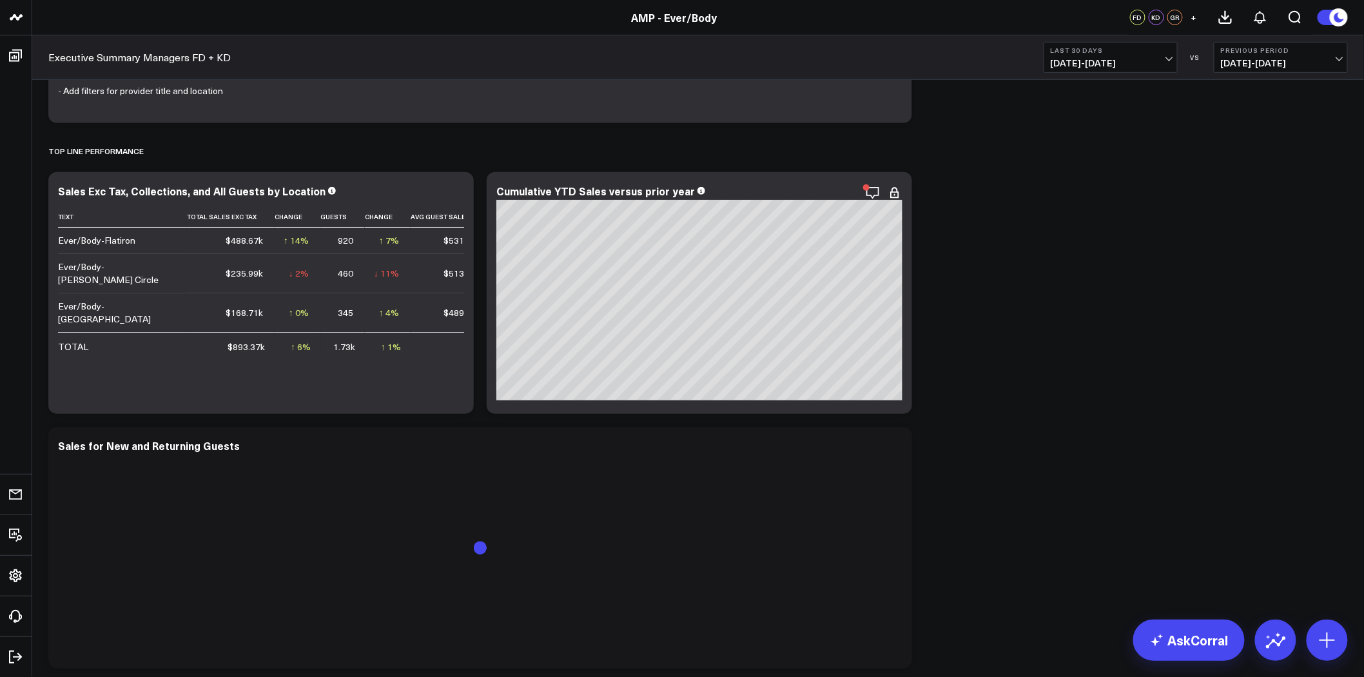
scroll to position [501, 0]
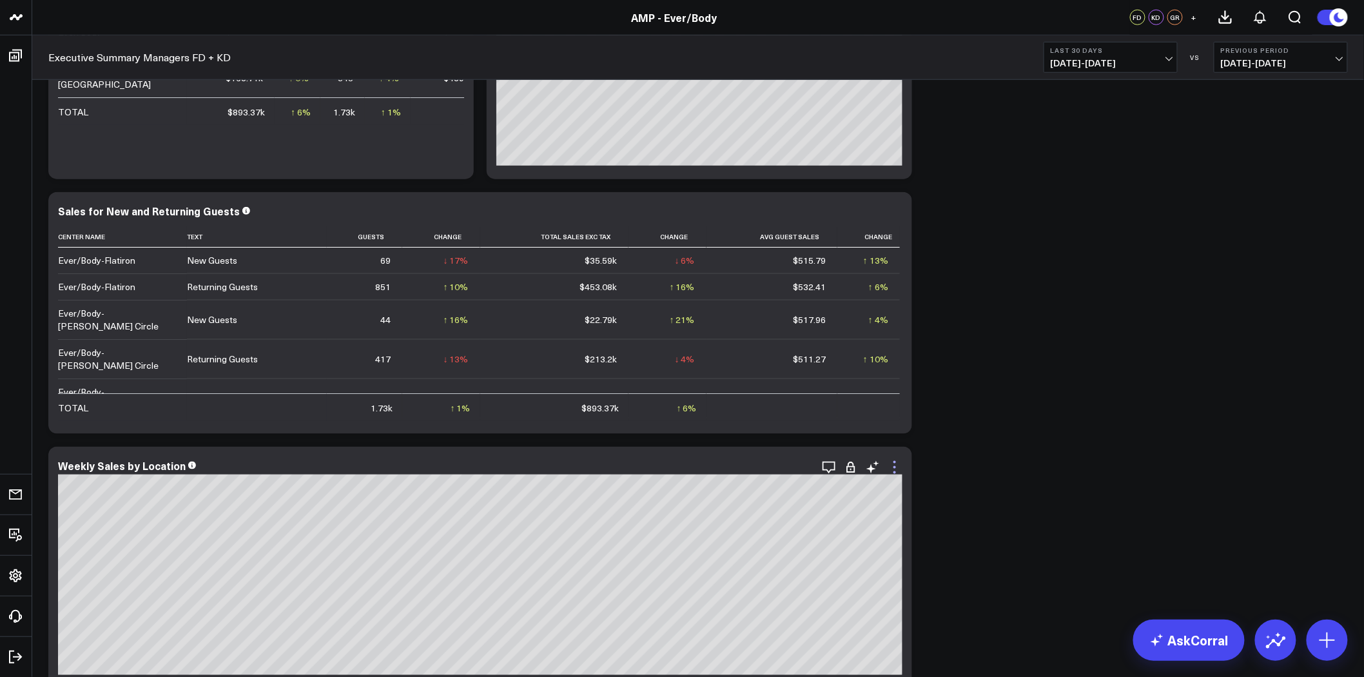
click at [897, 471] on icon at bounding box center [894, 467] width 15 height 15
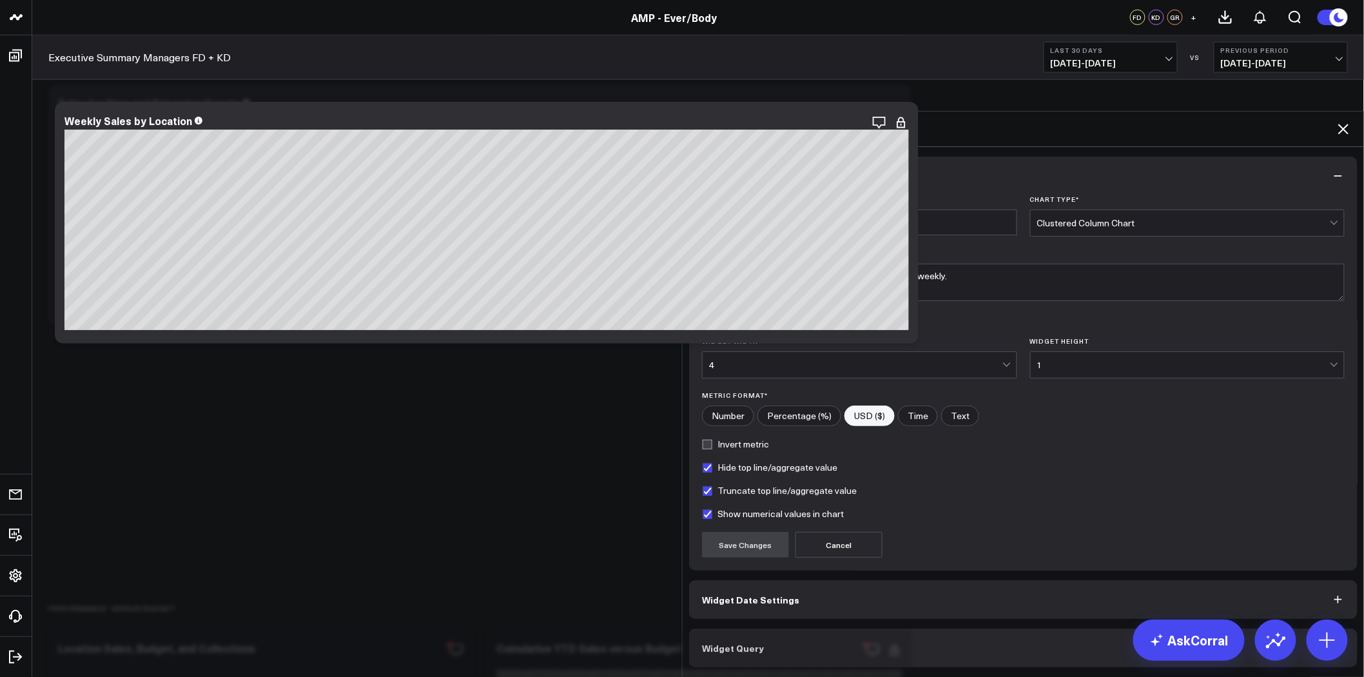
scroll to position [716, 0]
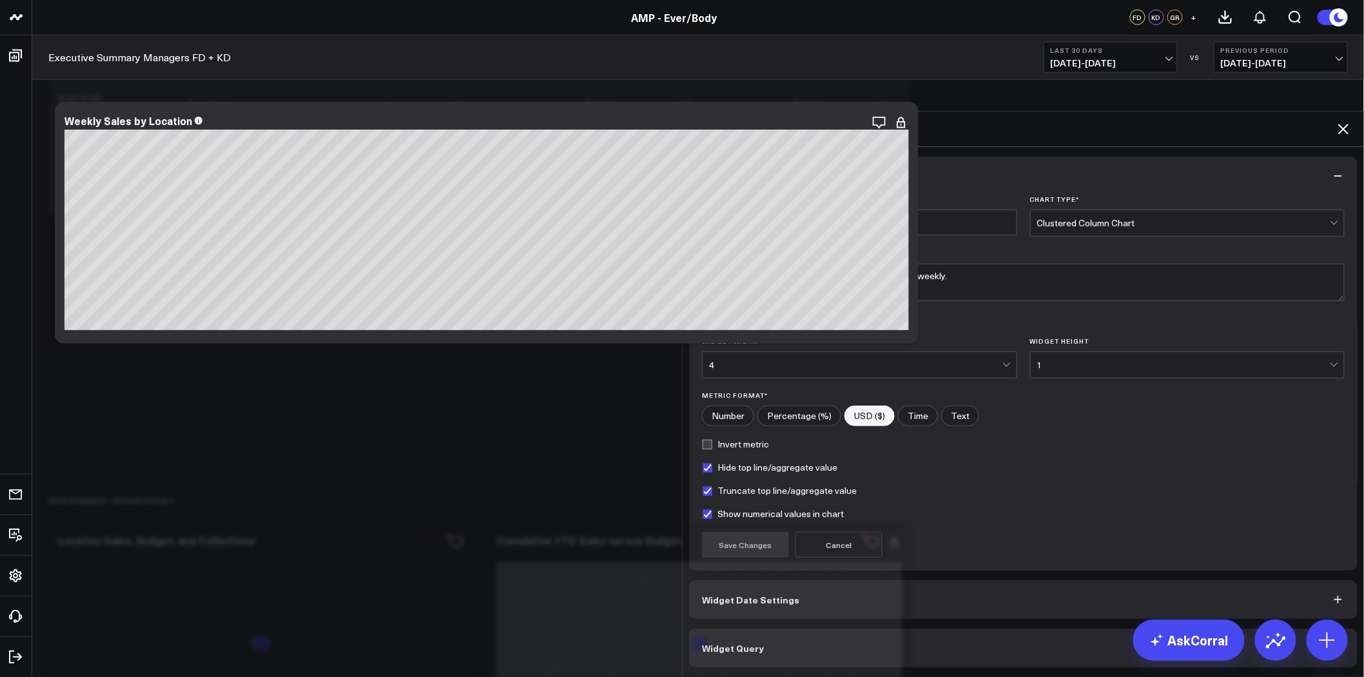
click at [886, 628] on button "Widget Query" at bounding box center [1023, 647] width 668 height 39
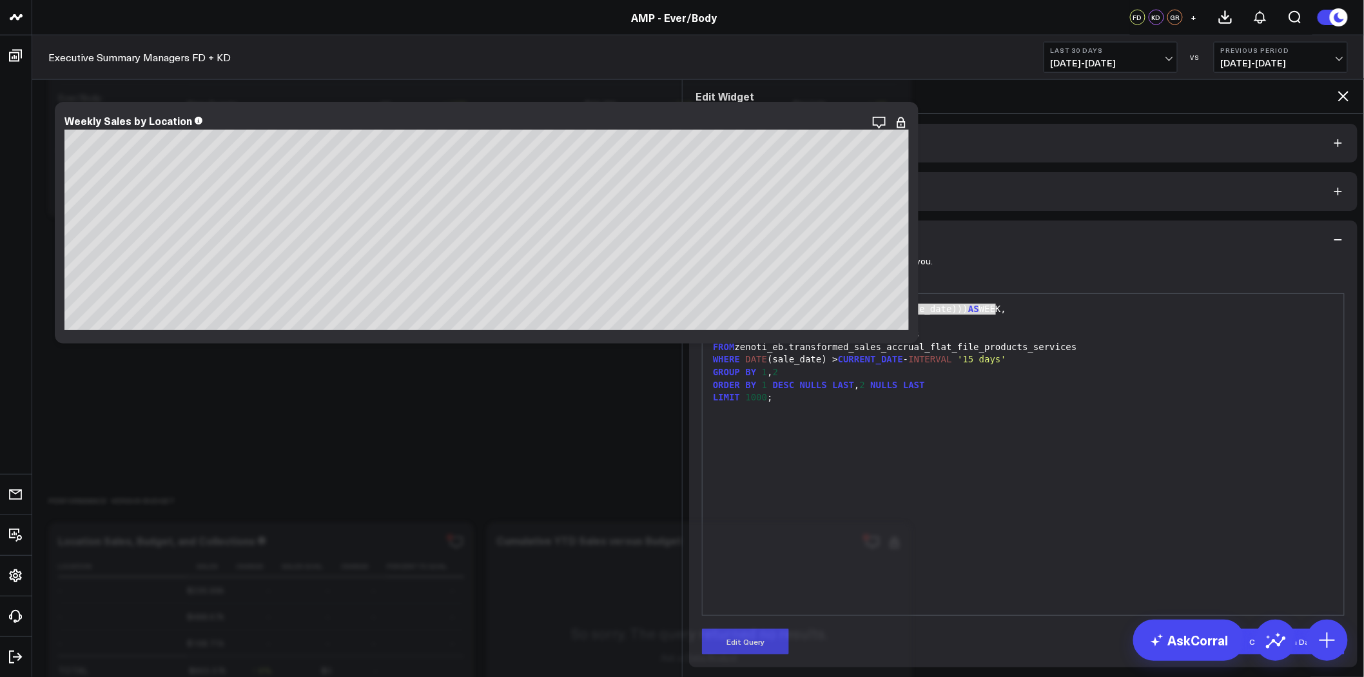
drag, startPoint x: 1003, startPoint y: 262, endPoint x: 706, endPoint y: 263, distance: 296.5
click at [709, 303] on div "SELECT DATE (DATE_TRUNC( 'week' , DATE (sale_date))) AS WEEK," at bounding box center [1023, 309] width 628 height 13
copy div "SELECT DATE (DATE_TRUNC( 'week' , DATE (sale_date))) AS WEEK,"
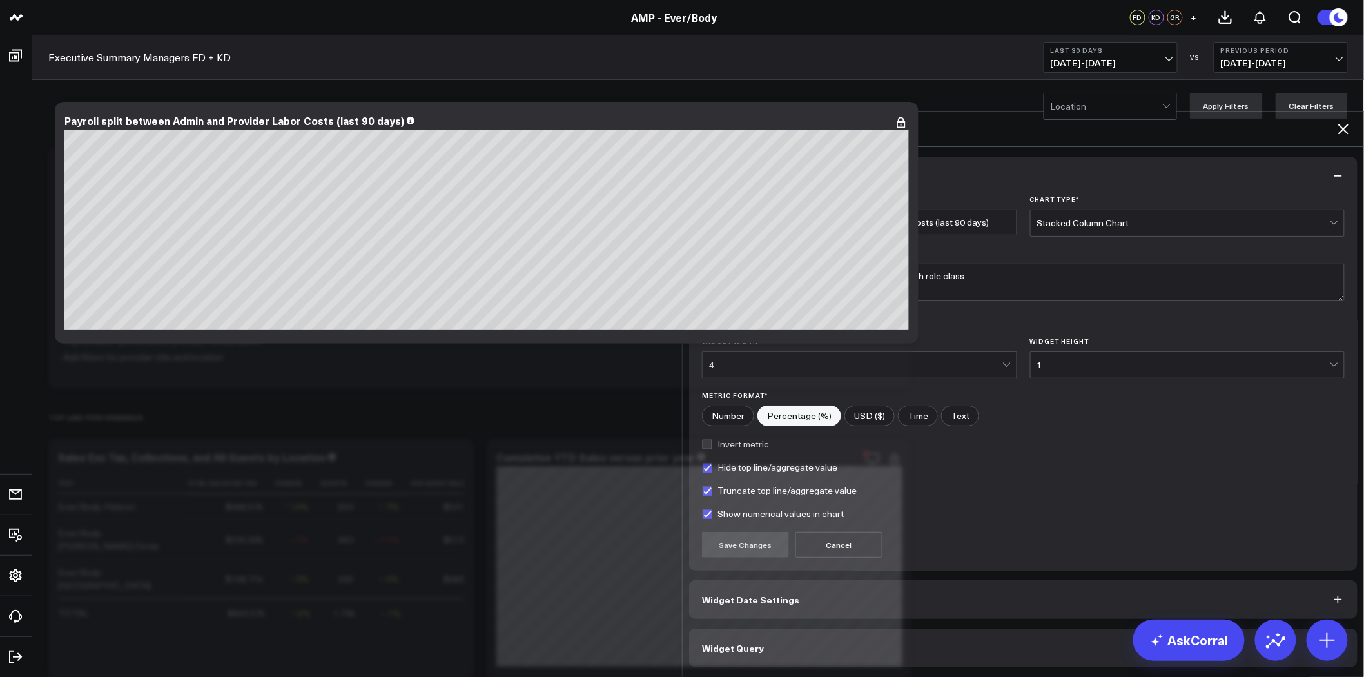
click at [15, 676] on div "Edit Widget Widget Display Widget Title * Payroll split between Admin and Provi…" at bounding box center [682, 677] width 1364 height 0
click at [1343, 124] on icon at bounding box center [1343, 129] width 10 height 10
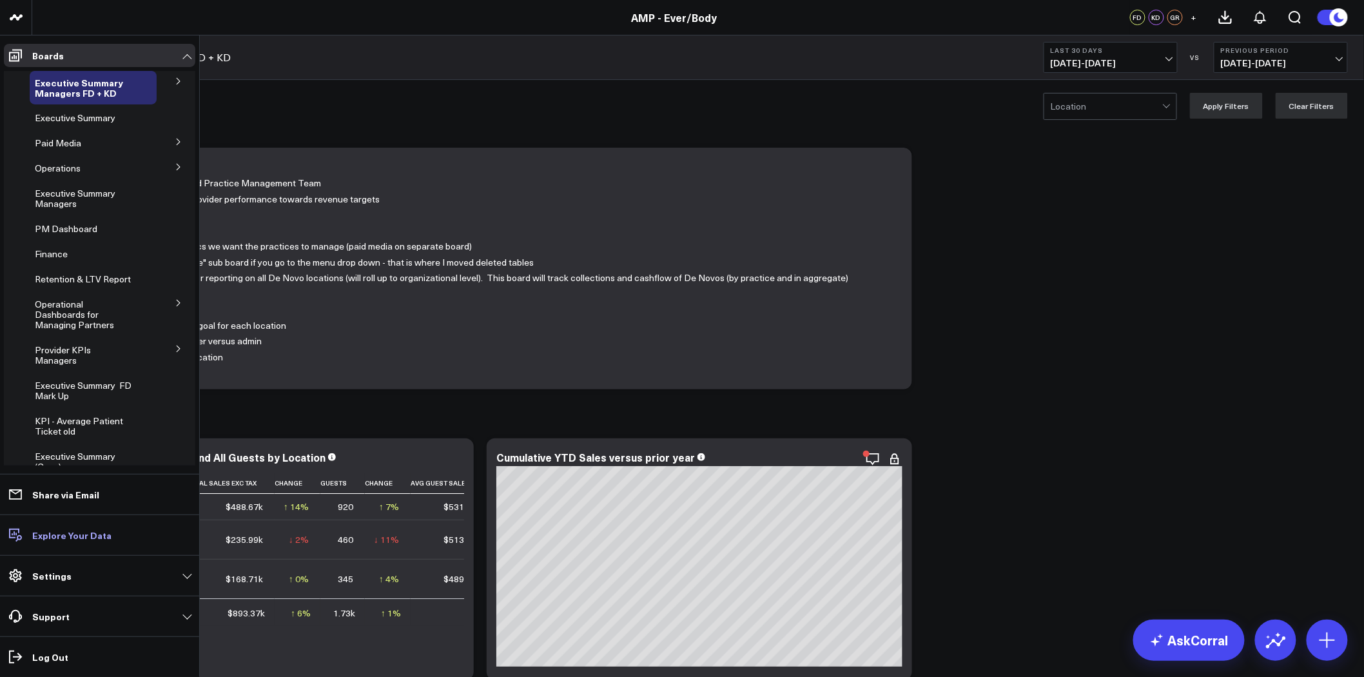
click at [50, 535] on p "Explore Your Data" at bounding box center [71, 535] width 79 height 10
